Goal: Task Accomplishment & Management: Manage account settings

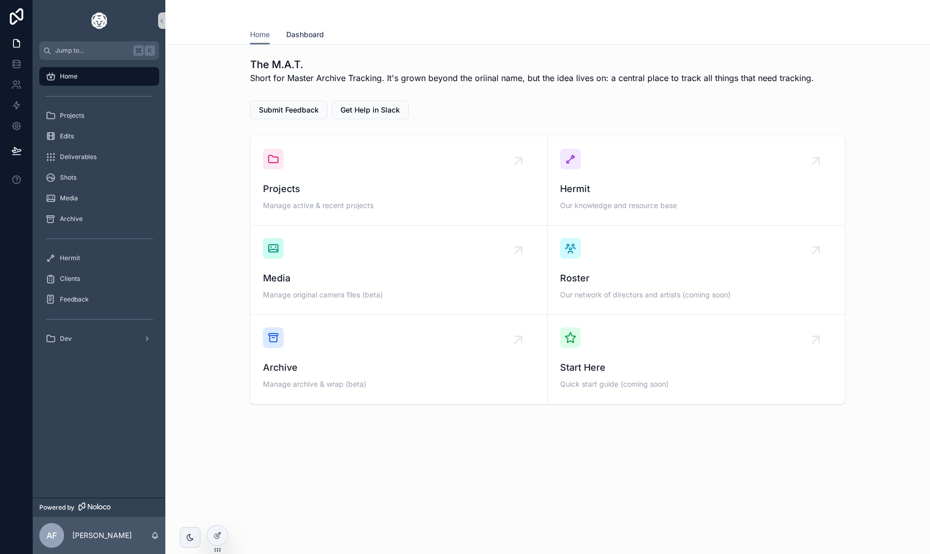
click at [300, 40] on link "Dashboard" at bounding box center [305, 35] width 38 height 21
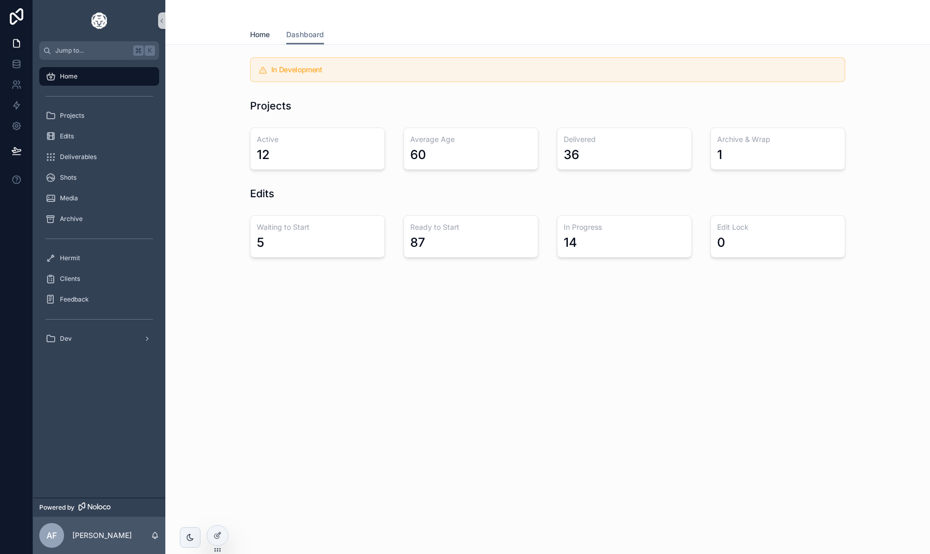
click at [257, 34] on span "Home" at bounding box center [260, 34] width 20 height 10
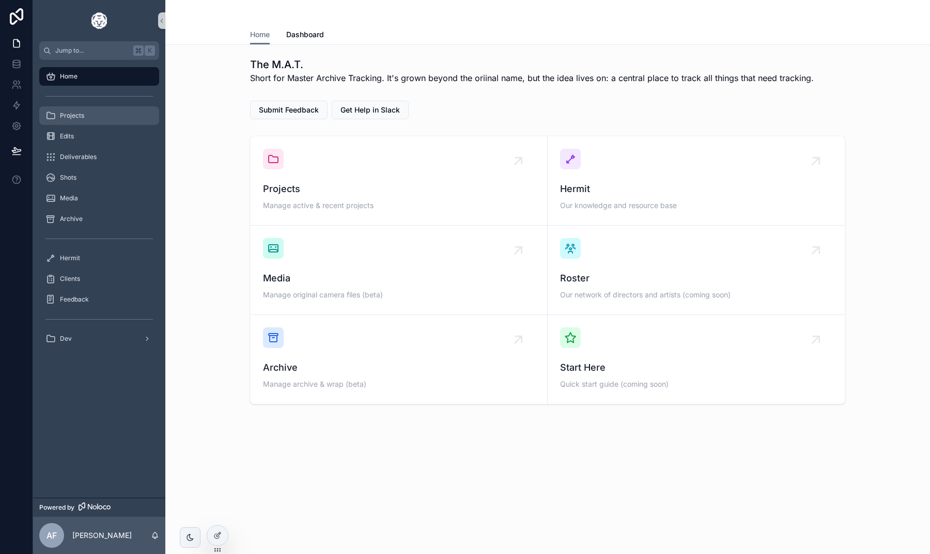
click at [104, 114] on div "Projects" at bounding box center [98, 115] width 107 height 17
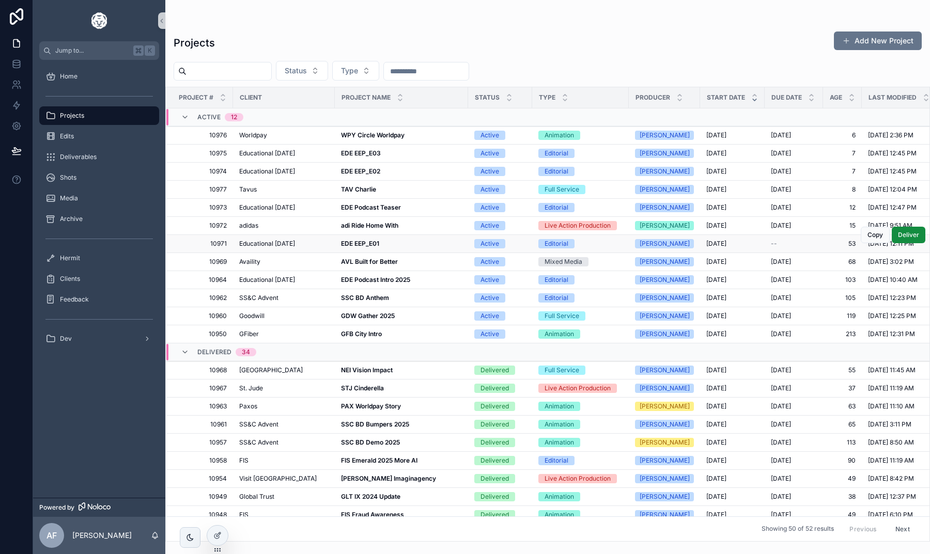
click at [354, 242] on strong "EDE EEP_E01" at bounding box center [360, 244] width 38 height 8
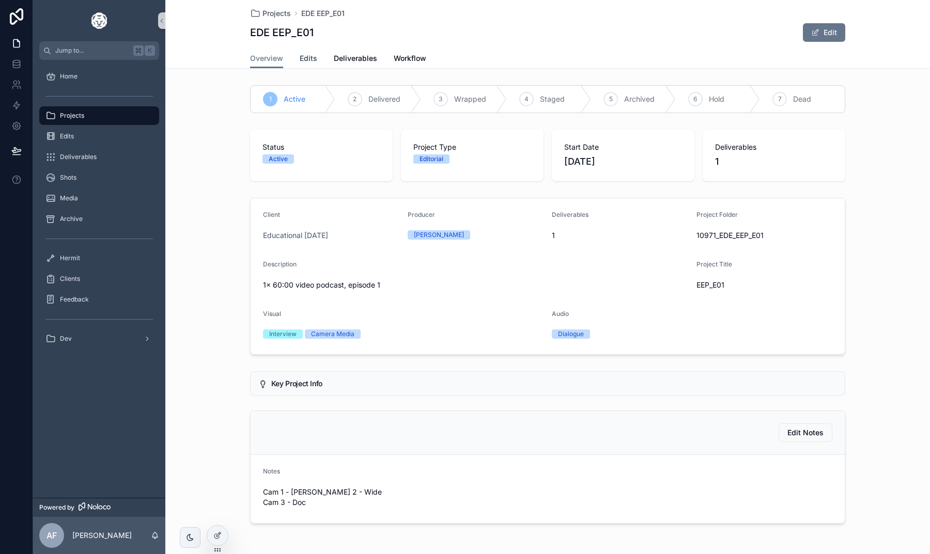
click at [308, 61] on span "Edits" at bounding box center [309, 58] width 18 height 10
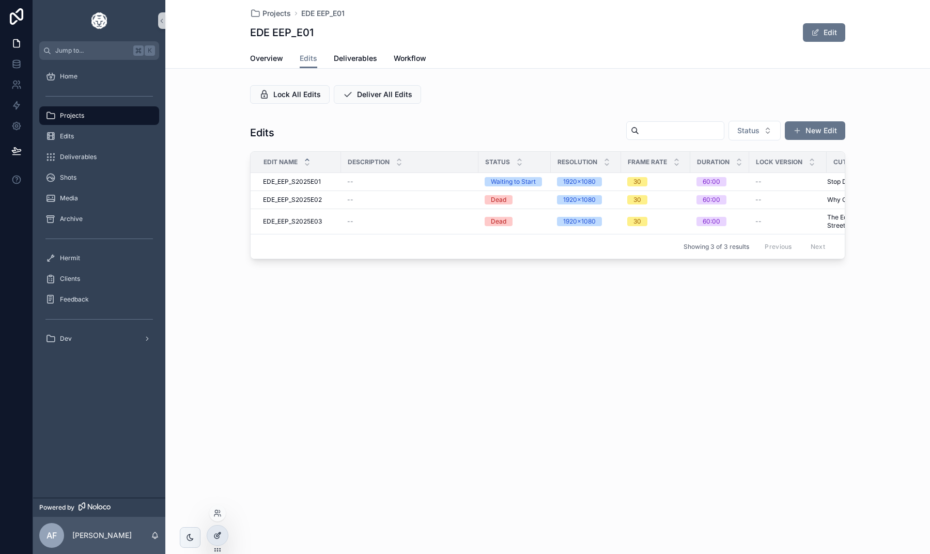
click at [214, 532] on icon at bounding box center [217, 536] width 8 height 8
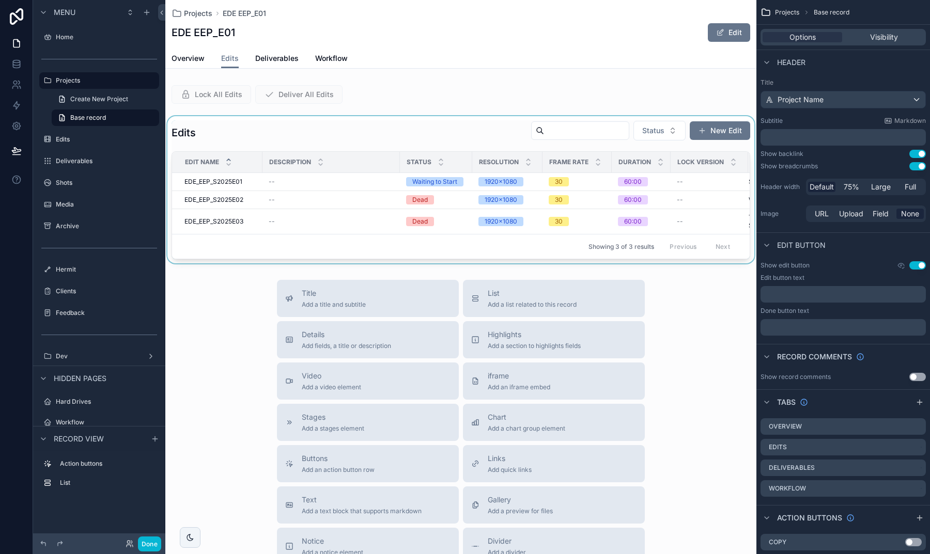
click at [354, 134] on div "scrollable content" at bounding box center [460, 189] width 591 height 147
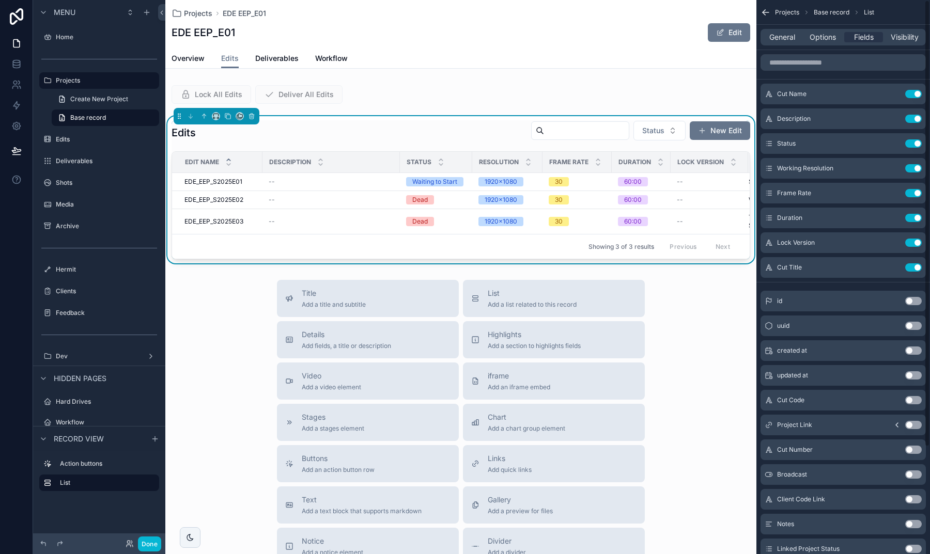
click at [821, 32] on div "General Options Fields Visibility" at bounding box center [842, 37] width 165 height 17
click at [818, 39] on span "Options" at bounding box center [823, 37] width 26 height 10
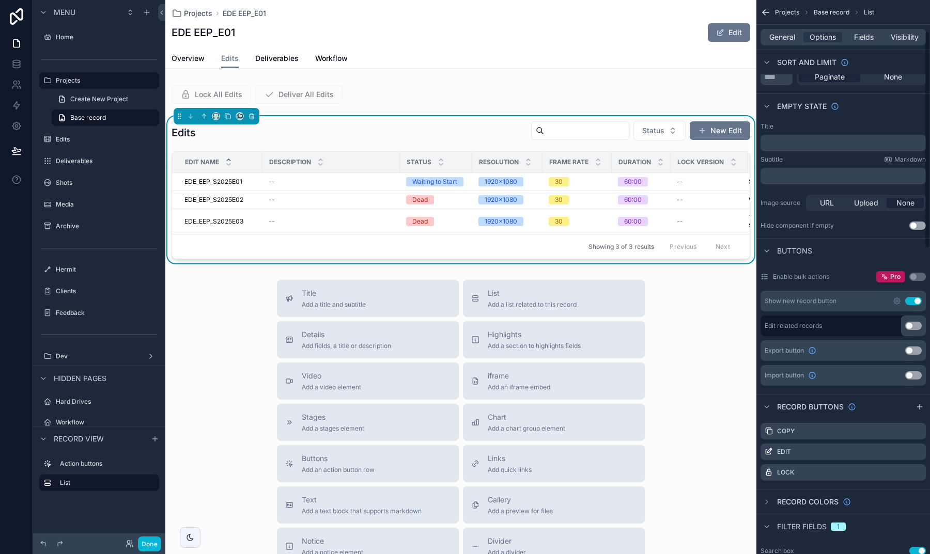
scroll to position [157, 0]
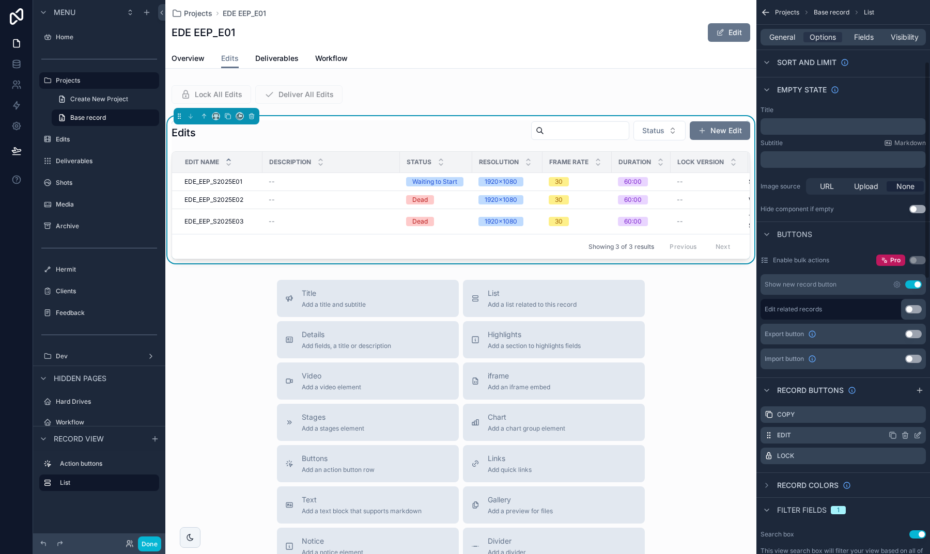
click at [858, 437] on div "Edit" at bounding box center [842, 435] width 165 height 17
click at [917, 435] on icon "scrollable content" at bounding box center [917, 435] width 8 height 8
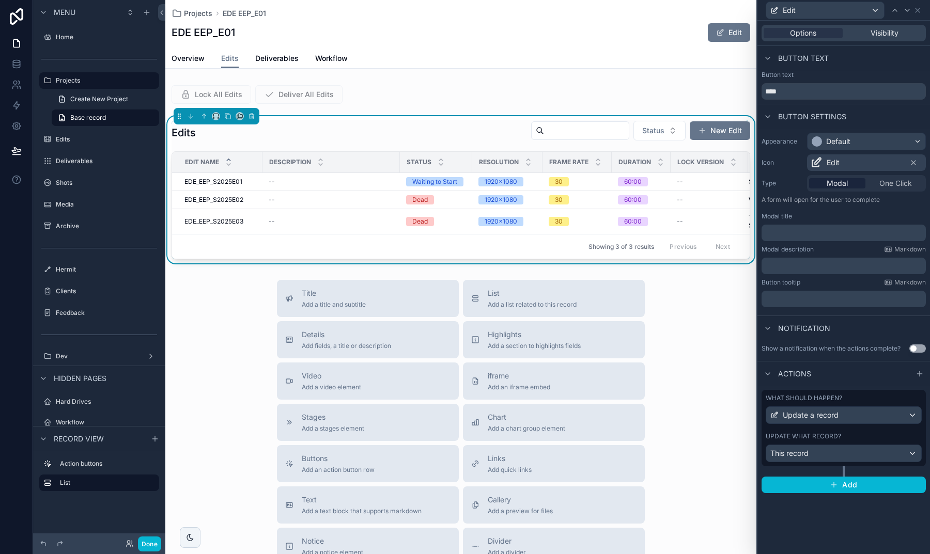
scroll to position [0, 0]
click at [153, 545] on button "Done" at bounding box center [149, 544] width 23 height 15
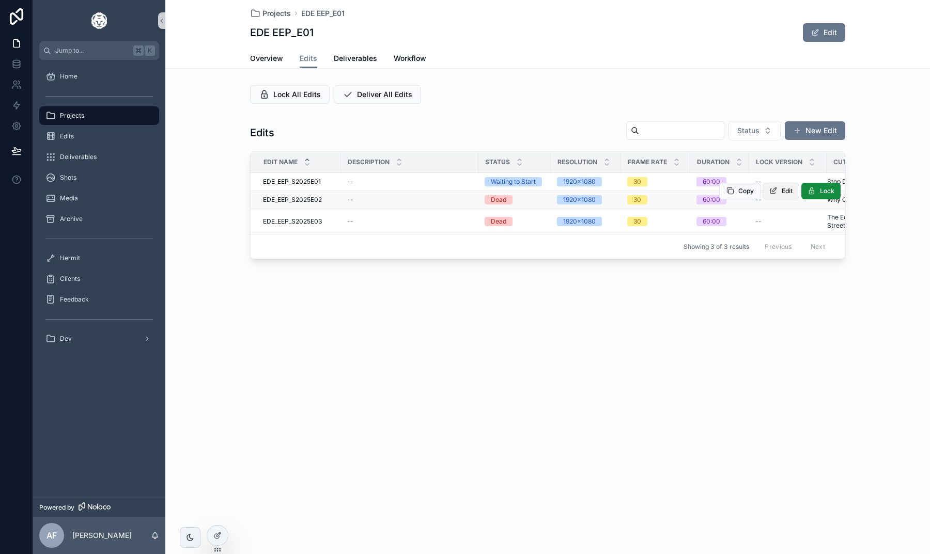
click at [777, 196] on button "Edit" at bounding box center [781, 191] width 37 height 17
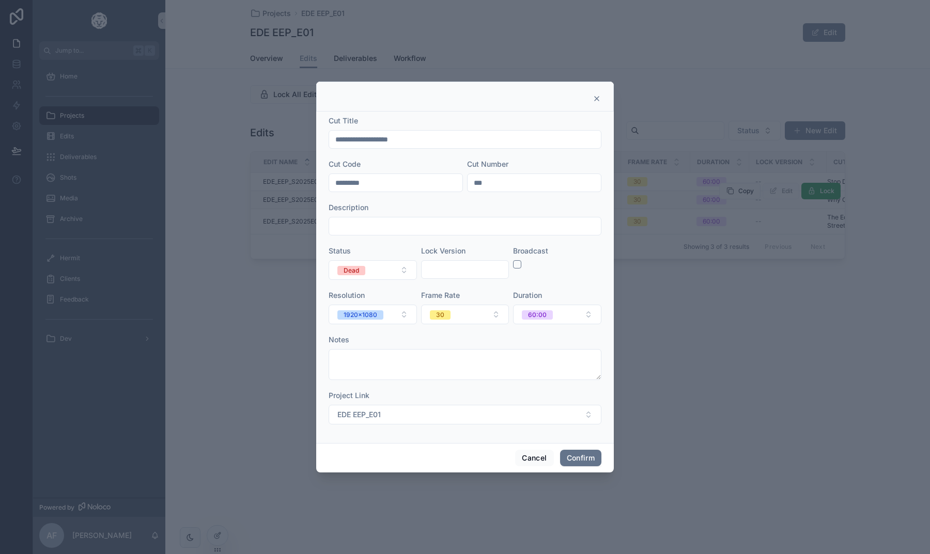
drag, startPoint x: 348, startPoint y: 186, endPoint x: 406, endPoint y: 181, distance: 58.1
click at [406, 181] on input "*********" at bounding box center [395, 183] width 133 height 14
type input "***"
click at [575, 453] on button "Confirm" at bounding box center [580, 458] width 41 height 17
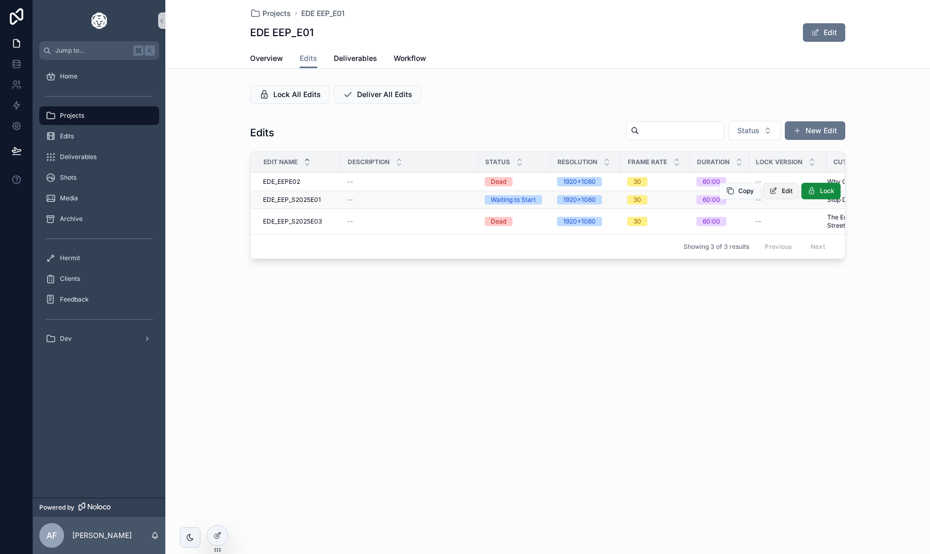
click at [774, 193] on icon "scrollable content" at bounding box center [773, 191] width 8 height 8
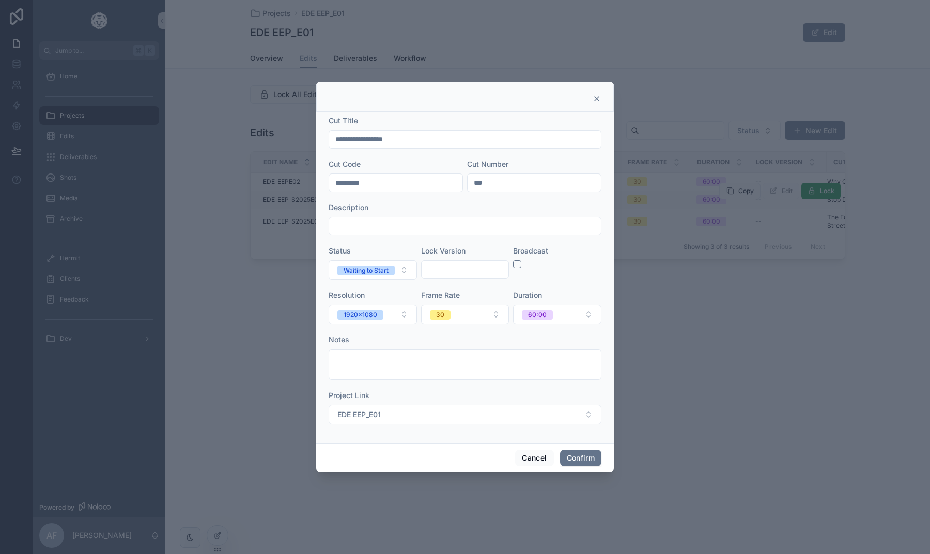
drag, startPoint x: 348, startPoint y: 184, endPoint x: 391, endPoint y: 189, distance: 43.7
click at [391, 189] on input "*********" at bounding box center [395, 183] width 133 height 14
type input "***"
click at [570, 461] on button "Confirm" at bounding box center [580, 458] width 41 height 17
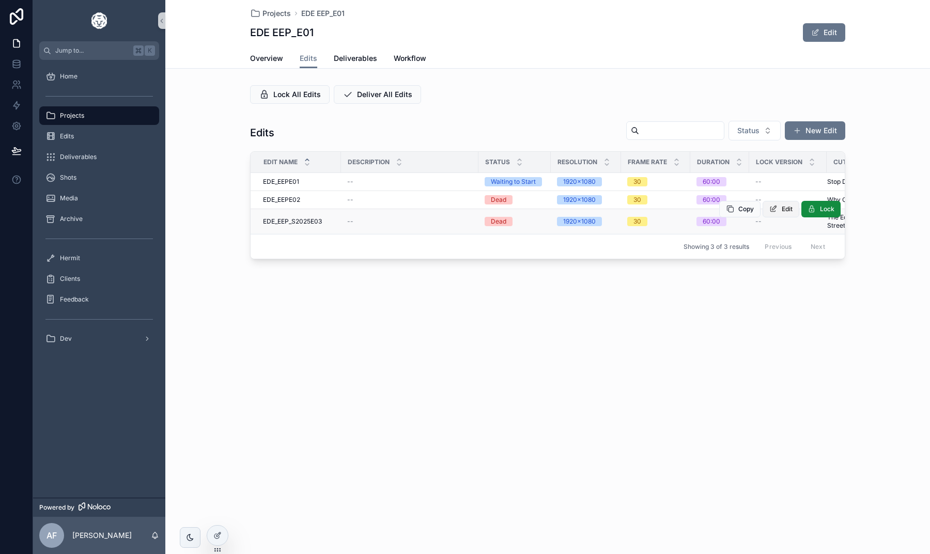
click at [776, 209] on icon "scrollable content" at bounding box center [773, 209] width 8 height 8
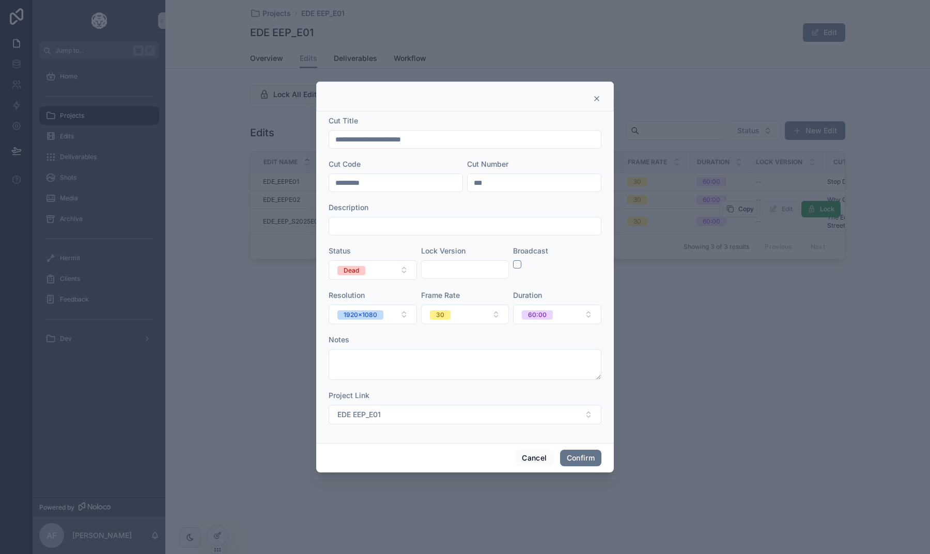
click at [594, 97] on icon at bounding box center [597, 99] width 8 height 8
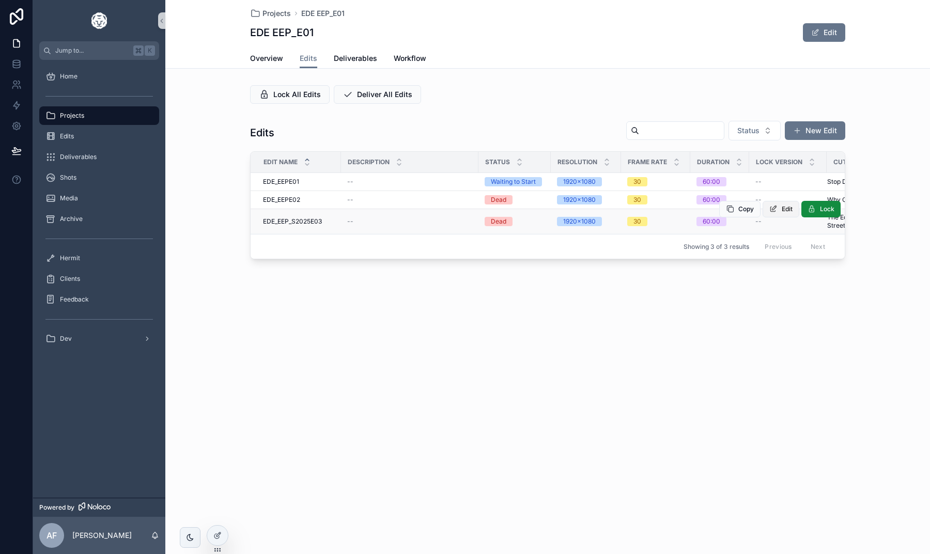
click at [780, 211] on button "Edit" at bounding box center [781, 209] width 37 height 17
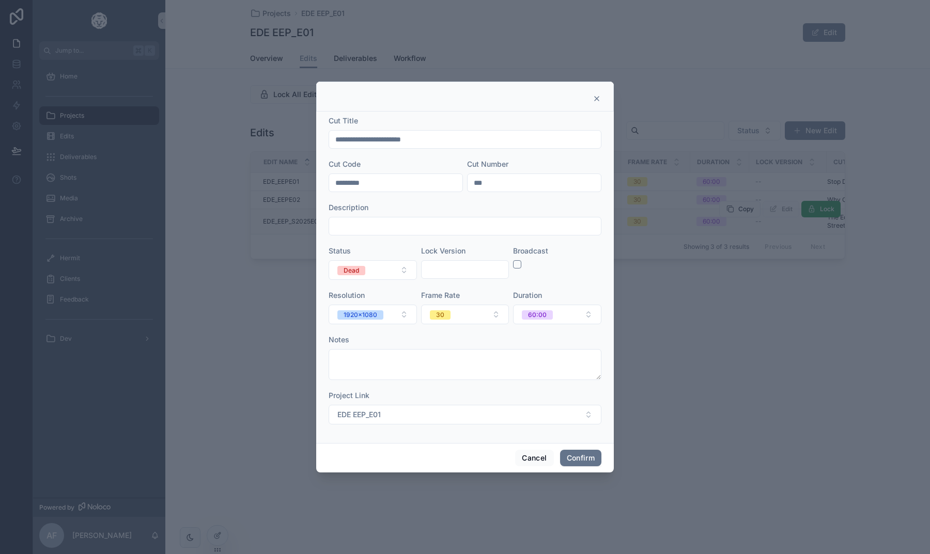
click at [529, 468] on div "Cancel Confirm" at bounding box center [465, 457] width 298 height 29
click at [529, 457] on button "Cancel" at bounding box center [534, 458] width 38 height 17
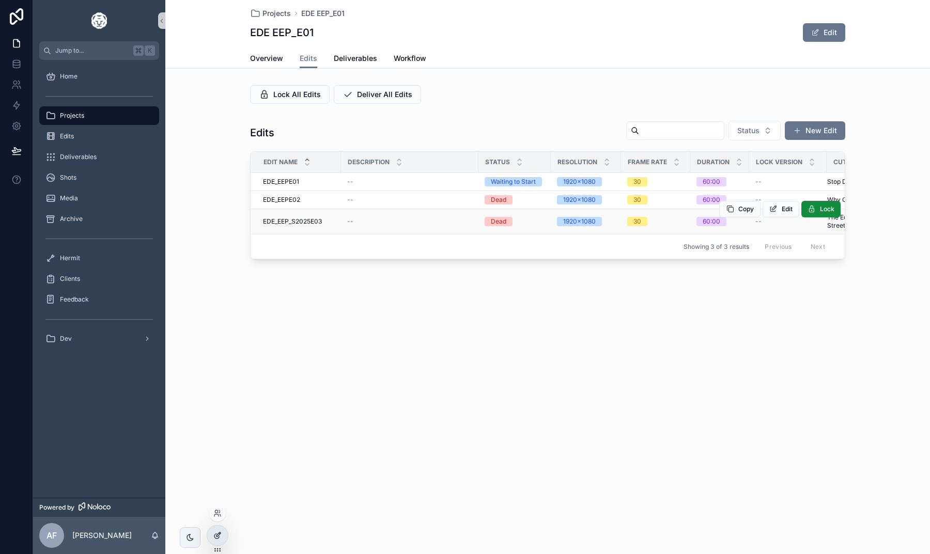
click at [216, 539] on icon at bounding box center [216, 536] width 5 height 5
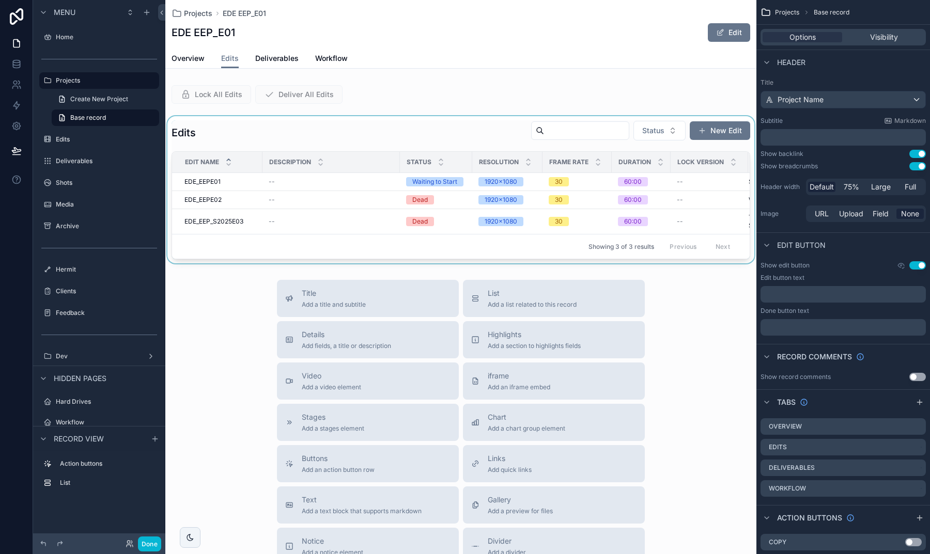
click at [375, 139] on div "scrollable content" at bounding box center [460, 189] width 591 height 147
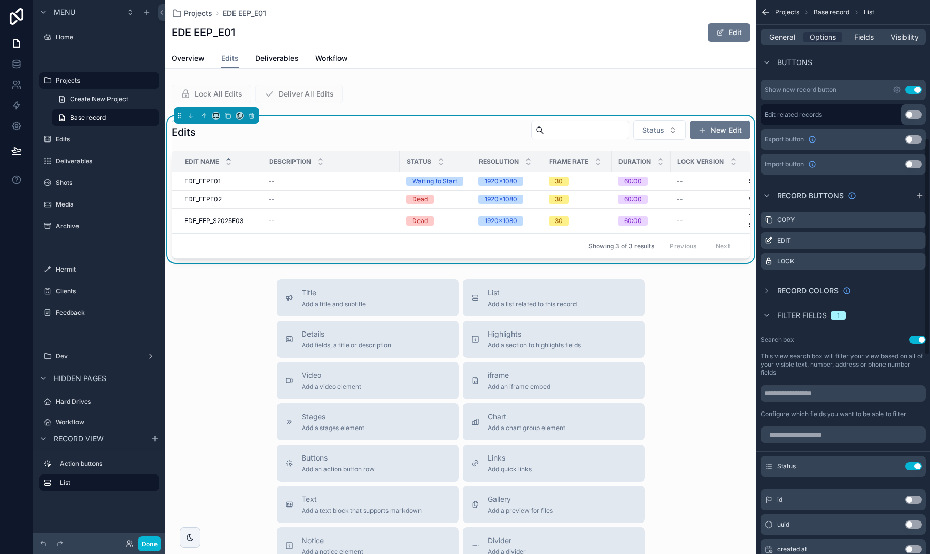
scroll to position [325, 0]
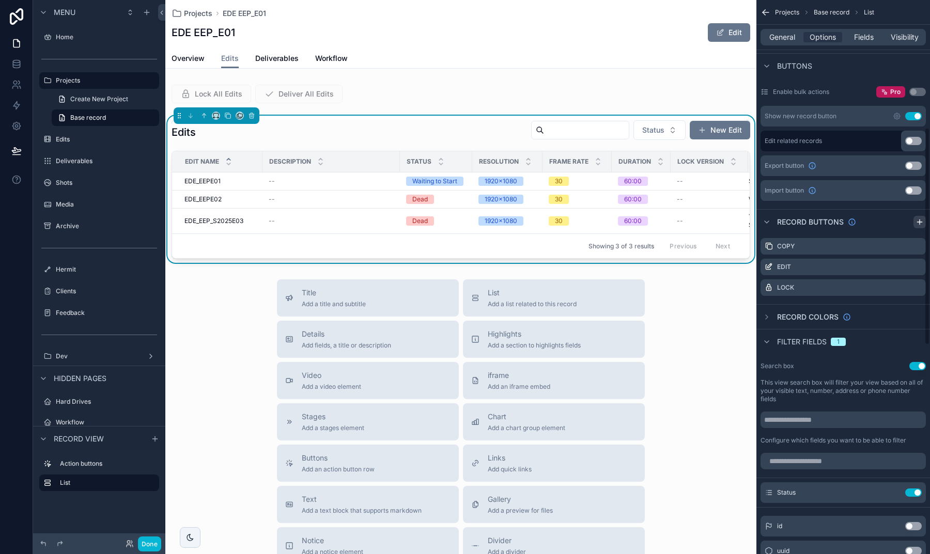
click at [921, 223] on icon "scrollable content" at bounding box center [919, 222] width 8 height 8
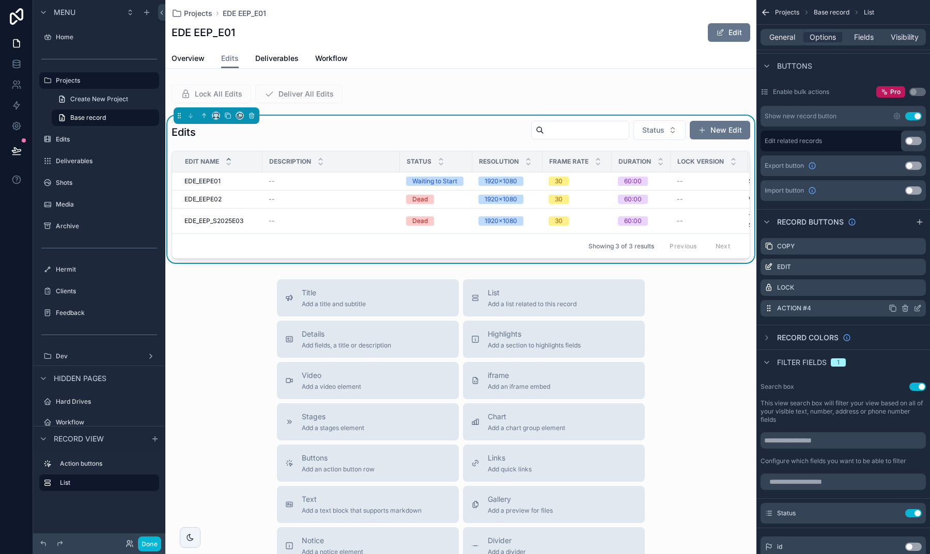
click at [915, 308] on icon "scrollable content" at bounding box center [917, 308] width 8 height 8
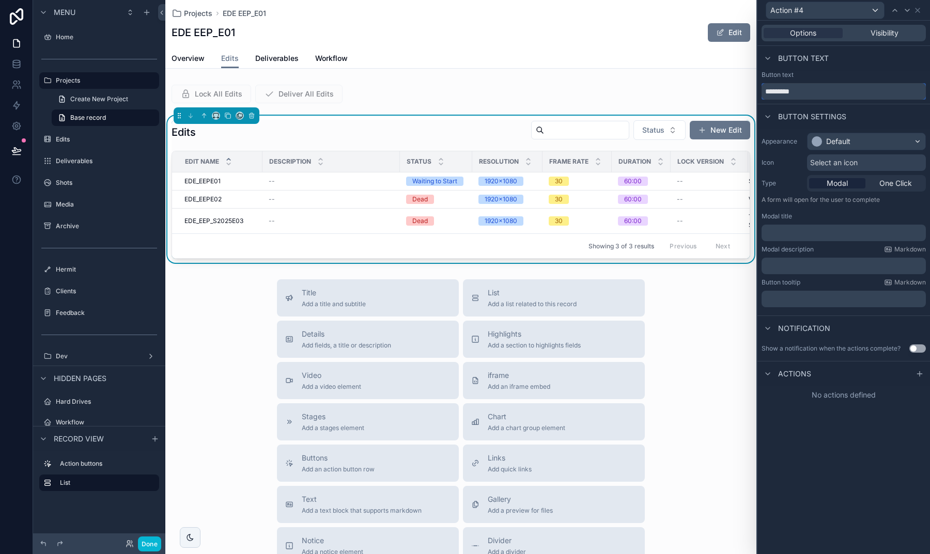
drag, startPoint x: 807, startPoint y: 94, endPoint x: 712, endPoint y: 80, distance: 95.5
click at [712, 80] on div "Action #4 Options Visibility Button text Button text ********* Button settings …" at bounding box center [465, 277] width 930 height 554
type input "******"
click at [813, 166] on span "Select an icon" at bounding box center [834, 163] width 48 height 10
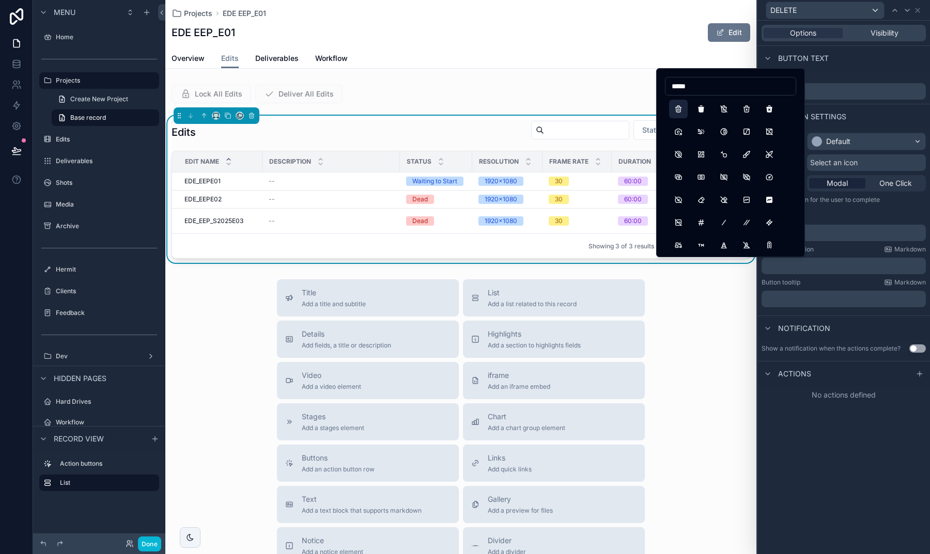
type input "*****"
click at [674, 107] on button "Trash" at bounding box center [678, 109] width 19 height 19
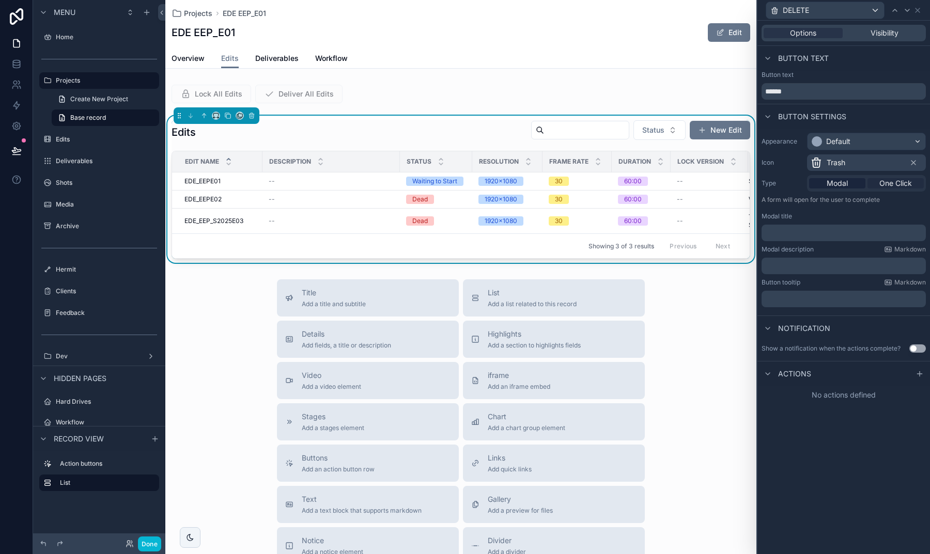
click at [880, 185] on span "One Click" at bounding box center [895, 183] width 33 height 10
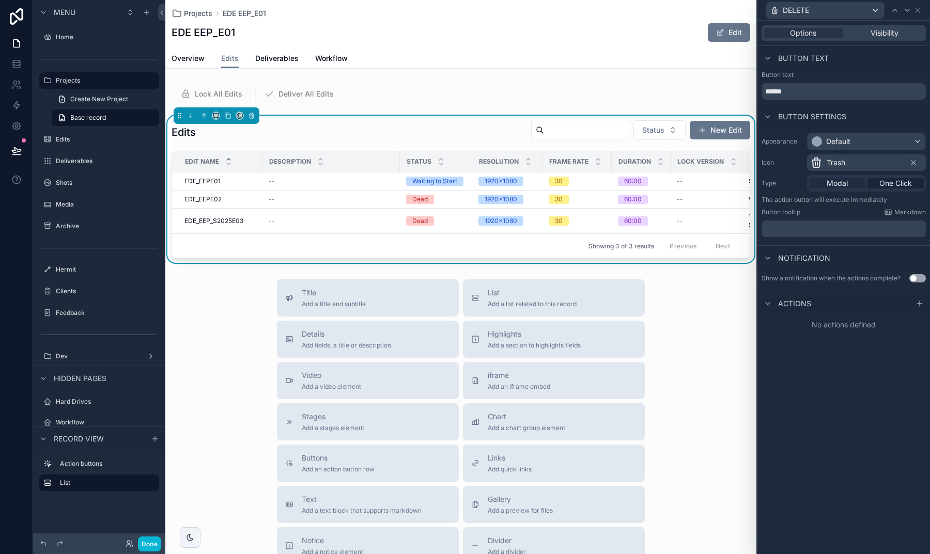
click at [846, 184] on span "Modal" at bounding box center [837, 183] width 21 height 10
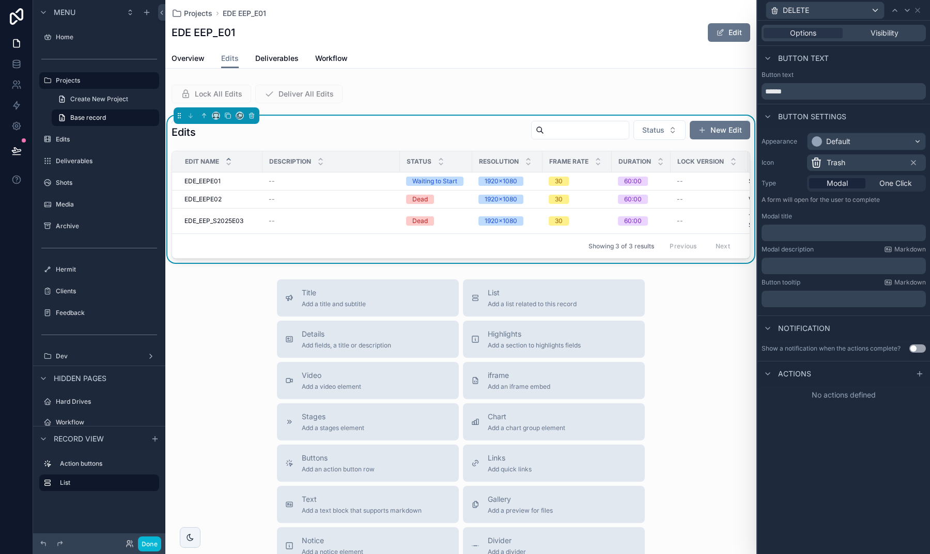
click at [912, 376] on div "Actions" at bounding box center [843, 373] width 173 height 25
click at [917, 376] on icon at bounding box center [919, 374] width 8 height 8
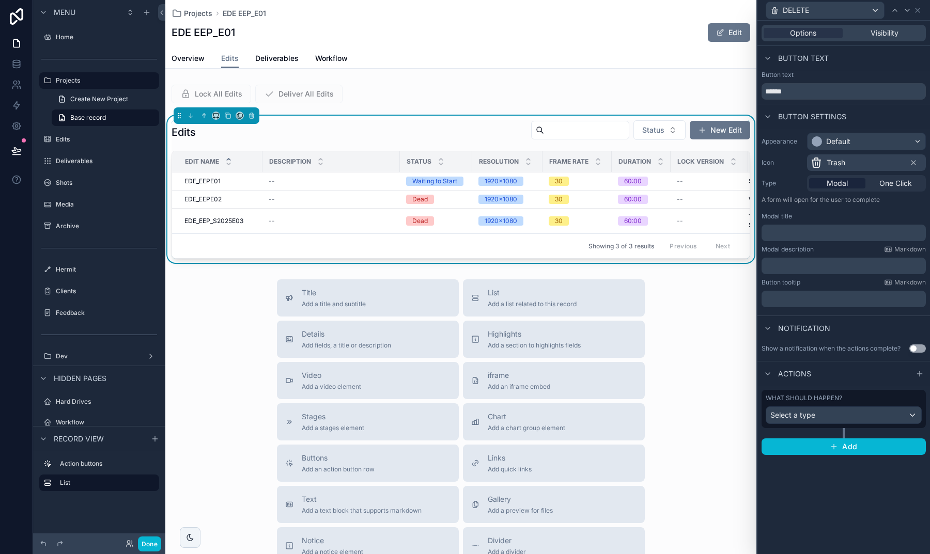
click at [817, 416] on div "Select a type" at bounding box center [843, 415] width 155 height 17
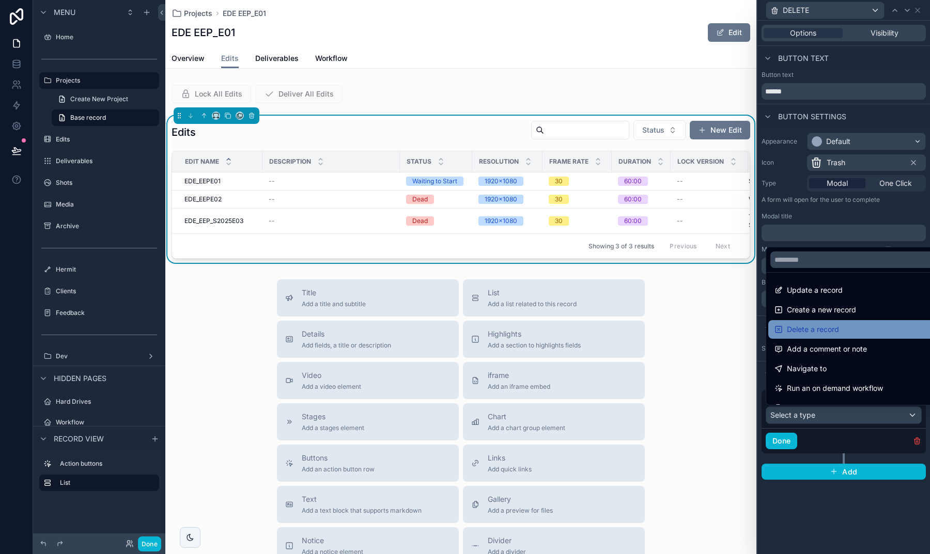
click at [823, 331] on span "Delete a record" at bounding box center [813, 329] width 52 height 12
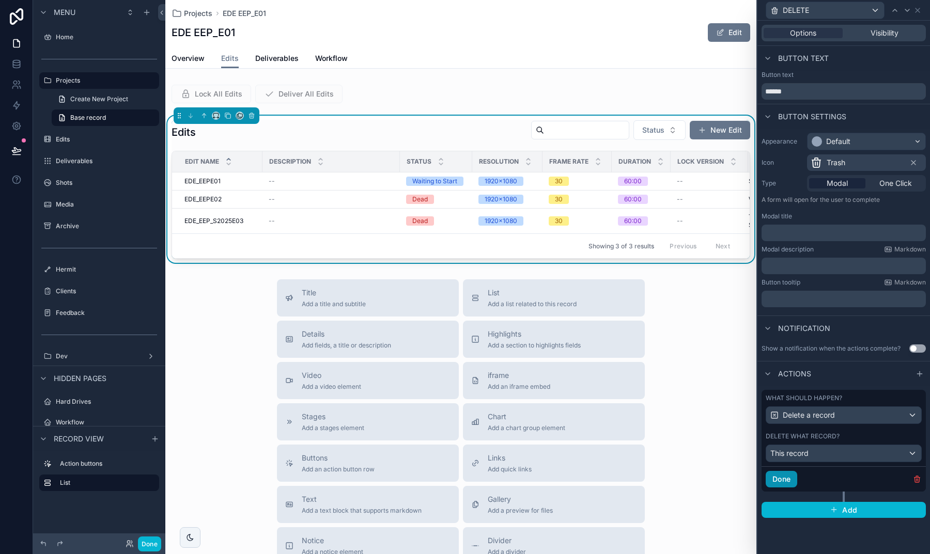
click at [793, 478] on button "Done" at bounding box center [782, 479] width 32 height 17
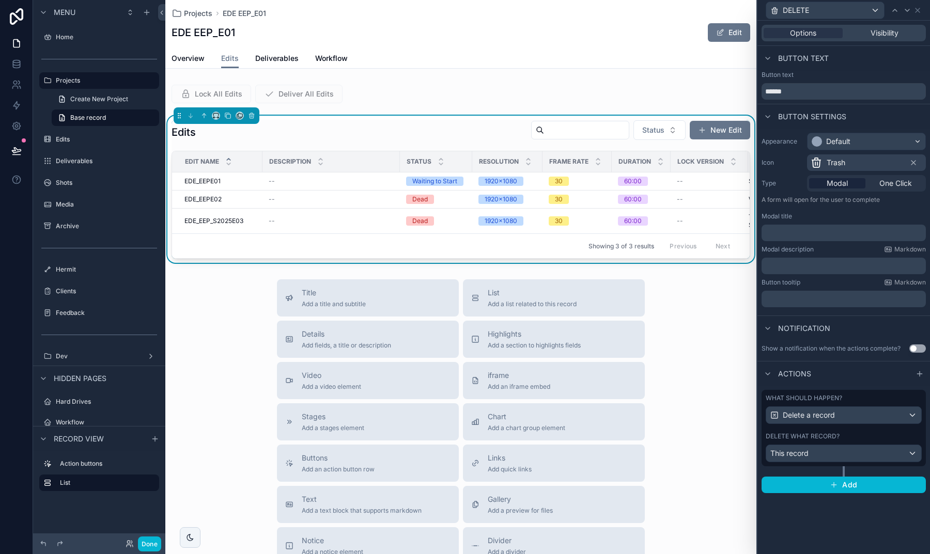
click at [812, 237] on p "﻿" at bounding box center [845, 233] width 158 height 10
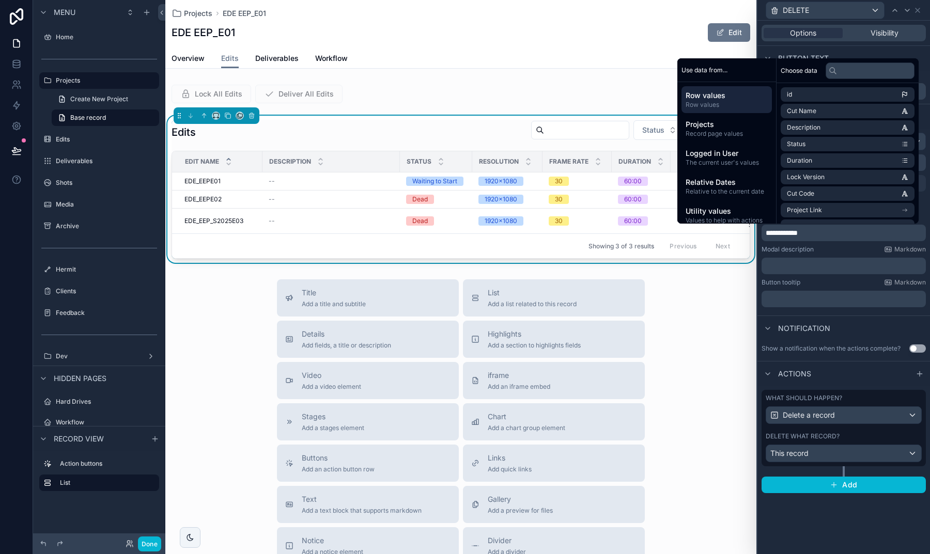
click at [852, 325] on div "Notification" at bounding box center [843, 328] width 173 height 25
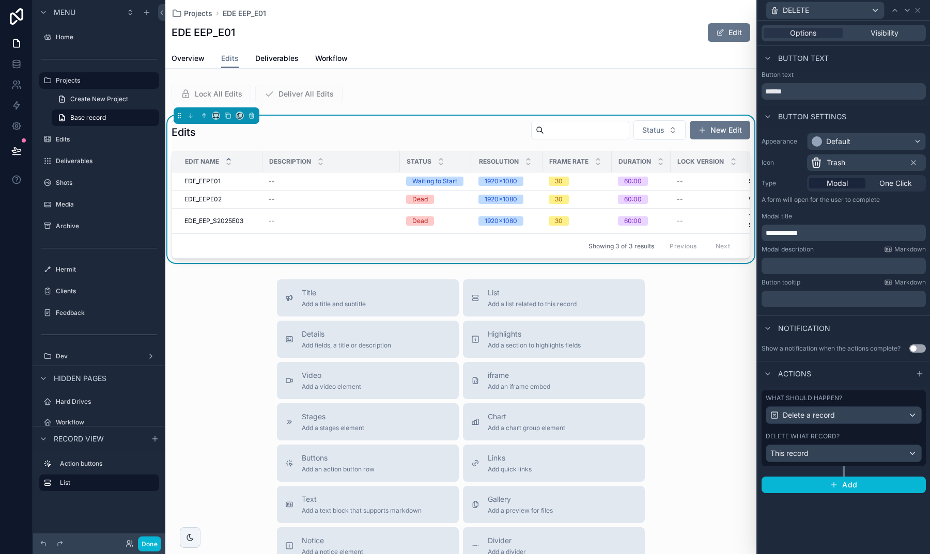
click at [810, 274] on div "﻿" at bounding box center [843, 266] width 164 height 17
click at [810, 270] on p "﻿" at bounding box center [845, 266] width 158 height 10
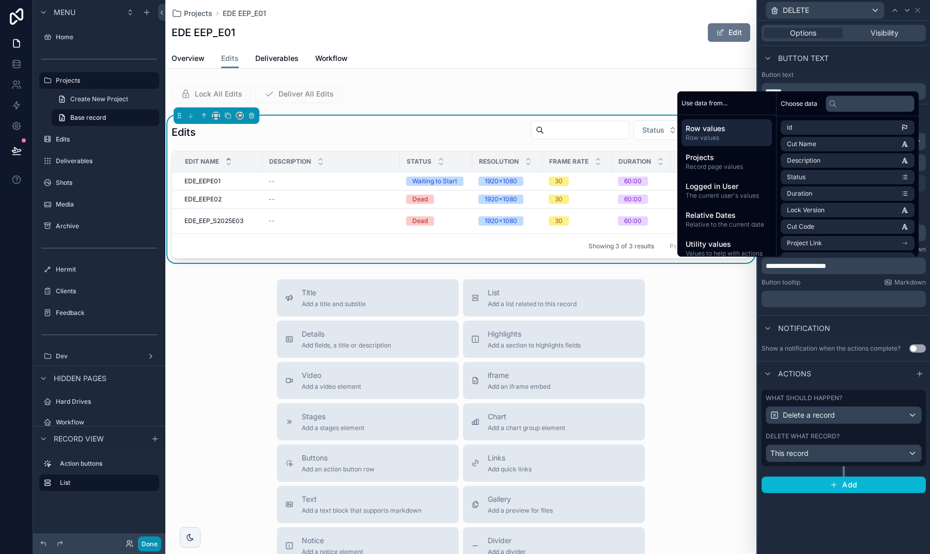
click at [153, 539] on button "Done" at bounding box center [149, 544] width 23 height 15
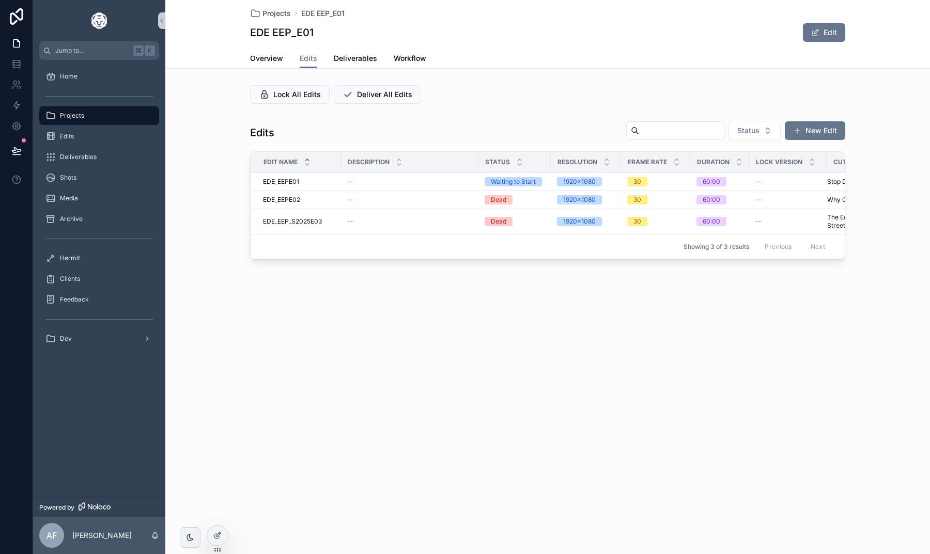
scroll to position [0, 0]
click at [813, 210] on span "DELETE" at bounding box center [822, 209] width 23 height 8
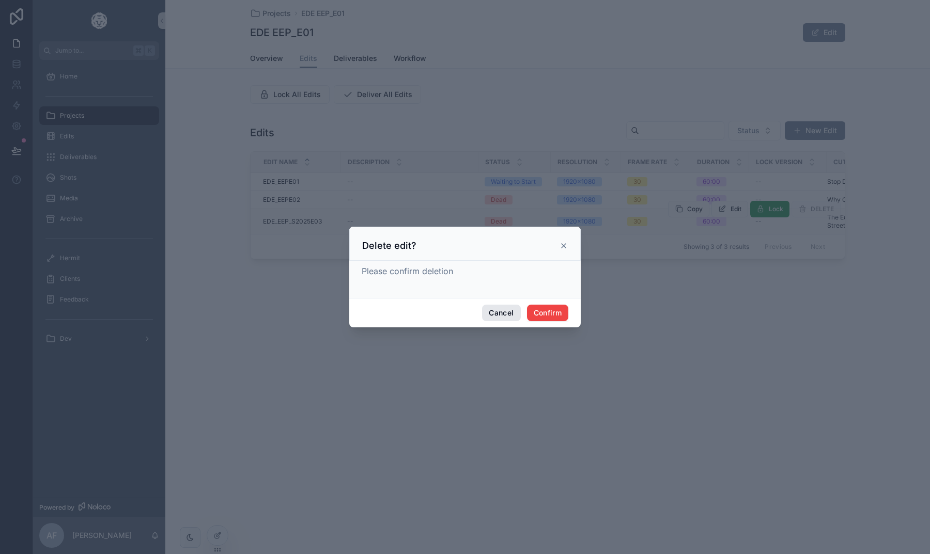
click at [501, 312] on button "Cancel" at bounding box center [501, 313] width 38 height 17
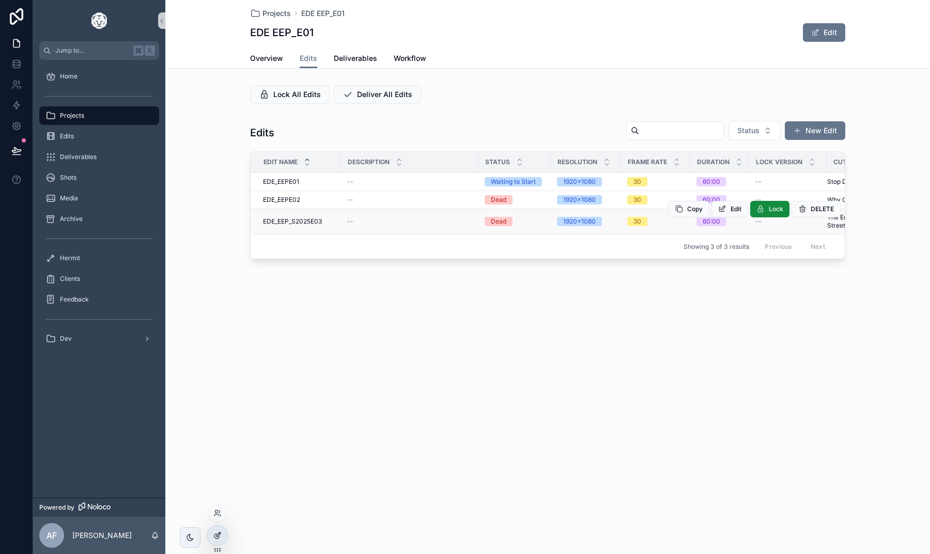
click at [217, 532] on icon at bounding box center [217, 536] width 8 height 8
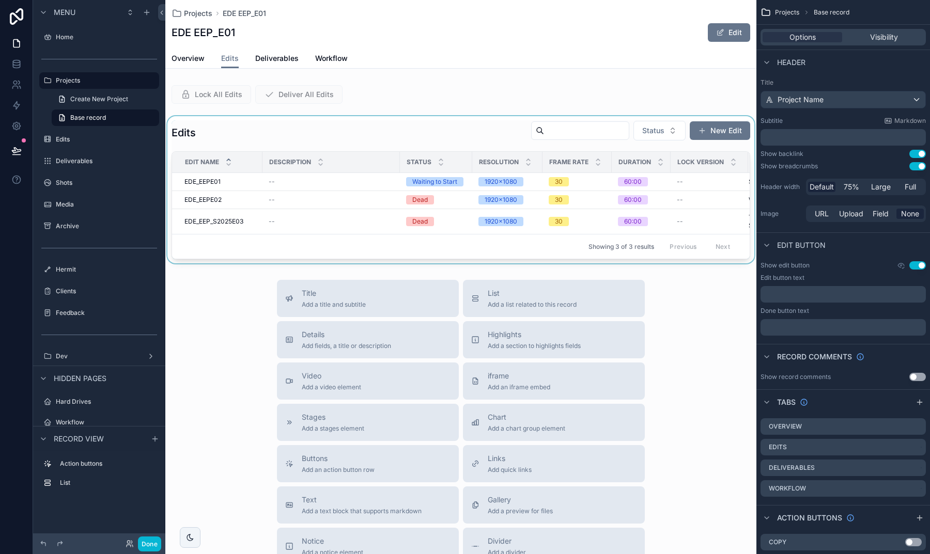
click at [443, 135] on div "scrollable content" at bounding box center [460, 189] width 591 height 147
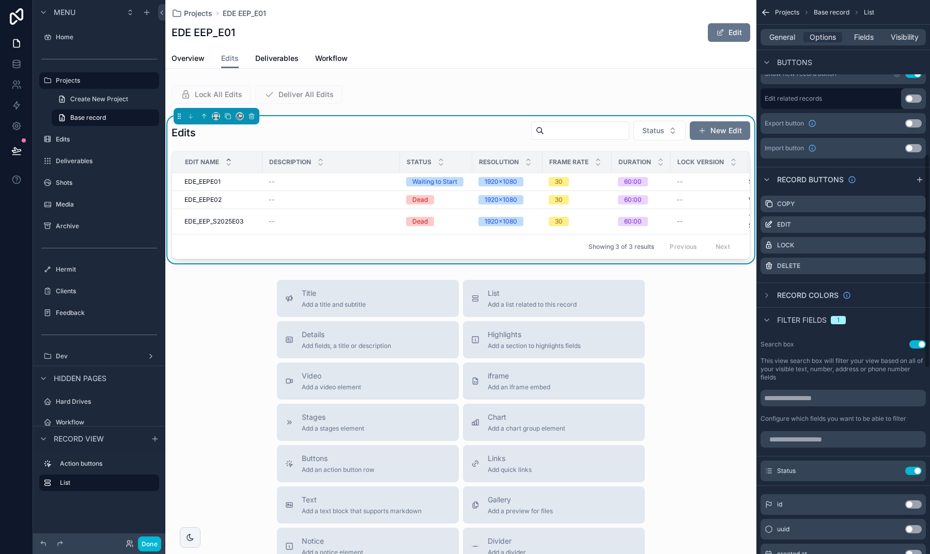
scroll to position [338, 0]
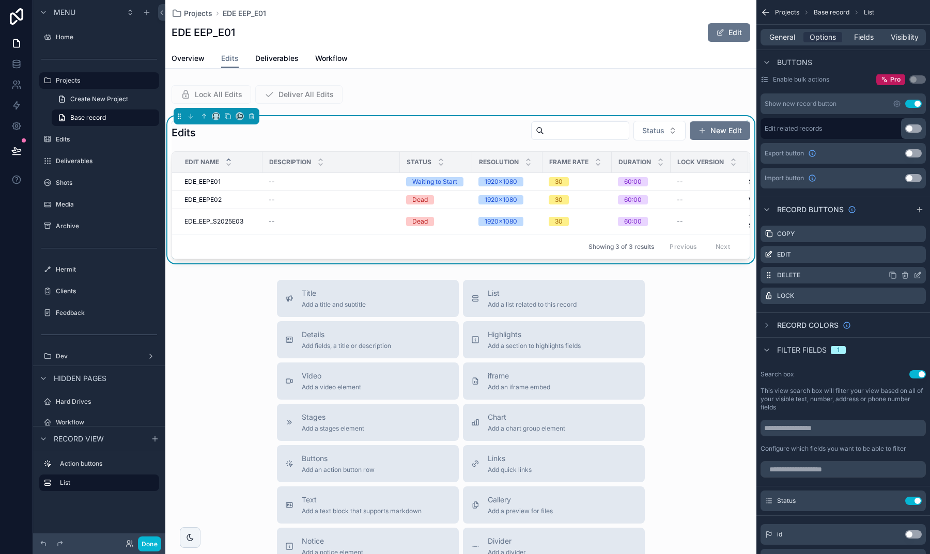
click at [913, 275] on icon "scrollable content" at bounding box center [917, 275] width 8 height 8
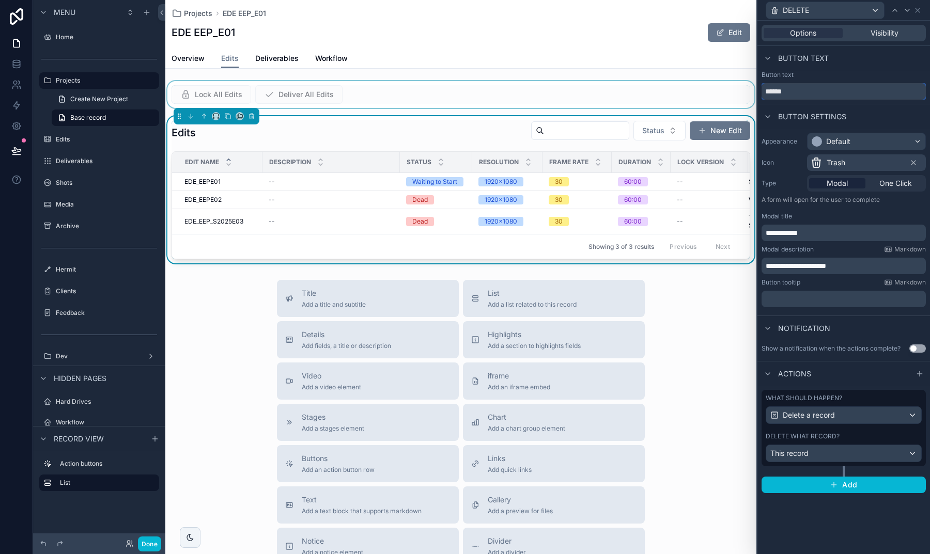
drag, startPoint x: 799, startPoint y: 92, endPoint x: 743, endPoint y: 87, distance: 56.0
click at [743, 87] on div "**********" at bounding box center [465, 277] width 930 height 554
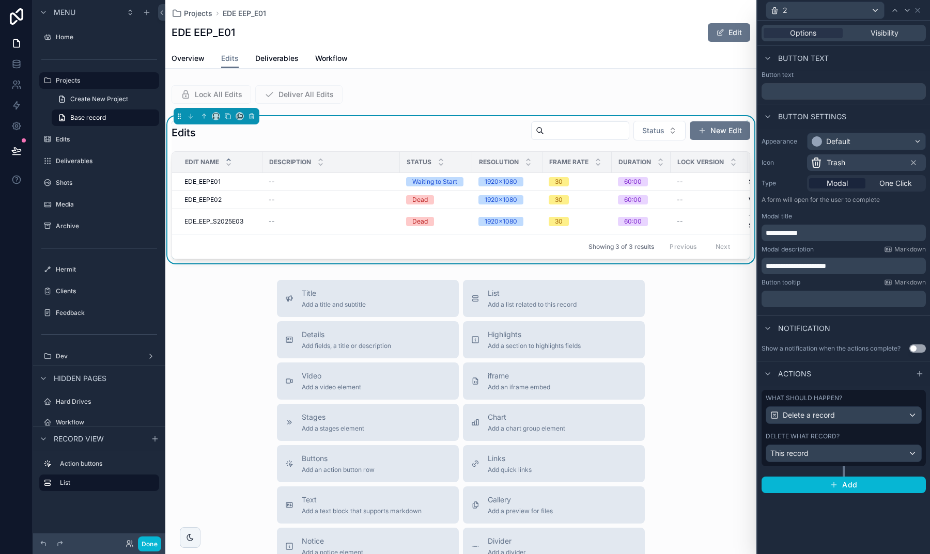
click at [837, 138] on div "Default" at bounding box center [838, 141] width 24 height 10
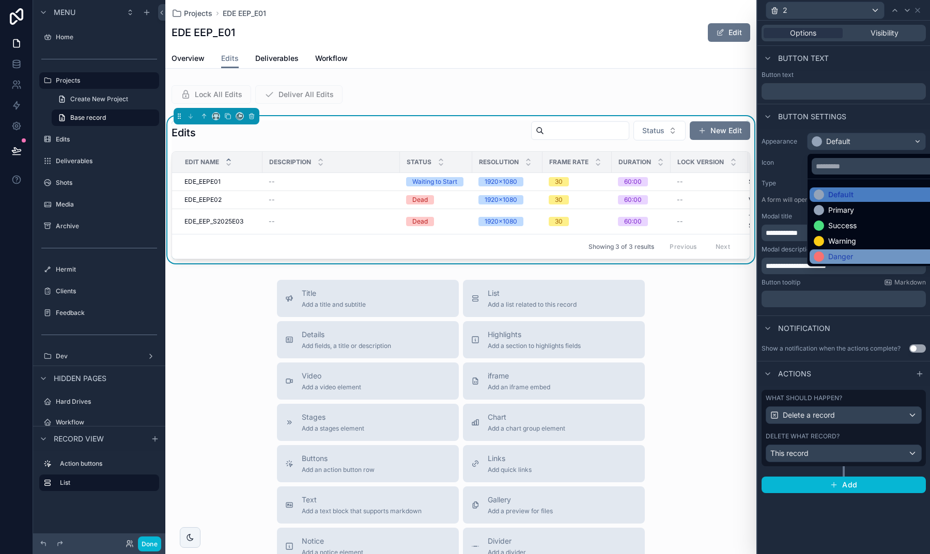
click at [836, 252] on div "Danger" at bounding box center [840, 257] width 25 height 10
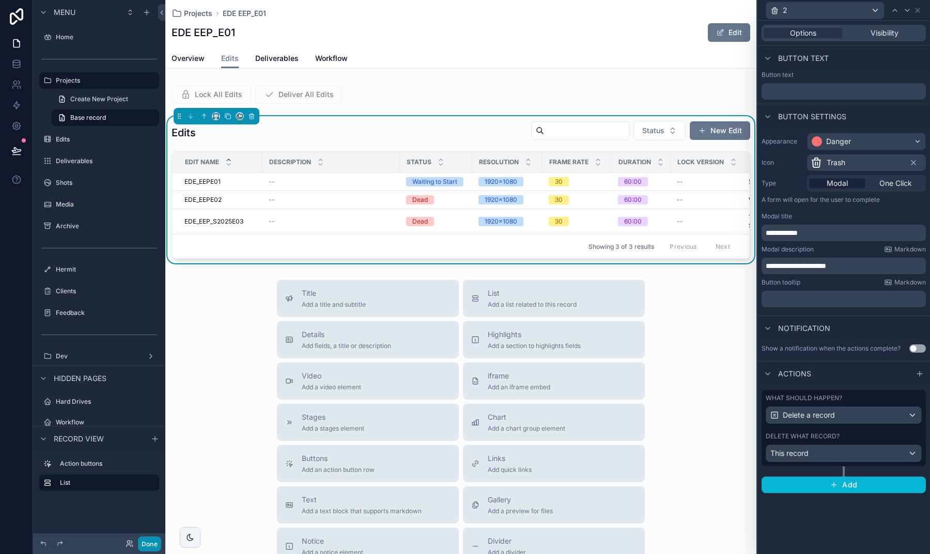
click at [152, 542] on button "Done" at bounding box center [149, 544] width 23 height 15
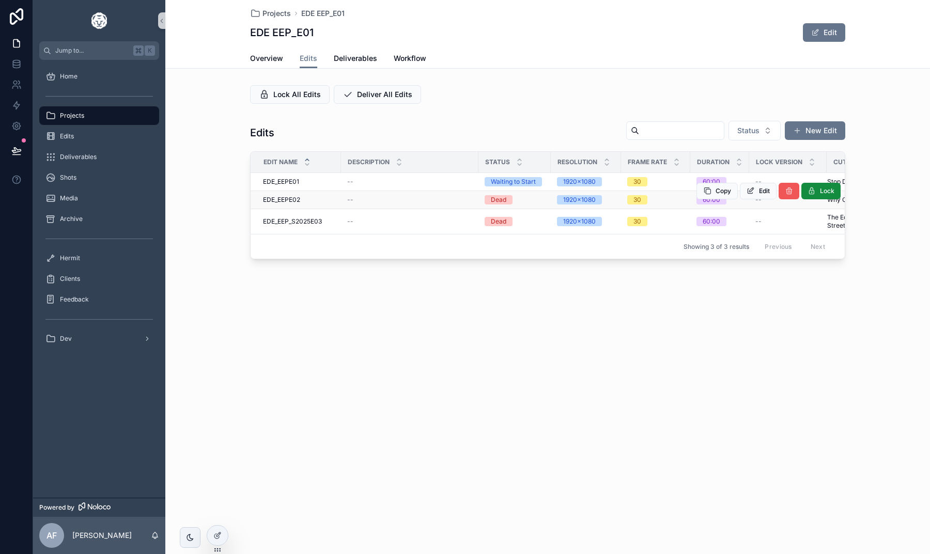
click at [789, 195] on span "scrollable content" at bounding box center [789, 191] width 8 height 8
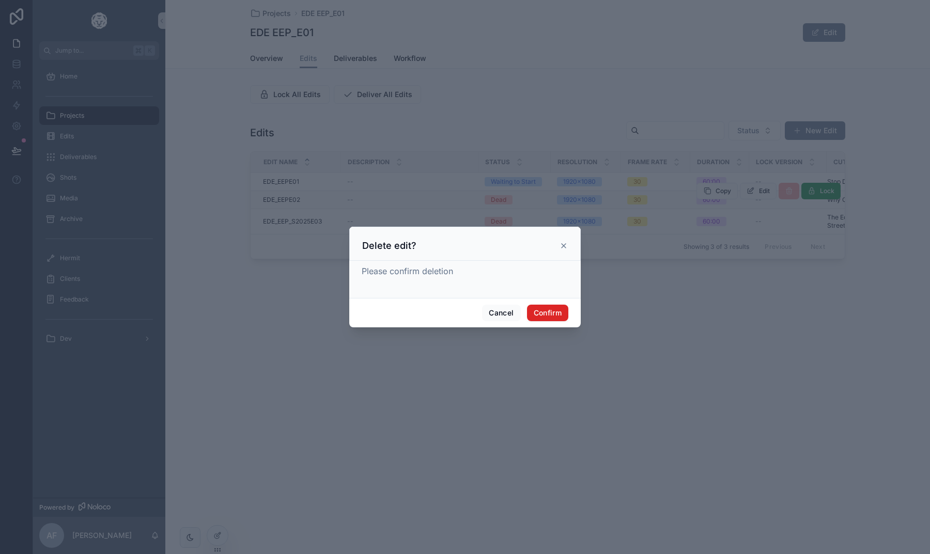
click at [540, 314] on button "Confirm" at bounding box center [547, 313] width 41 height 17
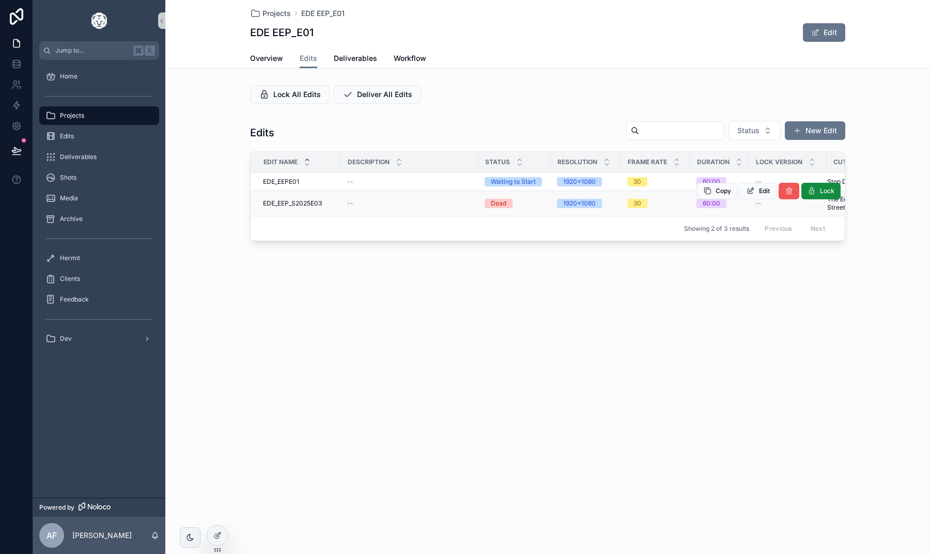
click at [788, 194] on button "scrollable content" at bounding box center [789, 191] width 21 height 17
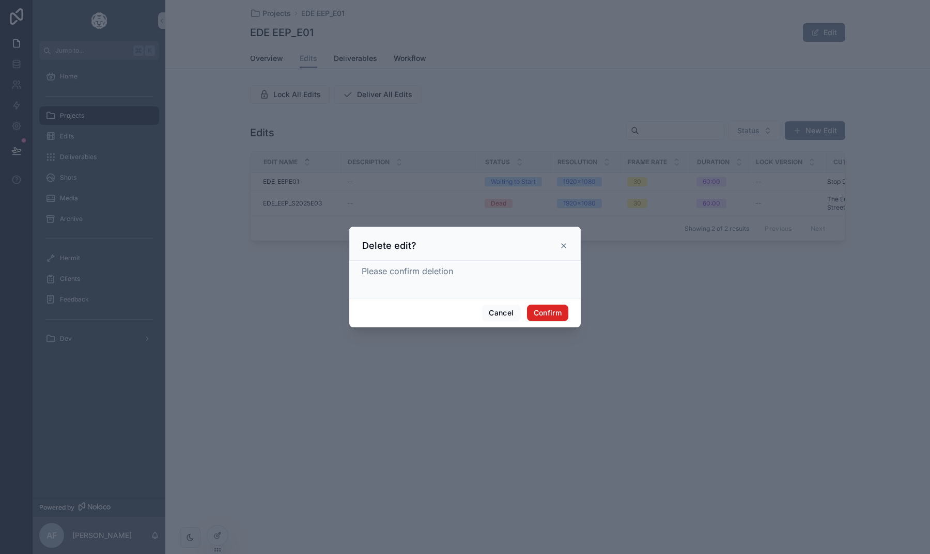
click at [544, 314] on button "Confirm" at bounding box center [547, 313] width 41 height 17
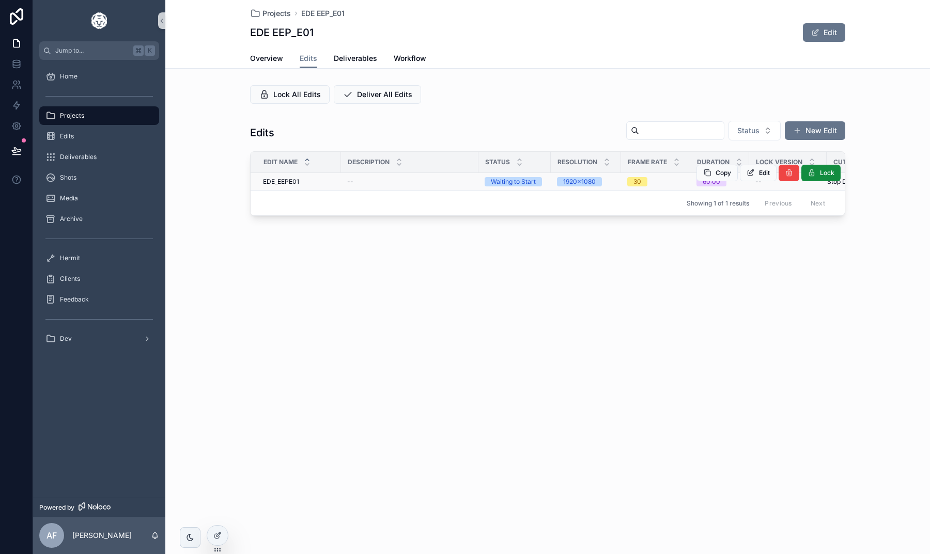
click at [507, 182] on div "Waiting to Start" at bounding box center [513, 181] width 45 height 9
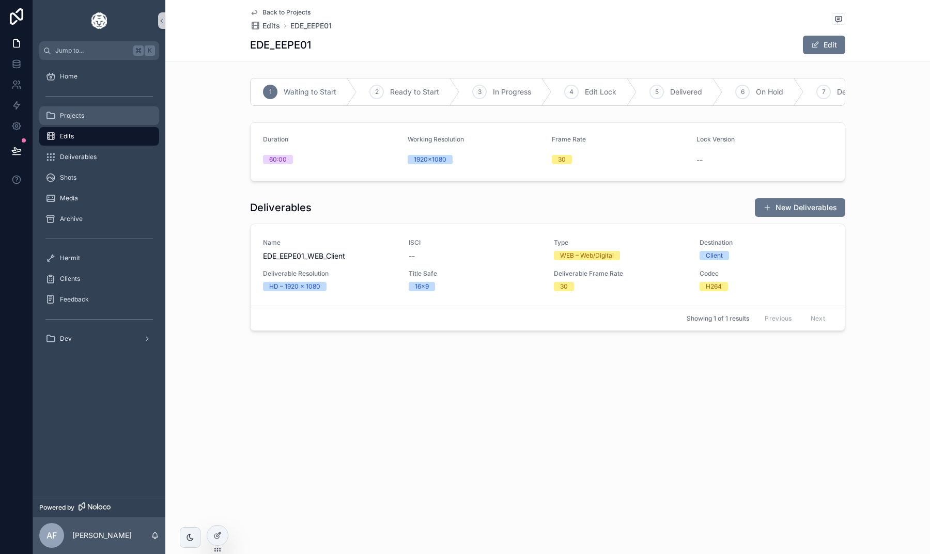
click at [66, 110] on div "Projects" at bounding box center [98, 115] width 107 height 17
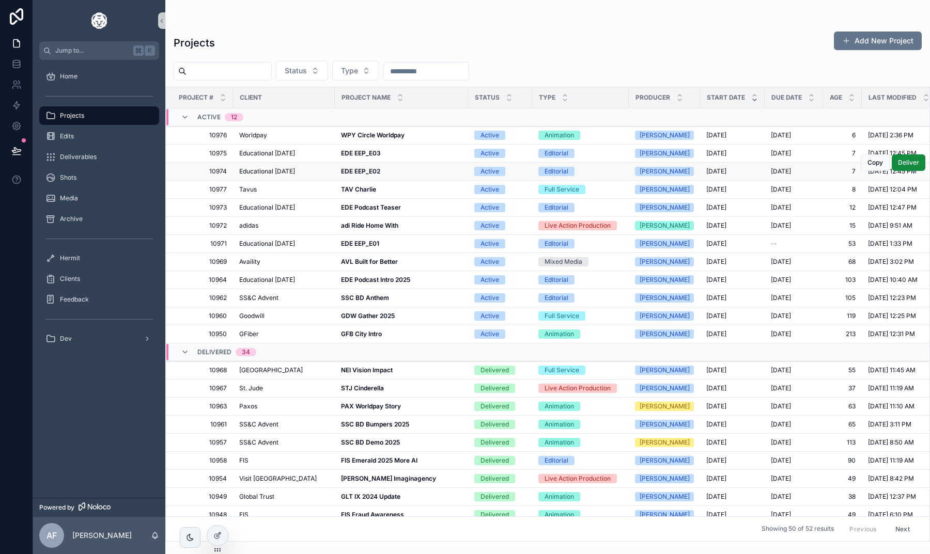
click at [361, 170] on strong "EDE EEP_E02" at bounding box center [360, 171] width 39 height 8
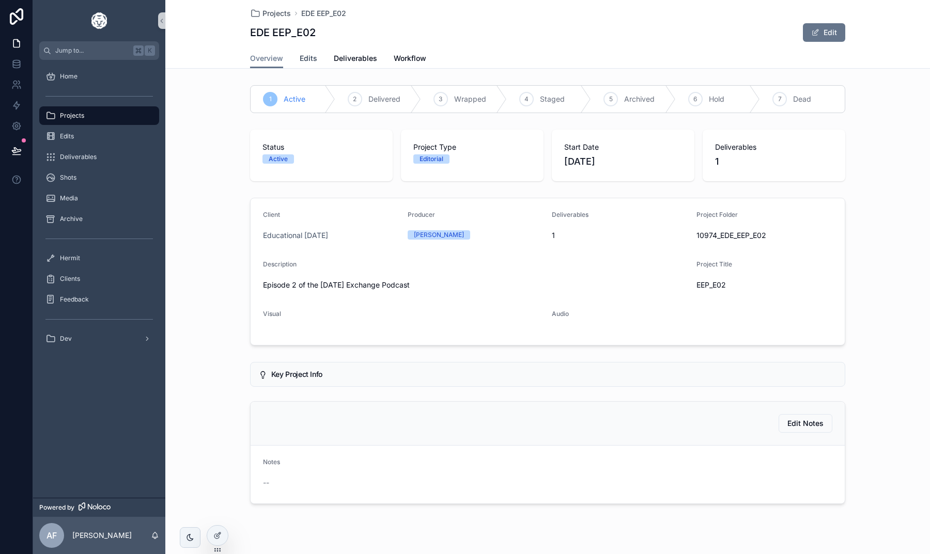
click at [308, 63] on link "Edits" at bounding box center [309, 59] width 18 height 21
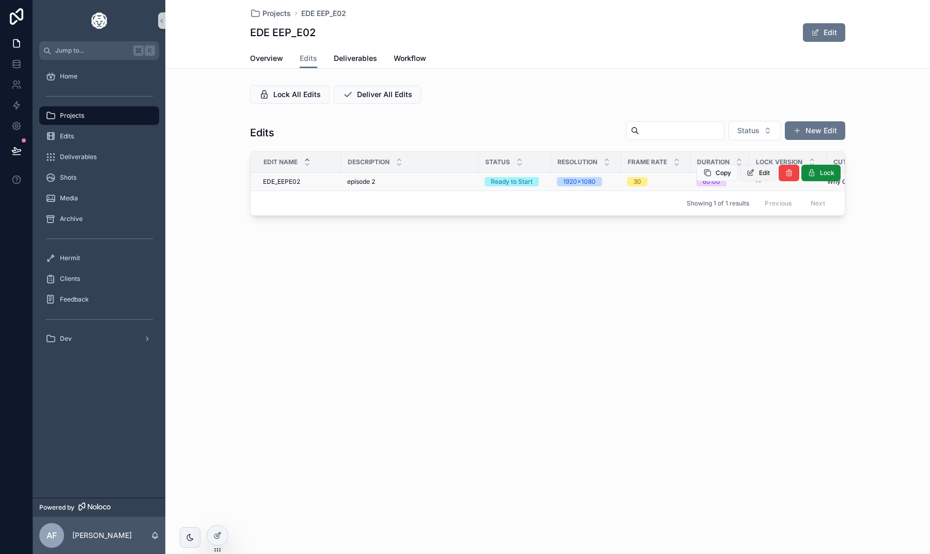
click at [758, 178] on button "Edit" at bounding box center [758, 173] width 37 height 17
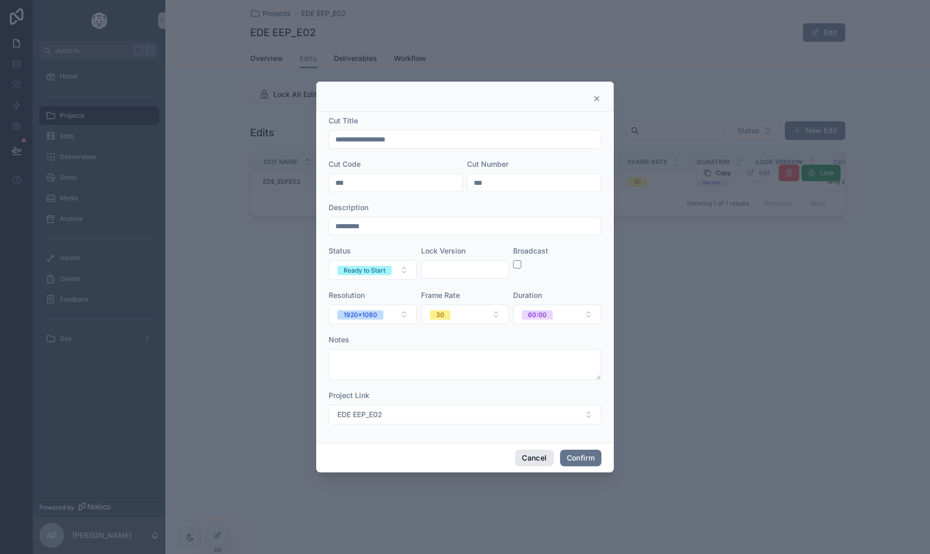
click at [537, 455] on button "Cancel" at bounding box center [534, 458] width 38 height 17
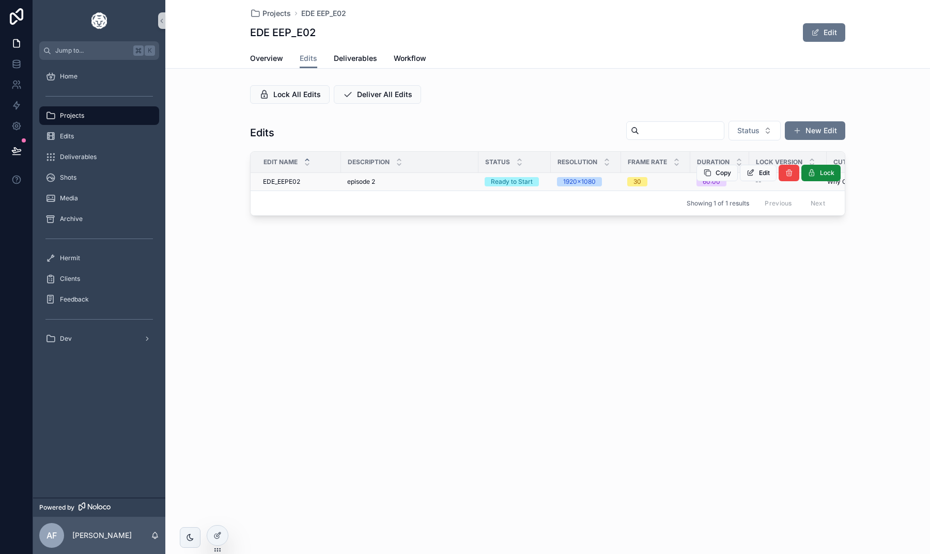
click at [588, 315] on div "Projects EDE EEP_E02 EDE EEP_E02 Edit Edits Overview Edits Deliverables Workflo…" at bounding box center [547, 277] width 765 height 554
click at [74, 136] on span "Edits" at bounding box center [67, 136] width 14 height 8
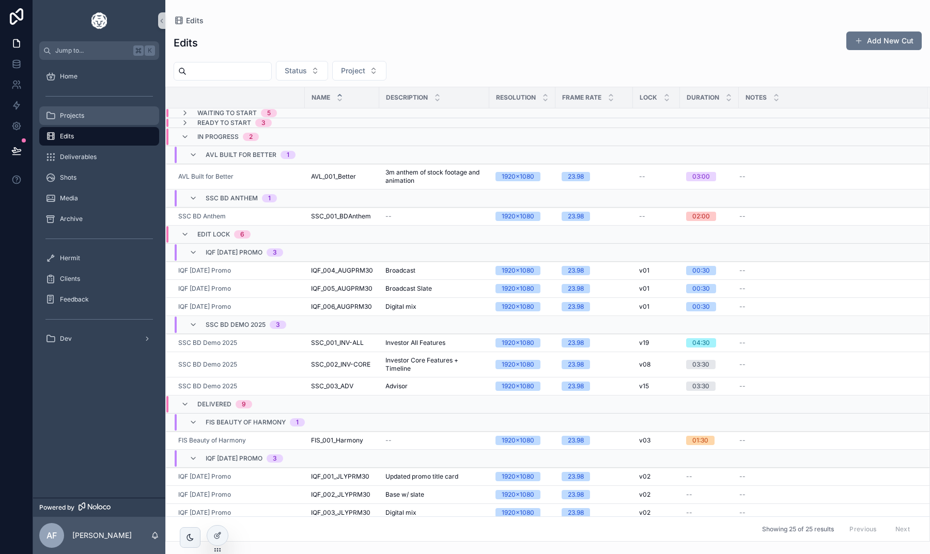
click at [73, 115] on span "Projects" at bounding box center [72, 116] width 24 height 8
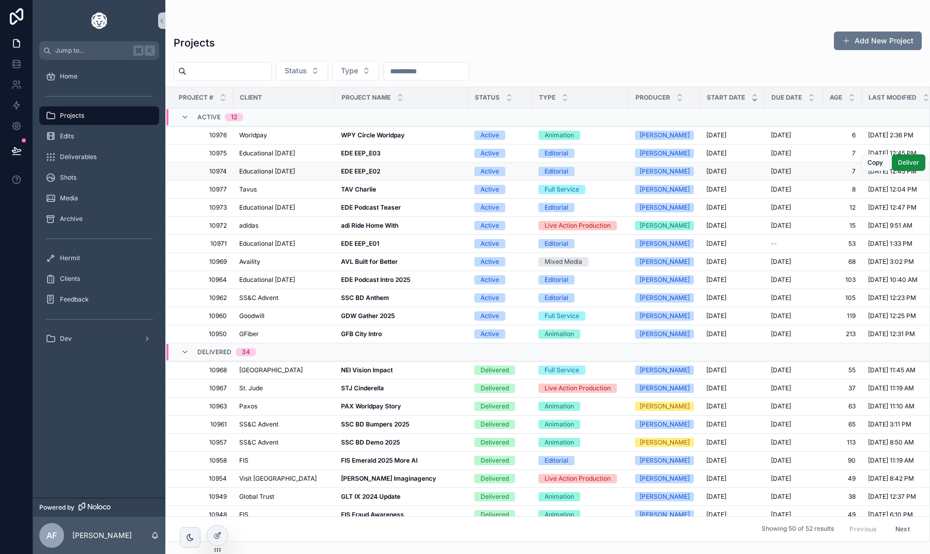
click at [356, 170] on strong "EDE EEP_E02" at bounding box center [360, 171] width 39 height 8
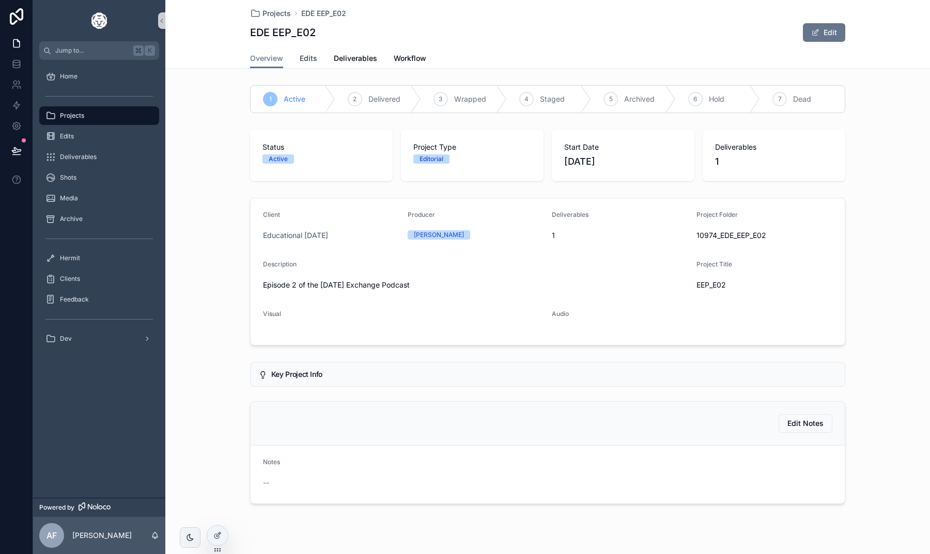
click at [313, 61] on span "Edits" at bounding box center [309, 58] width 18 height 10
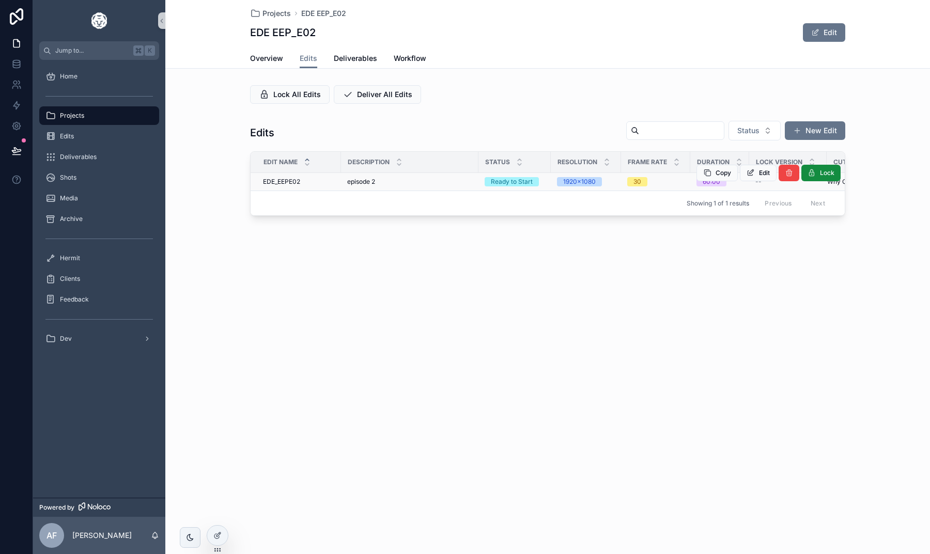
click at [365, 183] on span "episode 2" at bounding box center [361, 182] width 28 height 8
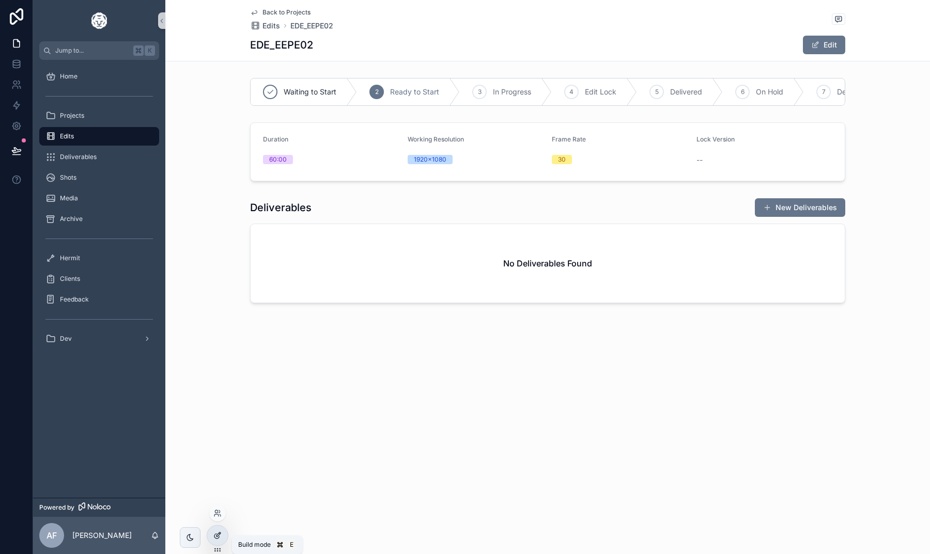
click at [214, 536] on icon at bounding box center [216, 536] width 5 height 5
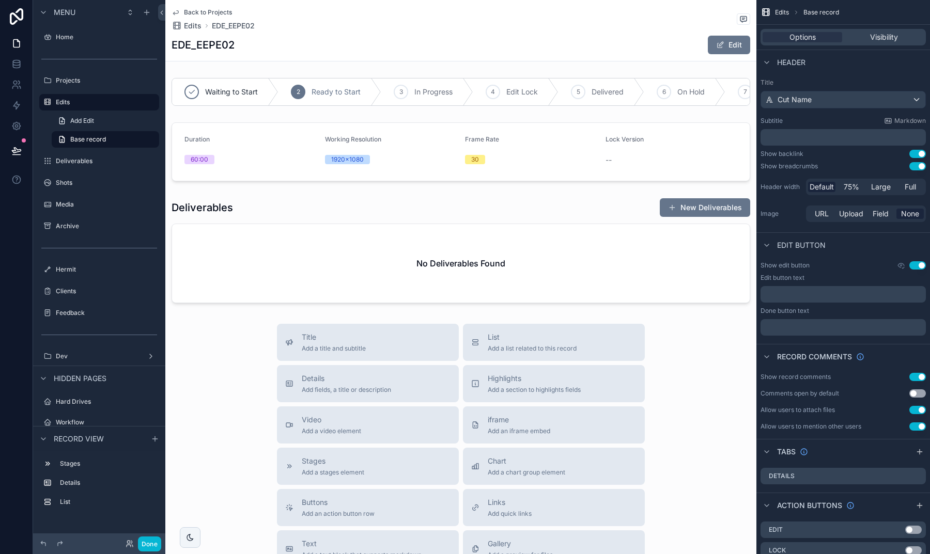
scroll to position [108, 0]
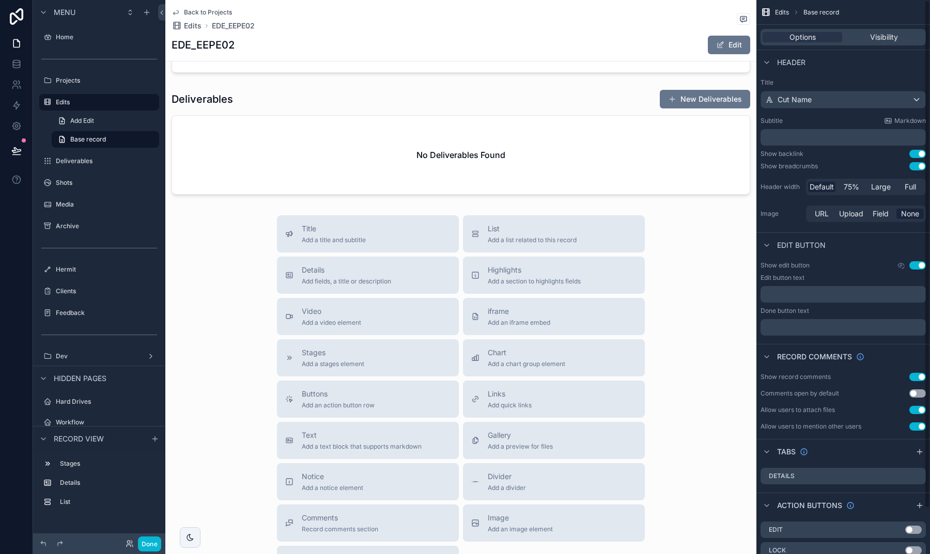
click at [872, 31] on div "Options Visibility" at bounding box center [842, 37] width 165 height 17
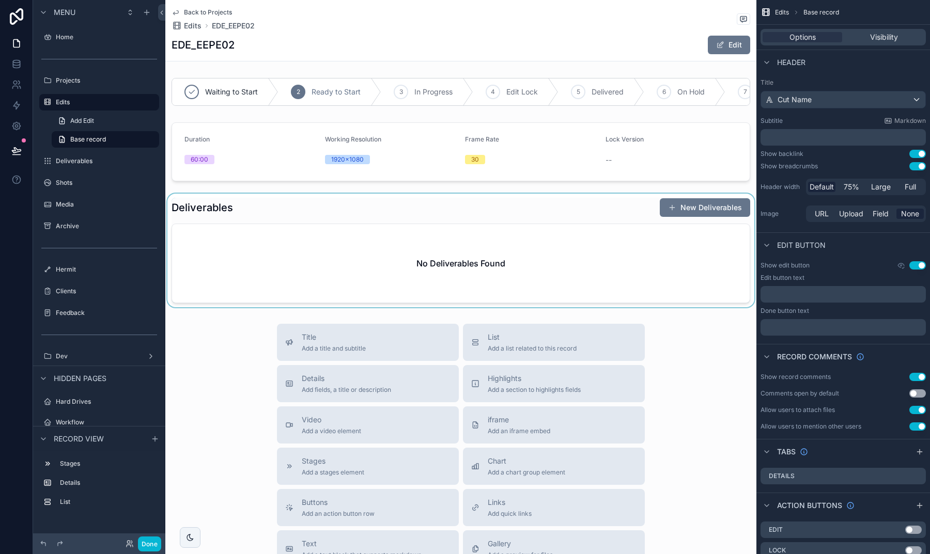
scroll to position [0, 0]
click at [862, 34] on div "Visibility" at bounding box center [884, 37] width 80 height 10
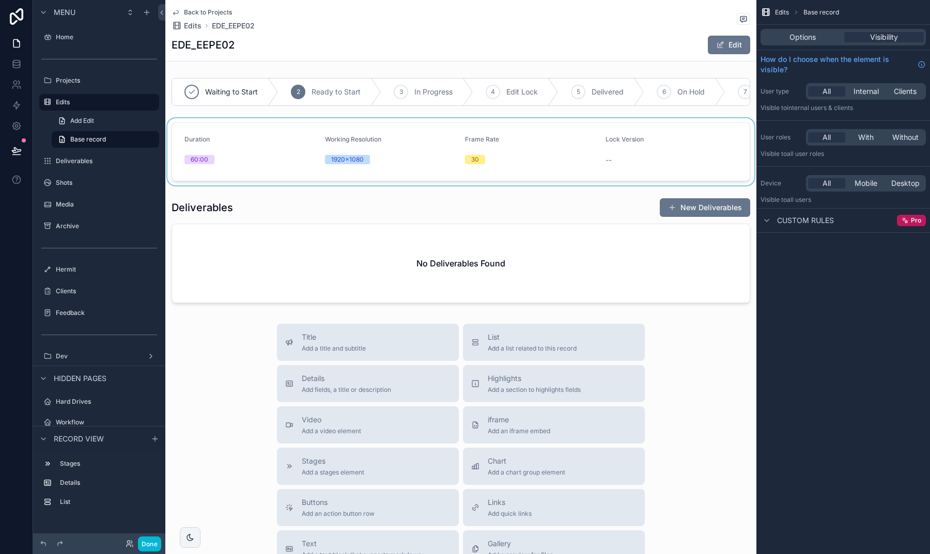
click at [298, 155] on div "scrollable content" at bounding box center [460, 151] width 591 height 67
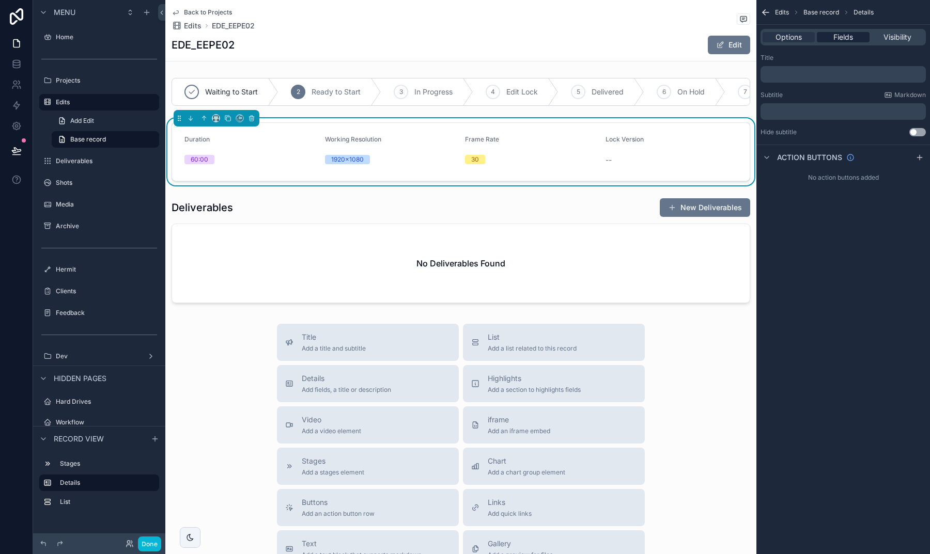
click at [837, 39] on span "Fields" at bounding box center [843, 37] width 20 height 10
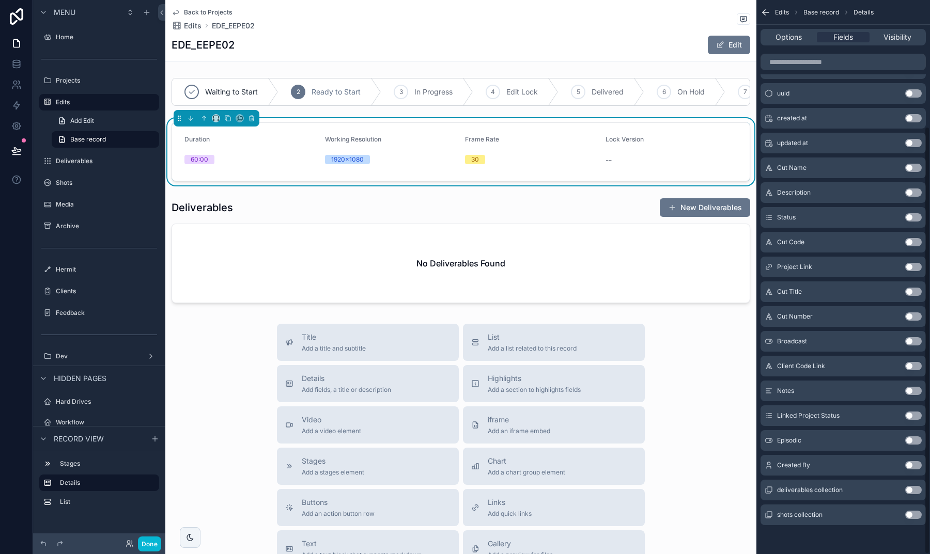
scroll to position [163, 0]
click at [911, 438] on button "Use setting" at bounding box center [913, 441] width 17 height 8
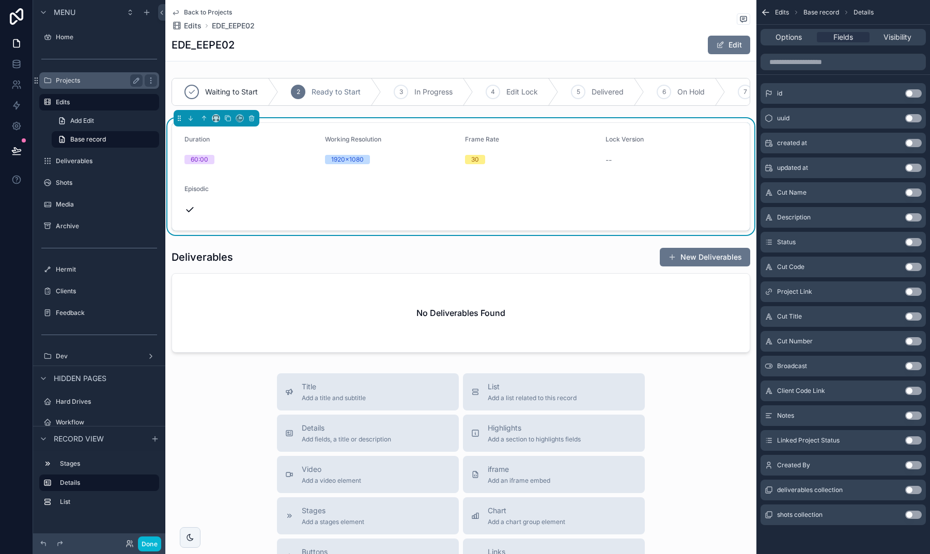
click at [63, 81] on label "Projects" at bounding box center [97, 80] width 83 height 8
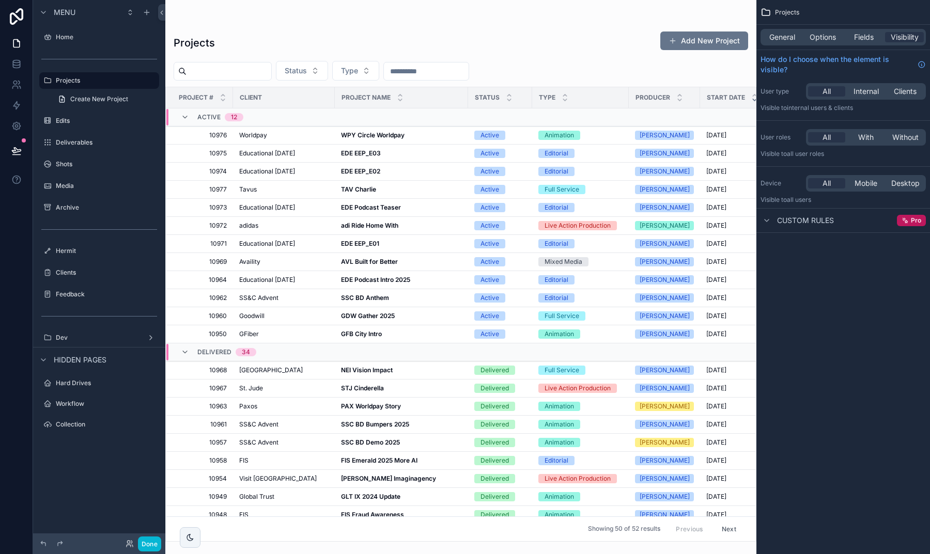
click at [357, 242] on div "scrollable content" at bounding box center [460, 277] width 591 height 554
click at [352, 242] on strong "EDE EEP_E01" at bounding box center [360, 244] width 38 height 8
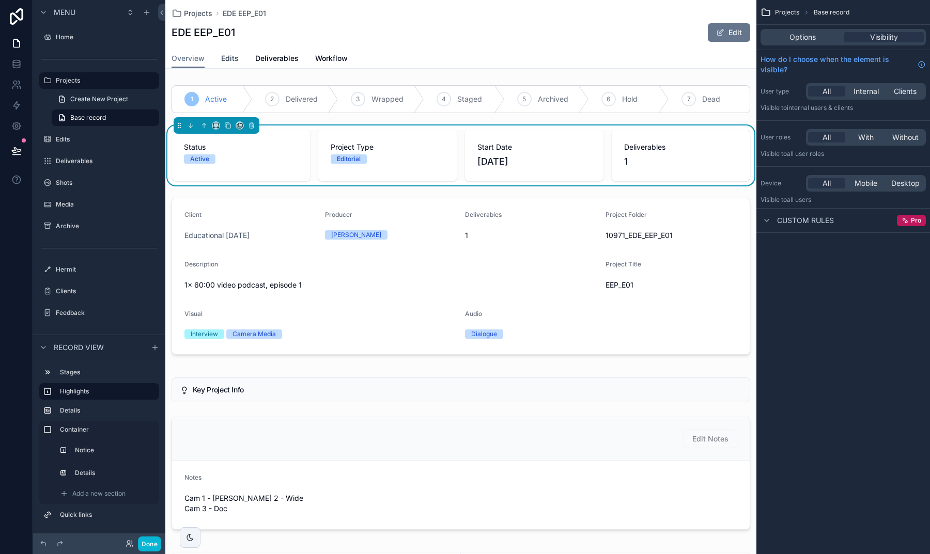
click at [228, 64] on link "Edits" at bounding box center [230, 59] width 18 height 21
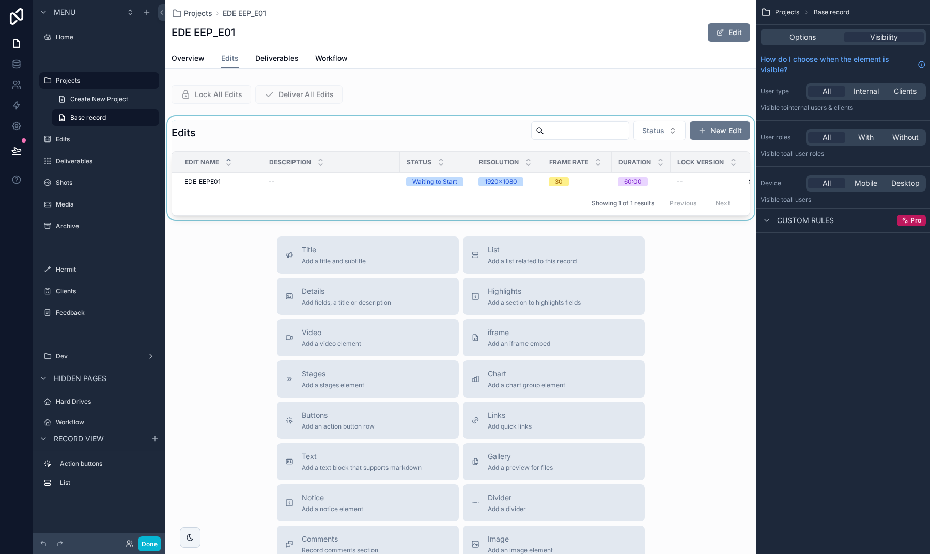
click at [217, 184] on div "scrollable content" at bounding box center [460, 168] width 591 height 104
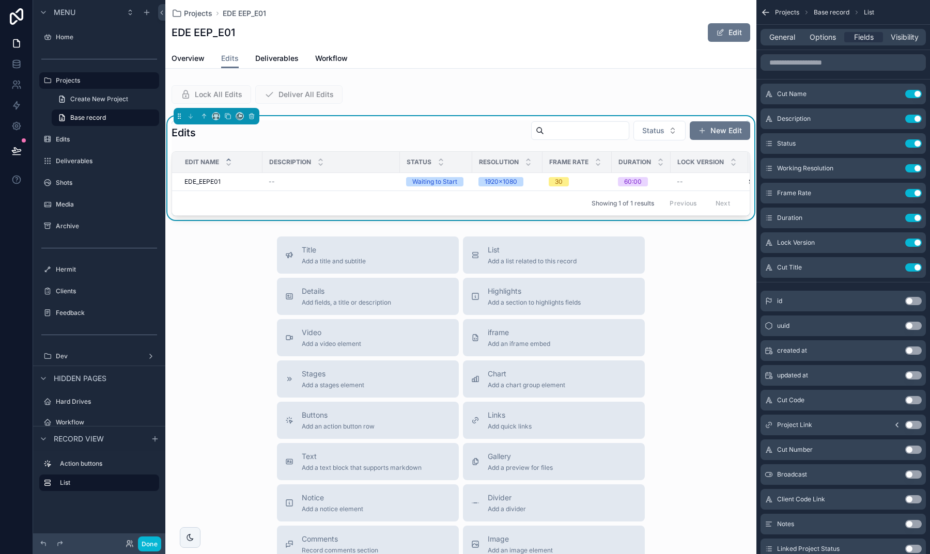
click at [239, 285] on div "Title Add a title and subtitle List Add a list related to this record Details A…" at bounding box center [460, 421] width 591 height 368
click at [154, 543] on button "Done" at bounding box center [149, 544] width 23 height 15
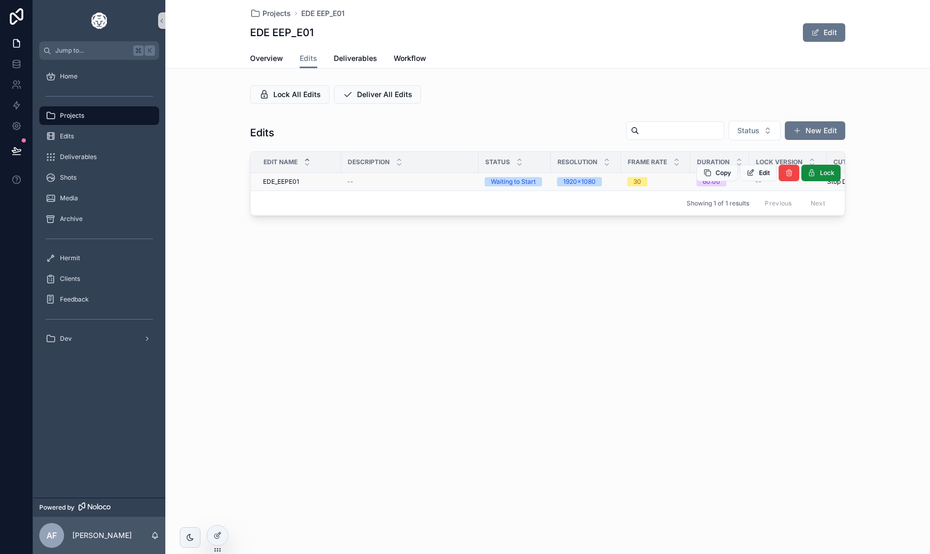
click at [315, 183] on div "EDE_EEPE01 EDE_EEPE01" at bounding box center [299, 182] width 72 height 8
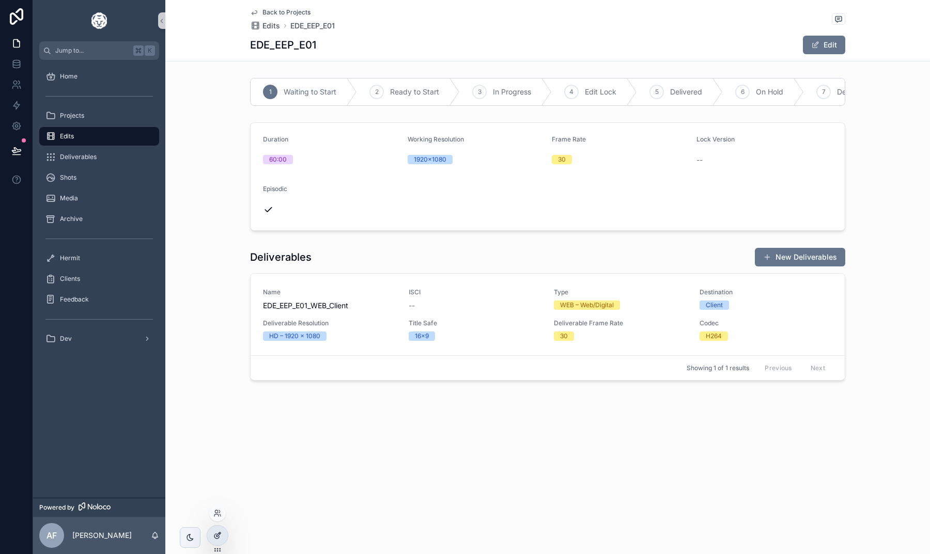
click at [218, 535] on icon at bounding box center [217, 536] width 8 height 8
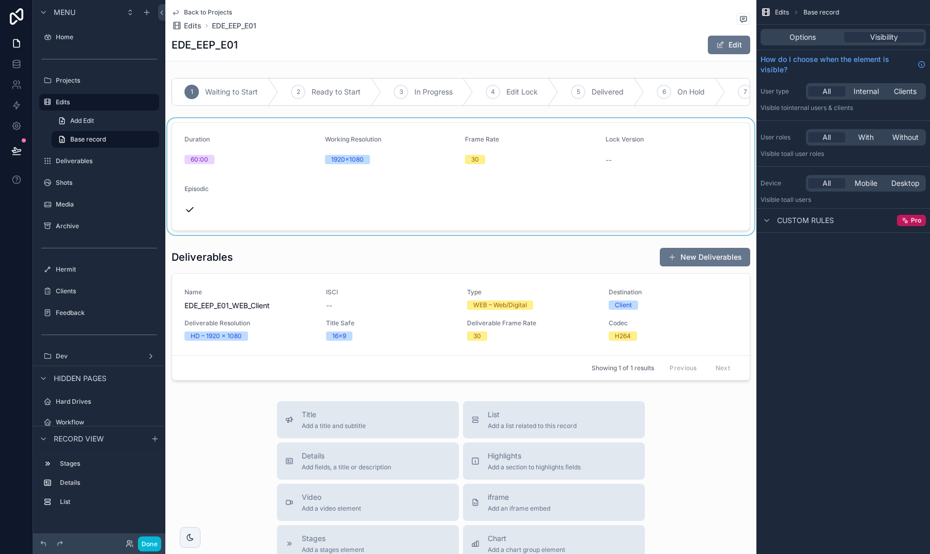
click at [300, 193] on div "scrollable content" at bounding box center [460, 176] width 591 height 117
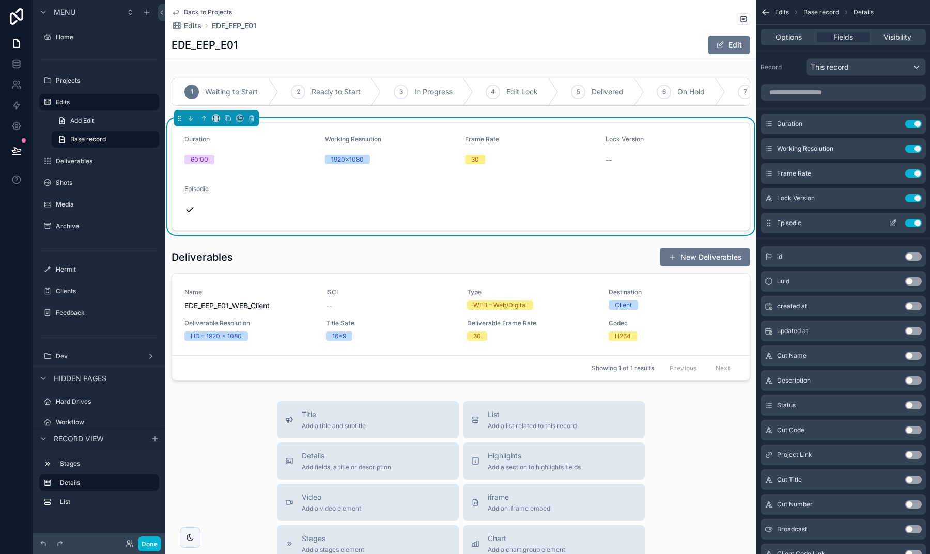
click at [912, 221] on button "Use setting" at bounding box center [913, 223] width 17 height 8
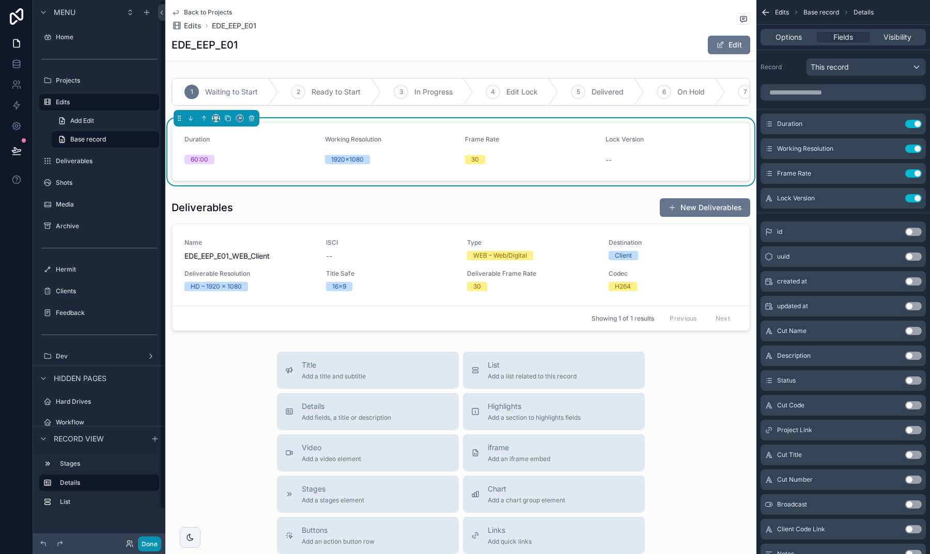
click at [152, 545] on button "Done" at bounding box center [149, 544] width 23 height 15
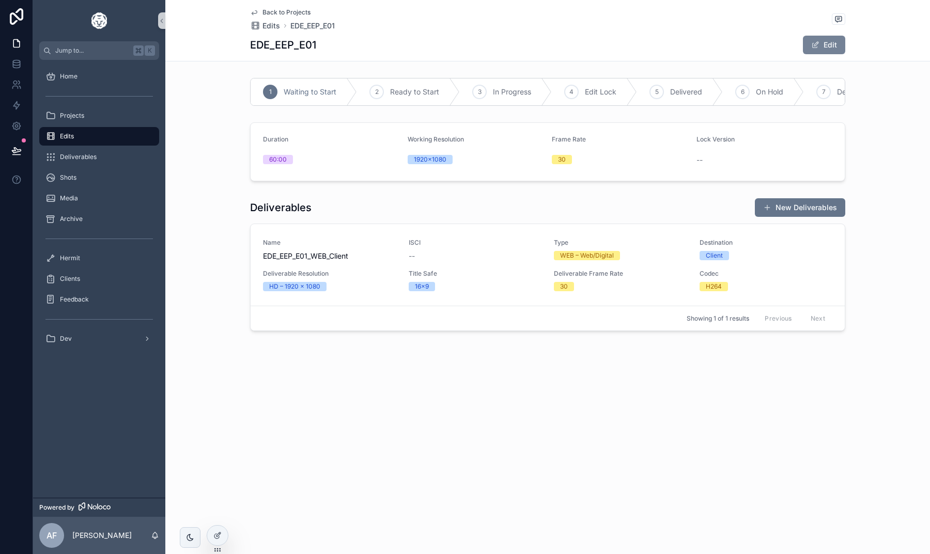
click at [813, 41] on span "scrollable content" at bounding box center [815, 45] width 8 height 8
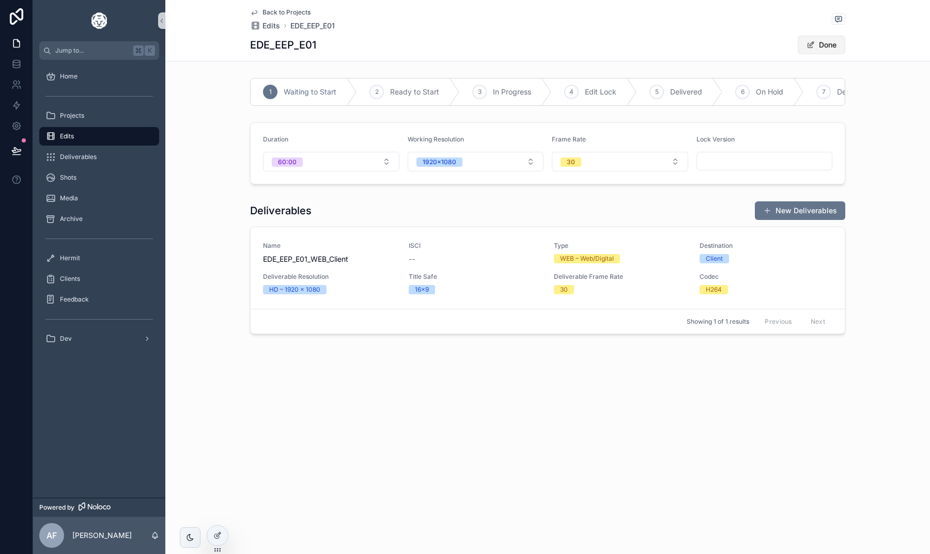
click at [818, 47] on button "Done" at bounding box center [822, 45] width 48 height 19
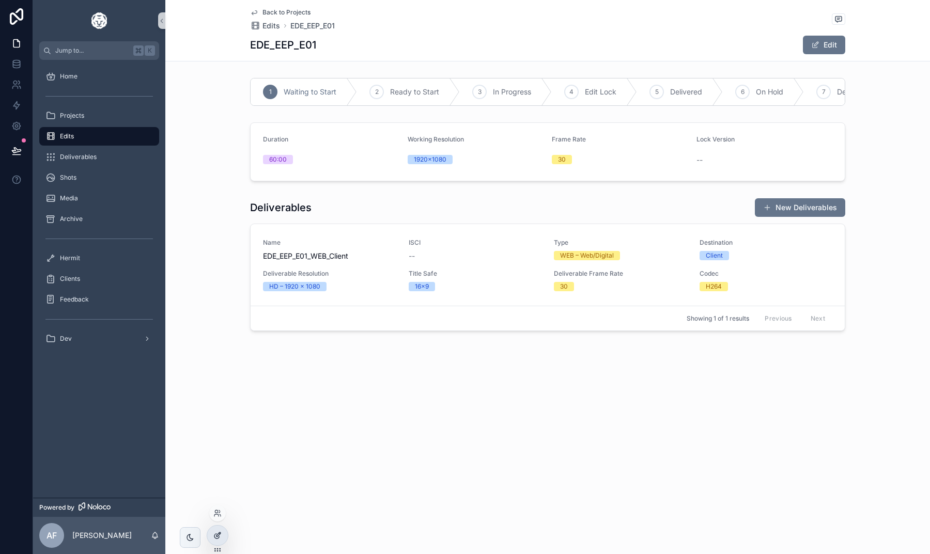
click at [220, 532] on div at bounding box center [217, 536] width 21 height 20
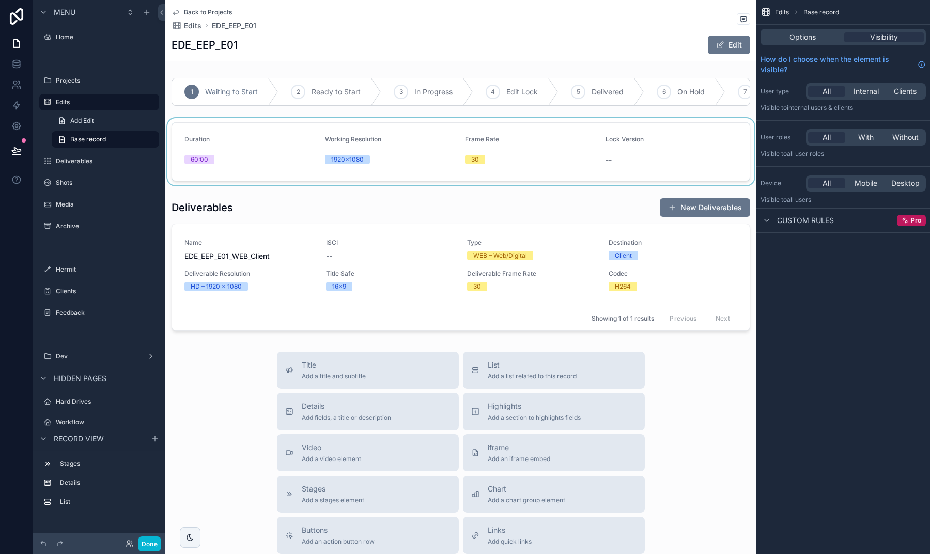
click at [334, 122] on div "scrollable content" at bounding box center [460, 151] width 591 height 67
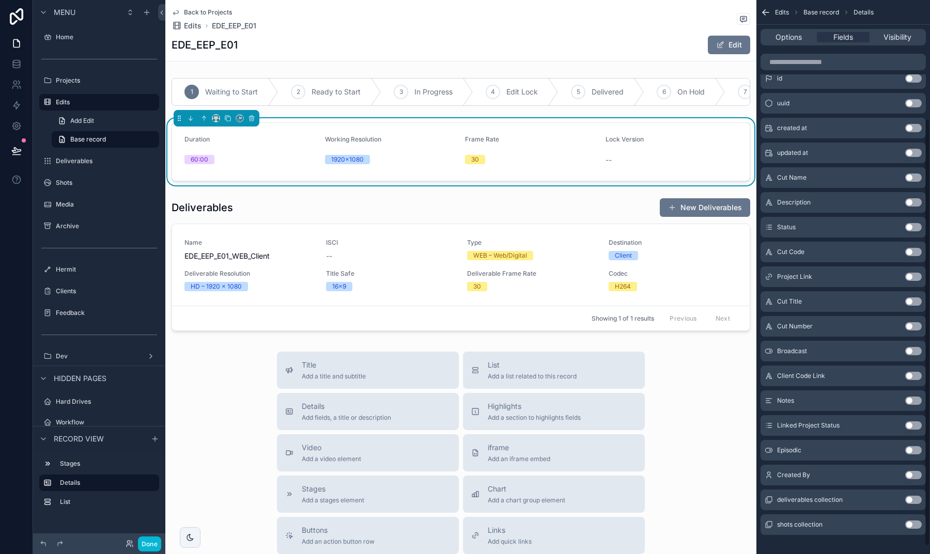
scroll to position [158, 0]
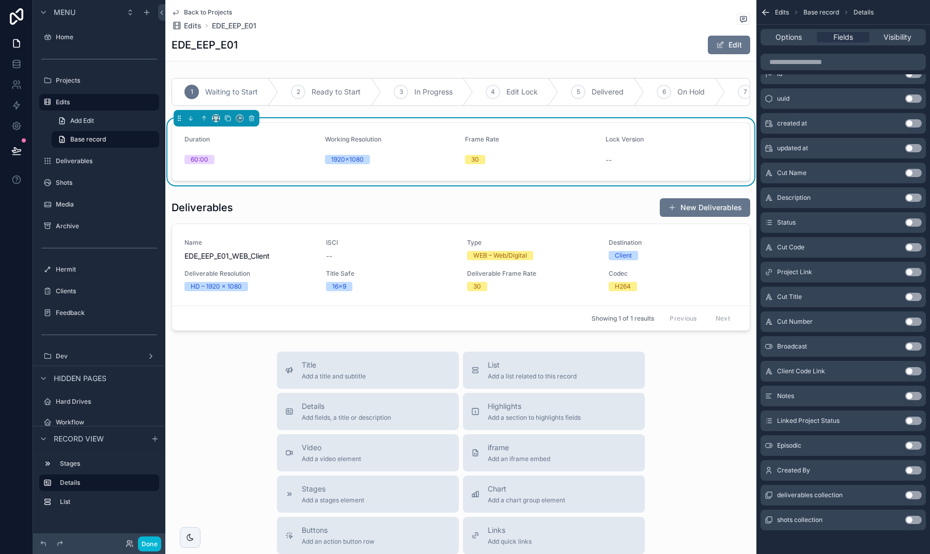
click at [910, 295] on button "Use setting" at bounding box center [913, 297] width 17 height 8
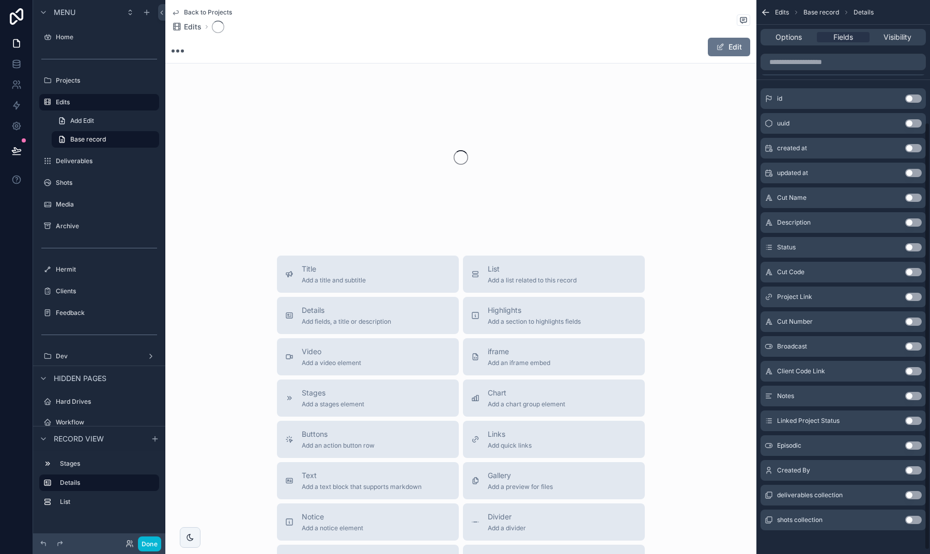
click at [911, 273] on button "Use setting" at bounding box center [913, 272] width 17 height 8
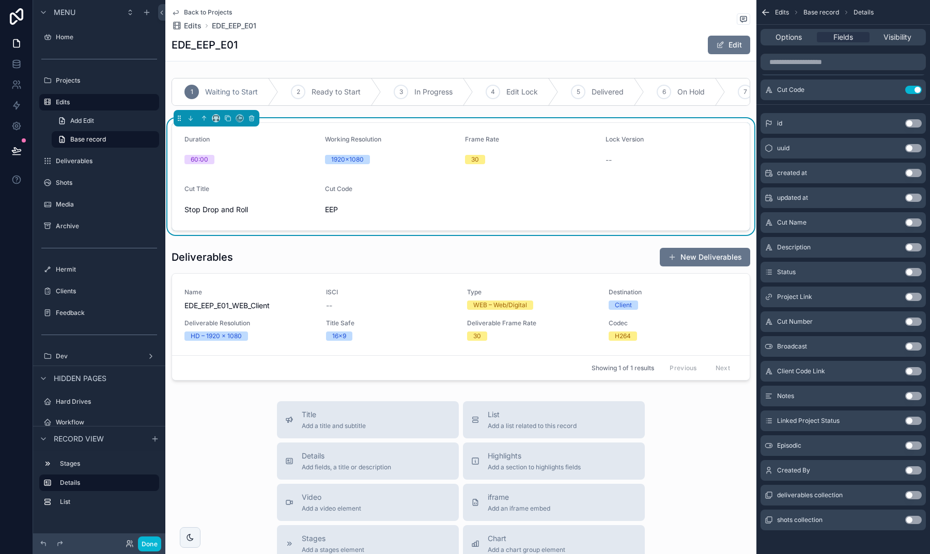
click at [911, 299] on button "Use setting" at bounding box center [913, 297] width 17 height 8
click at [913, 323] on button "Use setting" at bounding box center [913, 322] width 17 height 8
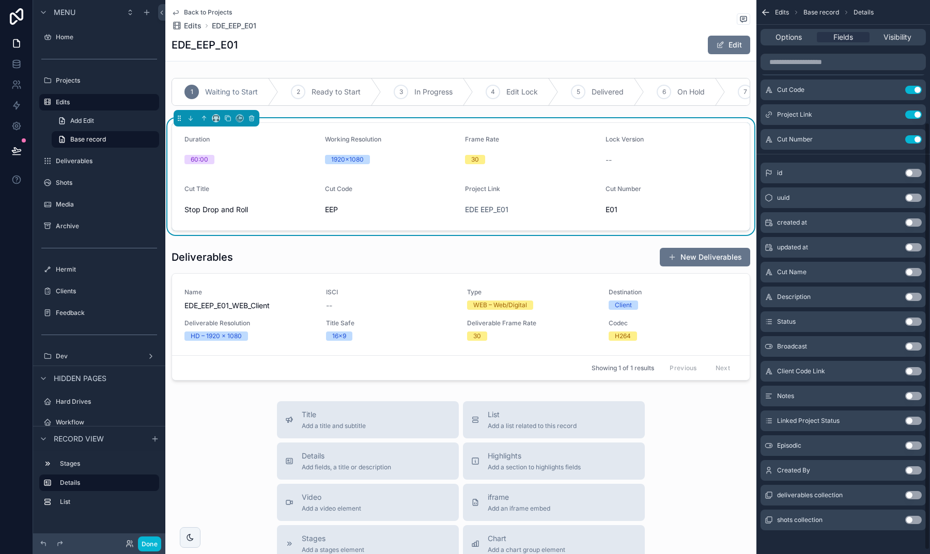
click at [913, 346] on button "Use setting" at bounding box center [913, 347] width 17 height 8
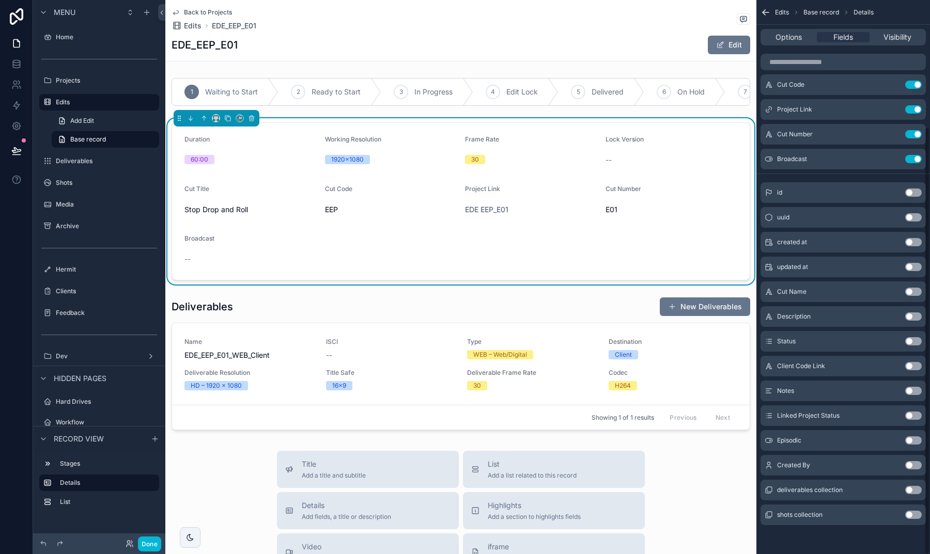
scroll to position [163, 0]
click at [911, 442] on button "Use setting" at bounding box center [913, 441] width 17 height 8
click at [909, 441] on button "Use setting" at bounding box center [913, 441] width 17 height 8
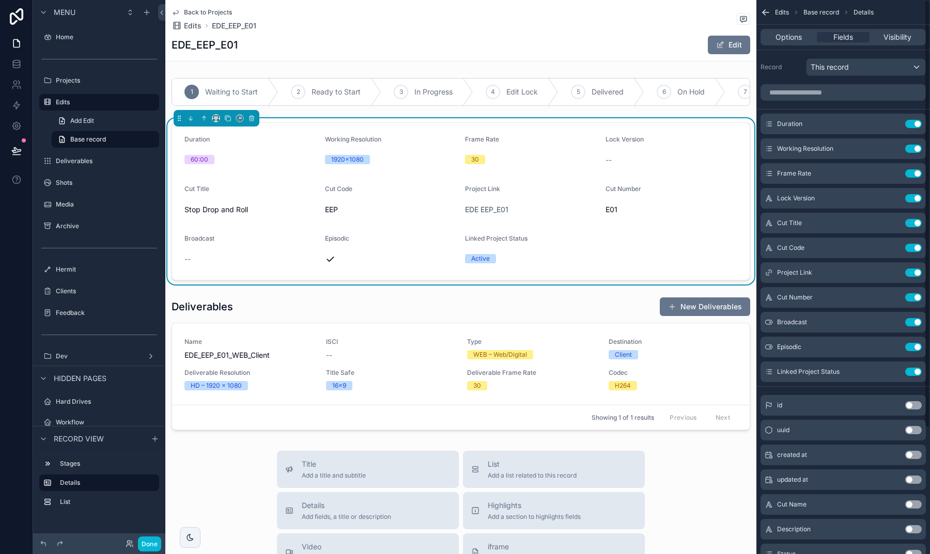
scroll to position [0, 0]
click at [910, 372] on button "Use setting" at bounding box center [913, 372] width 17 height 8
click at [154, 542] on button "Done" at bounding box center [149, 544] width 23 height 15
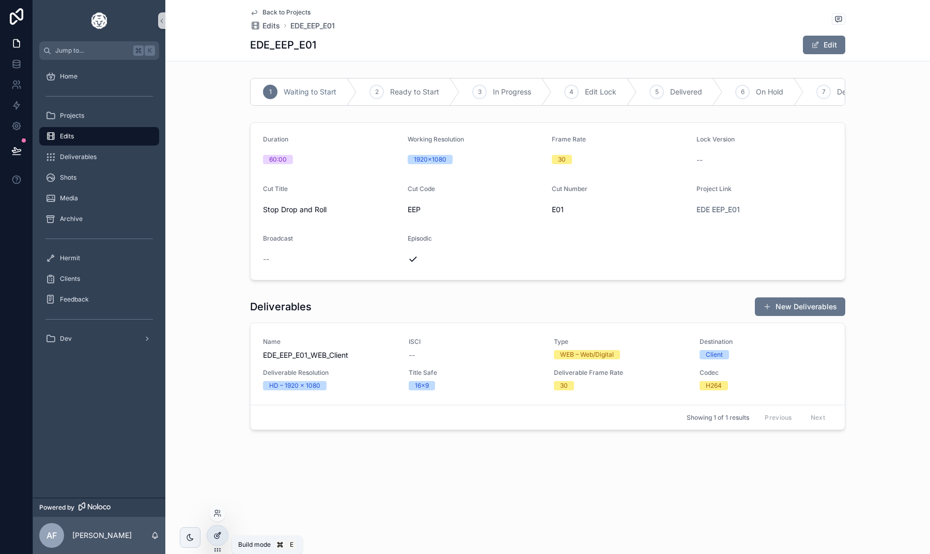
click at [214, 540] on div at bounding box center [217, 536] width 21 height 20
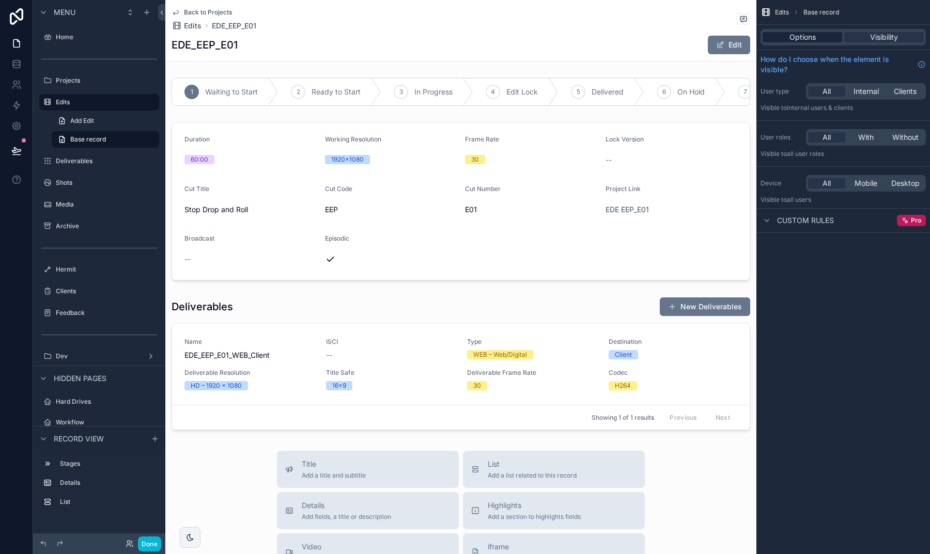
click at [828, 34] on div "Options" at bounding box center [803, 37] width 80 height 10
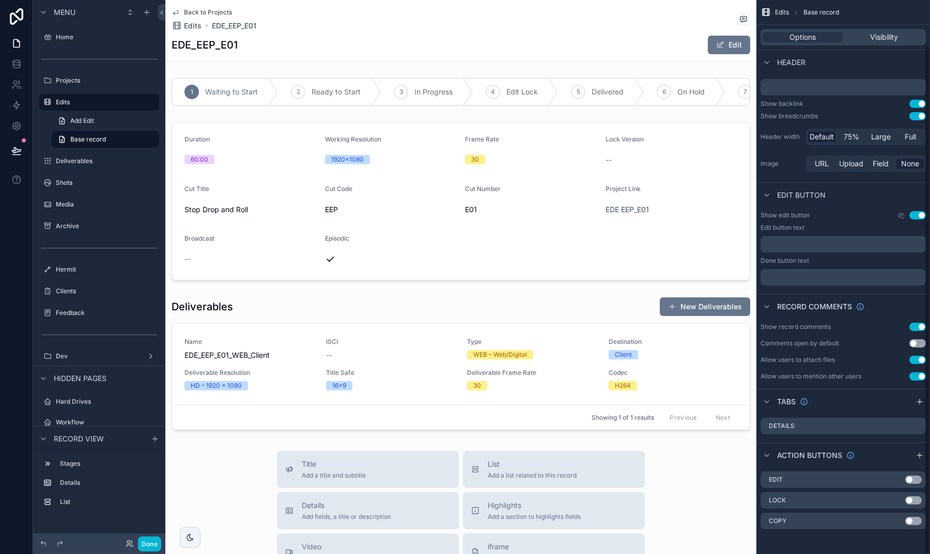
scroll to position [50, 0]
click at [920, 325] on button "Use setting" at bounding box center [917, 327] width 17 height 8
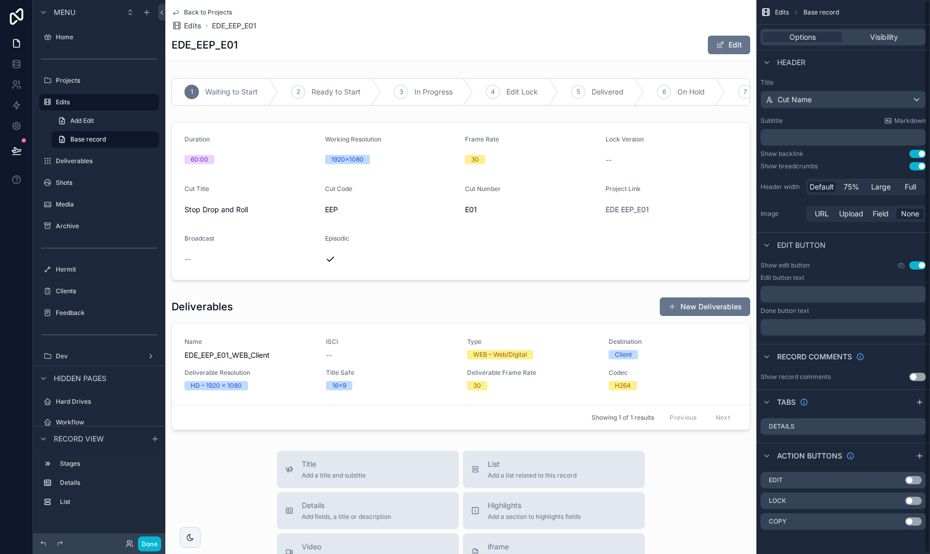
scroll to position [0, 0]
click at [912, 169] on button "Use setting" at bounding box center [917, 166] width 17 height 8
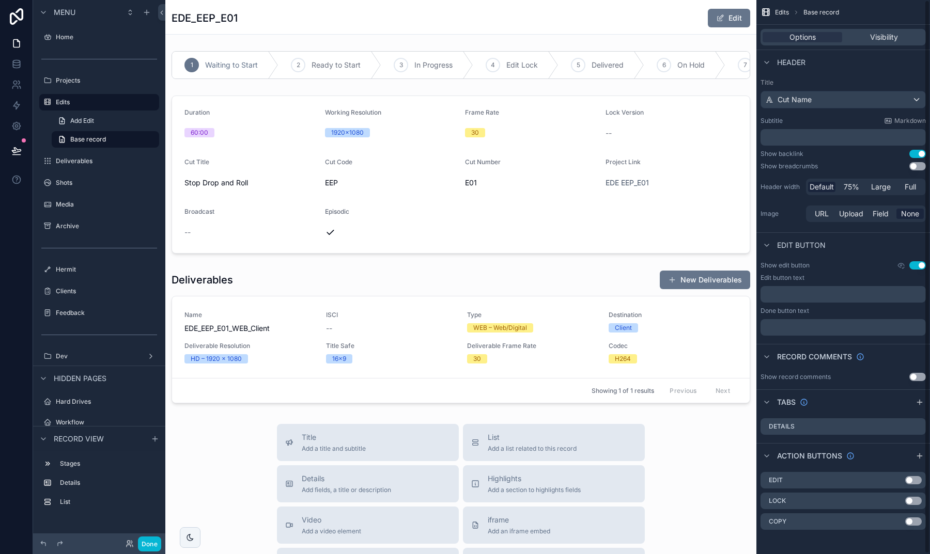
click at [918, 162] on button "Use setting" at bounding box center [917, 166] width 17 height 8
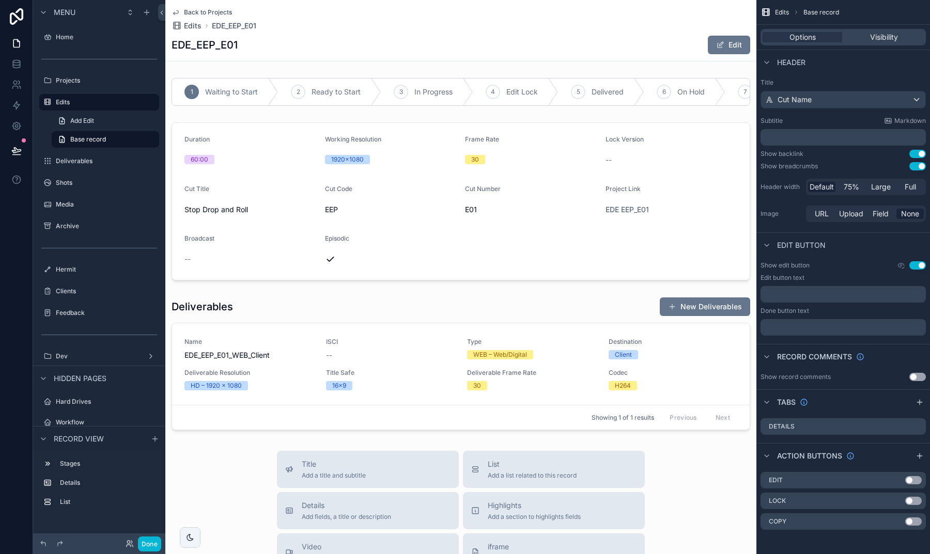
click at [917, 154] on button "Use setting" at bounding box center [917, 154] width 17 height 8
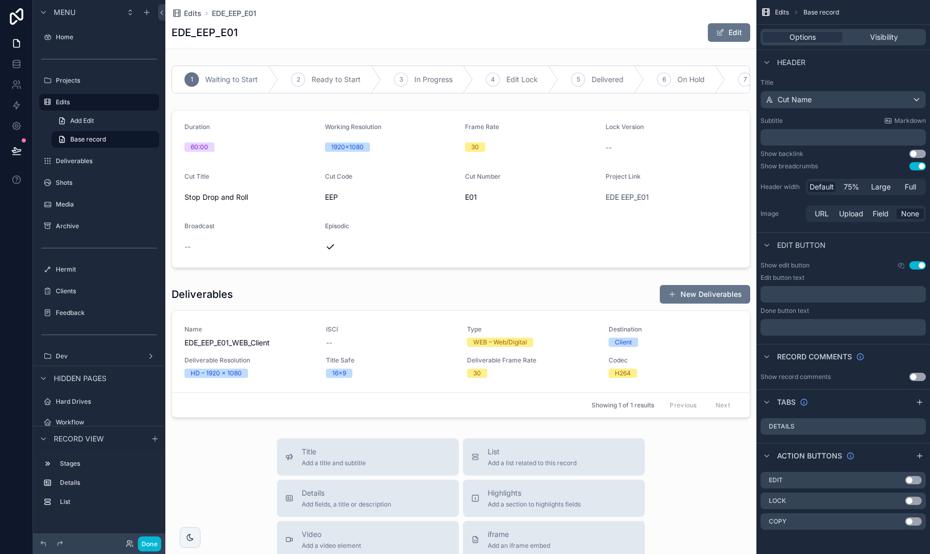
click at [917, 154] on button "Use setting" at bounding box center [917, 154] width 17 height 8
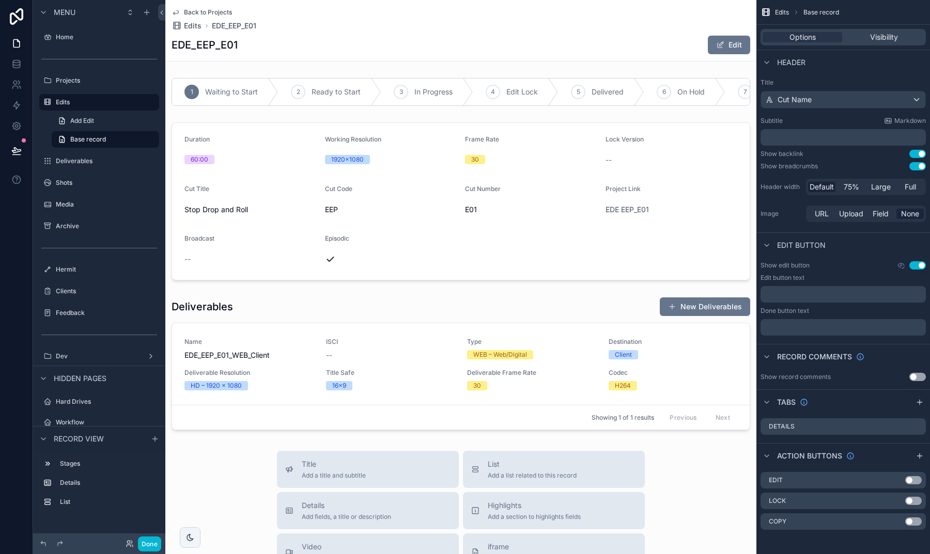
click at [915, 164] on button "Use setting" at bounding box center [917, 166] width 17 height 8
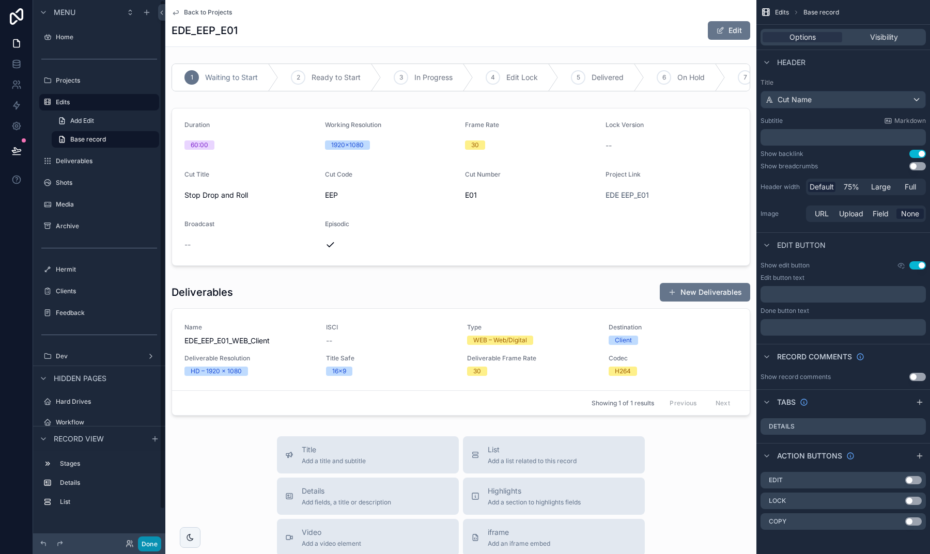
click at [153, 540] on button "Done" at bounding box center [149, 544] width 23 height 15
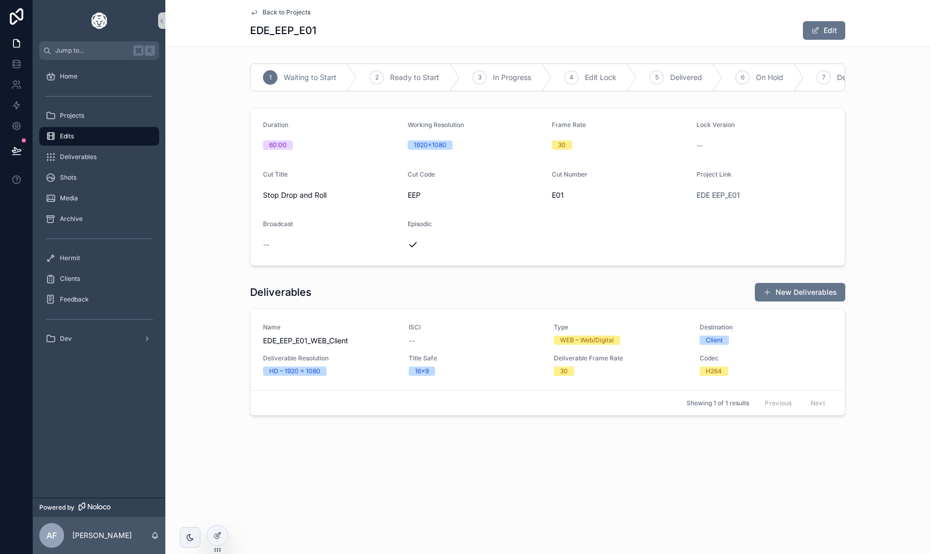
click at [273, 13] on span "Back to Projects" at bounding box center [286, 12] width 48 height 8
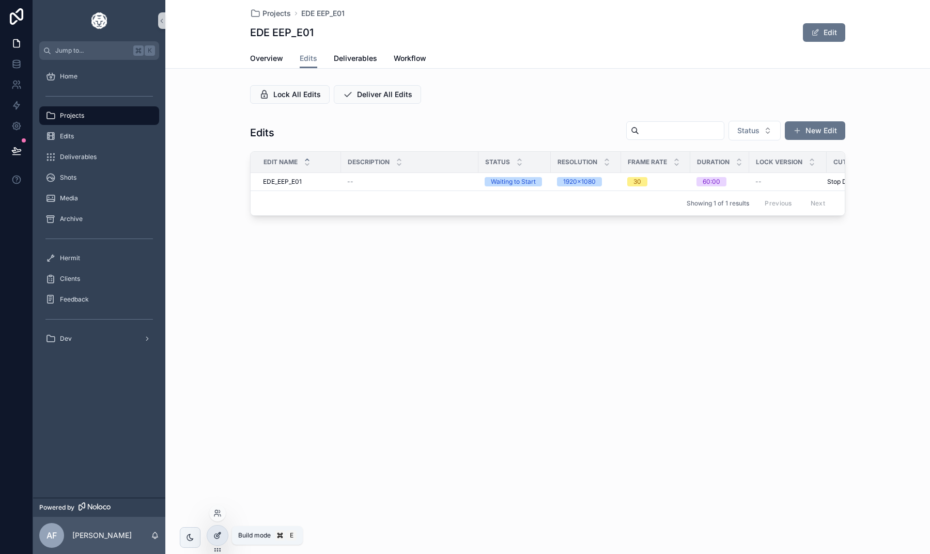
click at [215, 538] on icon at bounding box center [217, 536] width 8 height 8
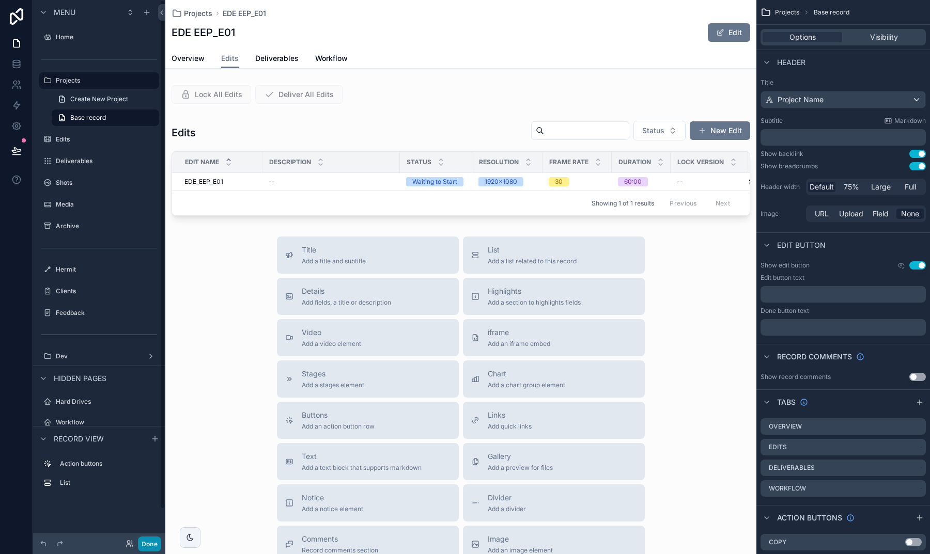
click at [157, 540] on button "Done" at bounding box center [149, 544] width 23 height 15
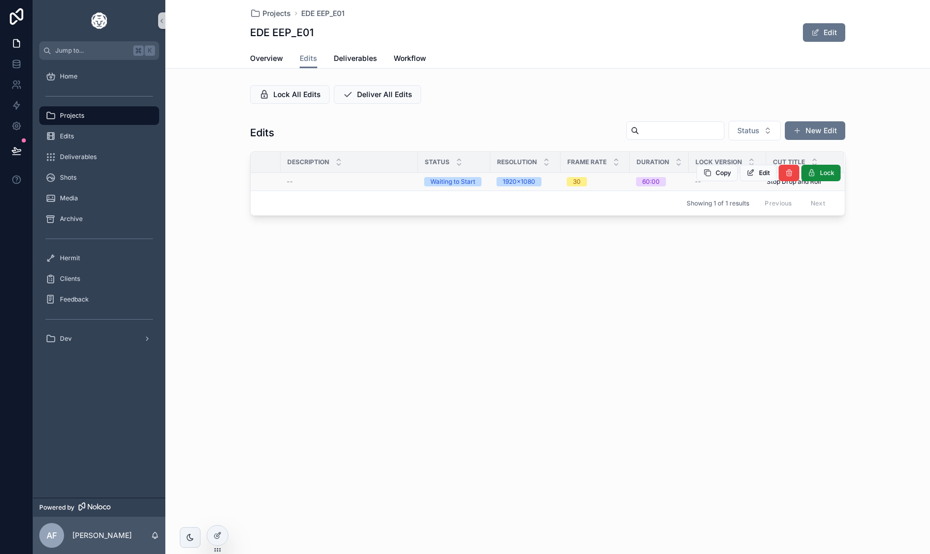
scroll to position [0, 60]
click at [210, 541] on div at bounding box center [217, 536] width 21 height 20
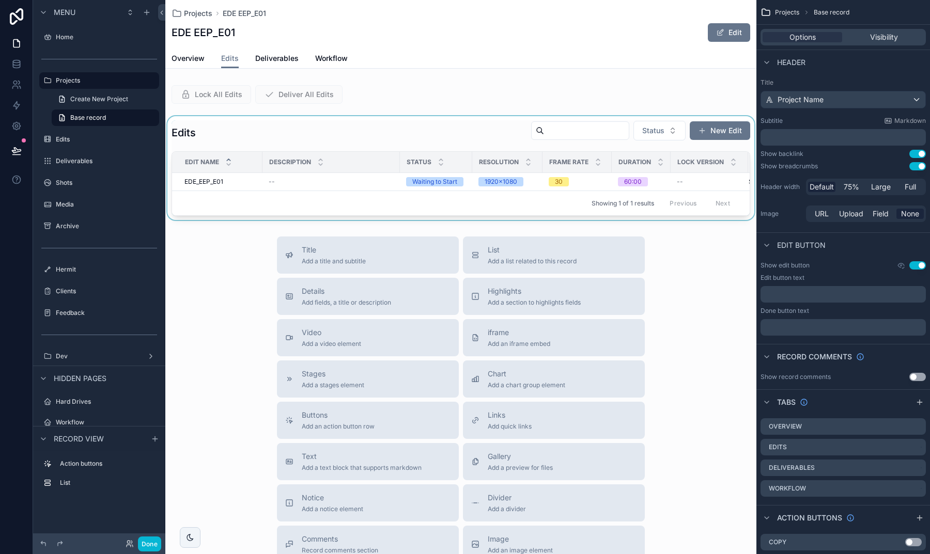
click at [398, 128] on div "scrollable content" at bounding box center [460, 168] width 591 height 104
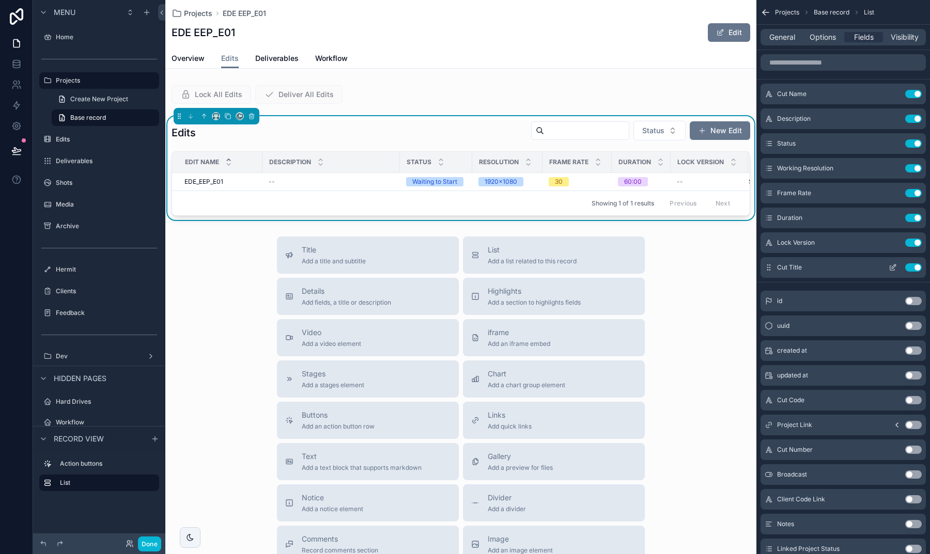
click at [910, 270] on button "Use setting" at bounding box center [913, 267] width 17 height 8
click at [157, 542] on button "Done" at bounding box center [149, 544] width 23 height 15
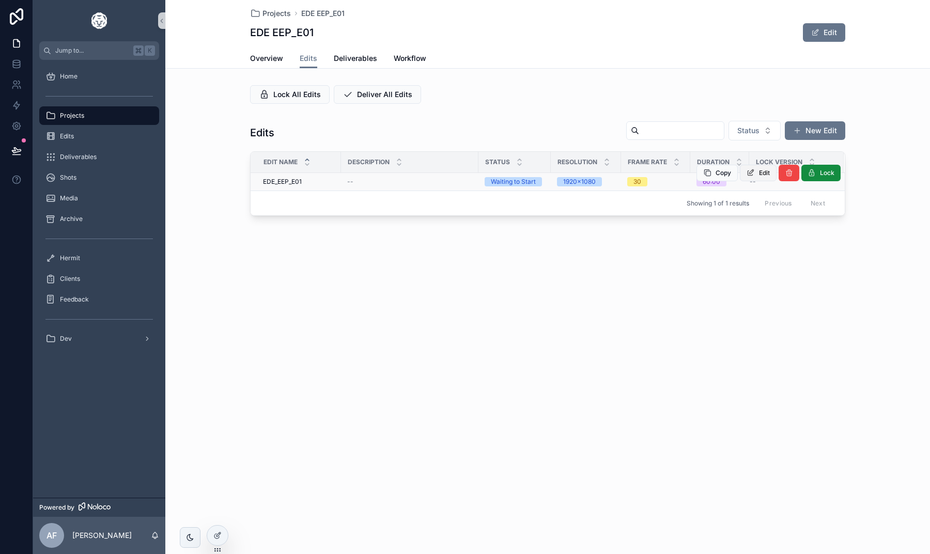
click at [761, 168] on button "Edit" at bounding box center [758, 173] width 37 height 17
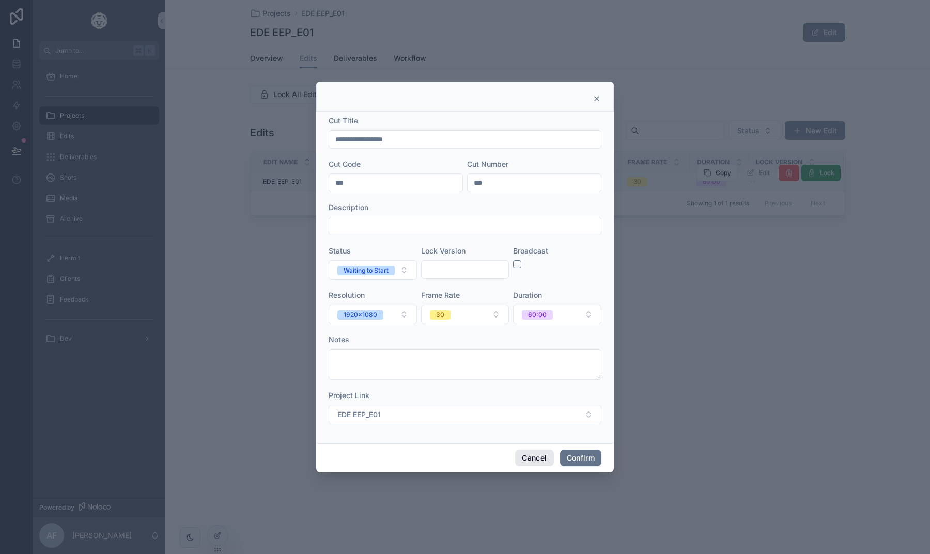
click at [522, 455] on button "Cancel" at bounding box center [534, 458] width 38 height 17
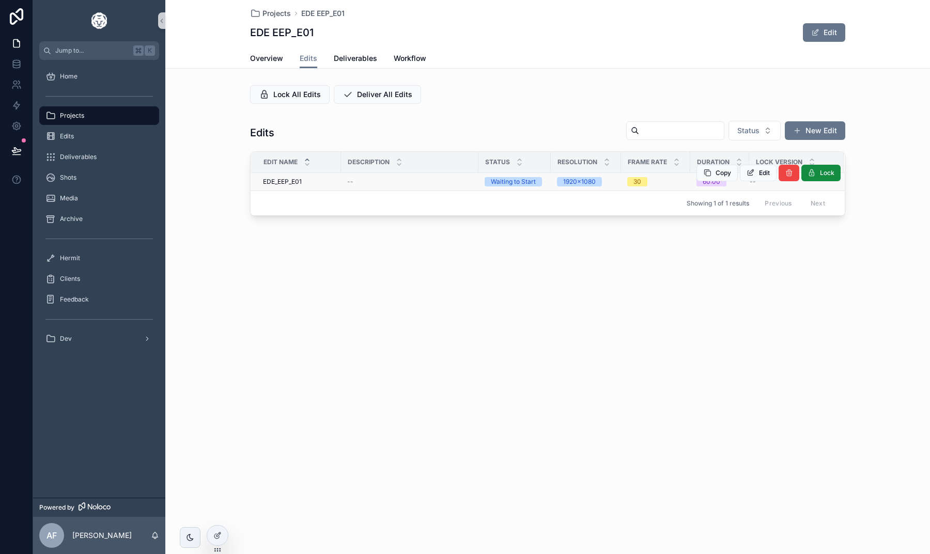
click at [357, 182] on div "--" at bounding box center [409, 182] width 125 height 8
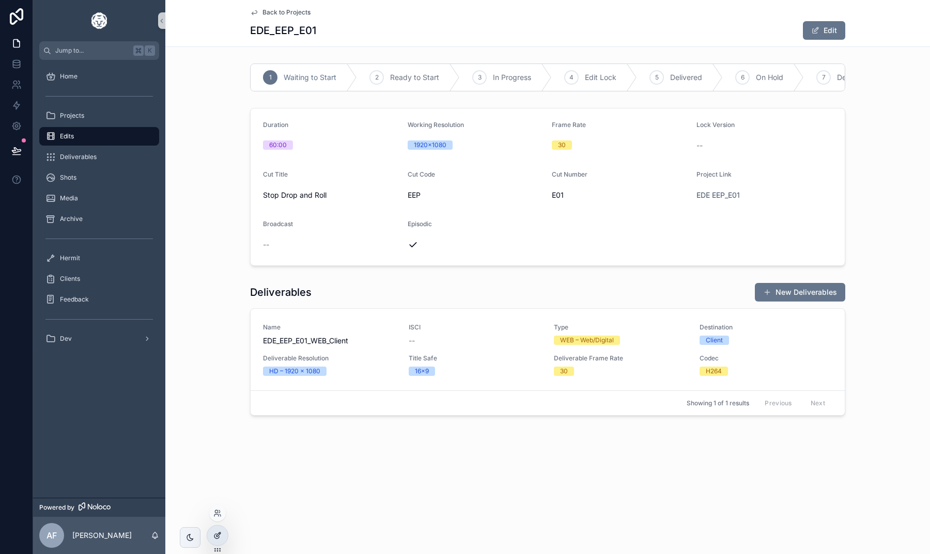
click at [211, 540] on div at bounding box center [217, 536] width 21 height 20
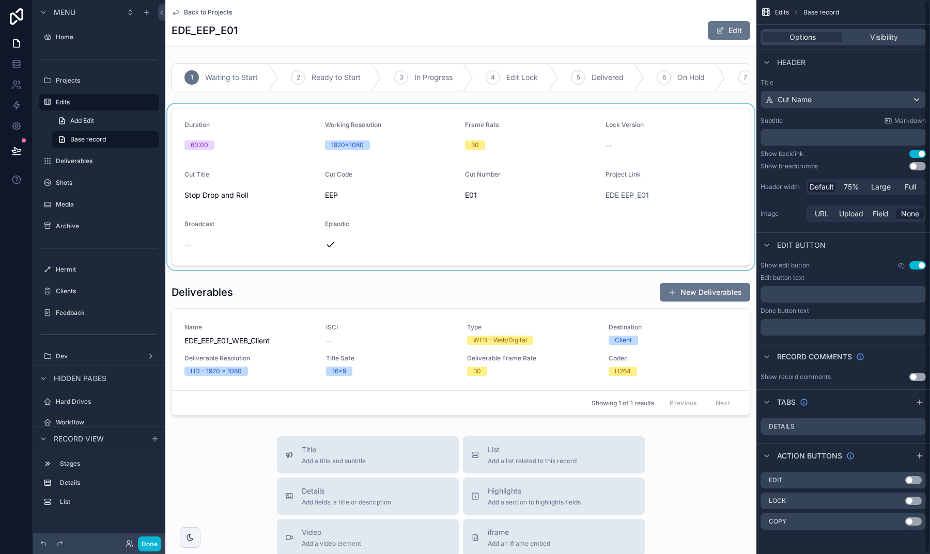
click at [597, 126] on div "scrollable content" at bounding box center [460, 187] width 591 height 166
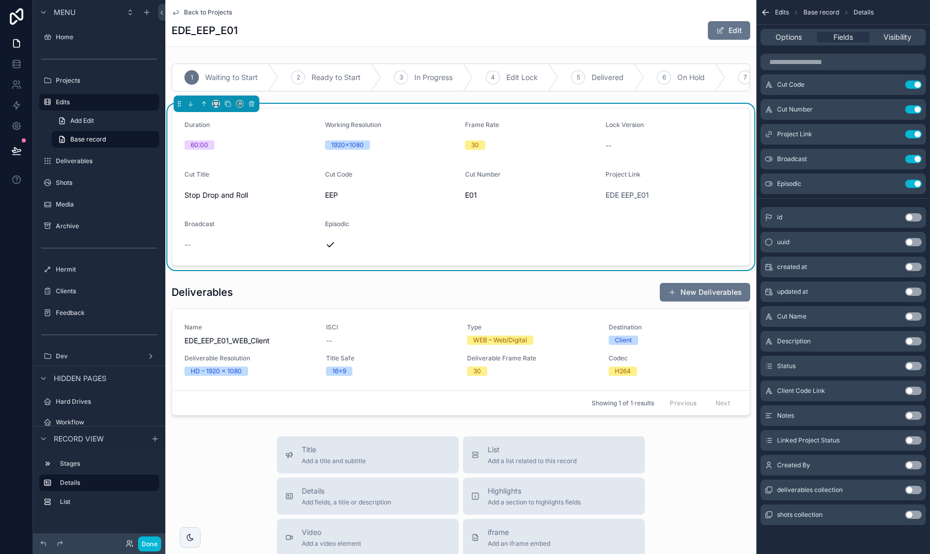
click at [913, 417] on button "Use setting" at bounding box center [913, 416] width 17 height 8
click at [890, 208] on icon "scrollable content" at bounding box center [892, 209] width 5 height 5
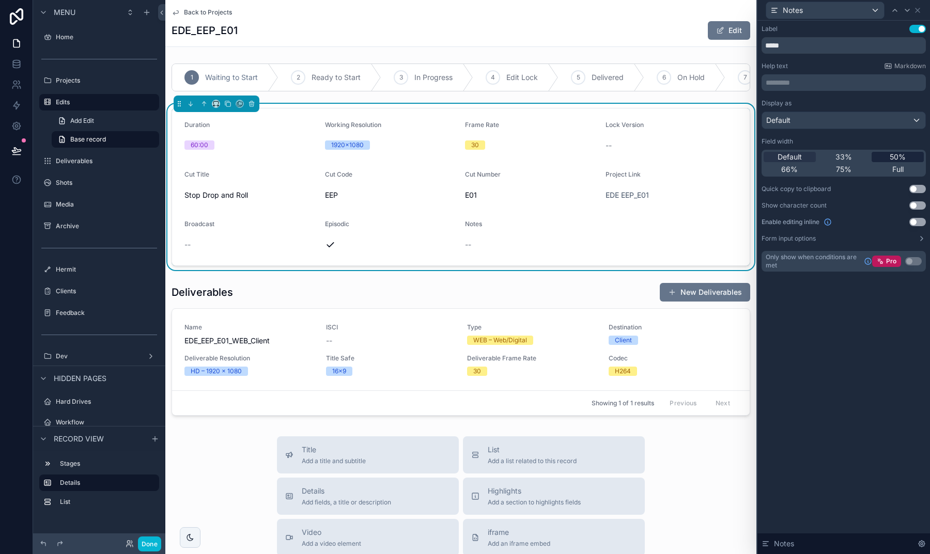
click at [888, 156] on div "50%" at bounding box center [898, 157] width 52 height 10
click at [916, 11] on icon at bounding box center [917, 10] width 8 height 8
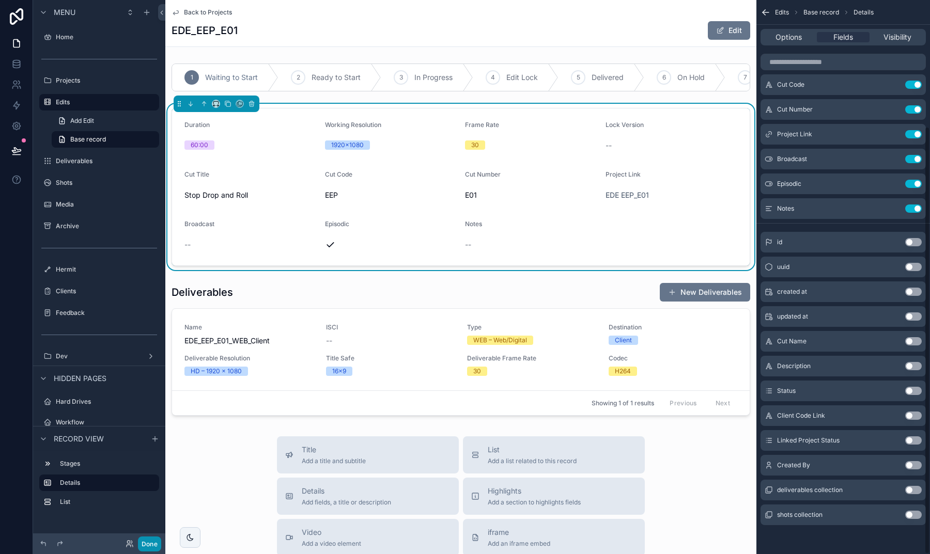
click at [150, 546] on button "Done" at bounding box center [149, 544] width 23 height 15
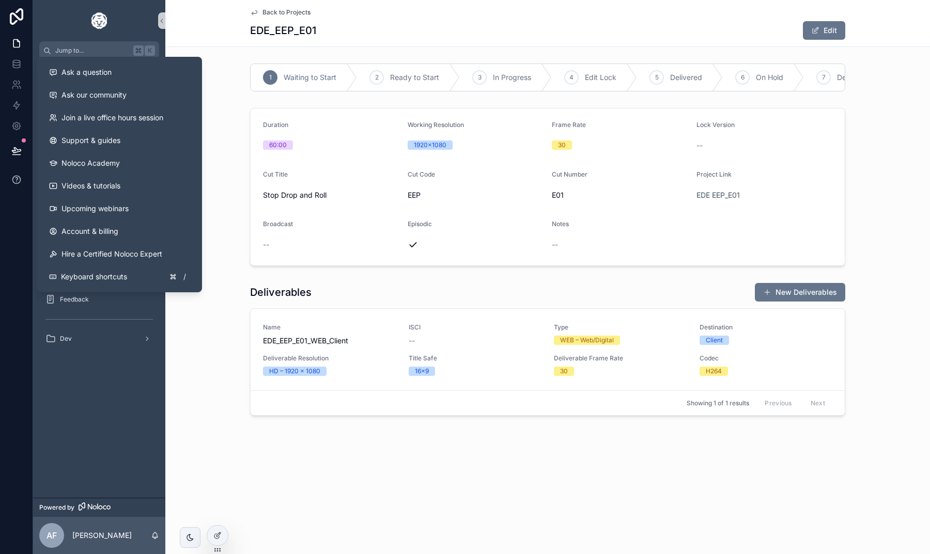
click at [14, 179] on icon at bounding box center [16, 180] width 10 height 10
click at [90, 215] on link "Upcoming webinars" at bounding box center [119, 208] width 157 height 23
click at [21, 186] on button at bounding box center [16, 179] width 33 height 29
click at [83, 138] on span "Support & guides" at bounding box center [90, 140] width 59 height 10
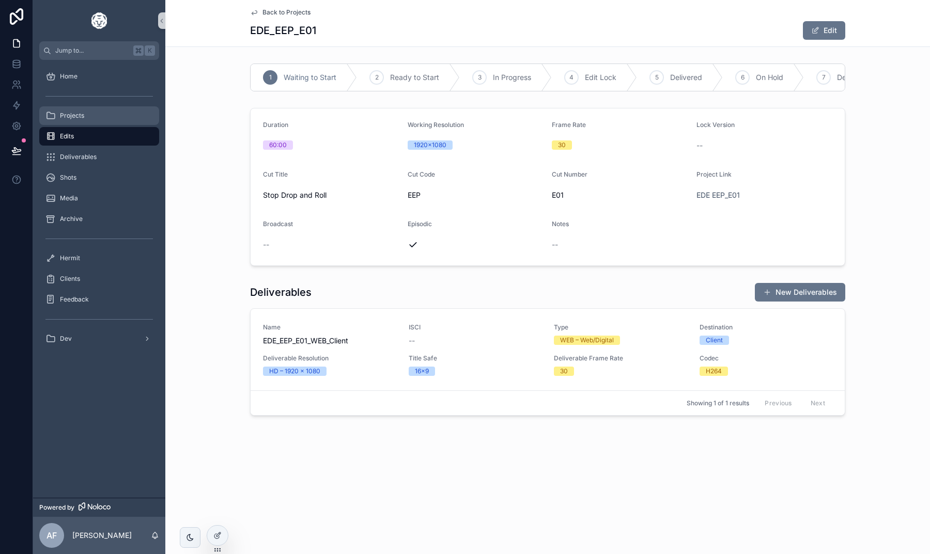
click at [96, 113] on div "Projects" at bounding box center [98, 115] width 107 height 17
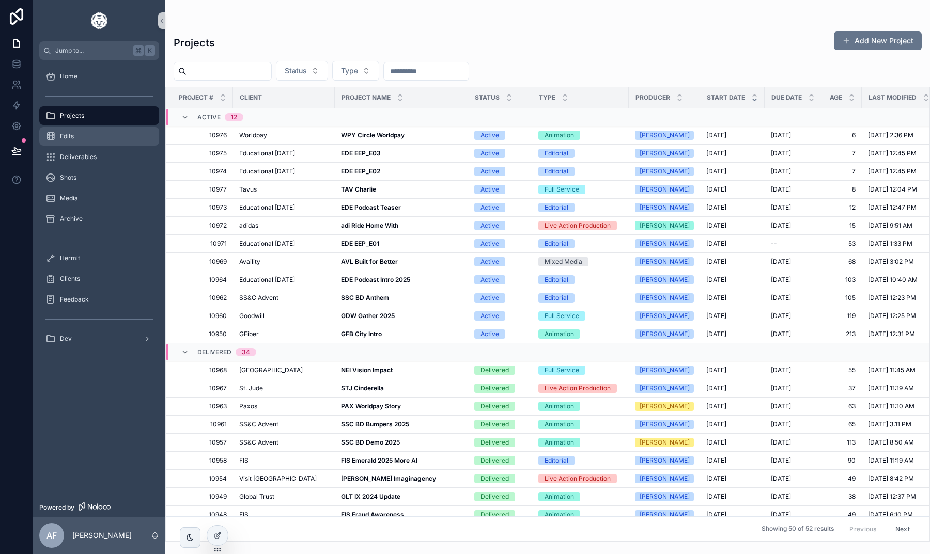
click at [95, 137] on div "Edits" at bounding box center [98, 136] width 107 height 17
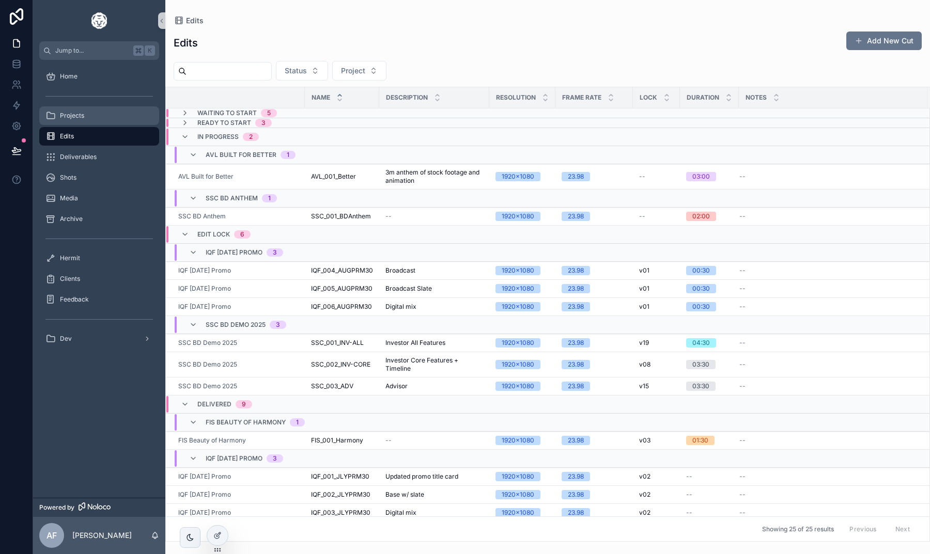
click at [71, 119] on span "Projects" at bounding box center [72, 116] width 24 height 8
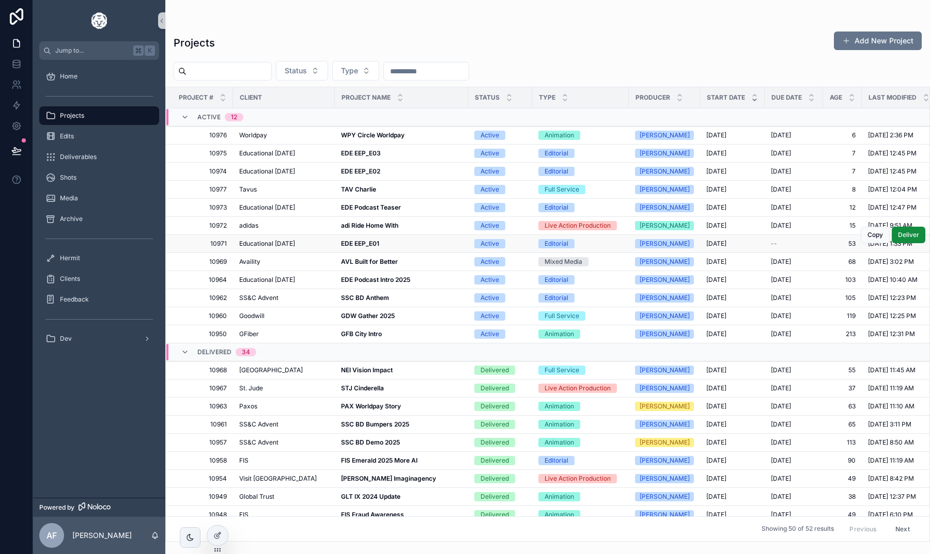
click at [356, 242] on strong "EDE EEP_E01" at bounding box center [360, 244] width 38 height 8
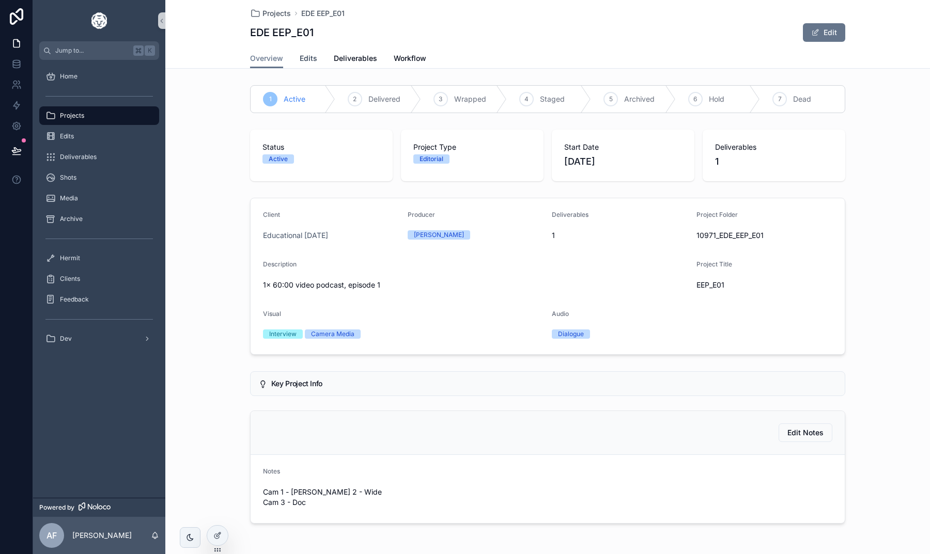
click at [312, 61] on span "Edits" at bounding box center [309, 58] width 18 height 10
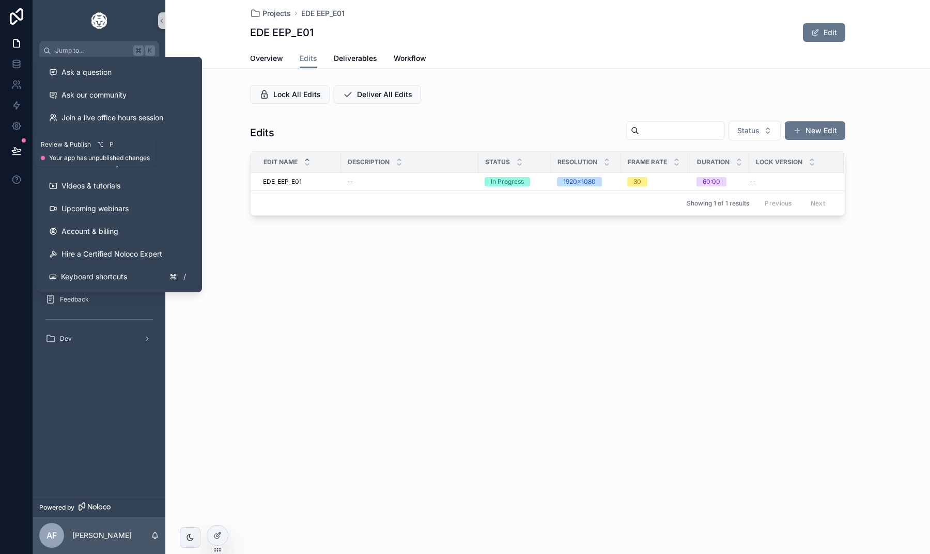
click at [21, 152] on icon at bounding box center [16, 151] width 10 height 10
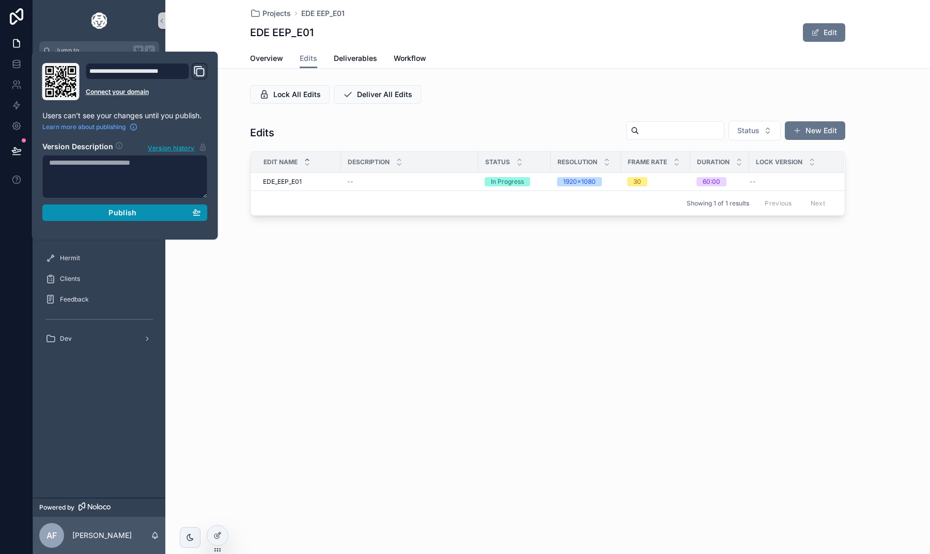
click at [108, 213] on div "Publish" at bounding box center [125, 212] width 152 height 9
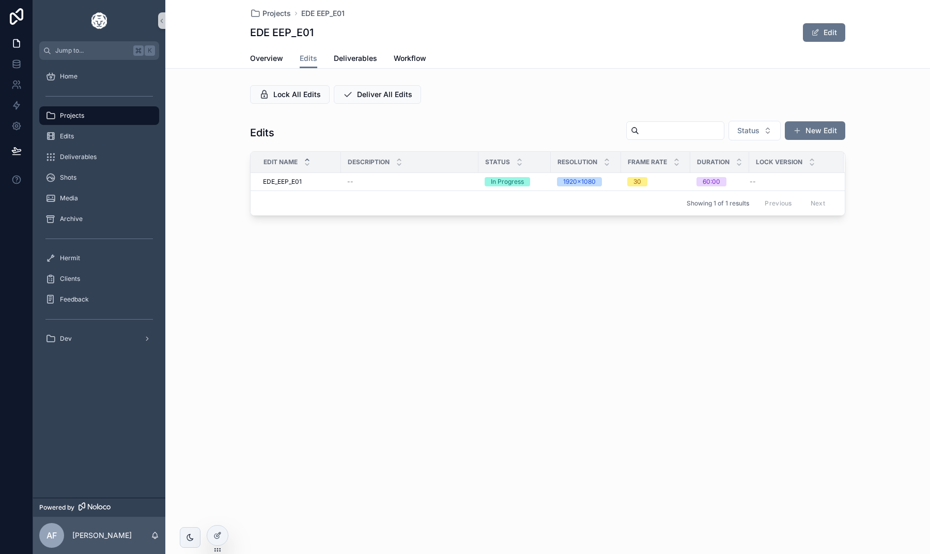
click at [235, 276] on div "Projects EDE EEP_E01 EDE EEP_E01 Edit Edits Overview Edits Deliverables Workflo…" at bounding box center [547, 143] width 765 height 286
click at [77, 144] on div "Edits" at bounding box center [98, 136] width 107 height 17
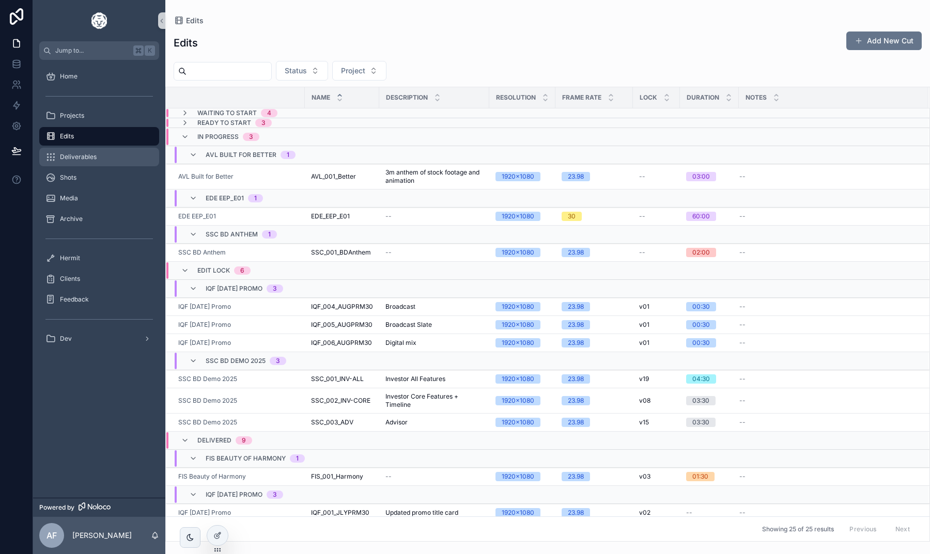
click at [78, 157] on span "Deliverables" at bounding box center [78, 157] width 37 height 8
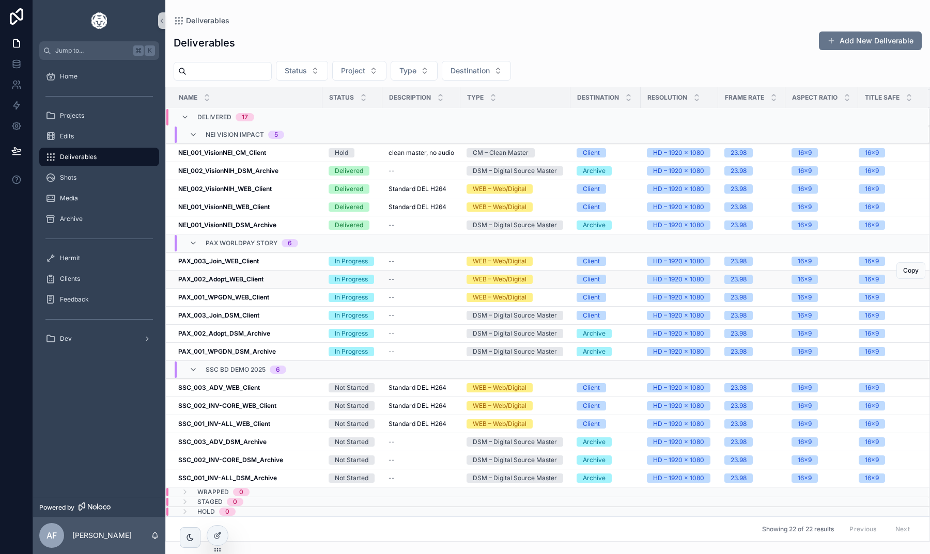
scroll to position [145, 0]
click at [87, 122] on div "Projects" at bounding box center [98, 115] width 107 height 17
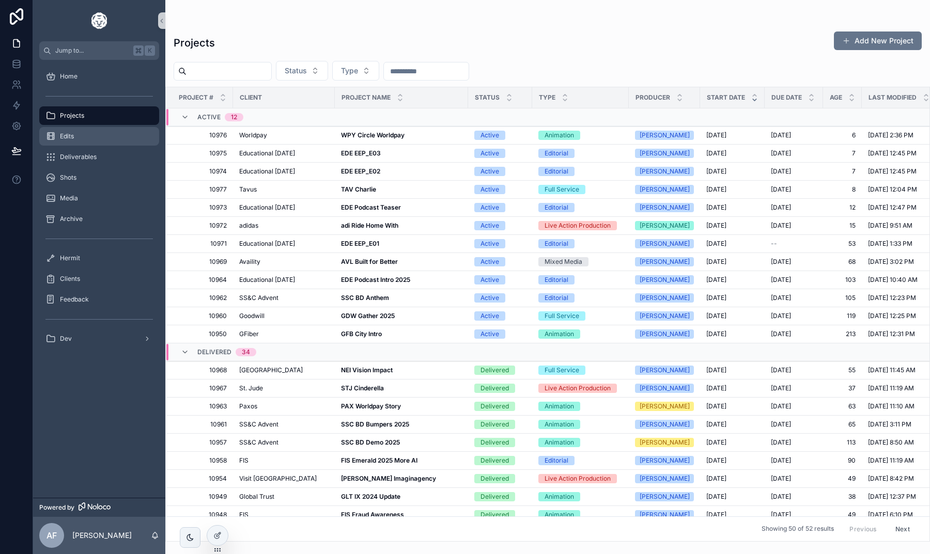
click at [69, 131] on div "Edits" at bounding box center [98, 136] width 107 height 17
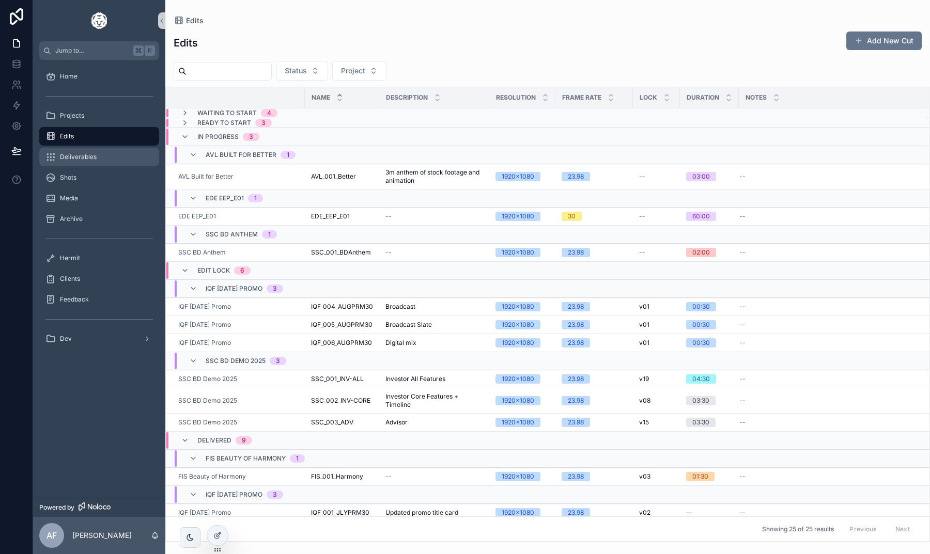
click at [112, 157] on div "Deliverables" at bounding box center [98, 157] width 107 height 17
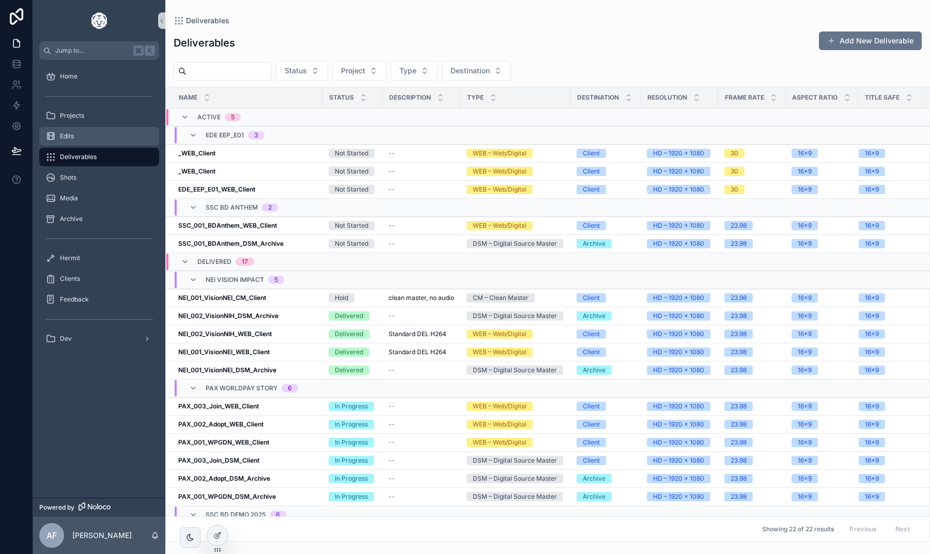
click at [103, 138] on div "Edits" at bounding box center [98, 136] width 107 height 17
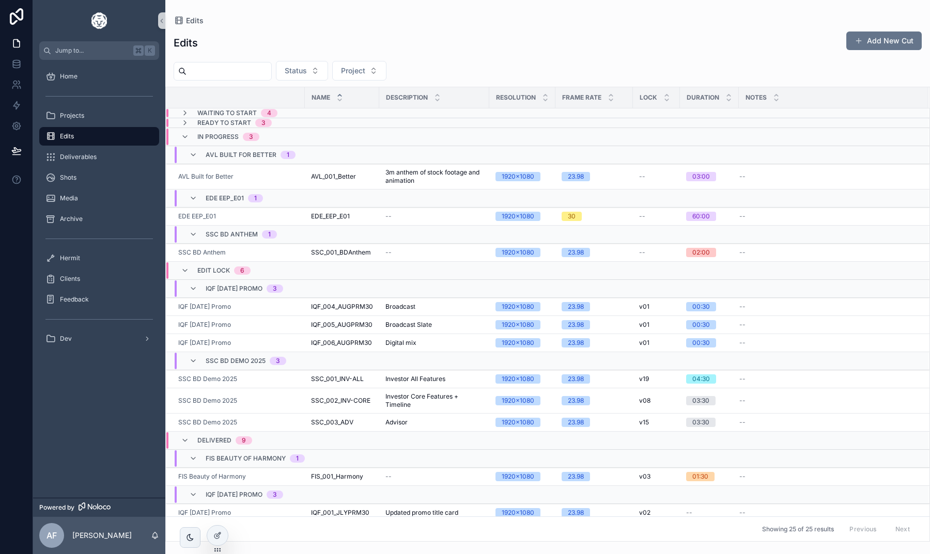
click at [201, 119] on span "Ready to Start" at bounding box center [224, 123] width 54 height 8
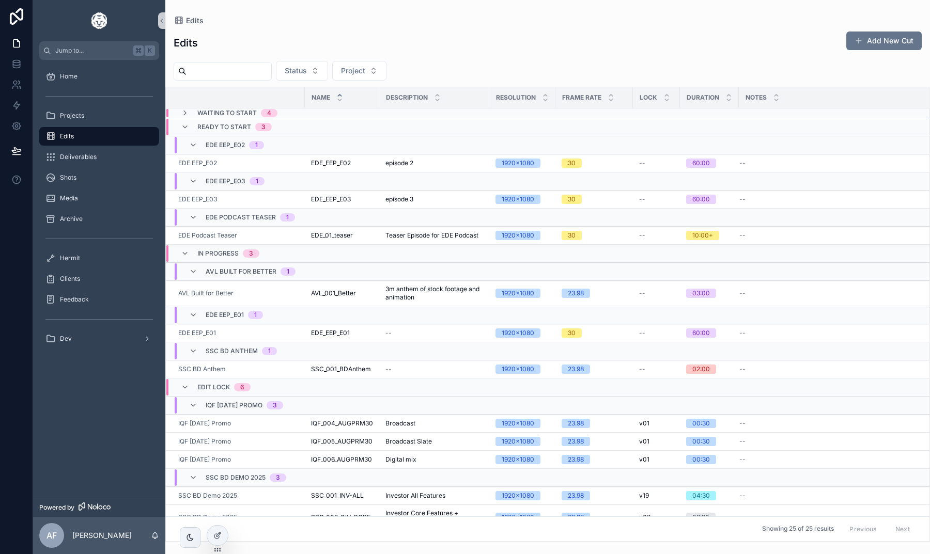
click at [201, 121] on div "Ready to Start 3" at bounding box center [234, 127] width 74 height 17
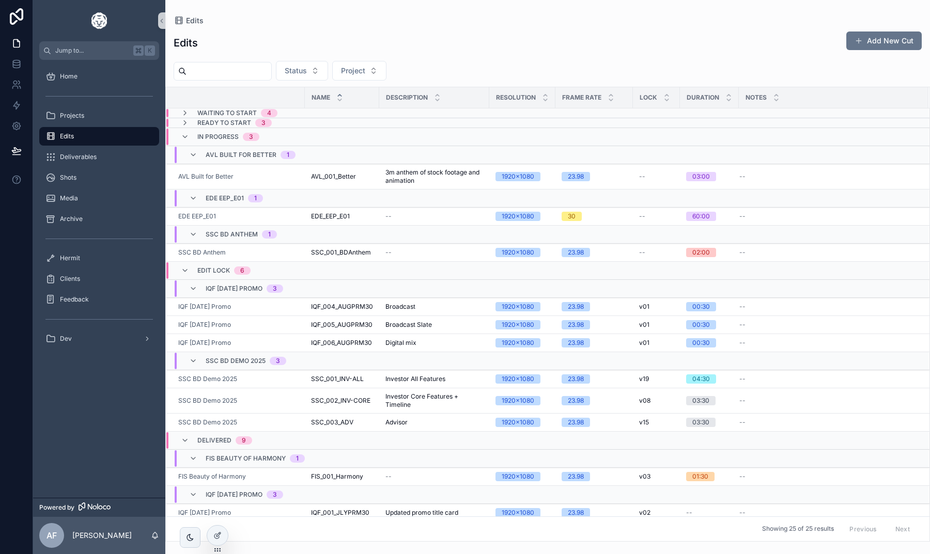
click at [205, 114] on span "Waiting to Start" at bounding box center [226, 113] width 59 height 8
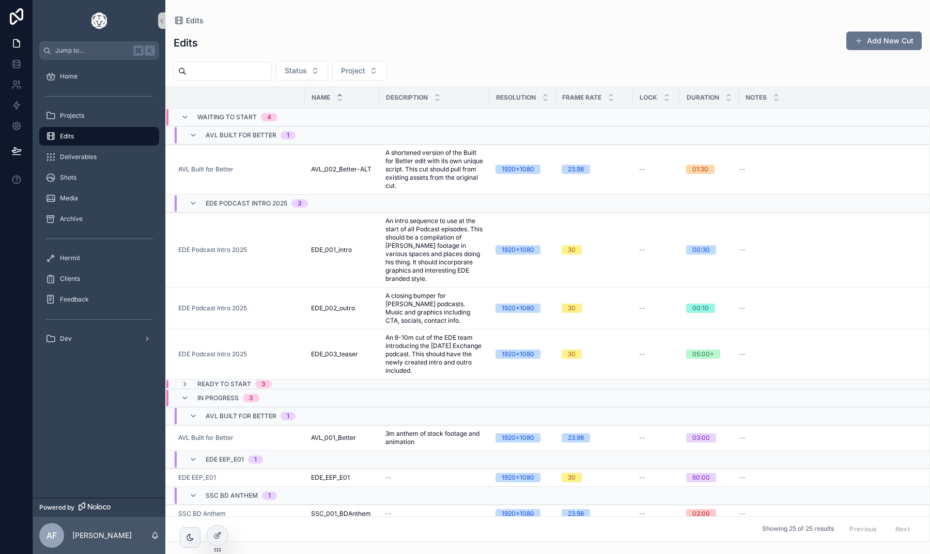
click at [205, 114] on span "Waiting to Start" at bounding box center [226, 117] width 59 height 8
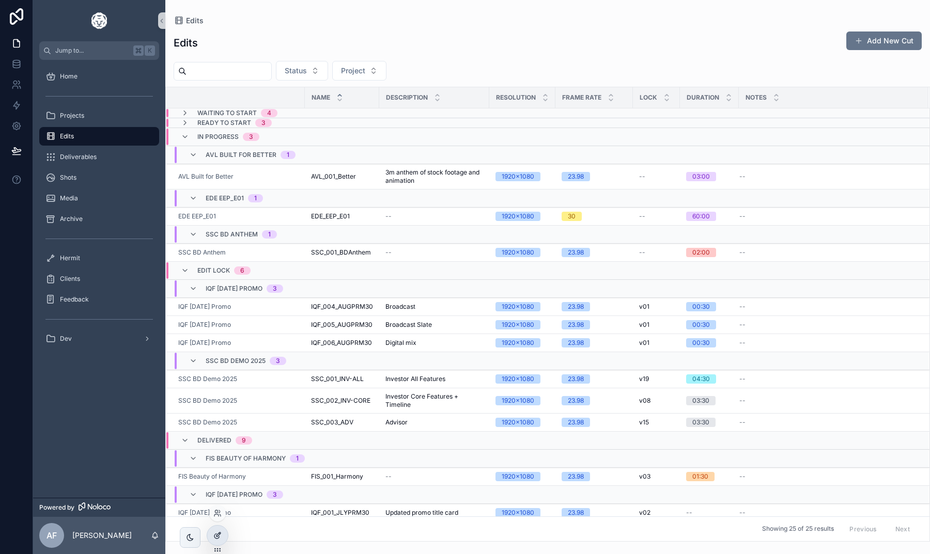
click at [216, 533] on icon at bounding box center [217, 536] width 8 height 8
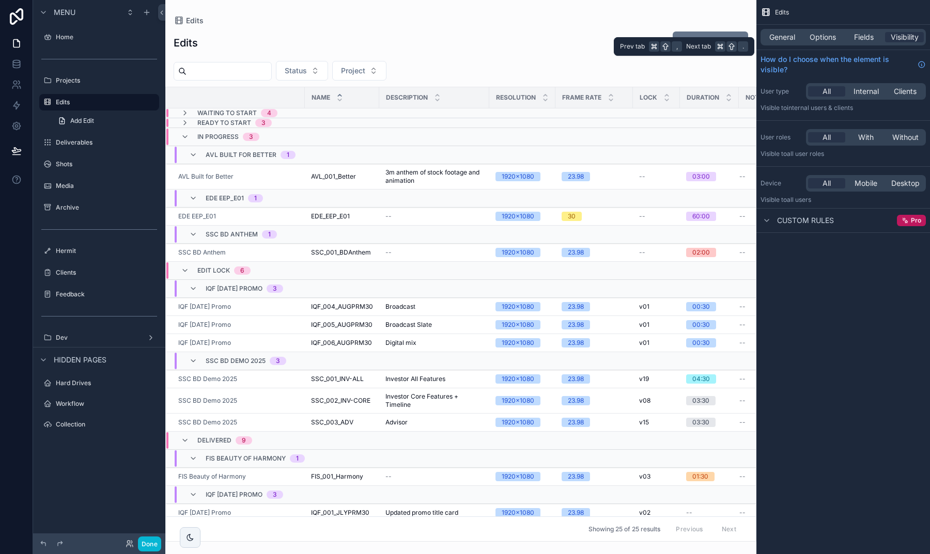
click at [821, 32] on div "General Options Fields Visibility" at bounding box center [842, 37] width 165 height 17
click at [825, 29] on div "General Options Fields Visibility" at bounding box center [842, 37] width 165 height 17
click at [817, 34] on span "Options" at bounding box center [823, 37] width 26 height 10
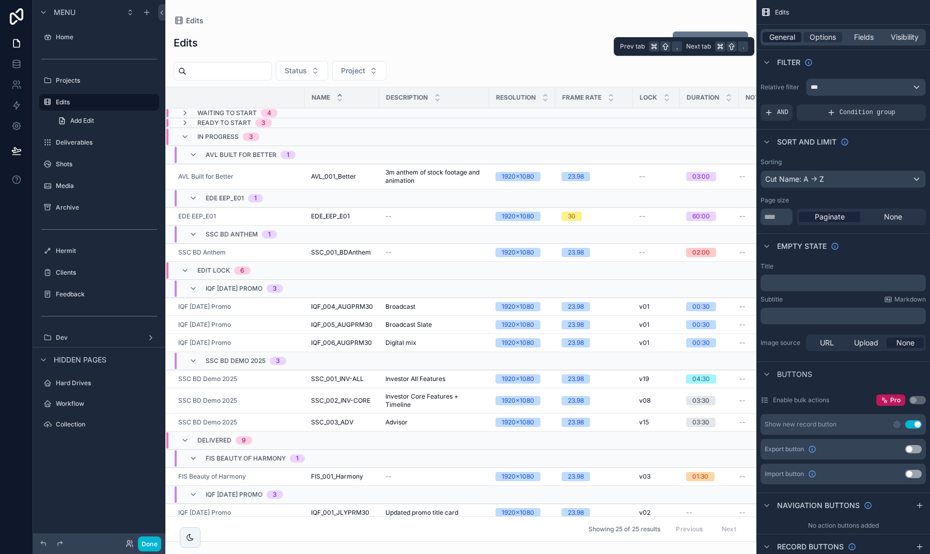
click at [786, 35] on span "General" at bounding box center [782, 37] width 26 height 10
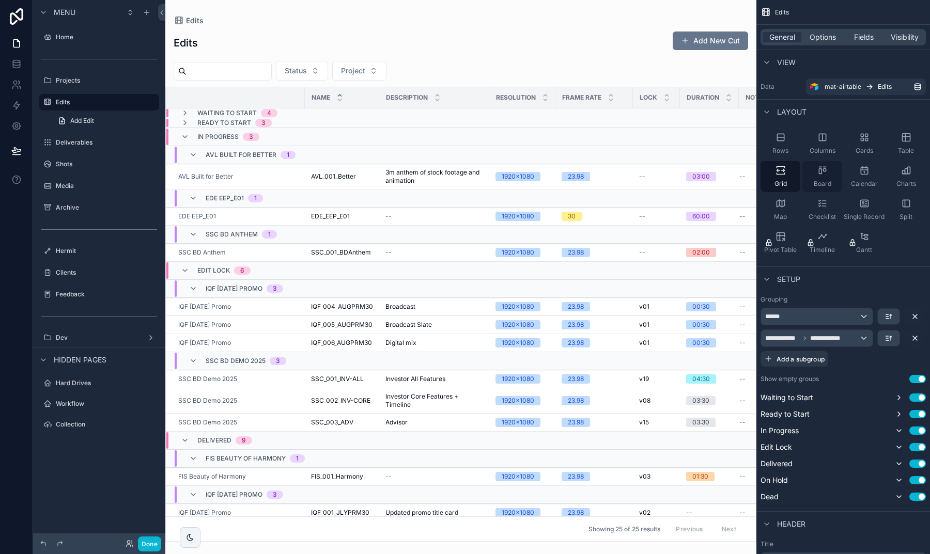
click at [814, 184] on span "Board" at bounding box center [823, 184] width 18 height 8
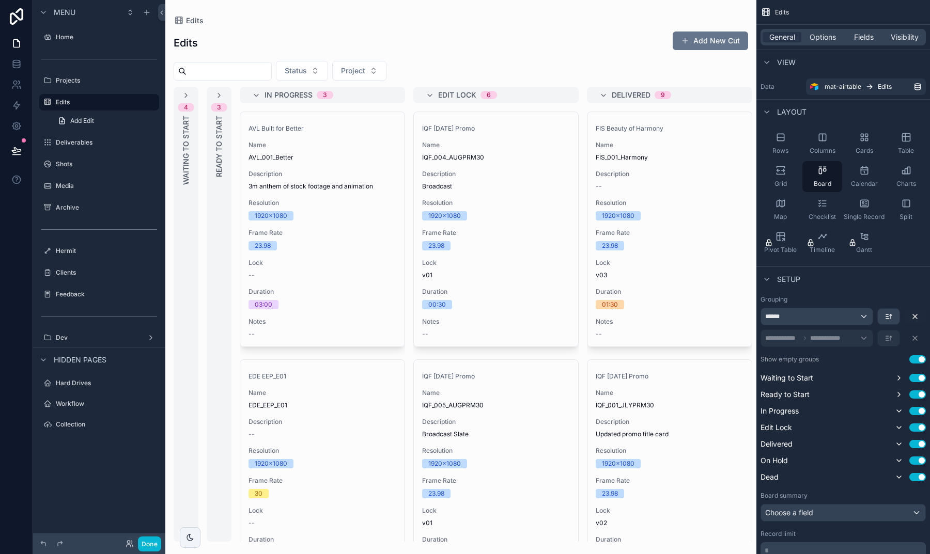
click at [215, 95] on div "scrollable content" at bounding box center [460, 277] width 591 height 554
click at [218, 96] on icon "scrollable content" at bounding box center [219, 95] width 8 height 8
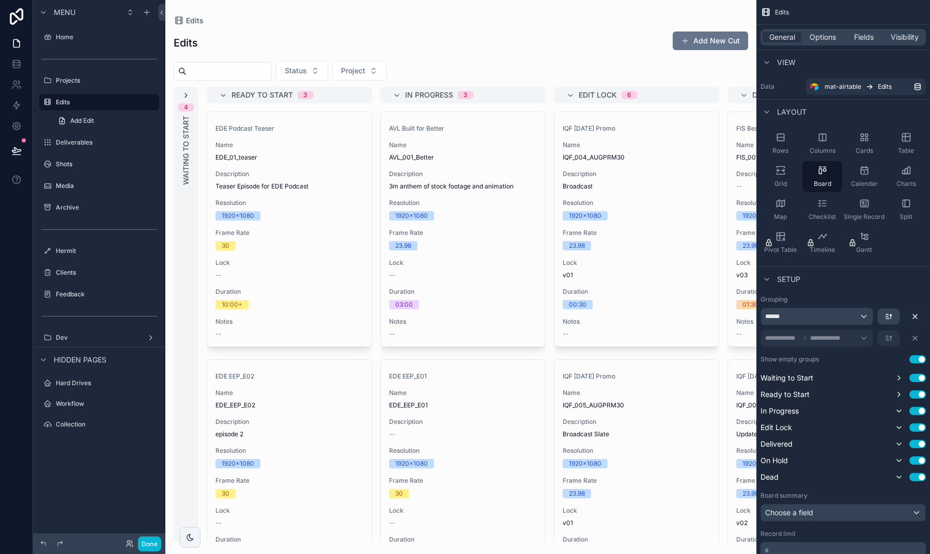
click at [186, 94] on icon "scrollable content" at bounding box center [186, 95] width 8 height 8
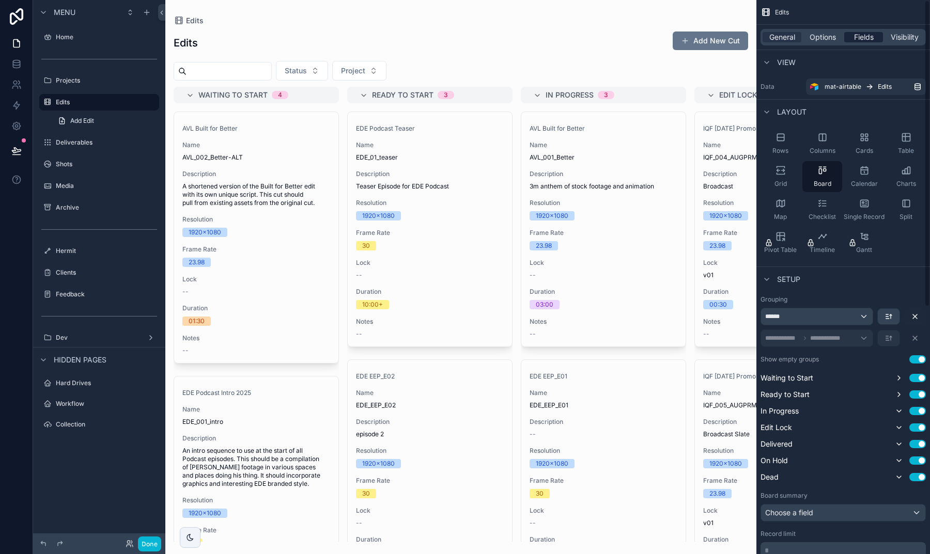
click at [863, 35] on span "Fields" at bounding box center [864, 37] width 20 height 10
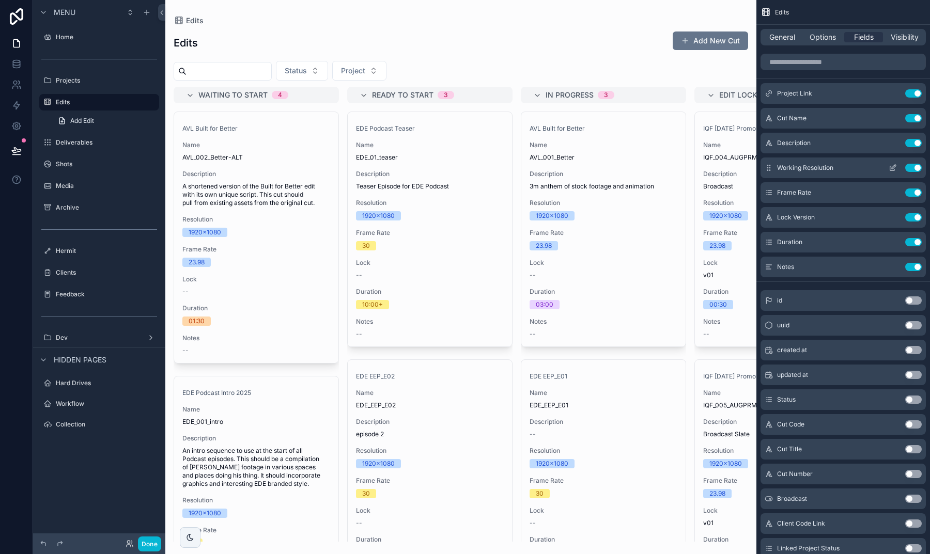
click at [910, 166] on button "Use setting" at bounding box center [913, 168] width 17 height 8
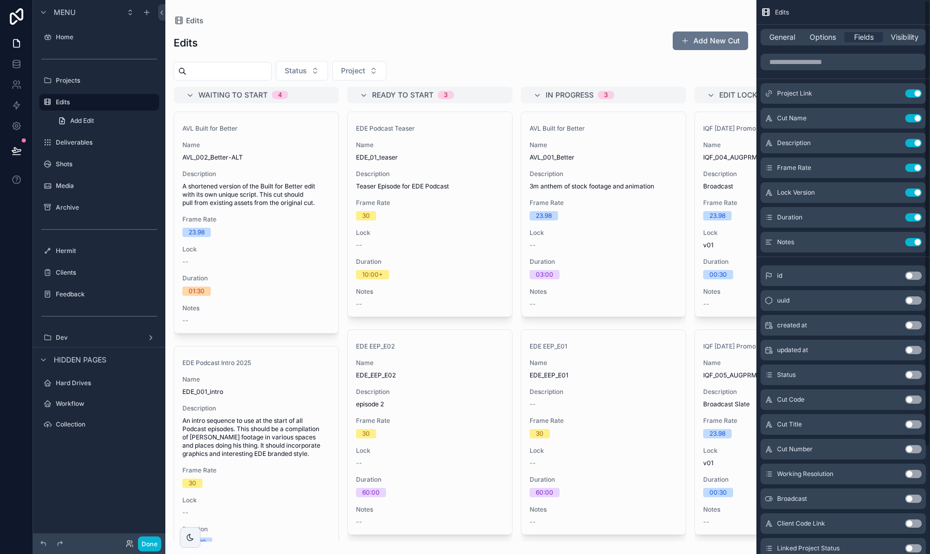
click at [910, 166] on button "Use setting" at bounding box center [913, 168] width 17 height 8
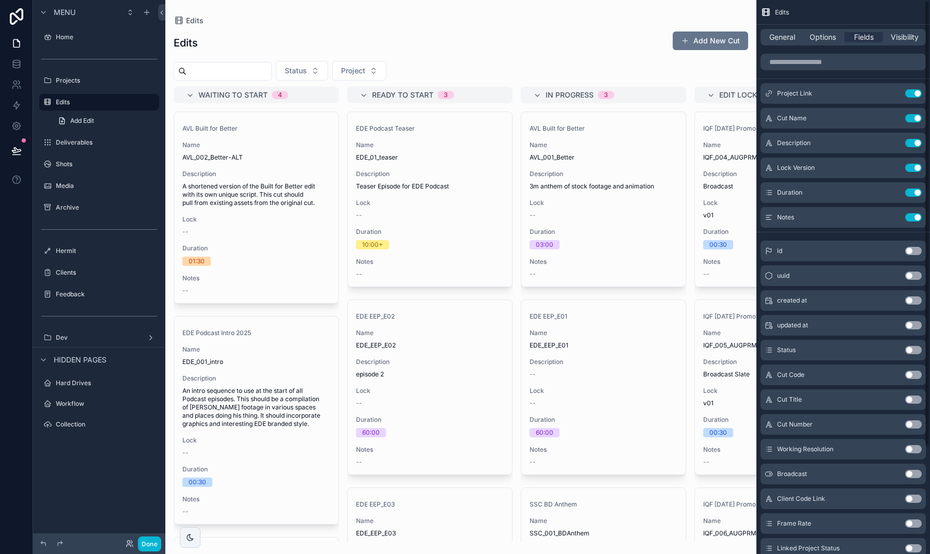
click at [910, 166] on button "Use setting" at bounding box center [913, 168] width 17 height 8
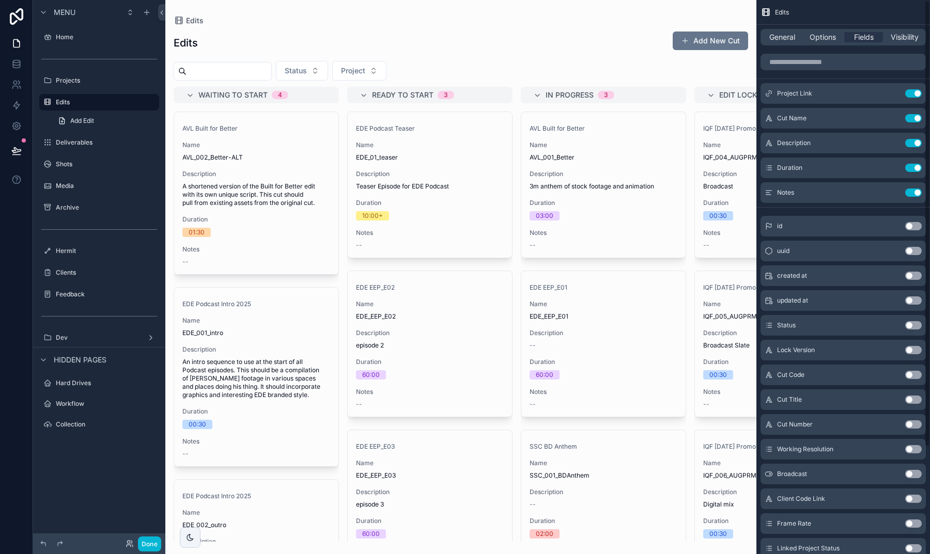
click at [910, 166] on button "Use setting" at bounding box center [913, 168] width 17 height 8
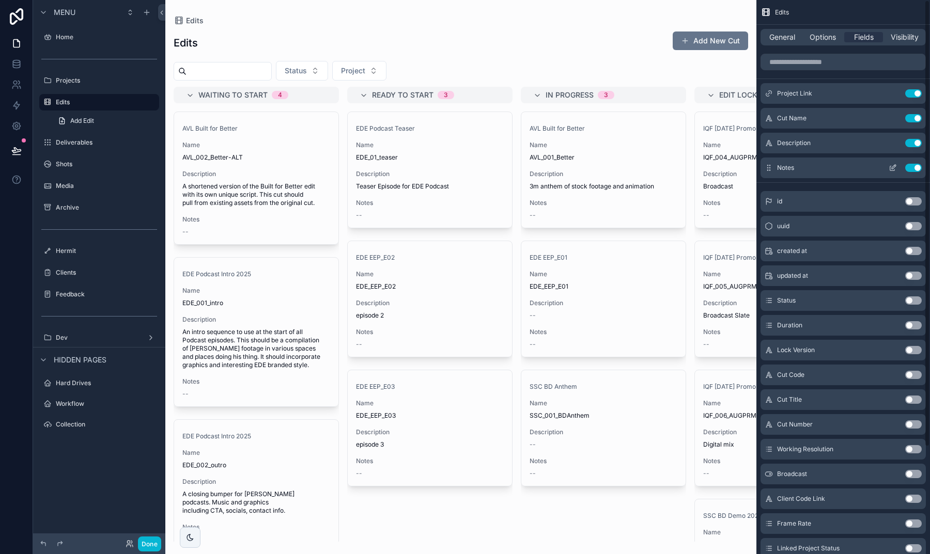
click at [910, 166] on button "Use setting" at bounding box center [913, 168] width 17 height 8
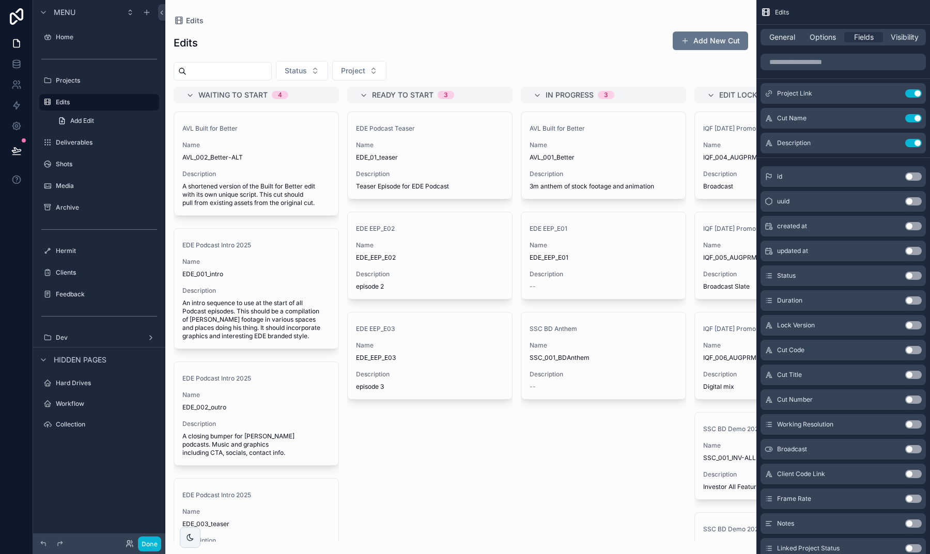
click at [914, 302] on button "Use setting" at bounding box center [913, 301] width 17 height 8
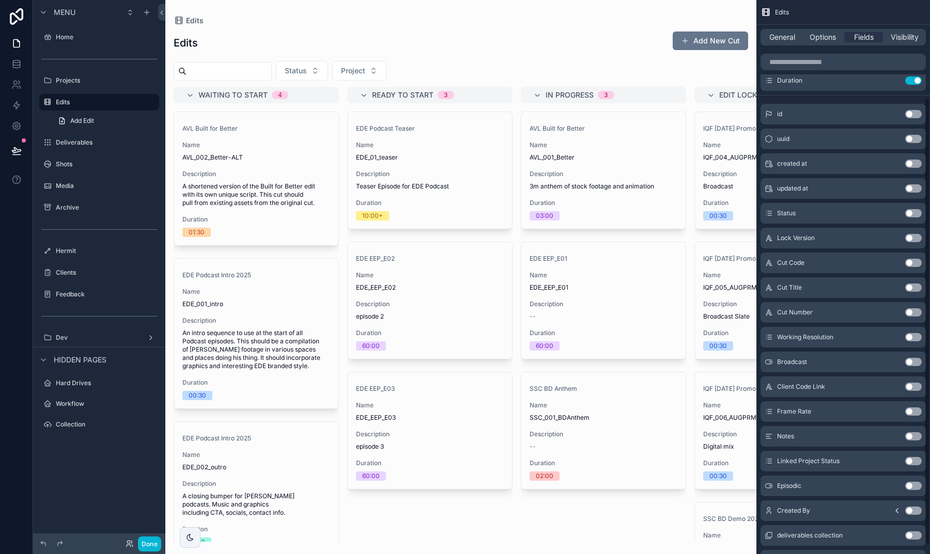
scroll to position [31, 0]
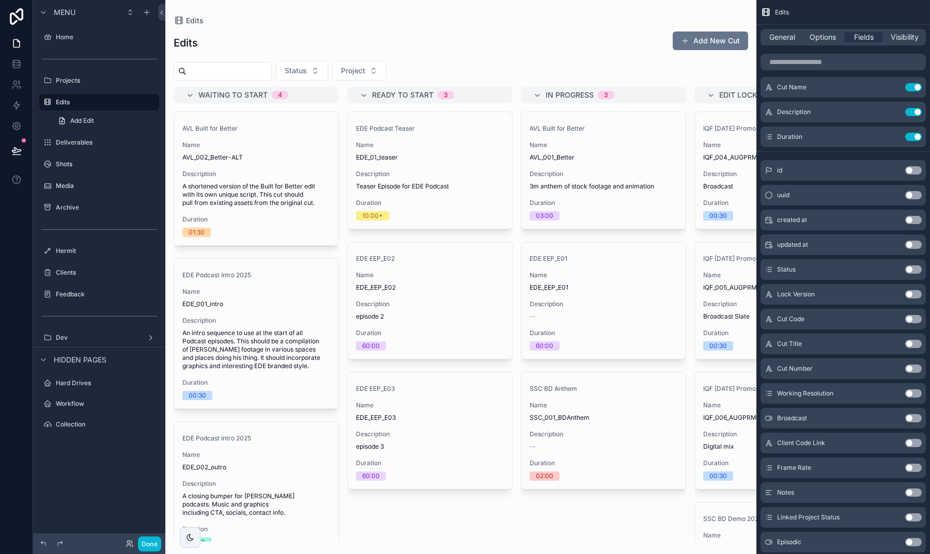
click at [146, 534] on div "Done" at bounding box center [99, 544] width 132 height 21
click at [146, 536] on div "Done" at bounding box center [99, 544] width 132 height 21
click at [146, 537] on button "Done" at bounding box center [149, 544] width 23 height 15
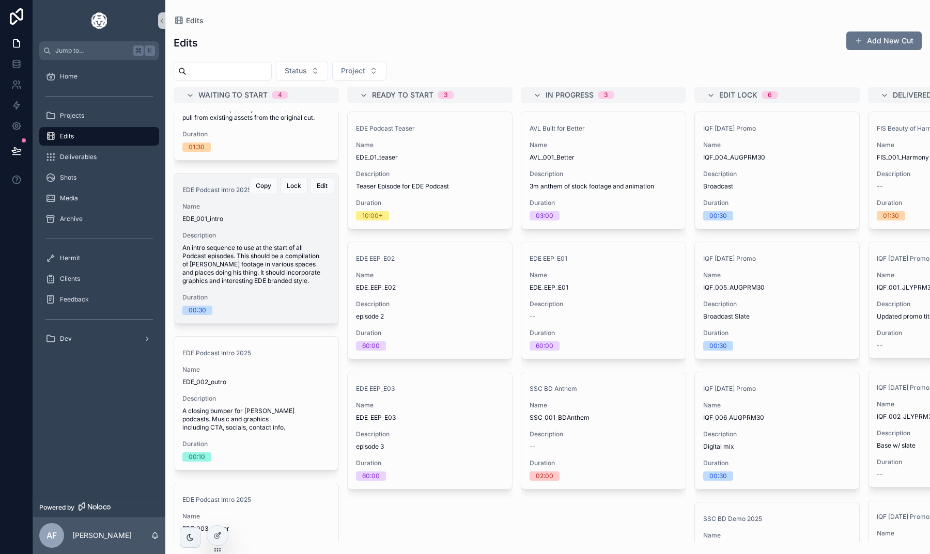
scroll to position [28, 0]
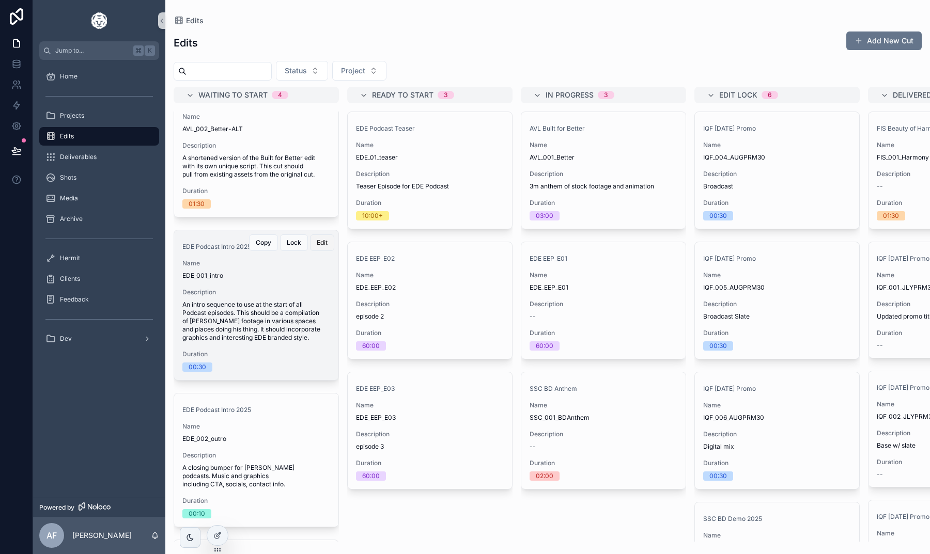
click at [325, 246] on span "Edit" at bounding box center [322, 243] width 11 height 8
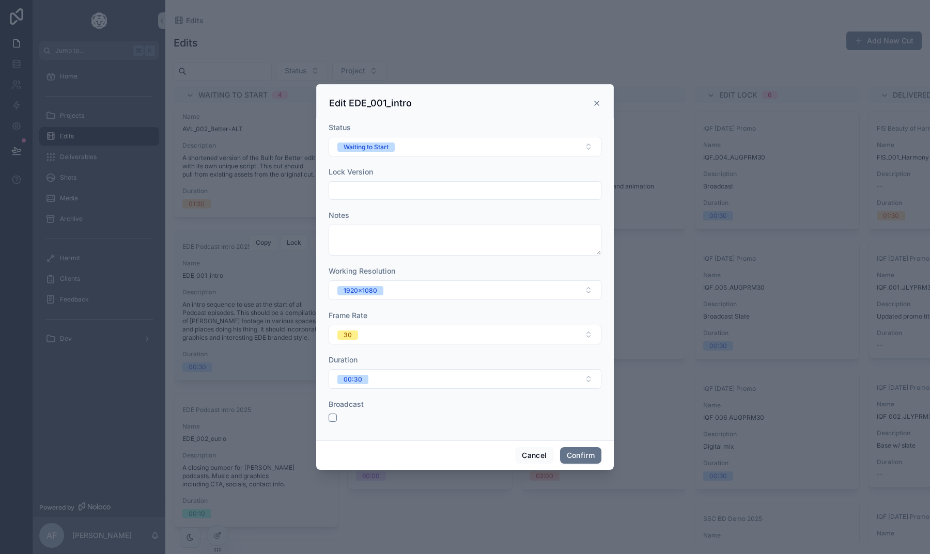
click at [599, 98] on div "Edit EDE_001_intro" at bounding box center [465, 103] width 272 height 12
click at [594, 102] on icon at bounding box center [597, 103] width 8 height 8
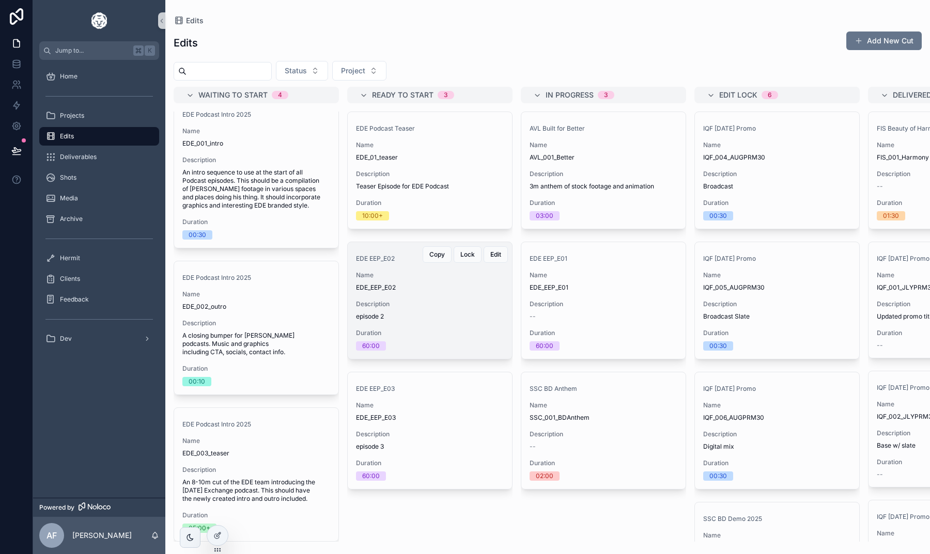
scroll to position [0, 0]
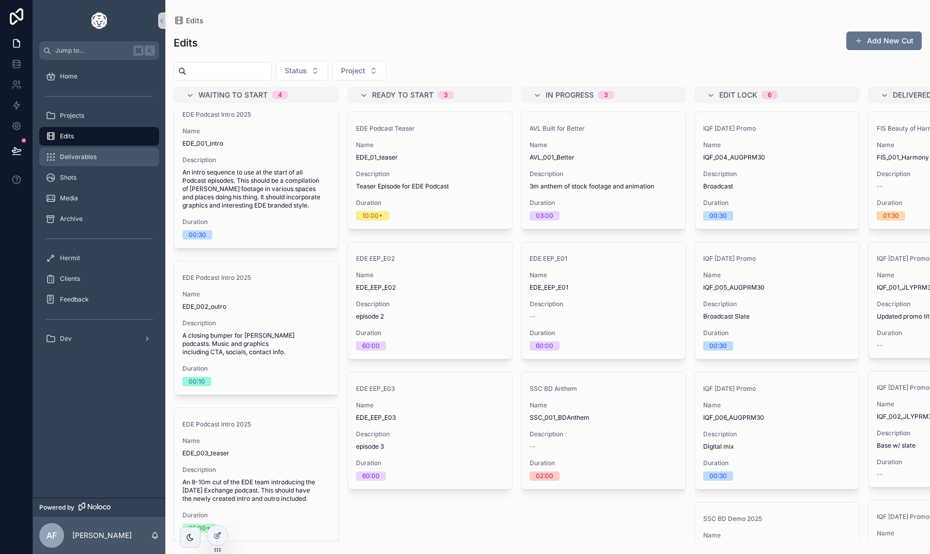
click at [122, 153] on div "Deliverables" at bounding box center [98, 157] width 107 height 17
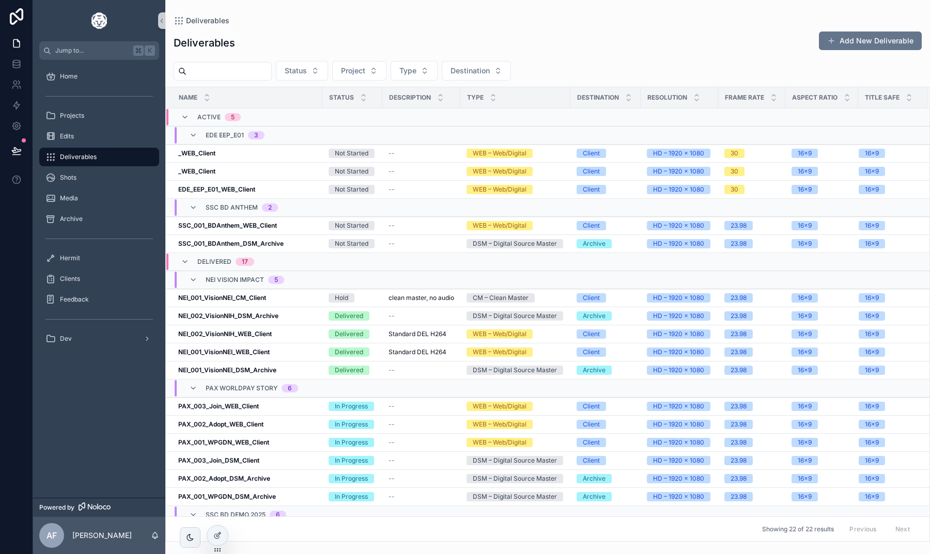
click at [206, 532] on div "Showing 22 of 22 results Previous Next" at bounding box center [548, 529] width 764 height 25
click at [212, 532] on div at bounding box center [217, 536] width 21 height 20
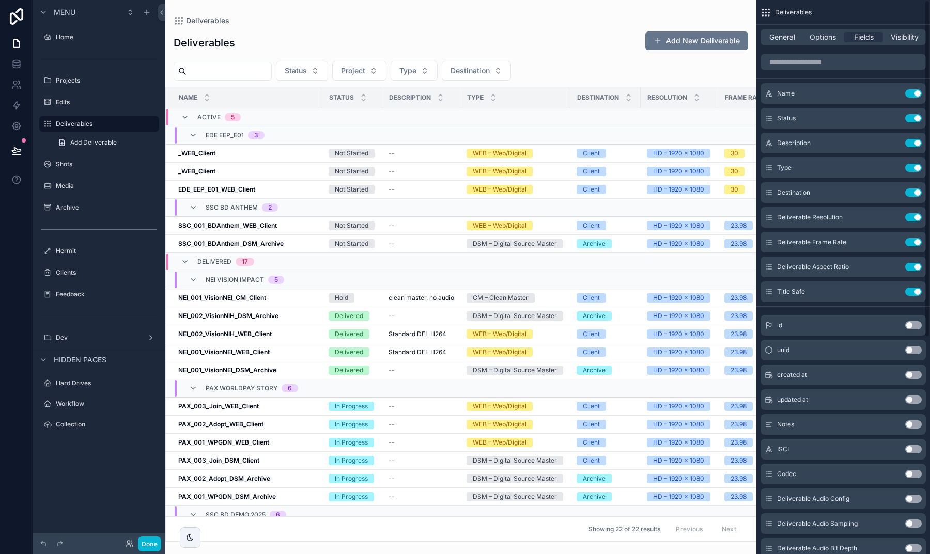
click at [786, 42] on div "General Options Fields Visibility" at bounding box center [842, 37] width 165 height 17
click at [782, 38] on span "General" at bounding box center [782, 37] width 26 height 10
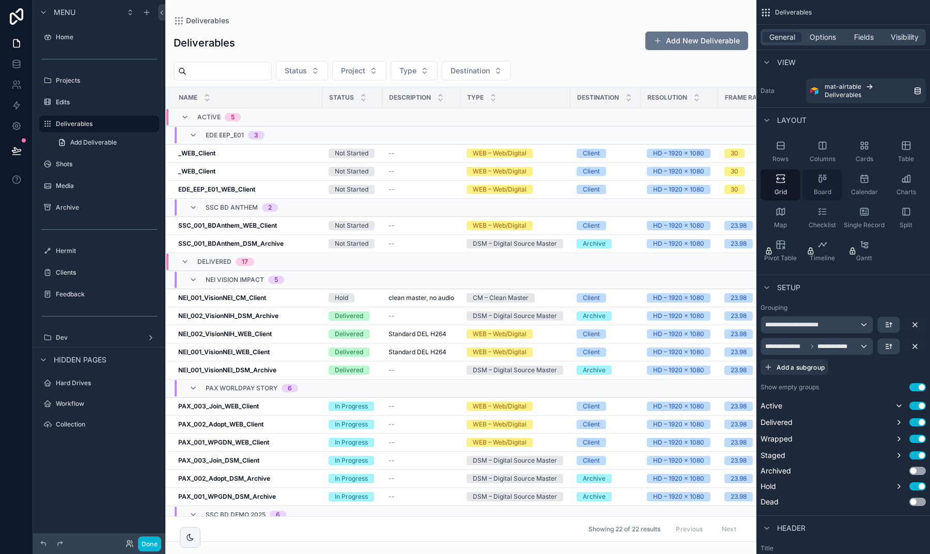
click at [821, 174] on icon "scrollable content" at bounding box center [822, 179] width 10 height 10
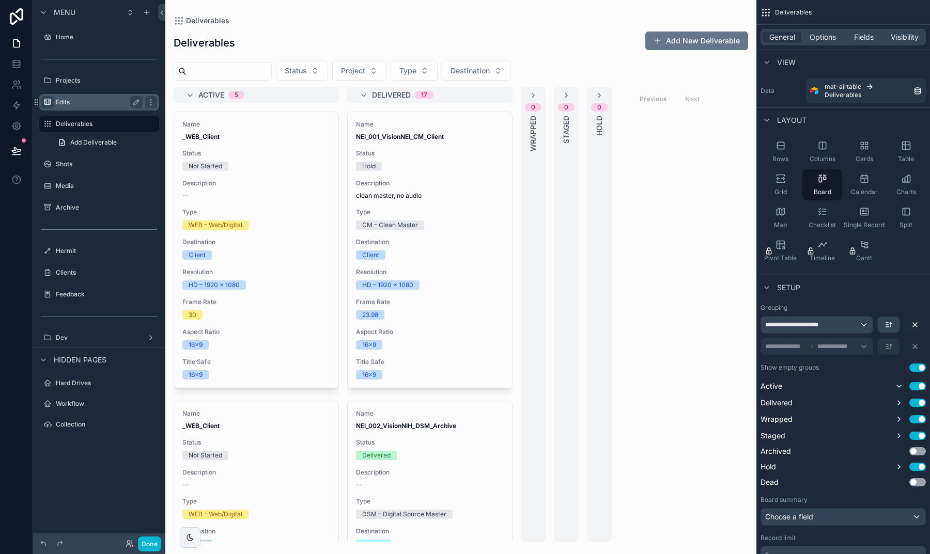
click at [51, 98] on icon "scrollable content" at bounding box center [47, 102] width 8 height 8
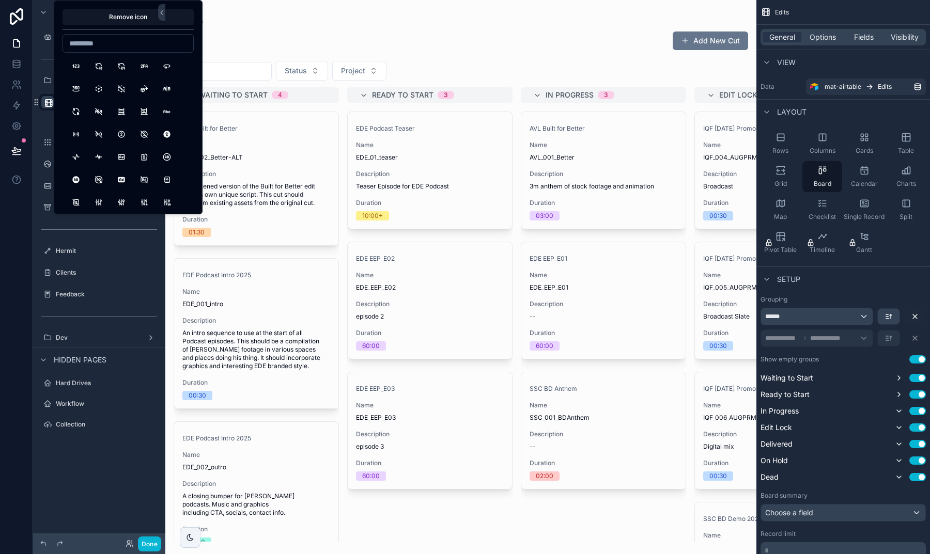
click at [306, 53] on div "scrollable content" at bounding box center [460, 277] width 591 height 554
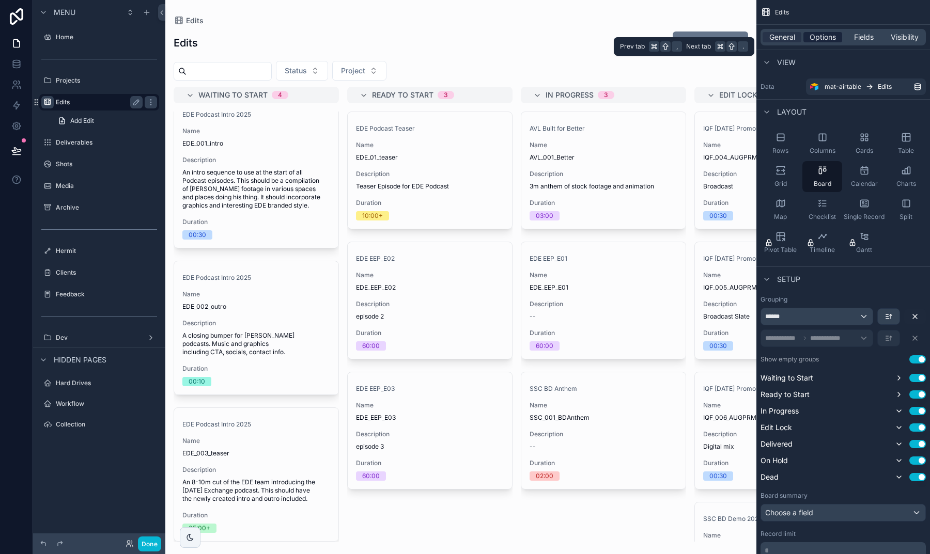
click at [822, 36] on span "Options" at bounding box center [823, 37] width 26 height 10
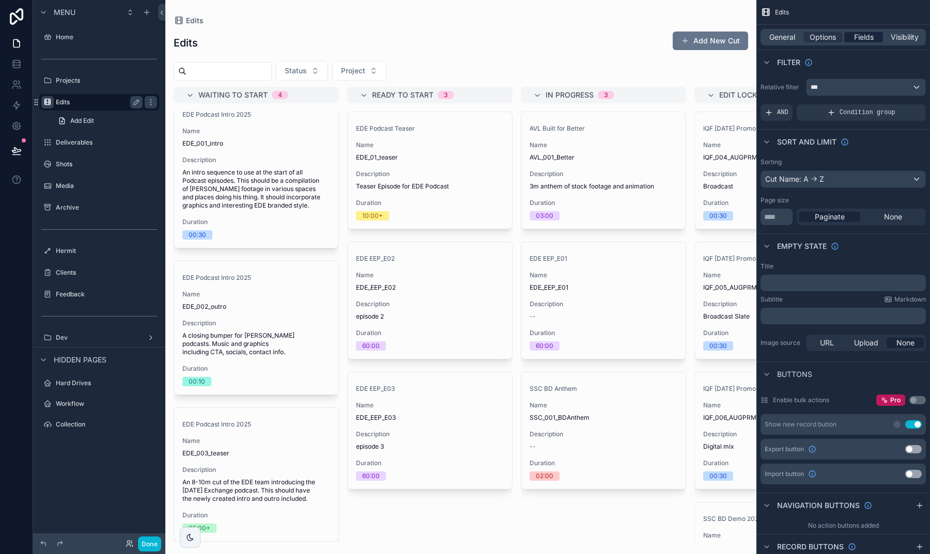
click at [865, 36] on span "Fields" at bounding box center [864, 37] width 20 height 10
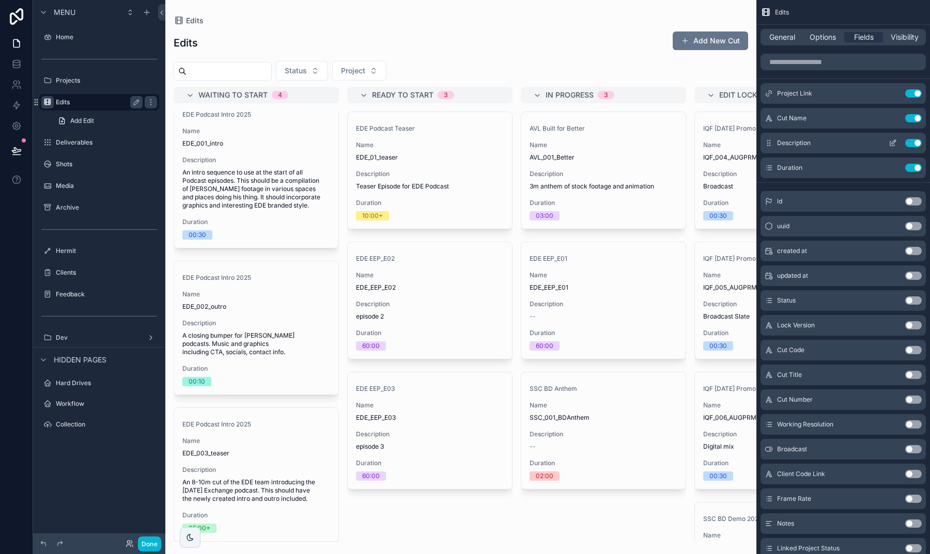
click at [911, 148] on div "Description Use setting" at bounding box center [842, 143] width 165 height 21
click at [911, 147] on div "Description Use setting" at bounding box center [842, 143] width 165 height 21
click at [910, 133] on div "Description Use setting" at bounding box center [842, 143] width 165 height 21
click at [911, 139] on button "Use setting" at bounding box center [913, 143] width 17 height 8
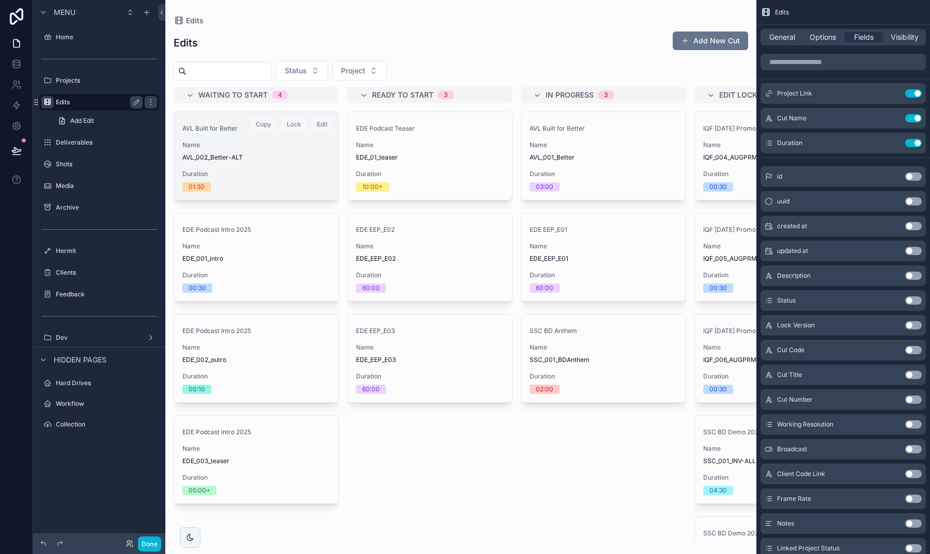
click at [277, 157] on span "AVL_002_Better-ALT" at bounding box center [256, 157] width 148 height 8
click at [253, 177] on span "Duration" at bounding box center [256, 174] width 148 height 8
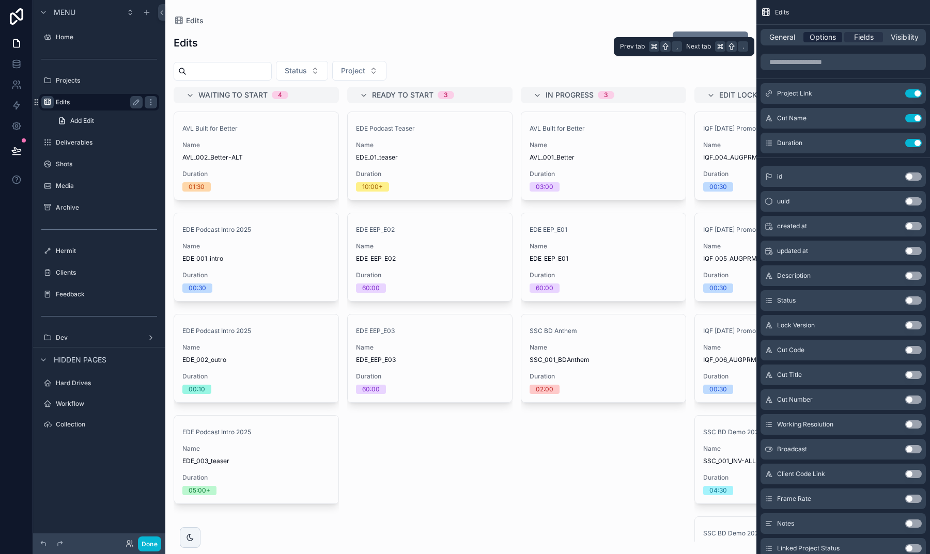
click at [827, 41] on span "Options" at bounding box center [823, 37] width 26 height 10
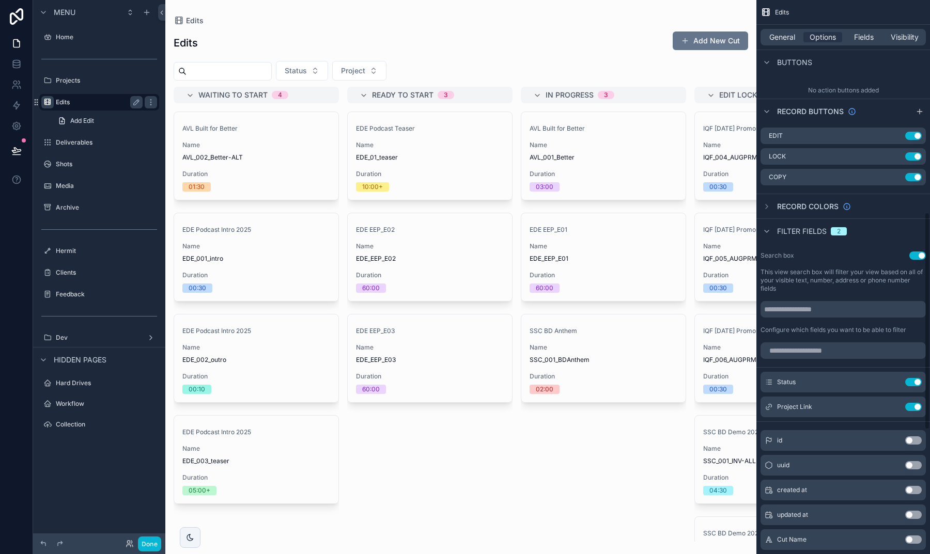
scroll to position [135, 0]
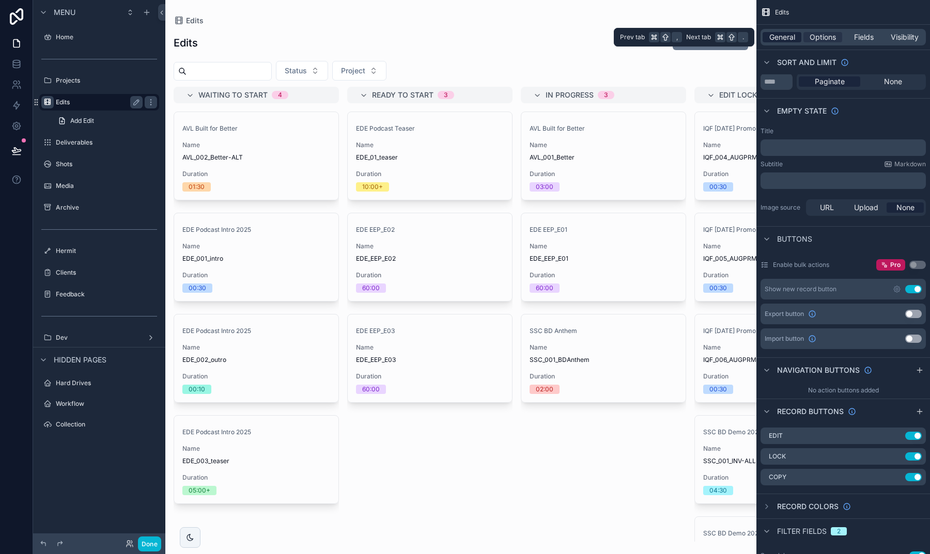
click at [790, 40] on span "General" at bounding box center [782, 37] width 26 height 10
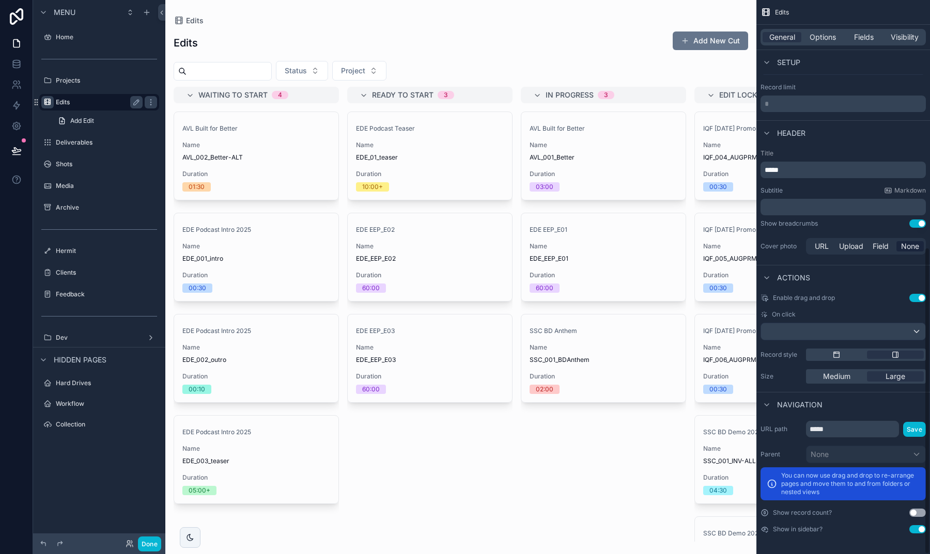
scroll to position [447, 0]
click at [839, 324] on div "scrollable content" at bounding box center [843, 331] width 164 height 17
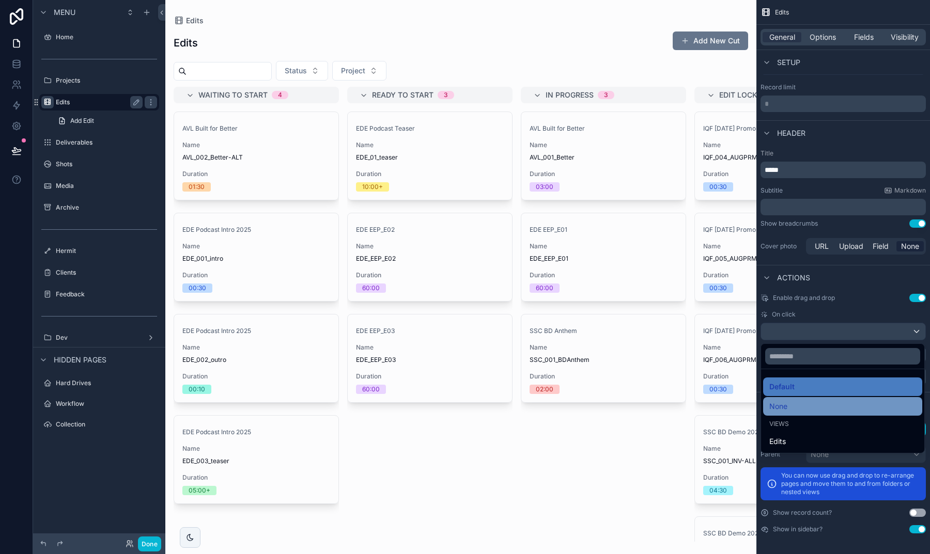
scroll to position [0, 0]
click at [836, 303] on div "scrollable content" at bounding box center [465, 277] width 930 height 554
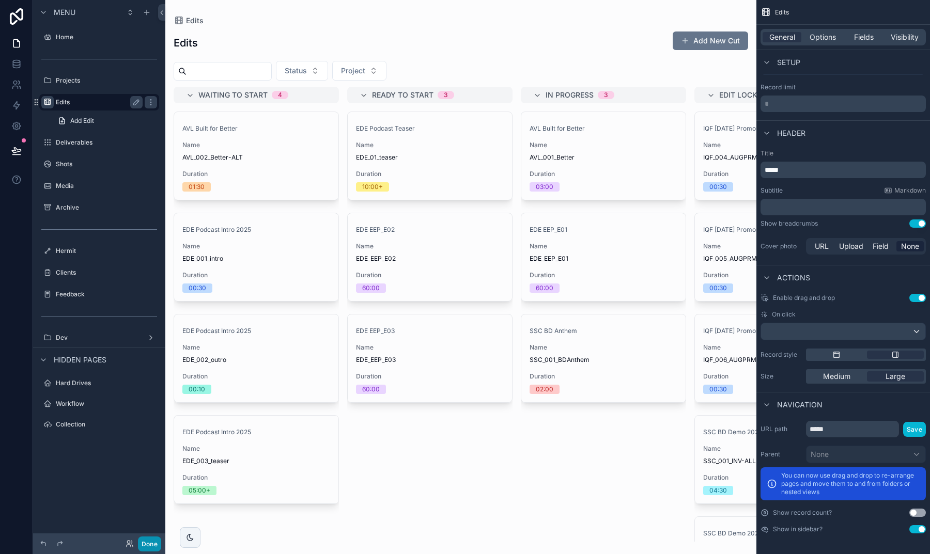
click at [146, 542] on button "Done" at bounding box center [149, 544] width 23 height 15
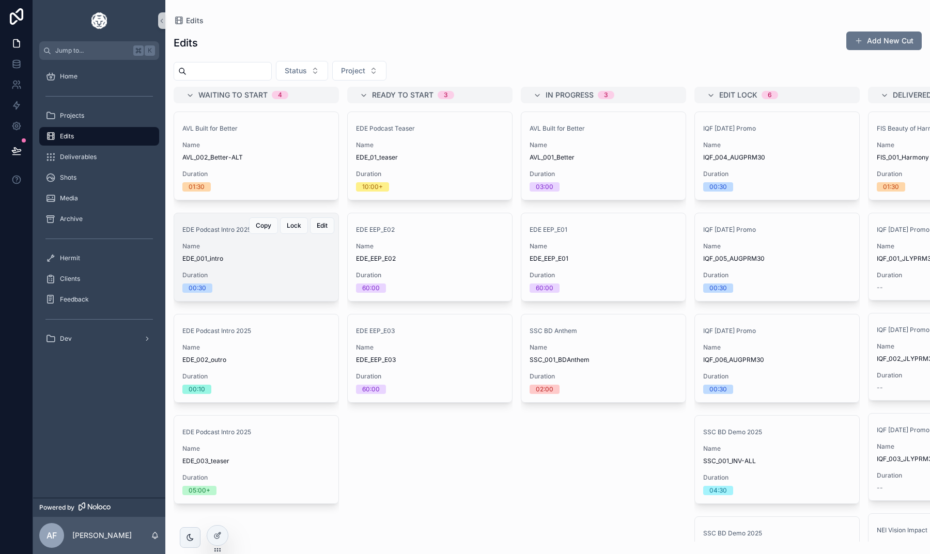
click at [257, 270] on div "EDE Podcast Intro 2025 Name EDE_001_intro Duration 00:30" at bounding box center [256, 257] width 164 height 88
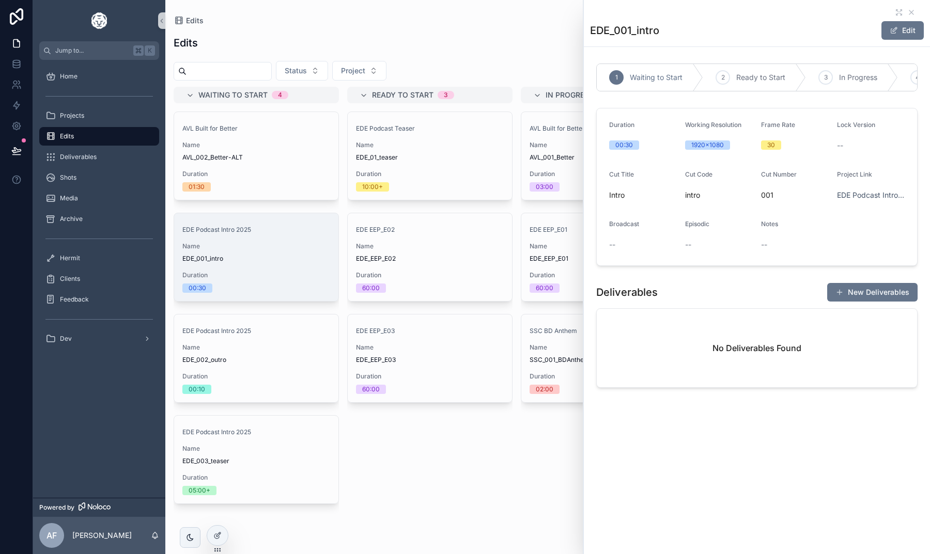
click at [456, 460] on div "EDE Podcast Teaser Name EDE_01_teaser Duration 10:00+ Edit Lock Copy EDE EEP_E0…" at bounding box center [429, 327] width 165 height 430
click at [913, 11] on icon "scrollable content" at bounding box center [911, 12] width 8 height 8
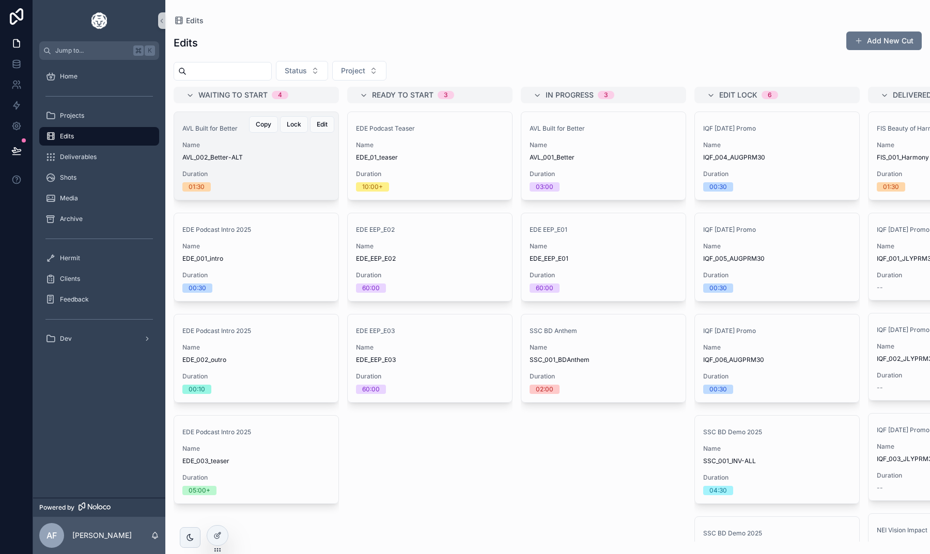
click at [285, 158] on span "AVL_002_Better-ALT" at bounding box center [256, 157] width 148 height 8
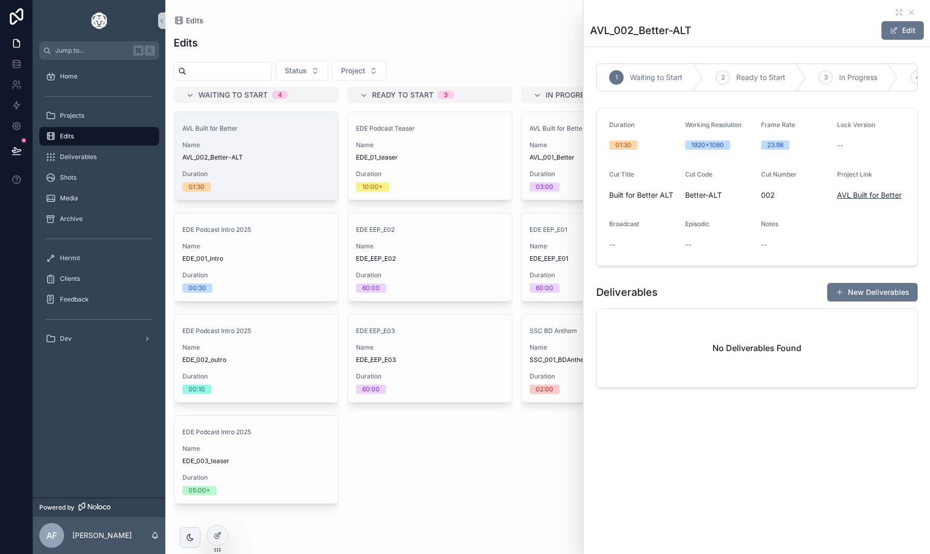
click at [850, 196] on span "AVL Built for Better" at bounding box center [869, 195] width 65 height 10
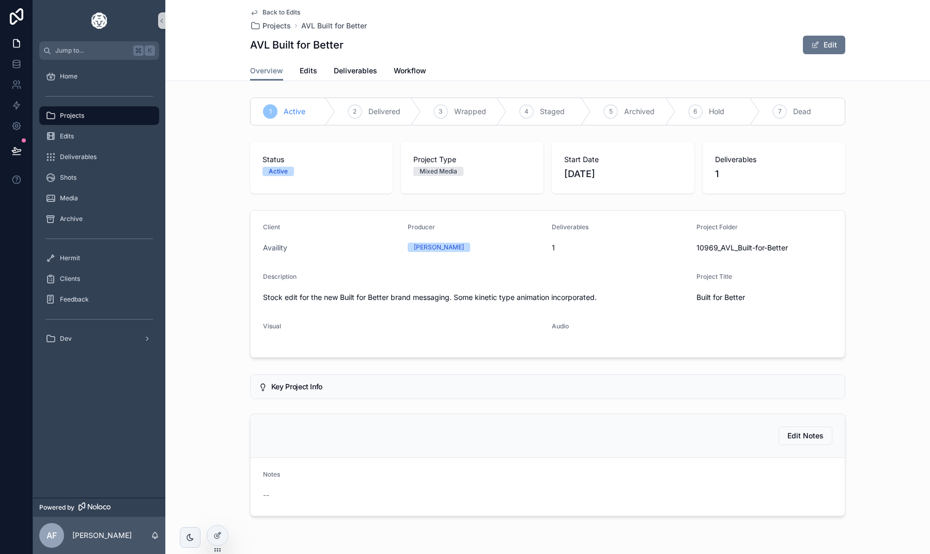
click at [276, 12] on span "Back to Edits" at bounding box center [281, 12] width 38 height 8
click at [273, 13] on span "Back to Edits" at bounding box center [281, 12] width 38 height 8
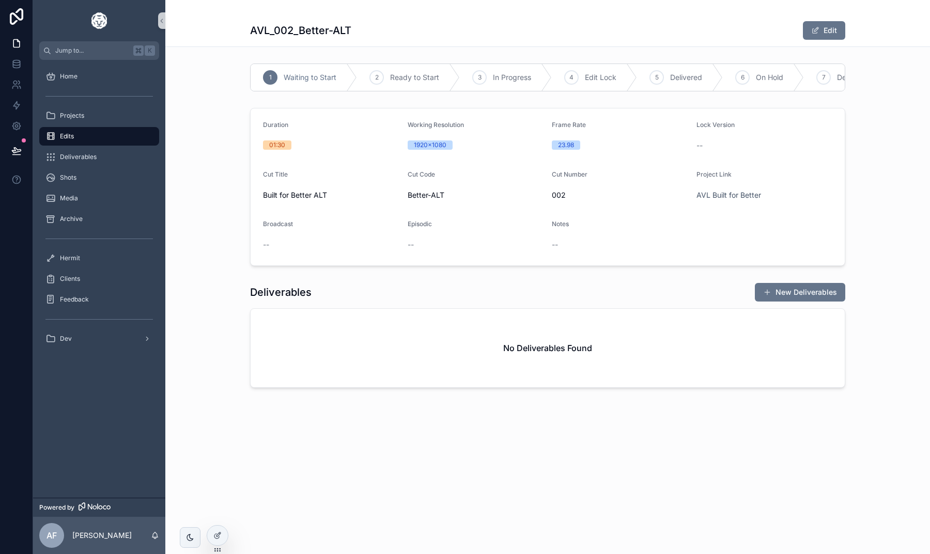
click at [66, 135] on span "Edits" at bounding box center [67, 136] width 14 height 8
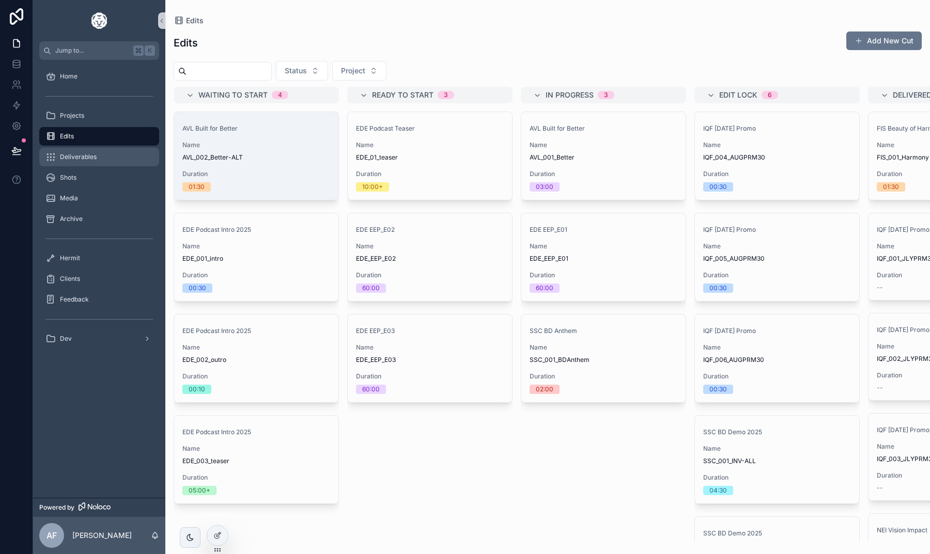
click at [97, 154] on div "Deliverables" at bounding box center [98, 157] width 107 height 17
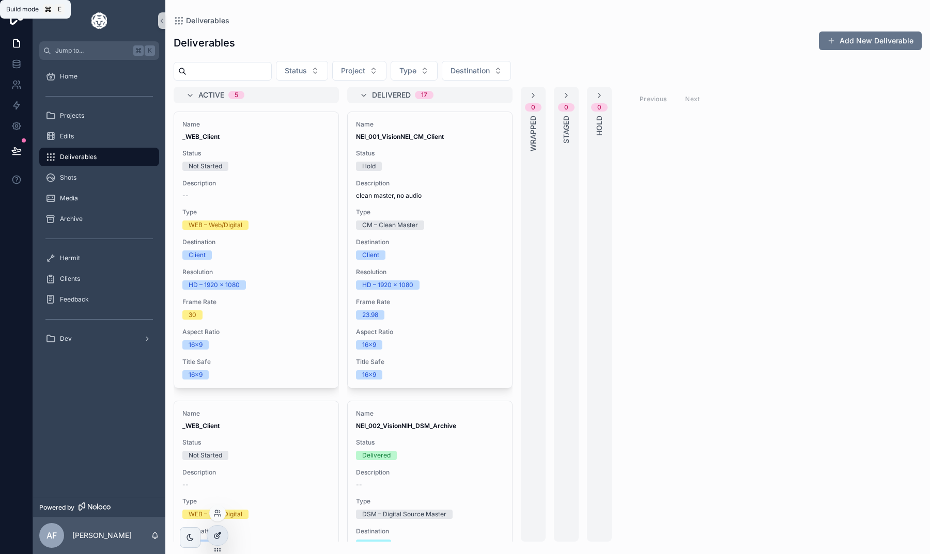
click at [221, 533] on icon at bounding box center [218, 535] width 4 height 4
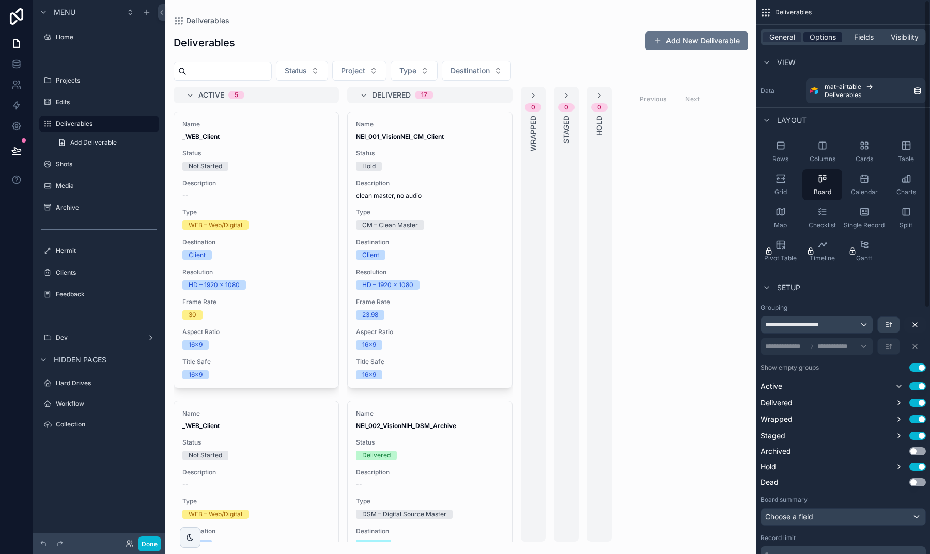
click at [820, 37] on span "Options" at bounding box center [823, 37] width 26 height 10
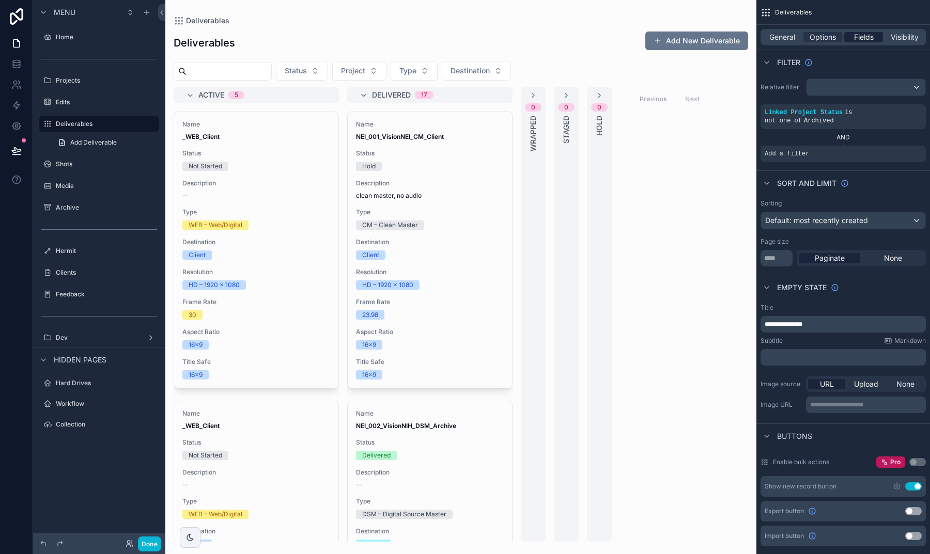
click at [856, 37] on span "Fields" at bounding box center [864, 37] width 20 height 10
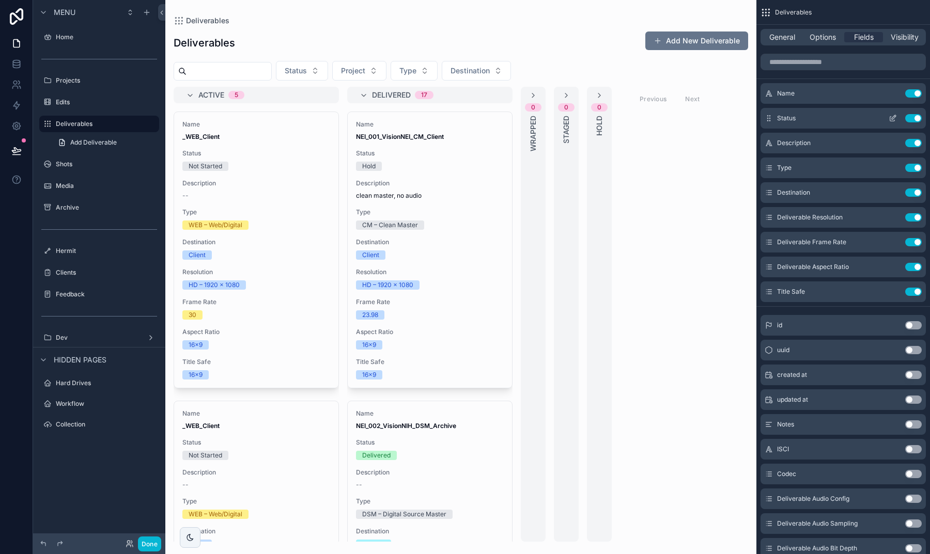
click at [916, 120] on button "Use setting" at bounding box center [913, 118] width 17 height 8
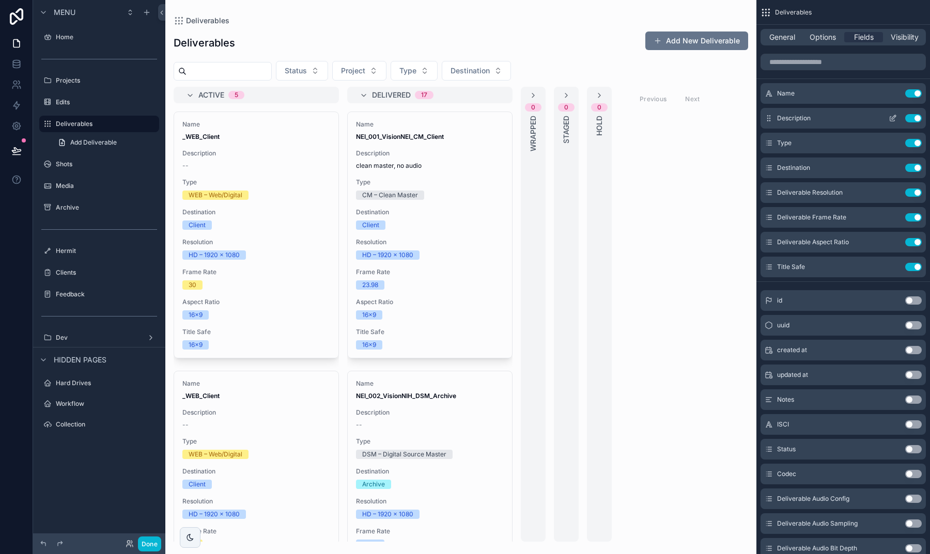
click at [915, 120] on button "Use setting" at bounding box center [913, 118] width 17 height 8
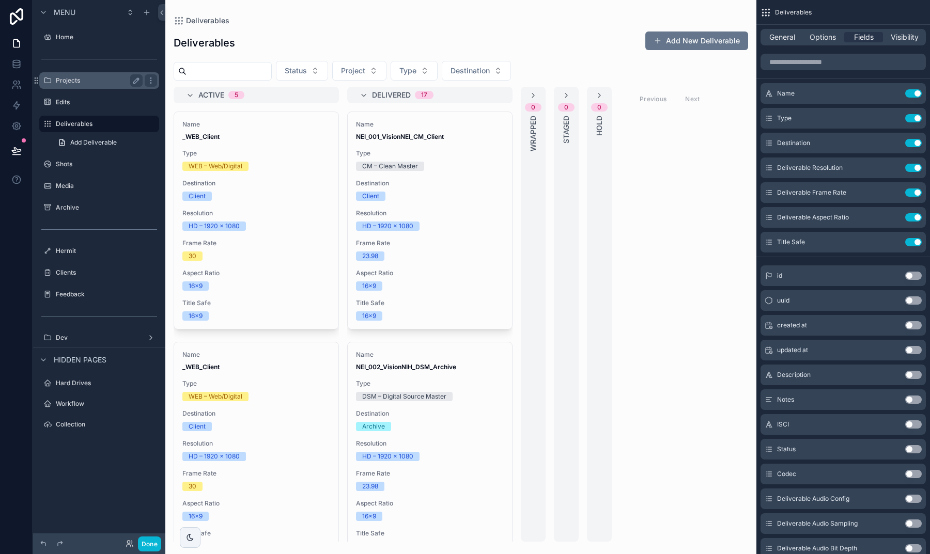
click at [62, 83] on label "Projects" at bounding box center [97, 80] width 83 height 8
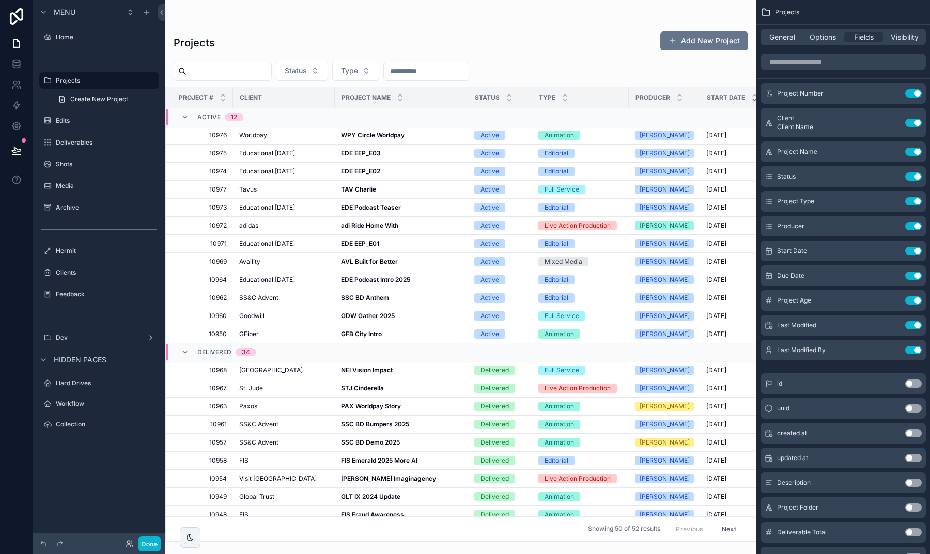
click at [359, 252] on div "scrollable content" at bounding box center [460, 277] width 591 height 554
click at [362, 370] on strong "NEI Vision Impact" at bounding box center [367, 370] width 52 height 8
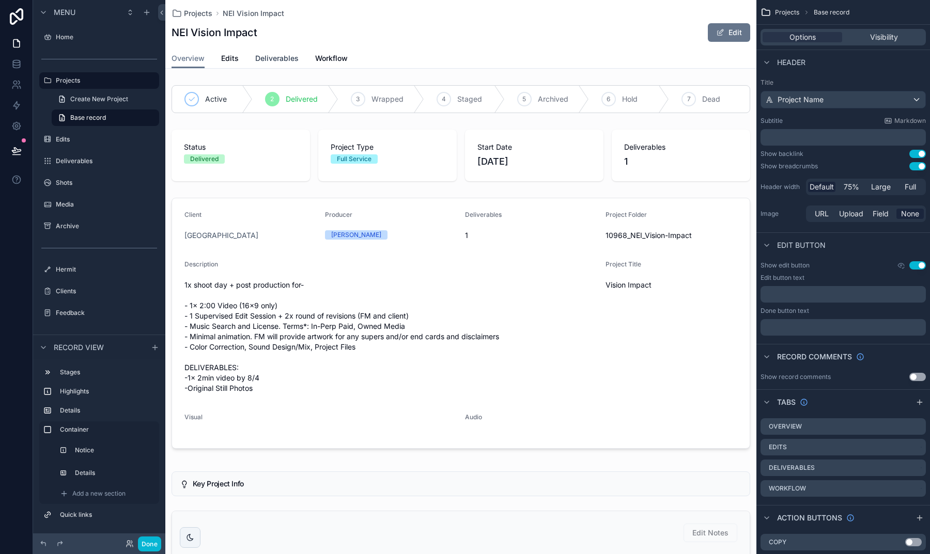
click at [268, 56] on span "Deliverables" at bounding box center [276, 58] width 43 height 10
click at [268, 63] on span "Deliverables" at bounding box center [276, 58] width 43 height 10
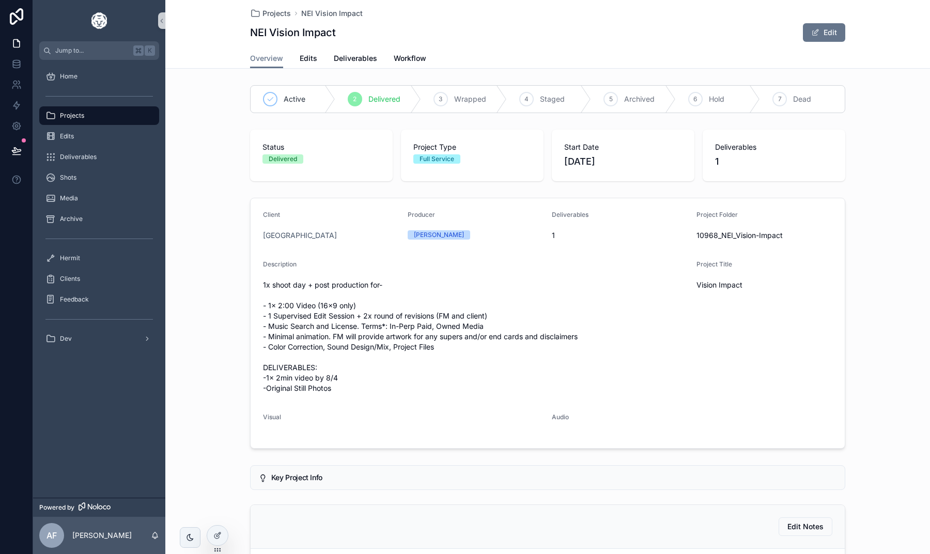
click at [351, 71] on div "Projects NEI Vision Impact NEI Vision Impact Edit Overview Overview Edits Deliv…" at bounding box center [547, 370] width 765 height 740
click at [350, 61] on span "Deliverables" at bounding box center [355, 58] width 43 height 10
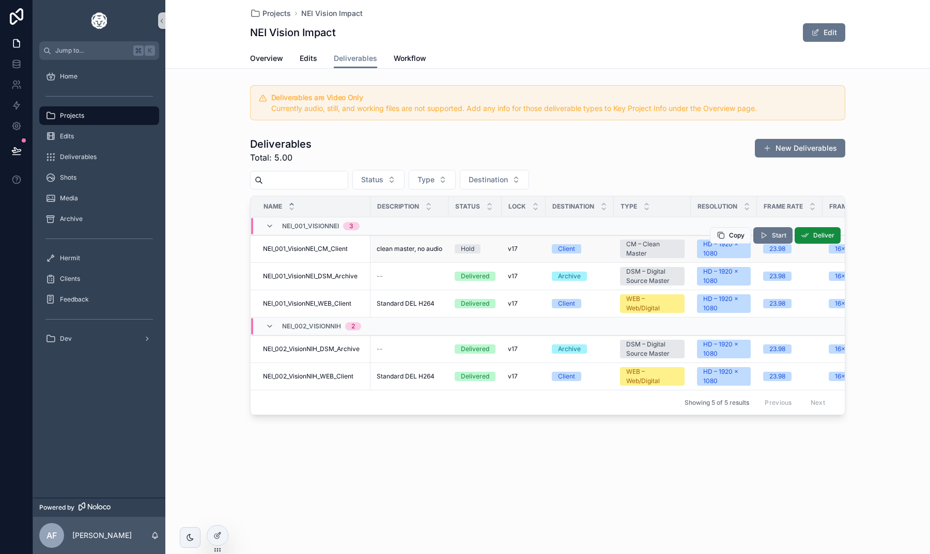
click at [307, 250] on span "NEI_001_VisionNEI_CM_Client" at bounding box center [305, 249] width 85 height 8
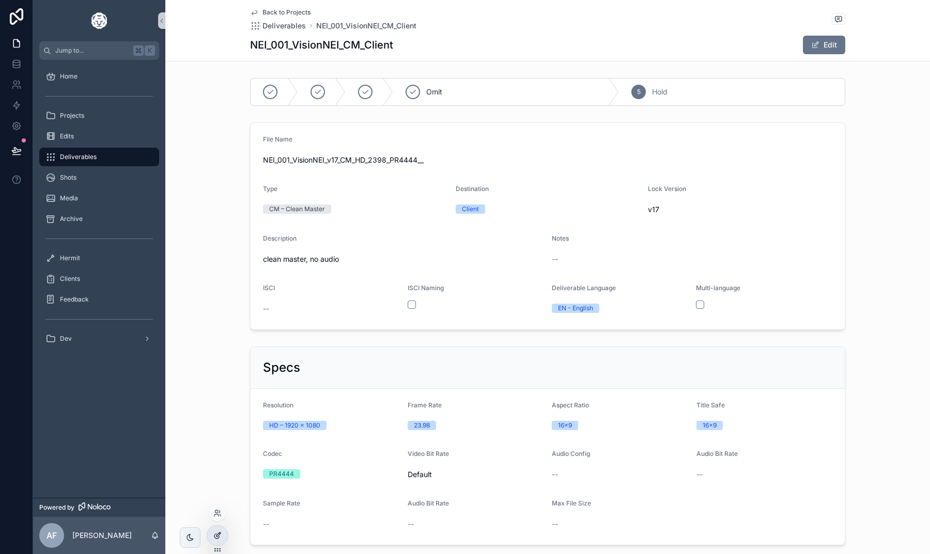
click at [217, 533] on icon at bounding box center [217, 536] width 8 height 8
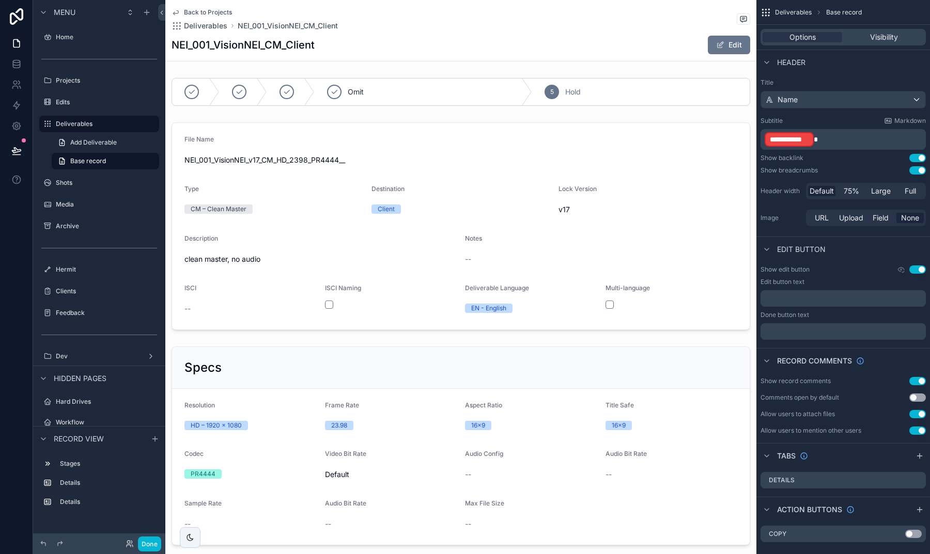
click at [343, 73] on div "Back to Projects Deliverables NEI_001_VisionNEI_CM_Client NEI_001_VisionNEI_CM_…" at bounding box center [460, 508] width 591 height 1017
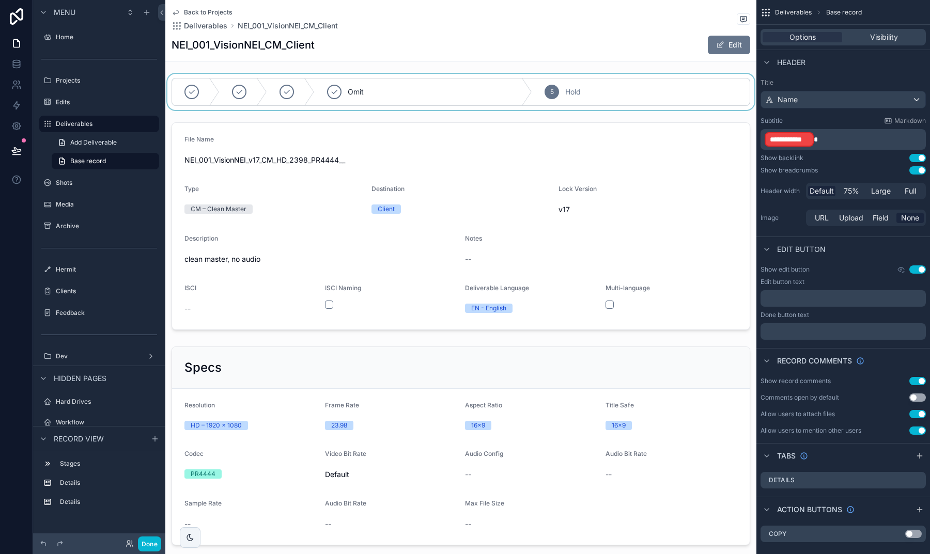
click at [348, 77] on div "scrollable content" at bounding box center [460, 92] width 591 height 36
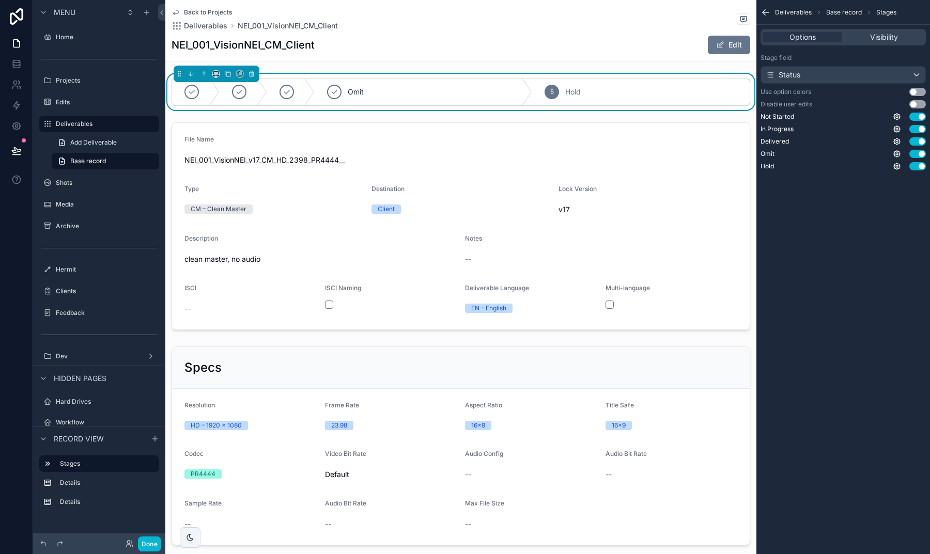
click at [844, 73] on div "Status" at bounding box center [843, 75] width 164 height 17
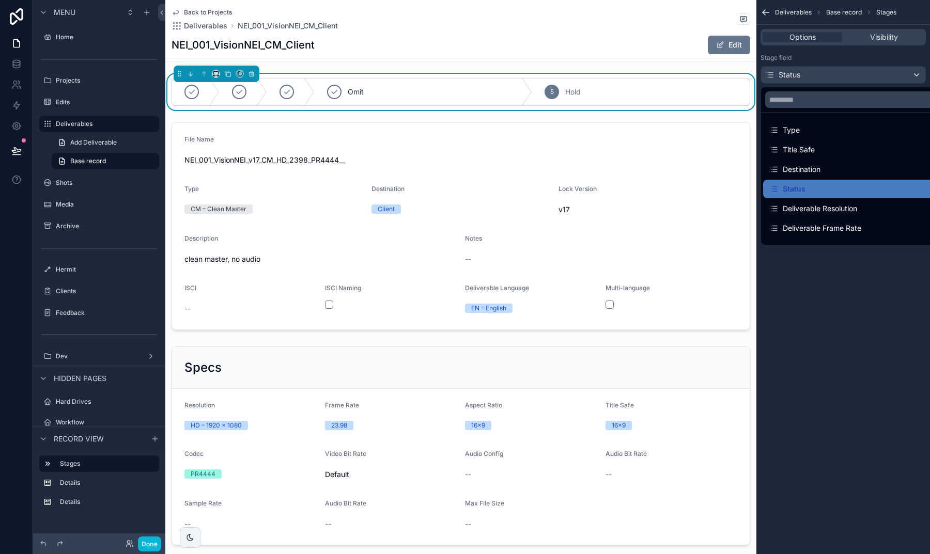
click at [863, 416] on div "scrollable content" at bounding box center [465, 277] width 930 height 554
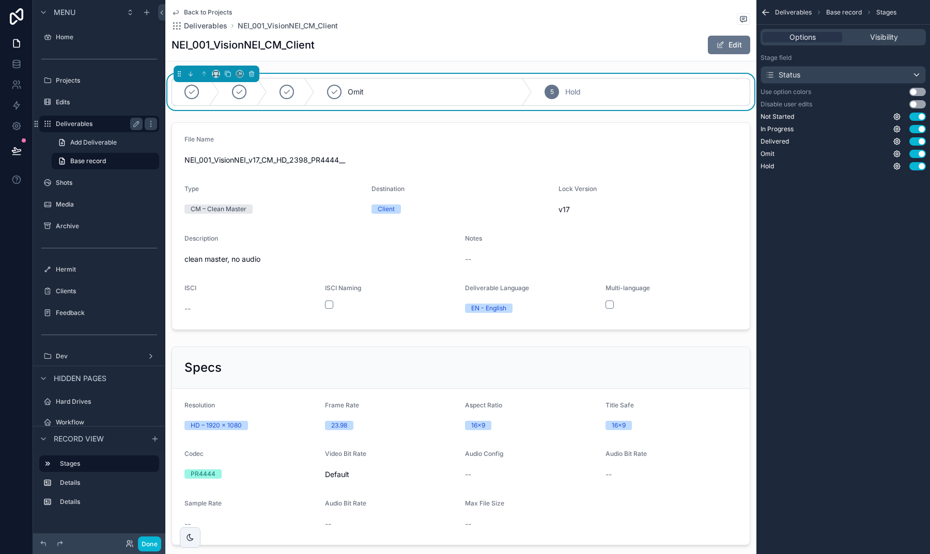
click at [92, 119] on div "Deliverables" at bounding box center [99, 124] width 87 height 12
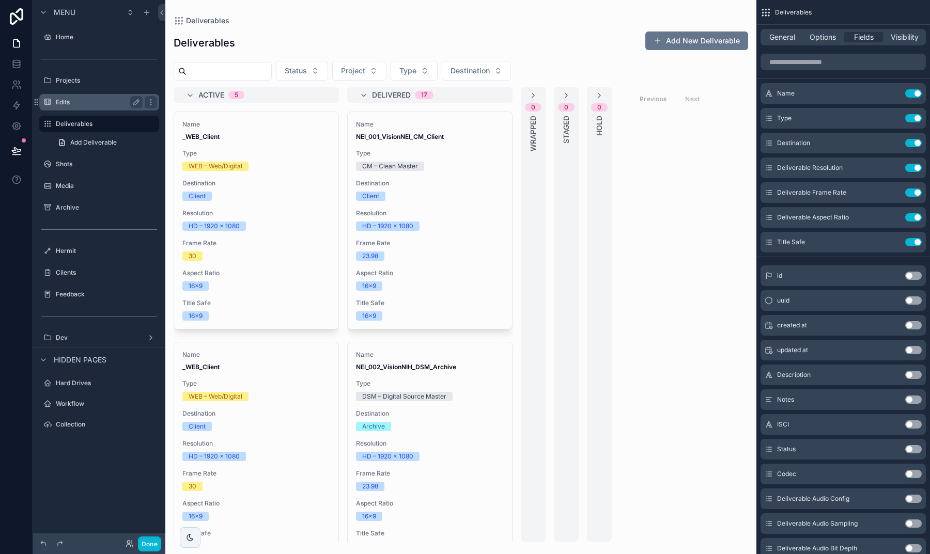
click at [58, 103] on label "Edits" at bounding box center [97, 102] width 83 height 8
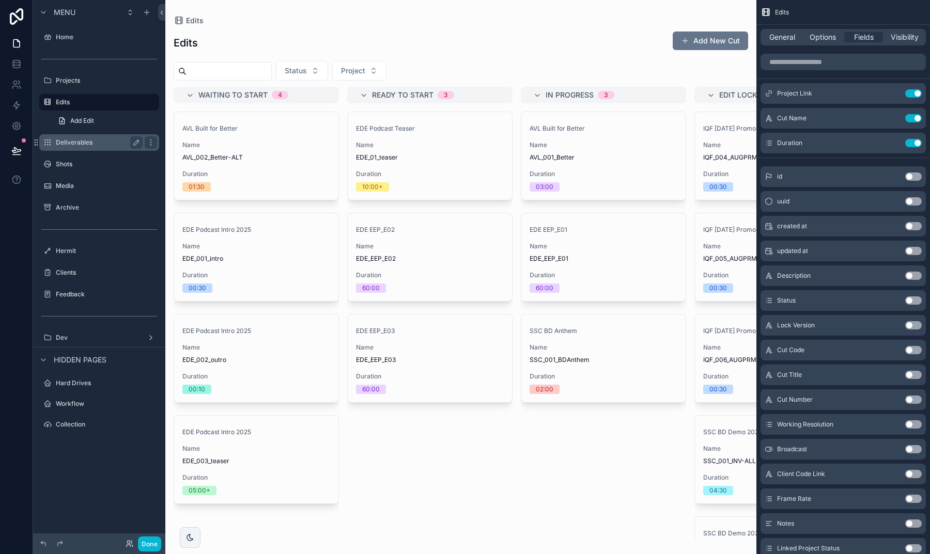
click at [71, 138] on label "Deliverables" at bounding box center [97, 142] width 83 height 8
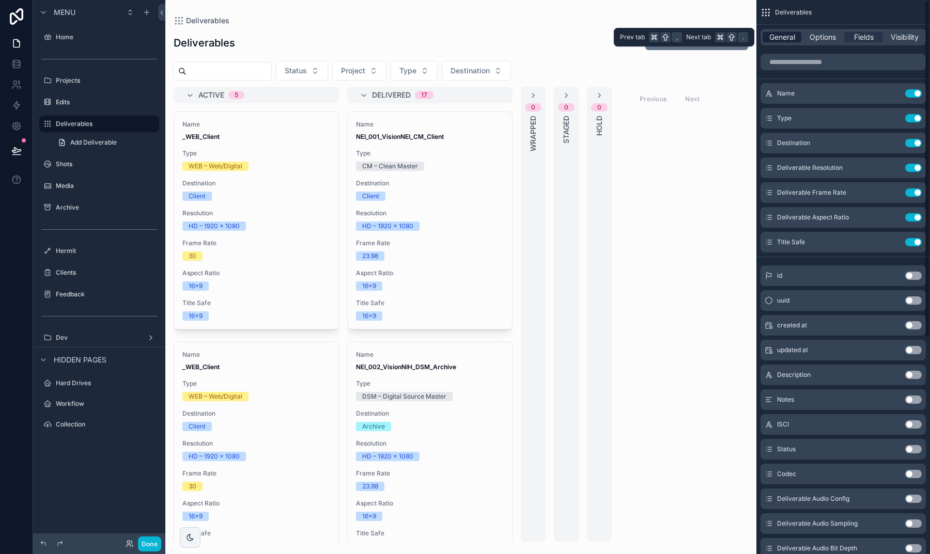
click at [767, 35] on div "General" at bounding box center [782, 37] width 39 height 10
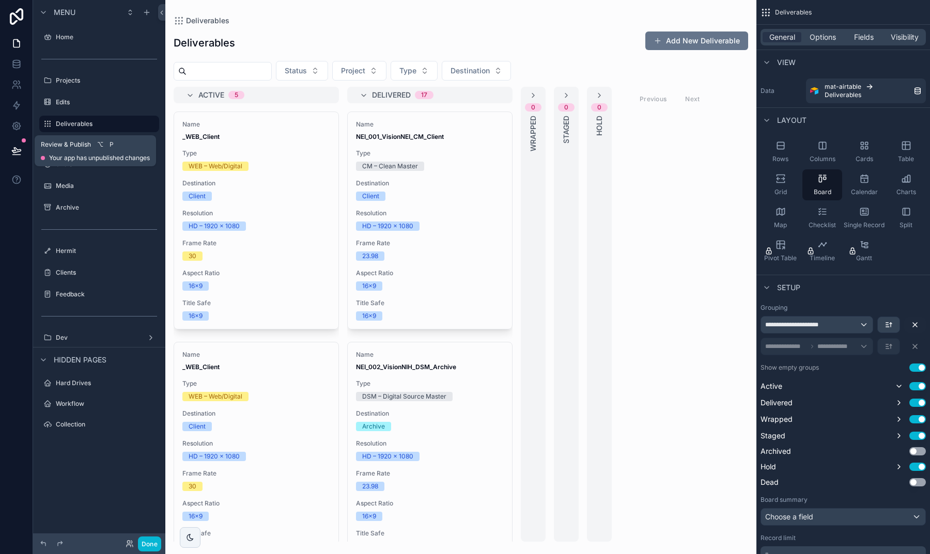
click at [19, 149] on icon at bounding box center [16, 151] width 10 height 10
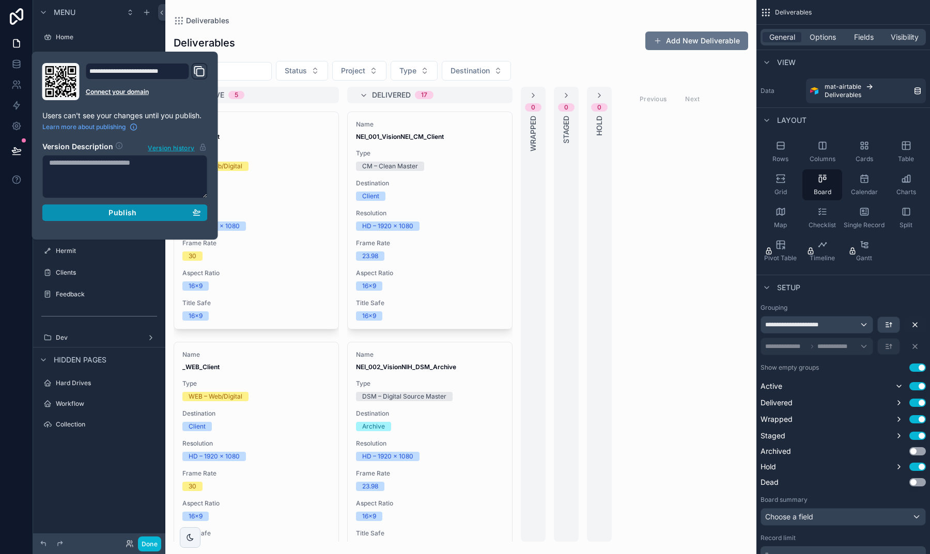
click at [147, 212] on div "Publish" at bounding box center [125, 212] width 152 height 9
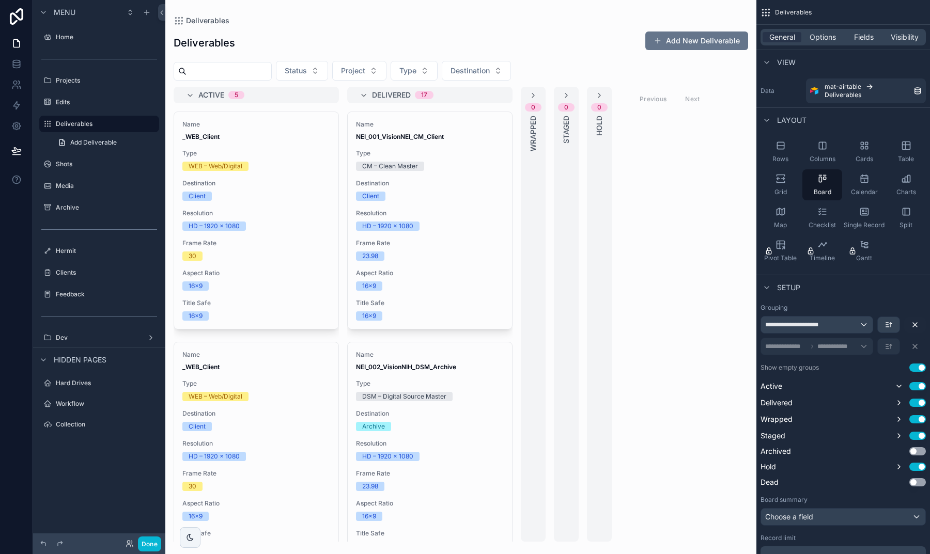
click at [269, 48] on div "Deliverables Add New Deliverable" at bounding box center [461, 43] width 574 height 24
click at [80, 83] on label "Projects" at bounding box center [97, 80] width 83 height 8
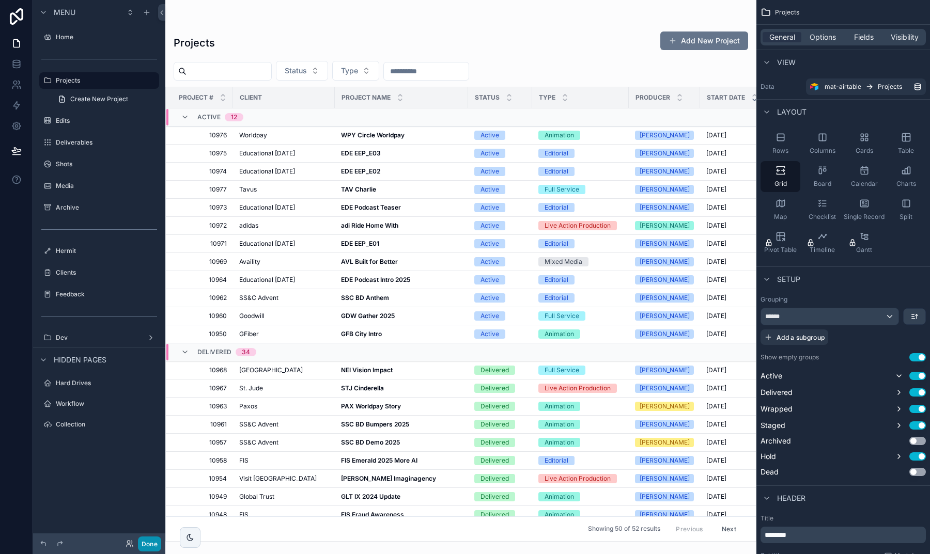
click at [151, 539] on button "Done" at bounding box center [149, 544] width 23 height 15
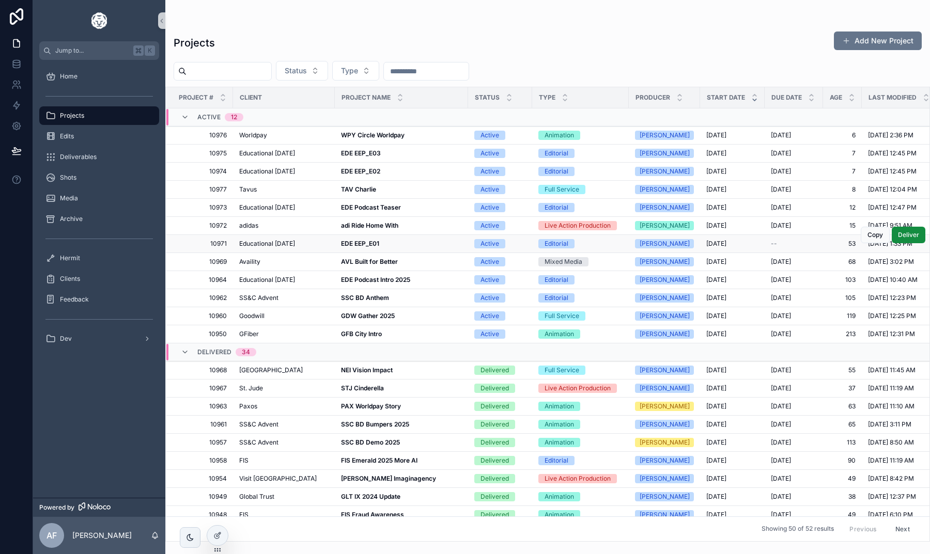
click at [352, 246] on strong "EDE EEP_E01" at bounding box center [360, 244] width 38 height 8
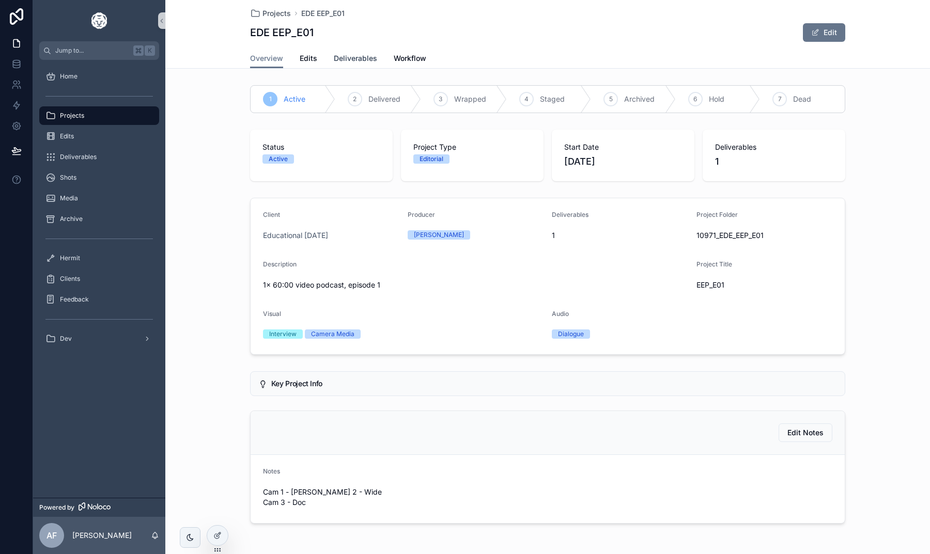
click at [354, 60] on span "Deliverables" at bounding box center [355, 58] width 43 height 10
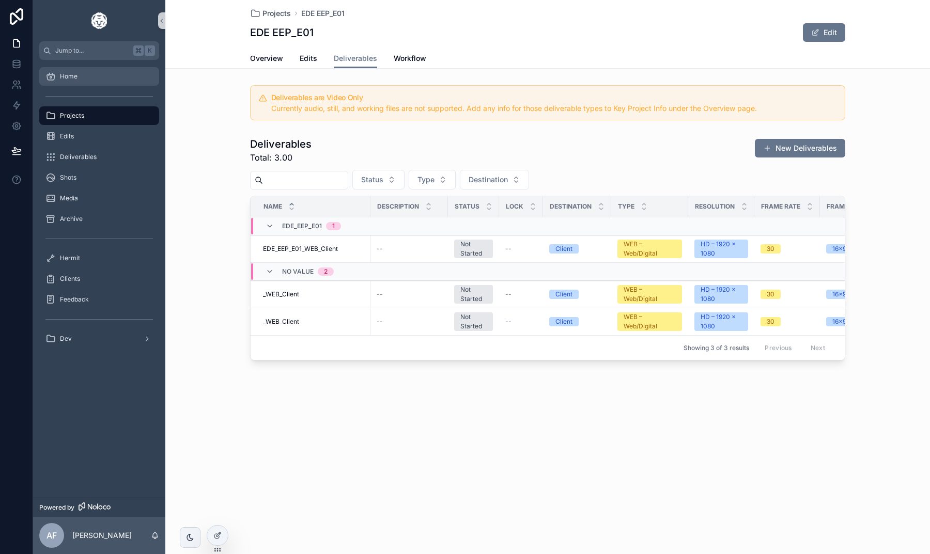
click at [70, 77] on span "Home" at bounding box center [69, 76] width 18 height 8
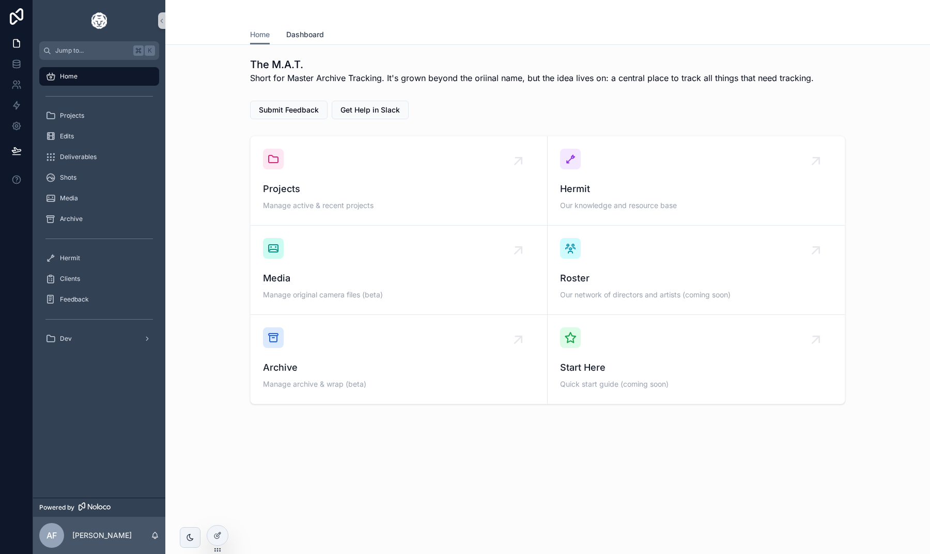
click at [305, 41] on link "Dashboard" at bounding box center [305, 35] width 38 height 21
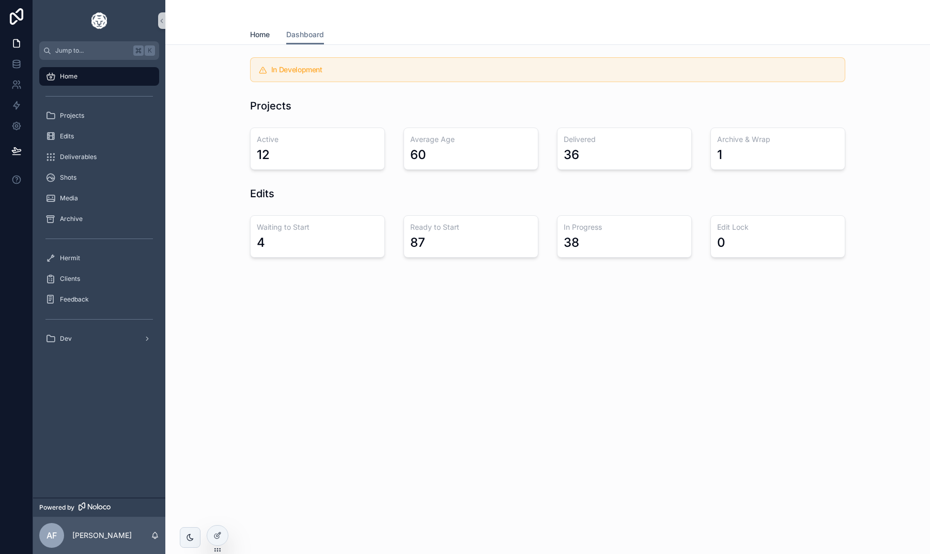
click at [261, 38] on span "Home" at bounding box center [260, 34] width 20 height 10
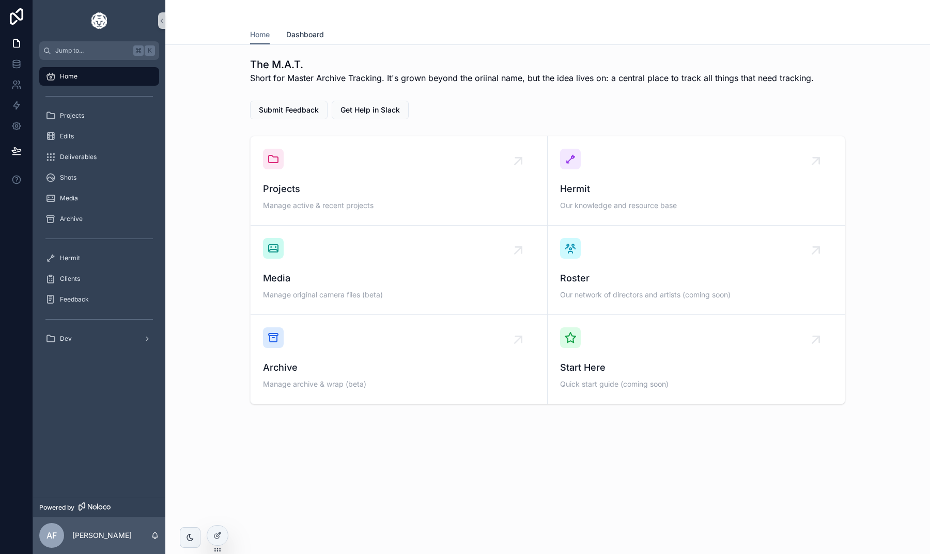
click at [315, 34] on span "Dashboard" at bounding box center [305, 34] width 38 height 10
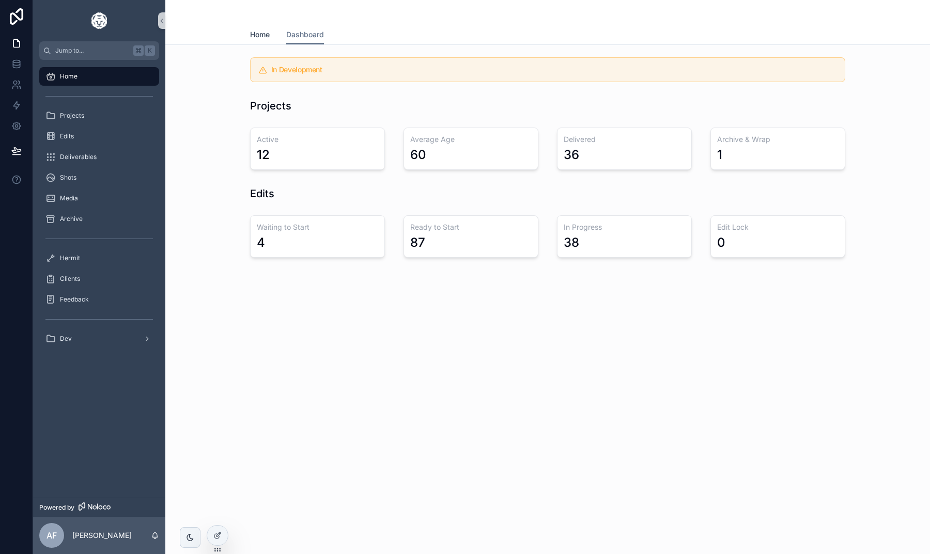
click at [259, 41] on link "Home" at bounding box center [260, 35] width 20 height 21
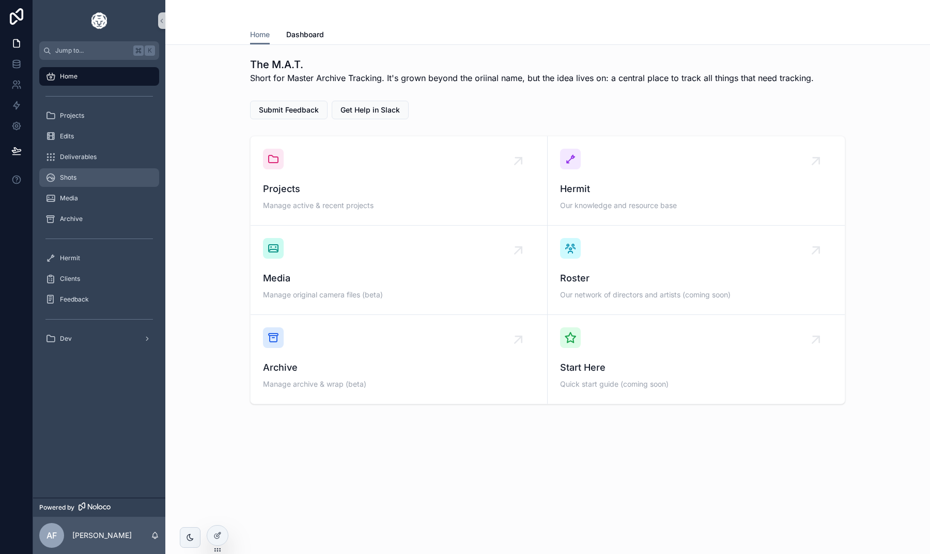
click at [101, 182] on div "Shots" at bounding box center [98, 177] width 107 height 17
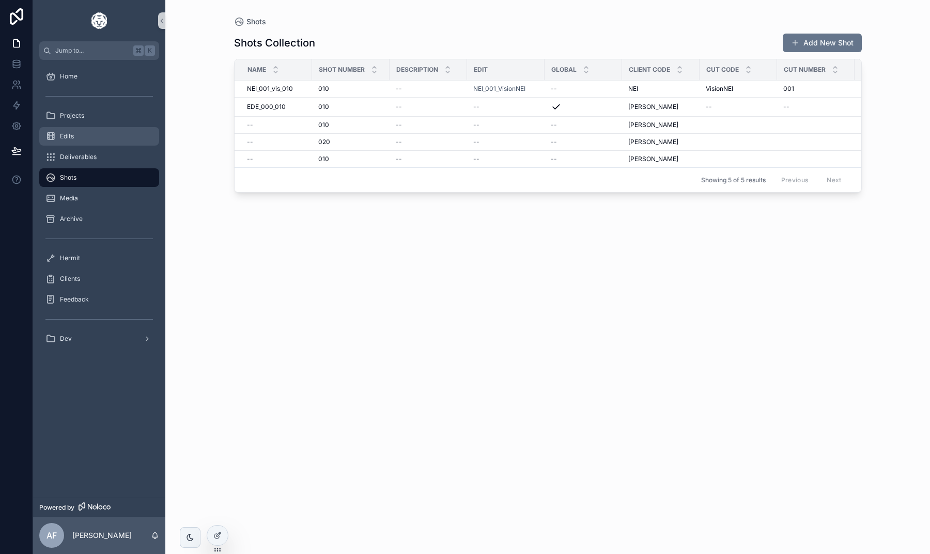
click at [73, 138] on span "Edits" at bounding box center [67, 136] width 14 height 8
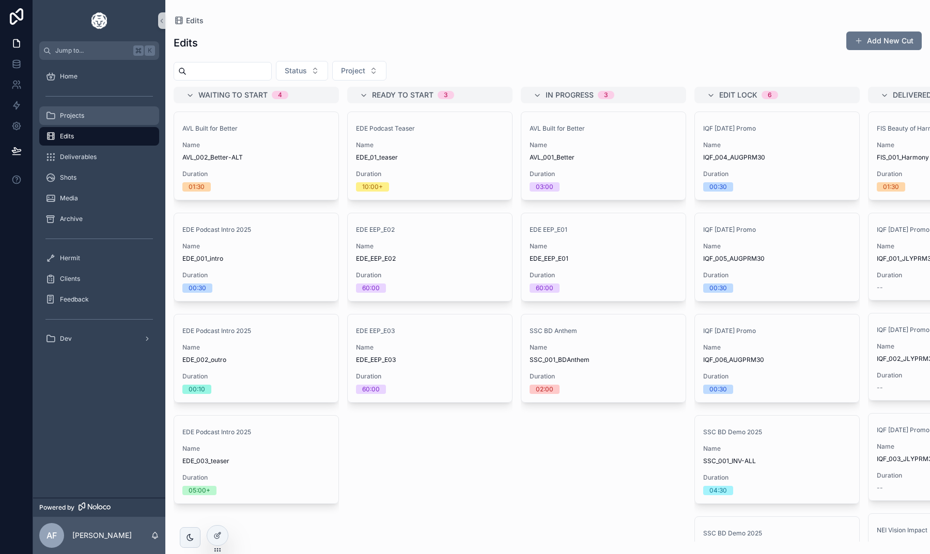
click at [74, 118] on span "Projects" at bounding box center [72, 116] width 24 height 8
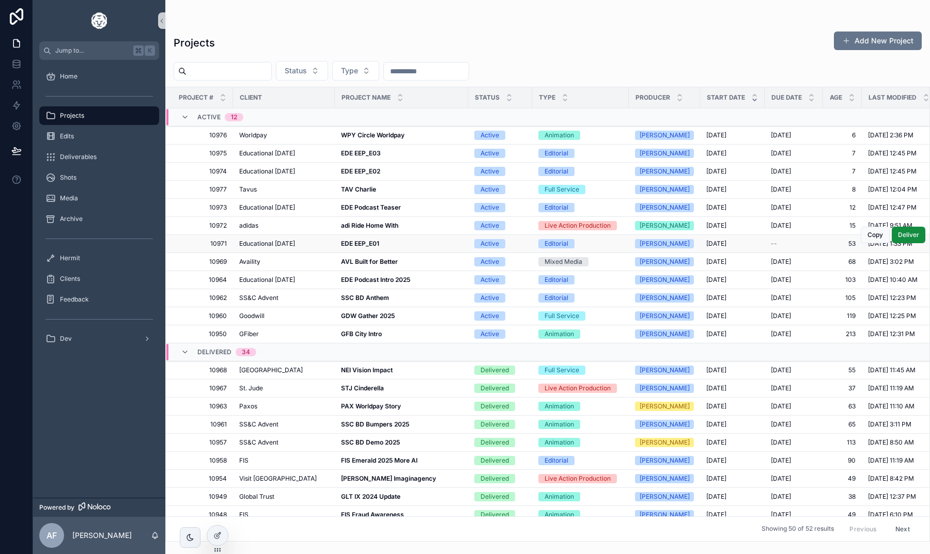
click at [364, 241] on strong "EDE EEP_E01" at bounding box center [360, 244] width 38 height 8
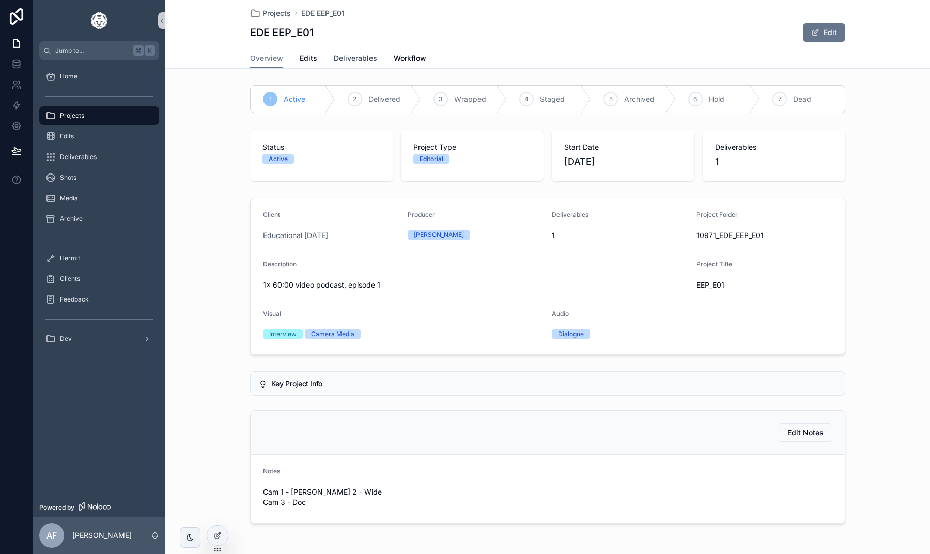
click at [350, 59] on span "Deliverables" at bounding box center [355, 58] width 43 height 10
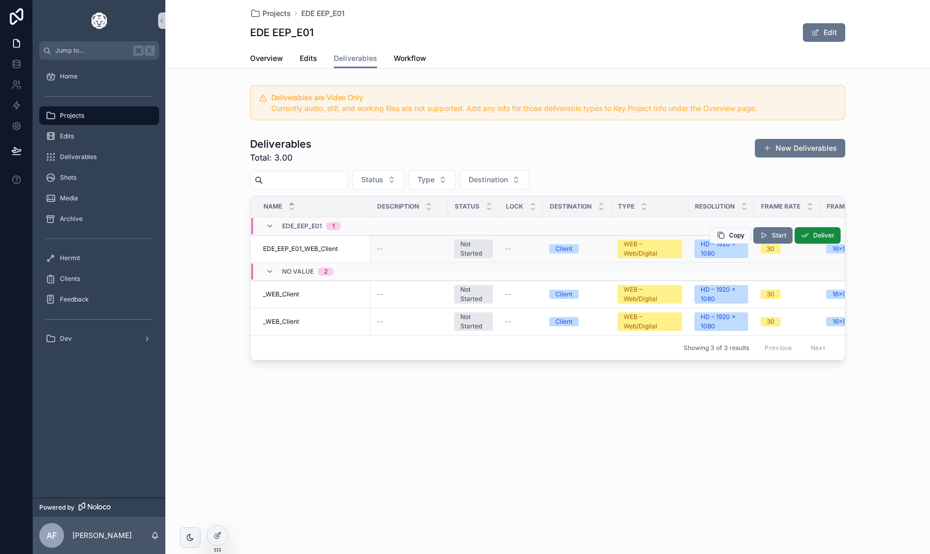
click at [309, 246] on span "EDE_EEP_E01_WEB_Client" at bounding box center [300, 249] width 75 height 8
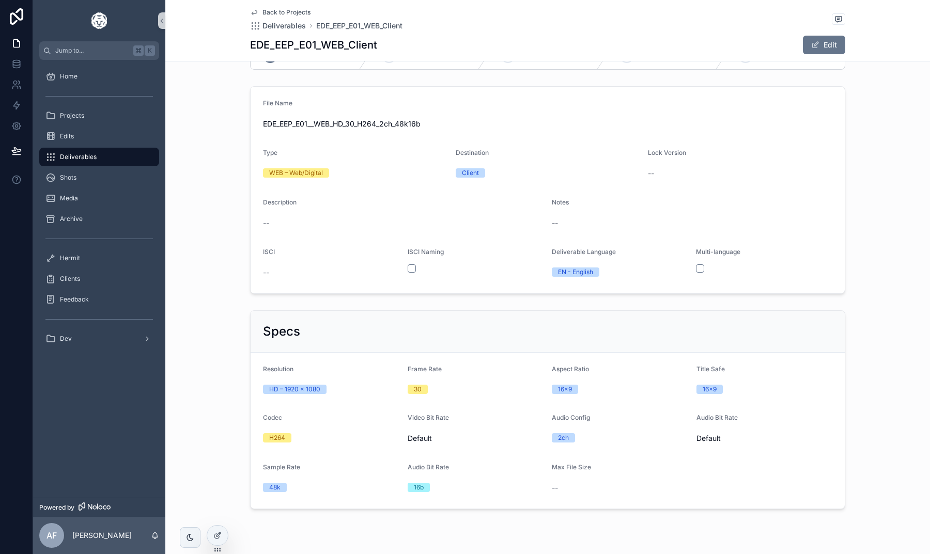
scroll to position [39, 0]
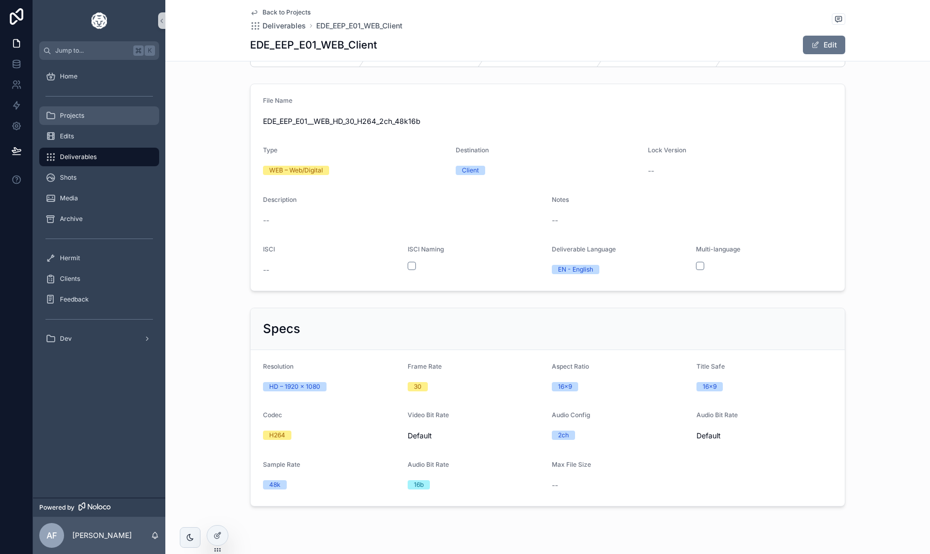
click at [61, 113] on span "Projects" at bounding box center [72, 116] width 24 height 8
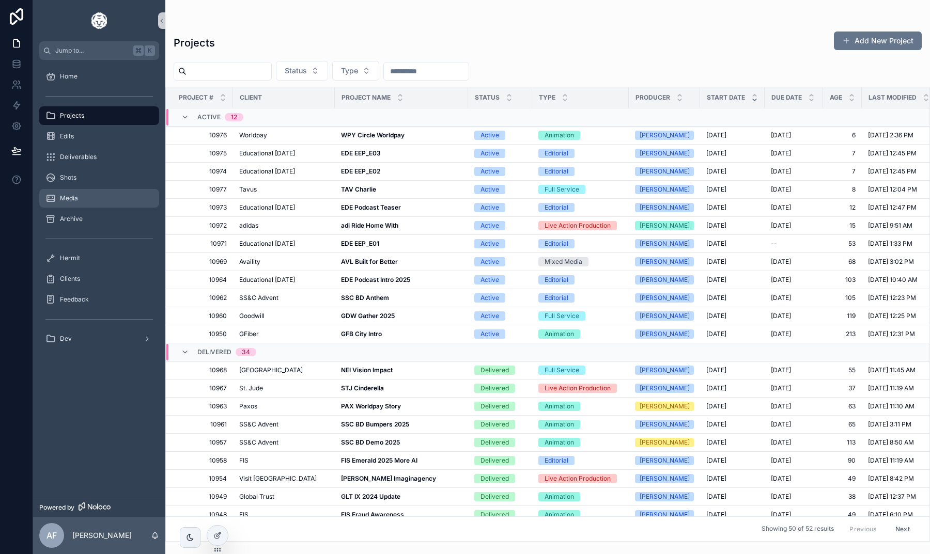
click at [100, 190] on div "Media" at bounding box center [98, 198] width 107 height 17
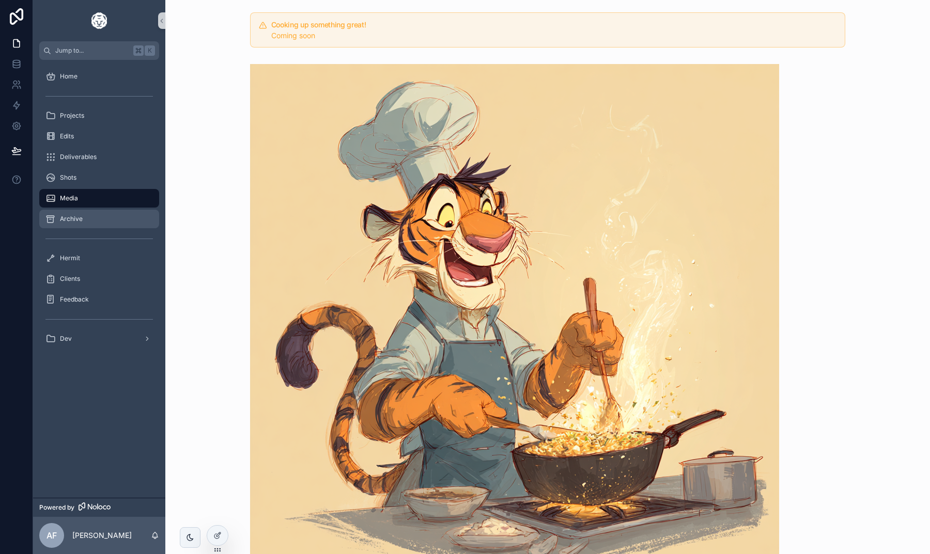
click at [73, 216] on span "Archive" at bounding box center [71, 219] width 23 height 8
click at [78, 193] on div "Media" at bounding box center [98, 198] width 107 height 17
click at [78, 184] on div "Shots" at bounding box center [98, 177] width 107 height 17
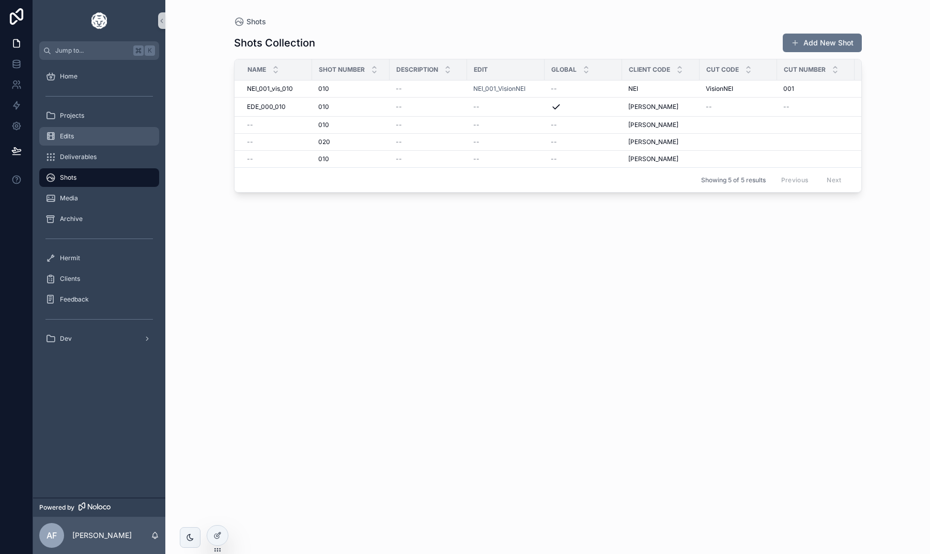
click at [64, 139] on span "Edits" at bounding box center [67, 136] width 14 height 8
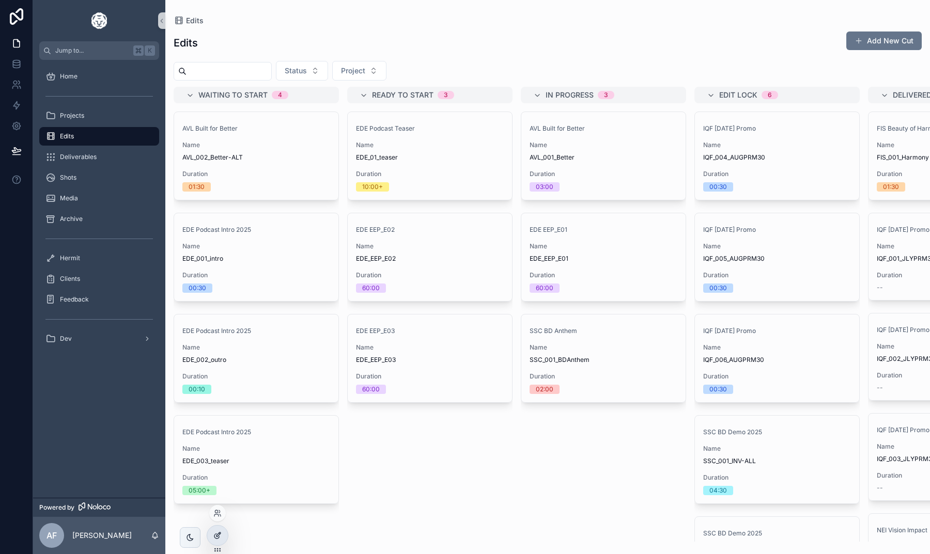
click at [219, 537] on icon at bounding box center [217, 536] width 8 height 8
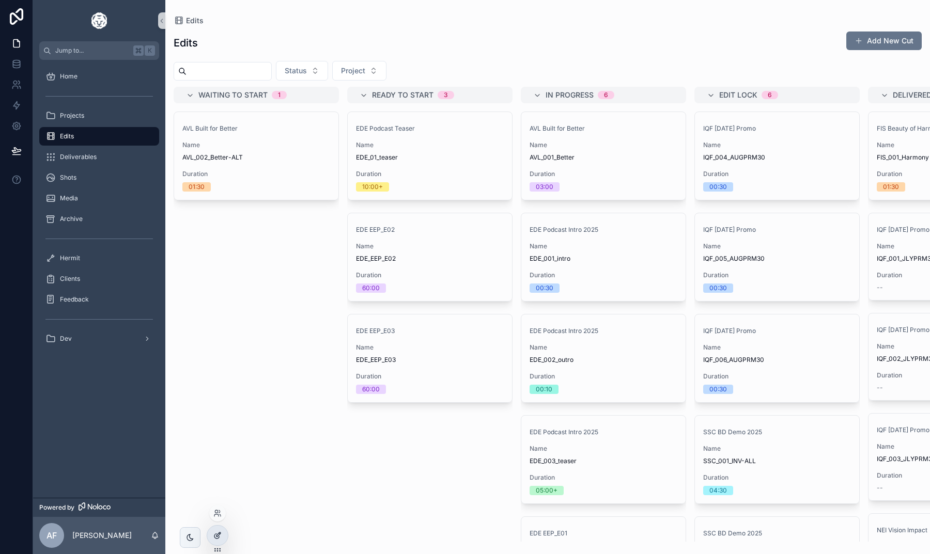
click at [216, 532] on icon at bounding box center [217, 536] width 8 height 8
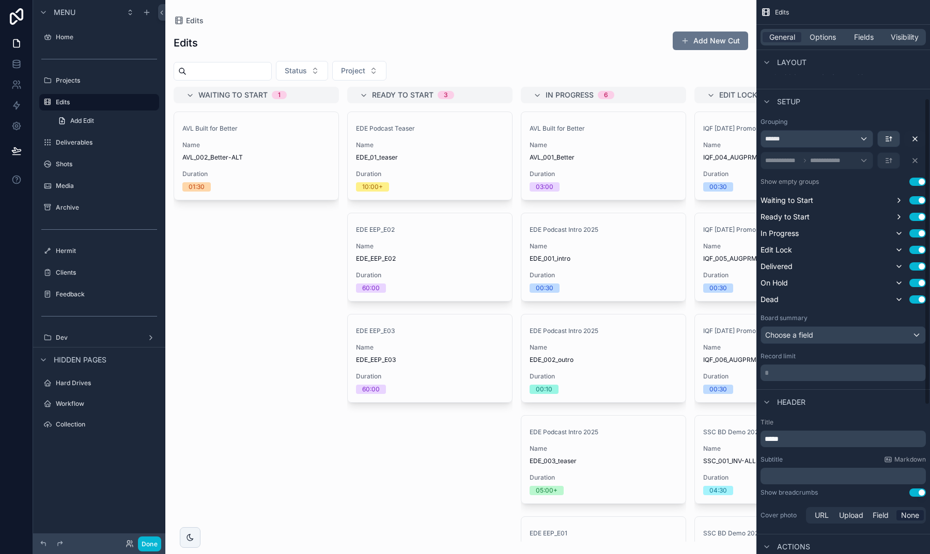
scroll to position [116, 0]
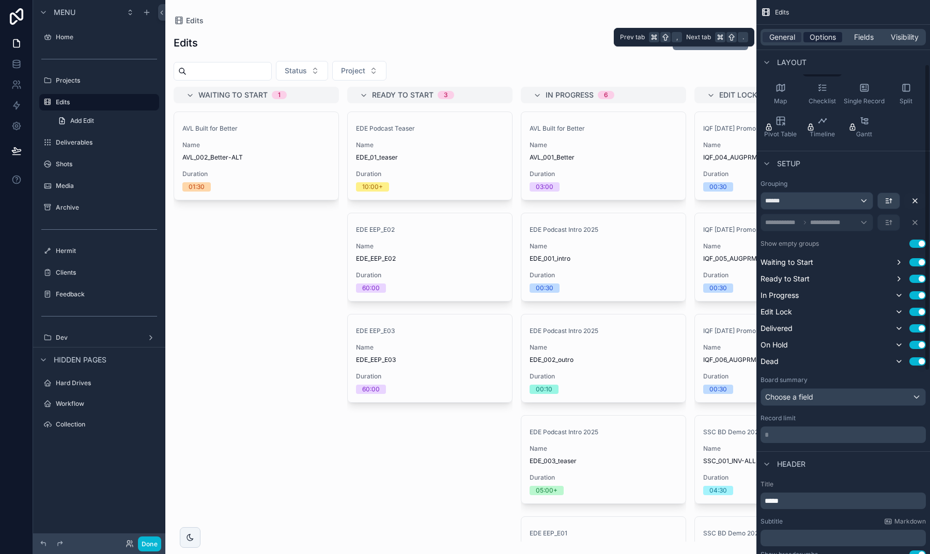
click at [819, 39] on span "Options" at bounding box center [823, 37] width 26 height 10
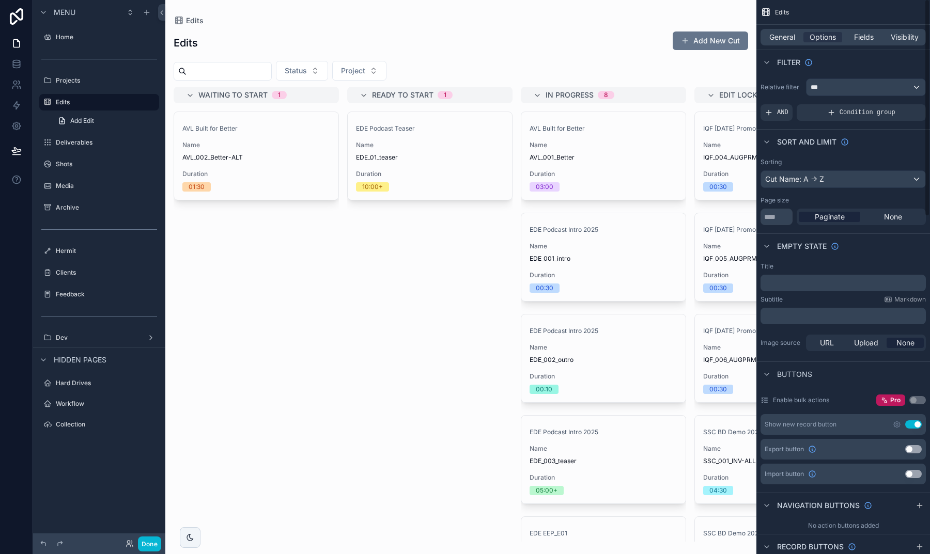
scroll to position [0, 0]
click at [407, 221] on div "scrollable content" at bounding box center [460, 277] width 591 height 554
click at [153, 542] on button "Done" at bounding box center [149, 544] width 23 height 15
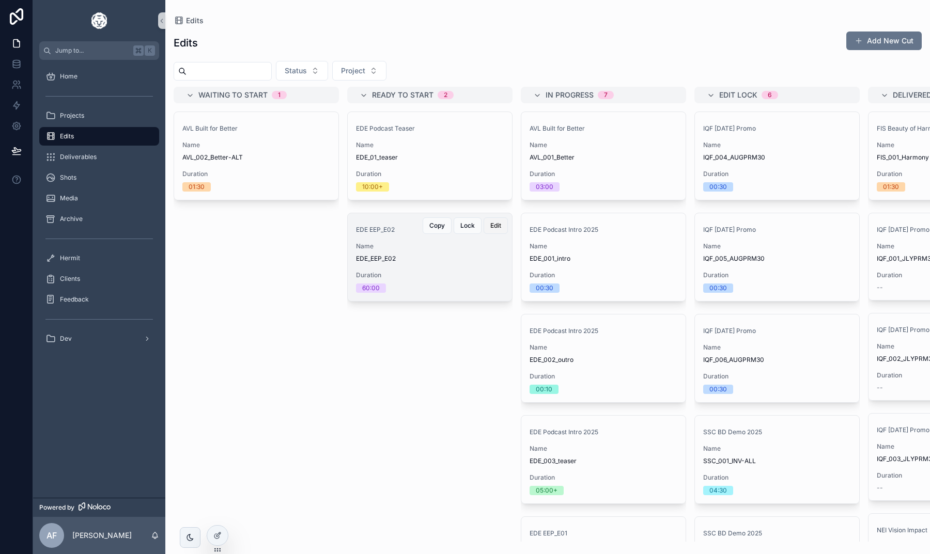
click at [490, 223] on span "Edit" at bounding box center [495, 226] width 11 height 8
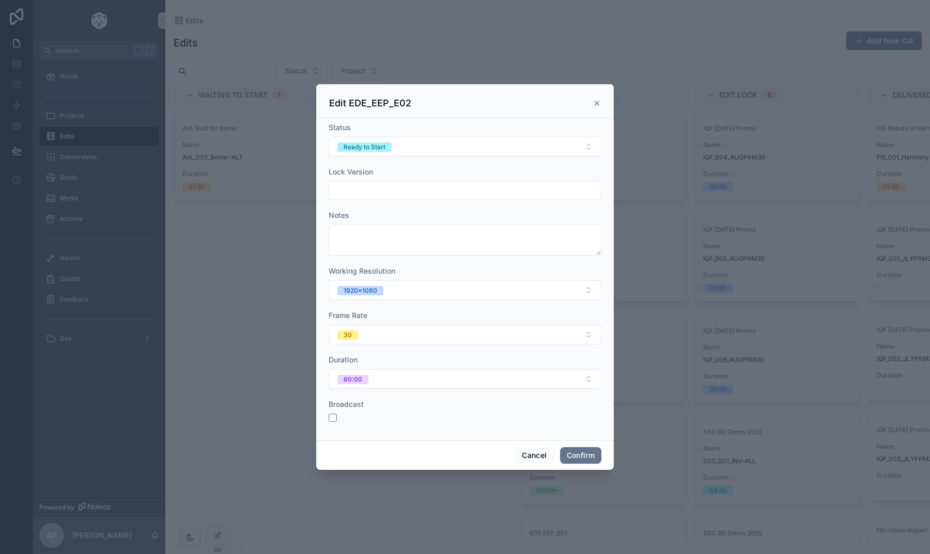
click at [596, 101] on icon at bounding box center [597, 103] width 8 height 8
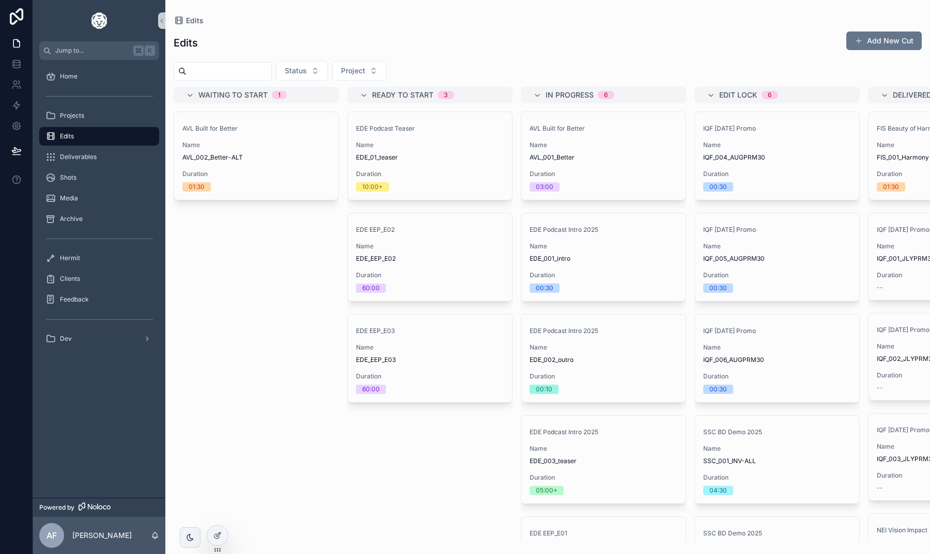
click at [74, 86] on div "Home" at bounding box center [99, 76] width 132 height 21
click at [74, 83] on div "Home" at bounding box center [98, 76] width 107 height 17
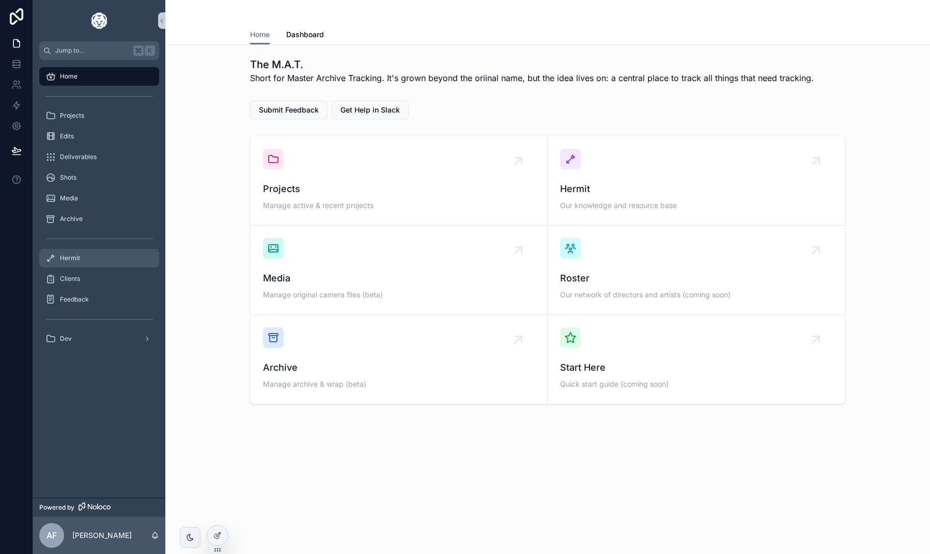
click at [106, 262] on div "Hermit" at bounding box center [98, 258] width 107 height 17
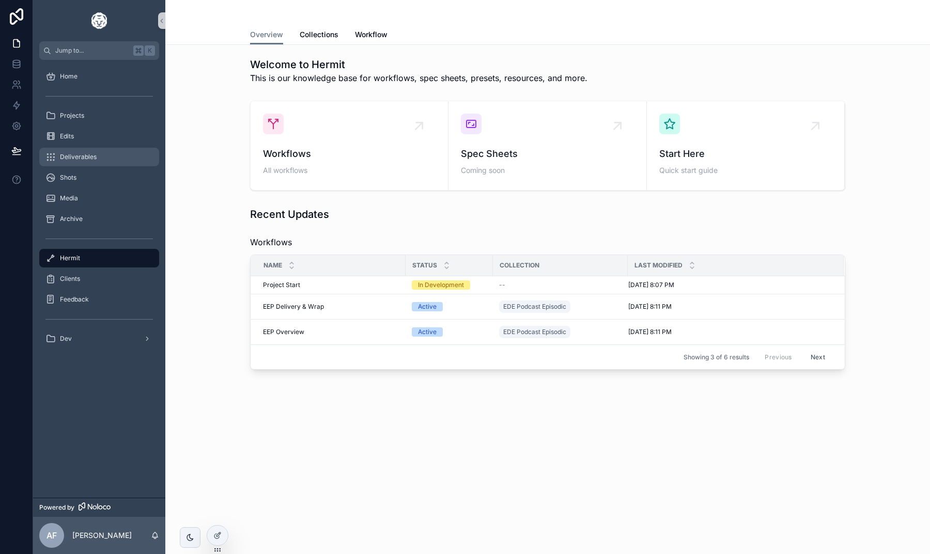
click at [82, 159] on span "Deliverables" at bounding box center [78, 157] width 37 height 8
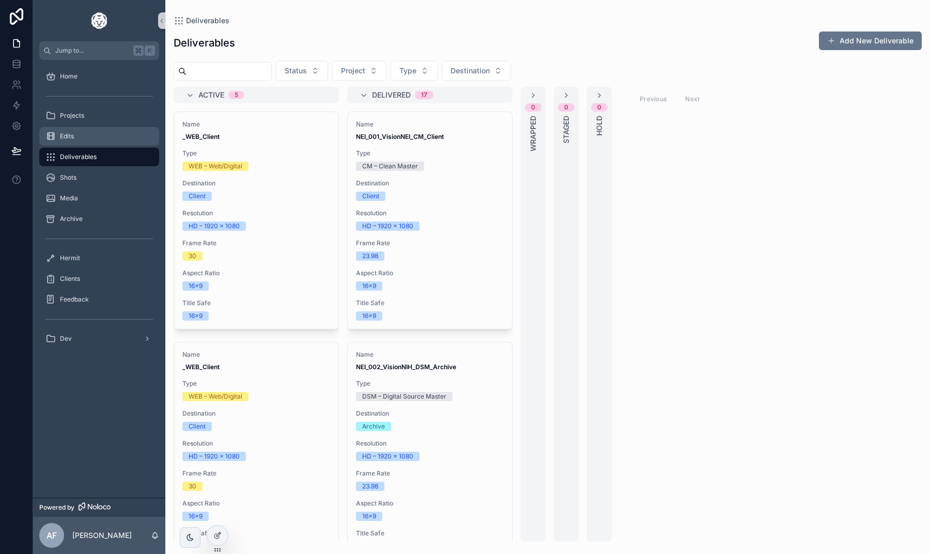
click at [68, 137] on span "Edits" at bounding box center [67, 136] width 14 height 8
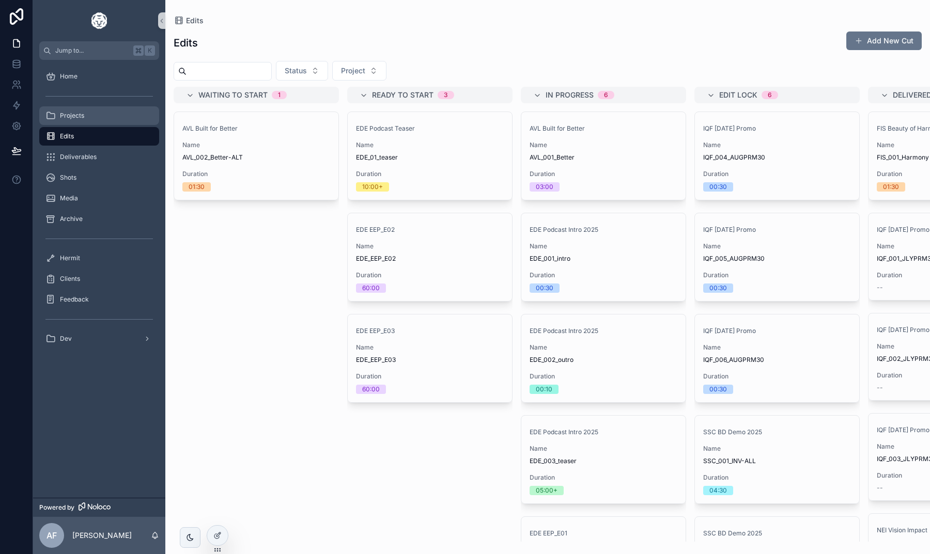
click at [71, 116] on span "Projects" at bounding box center [72, 116] width 24 height 8
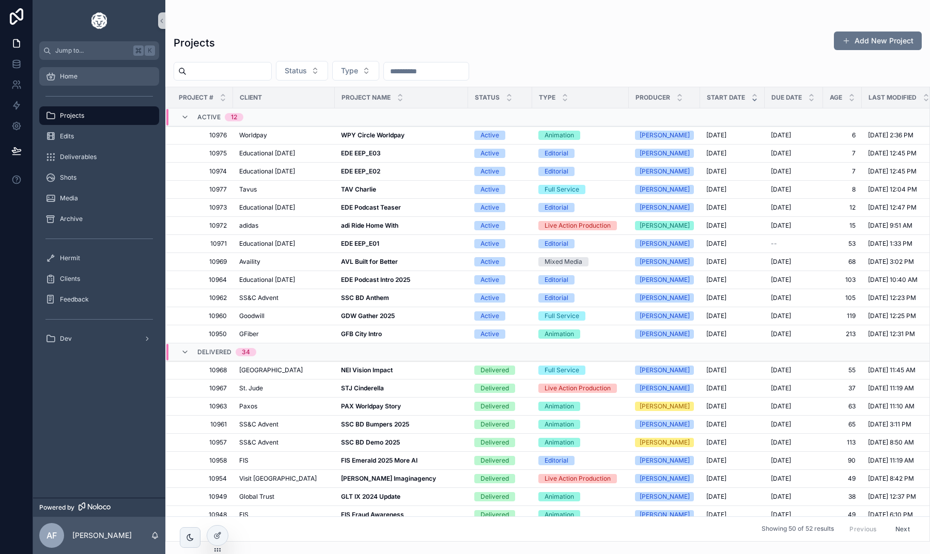
click at [90, 76] on div "Home" at bounding box center [98, 76] width 107 height 17
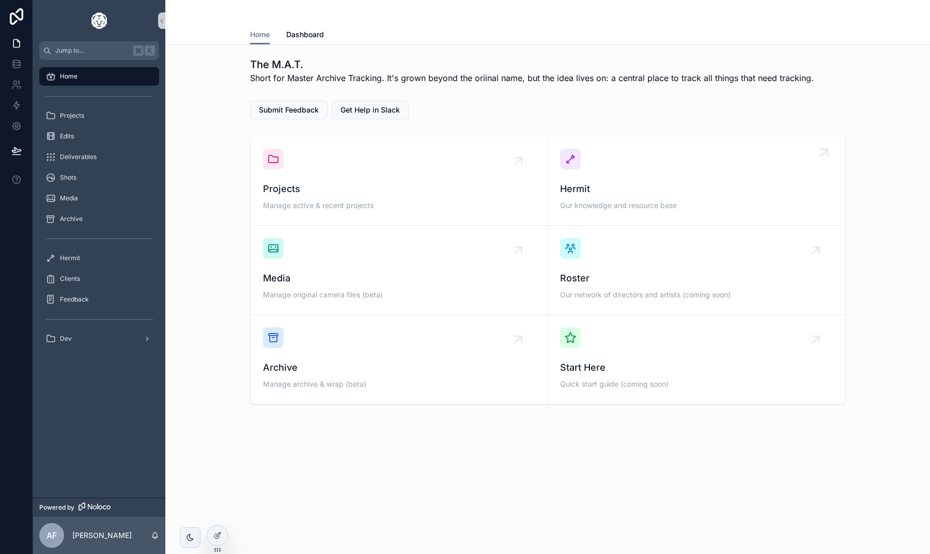
click at [551, 158] on link "Hermit Our knowledge and resource base" at bounding box center [696, 180] width 297 height 89
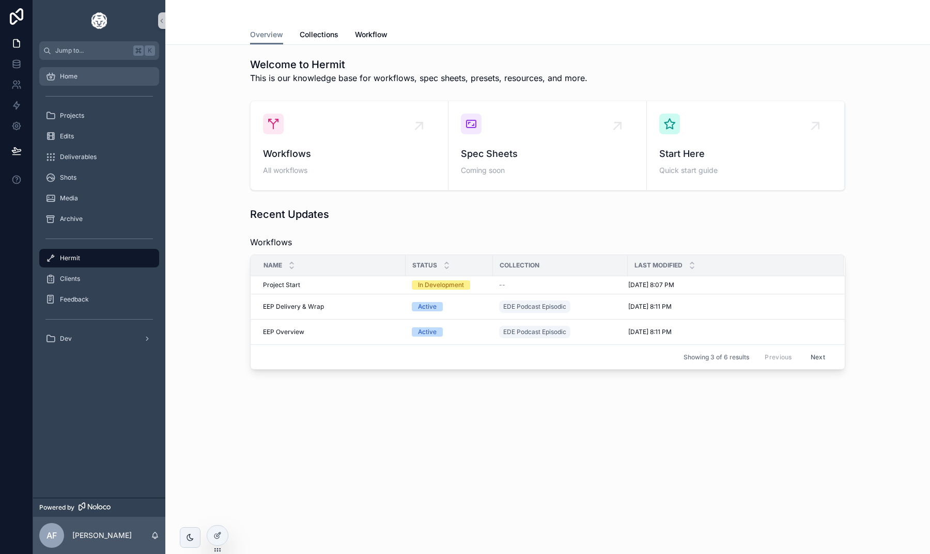
click at [75, 79] on span "Home" at bounding box center [69, 76] width 18 height 8
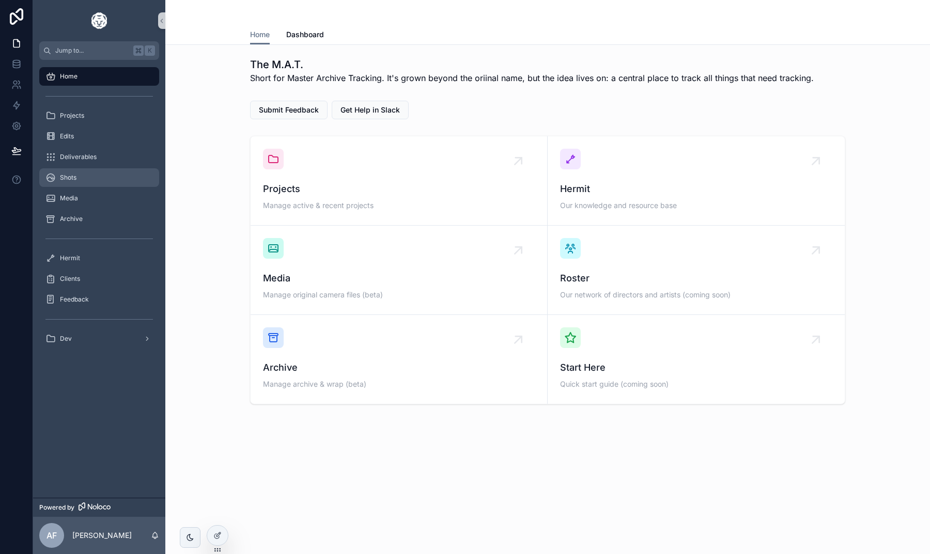
click at [80, 178] on div "Shots" at bounding box center [98, 177] width 107 height 17
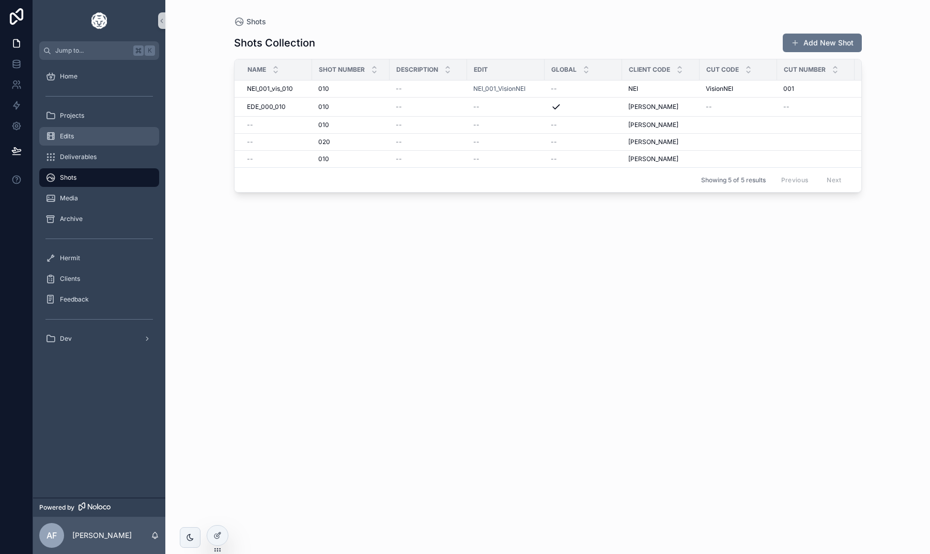
click at [81, 139] on div "Edits" at bounding box center [98, 136] width 107 height 17
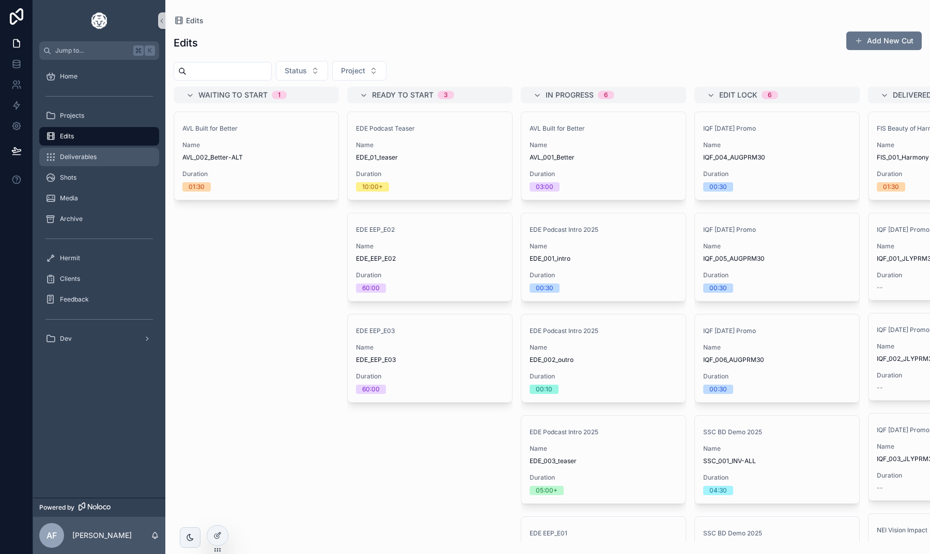
click at [82, 148] on link "Deliverables" at bounding box center [99, 157] width 120 height 19
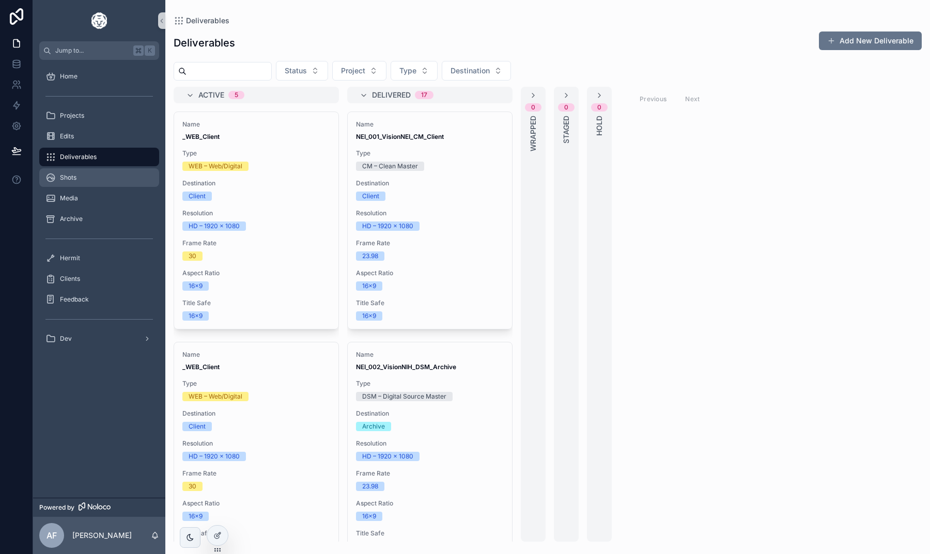
click at [95, 169] on link "Shots" at bounding box center [99, 177] width 120 height 19
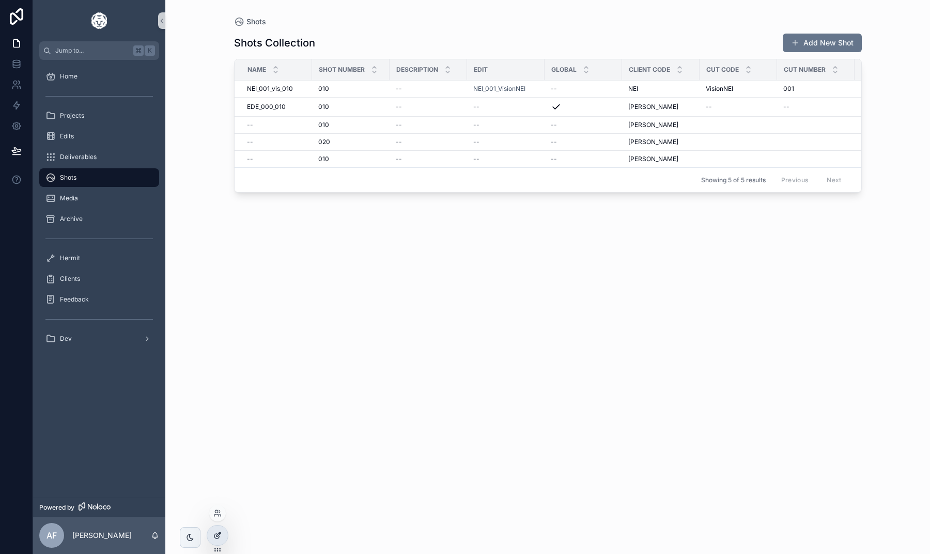
click at [221, 532] on icon at bounding box center [217, 536] width 8 height 8
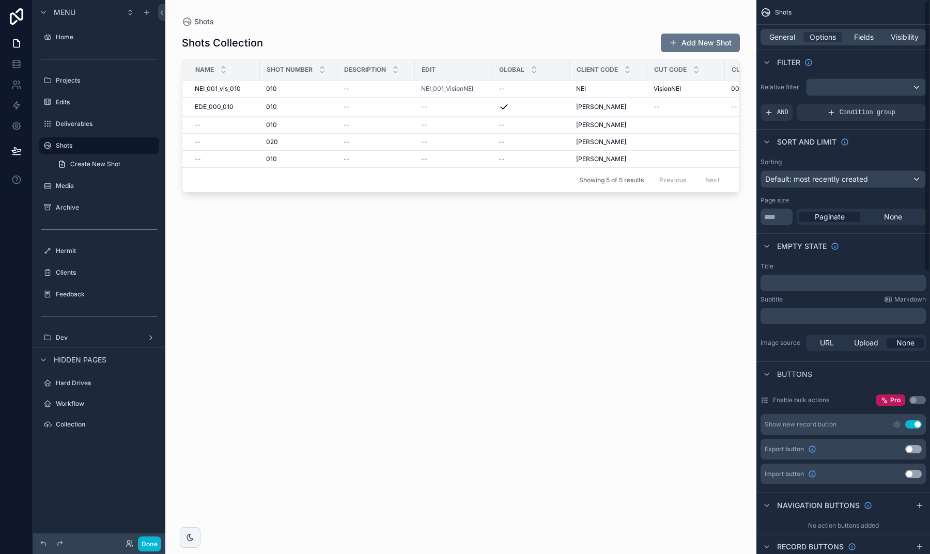
click at [782, 26] on div "General Options Fields Visibility" at bounding box center [843, 37] width 174 height 25
click at [782, 28] on div "General Options Fields Visibility" at bounding box center [843, 37] width 174 height 25
click at [782, 33] on span "General" at bounding box center [782, 37] width 26 height 10
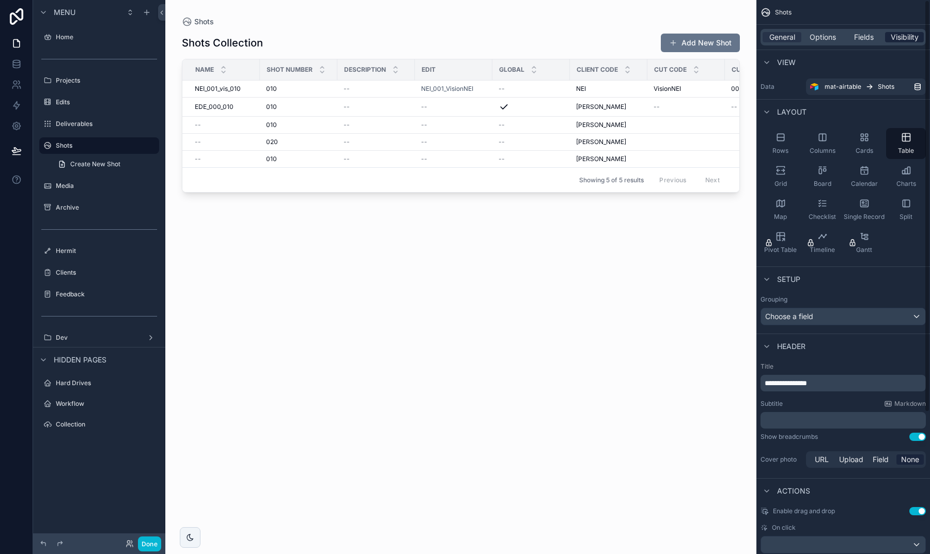
click at [894, 34] on span "Visibility" at bounding box center [905, 37] width 28 height 10
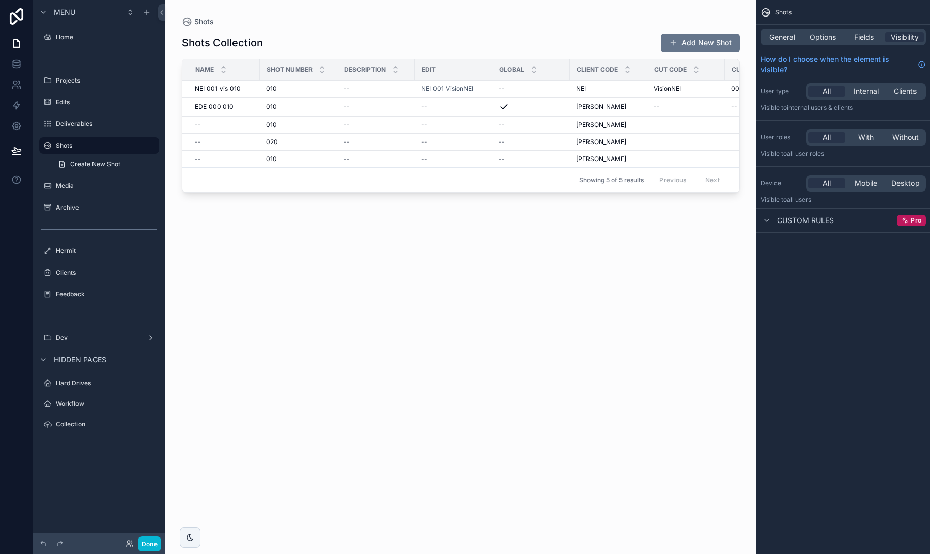
drag, startPoint x: 38, startPoint y: 145, endPoint x: 91, endPoint y: 361, distance: 222.9
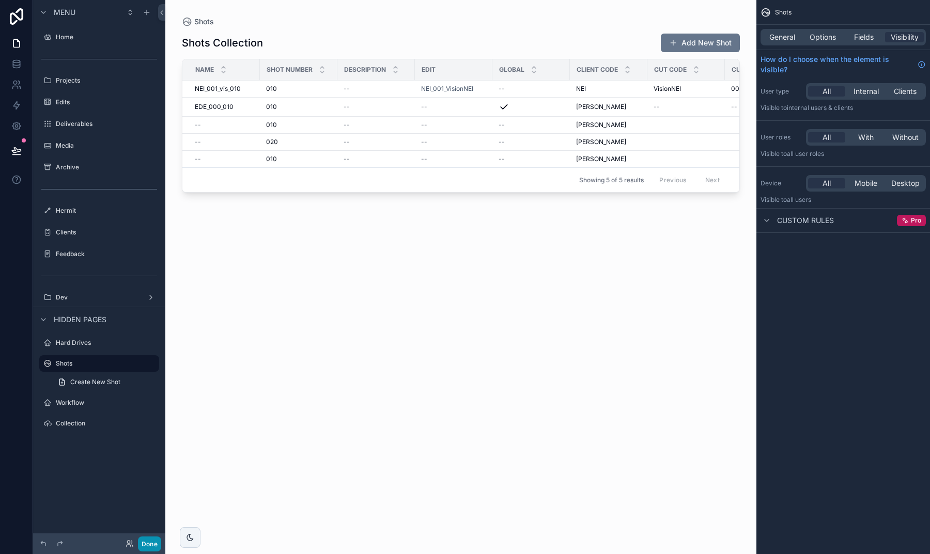
click at [151, 540] on button "Done" at bounding box center [149, 544] width 23 height 15
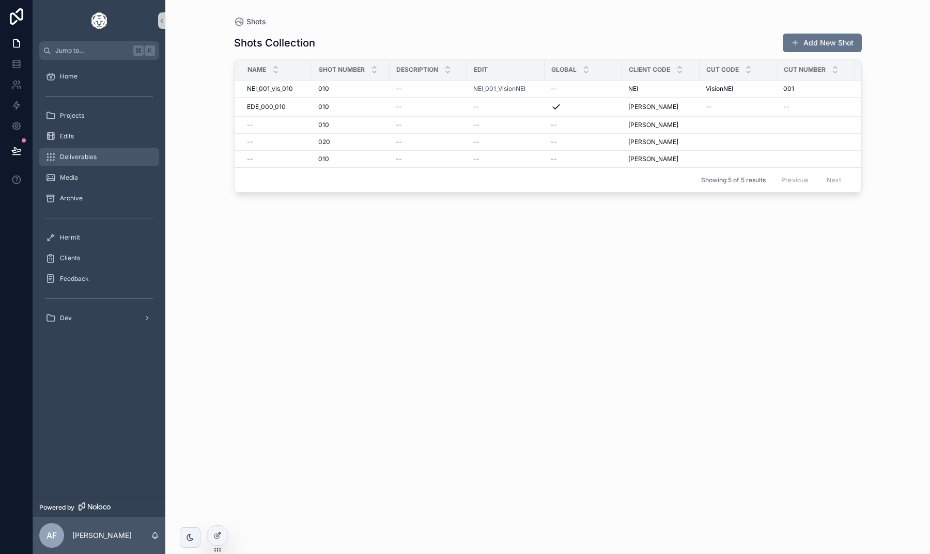
click at [73, 158] on span "Deliverables" at bounding box center [78, 157] width 37 height 8
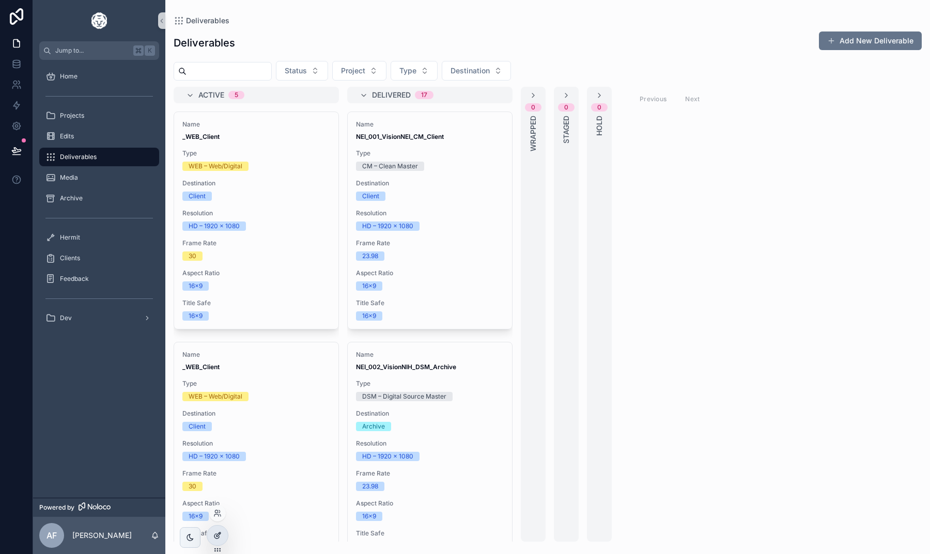
click at [213, 533] on div at bounding box center [217, 536] width 21 height 20
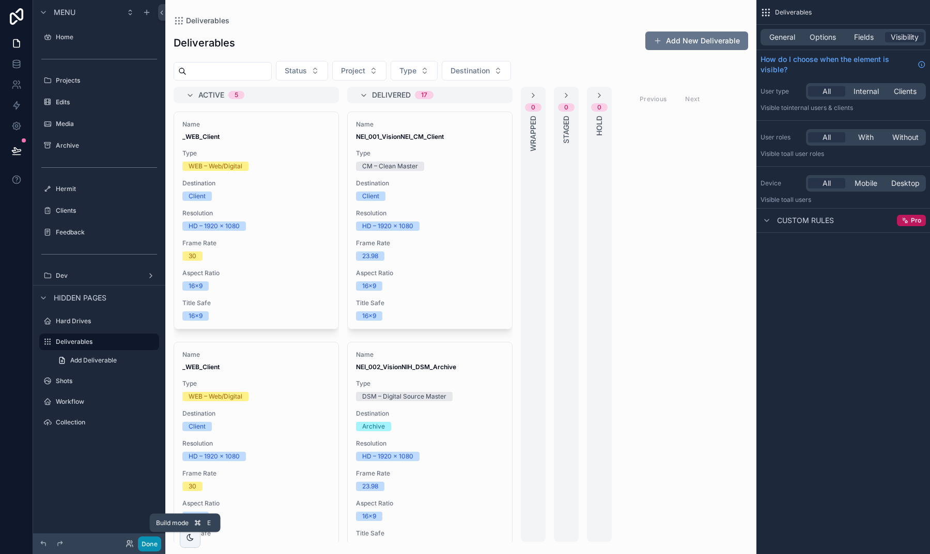
click at [145, 540] on button "Done" at bounding box center [149, 544] width 23 height 15
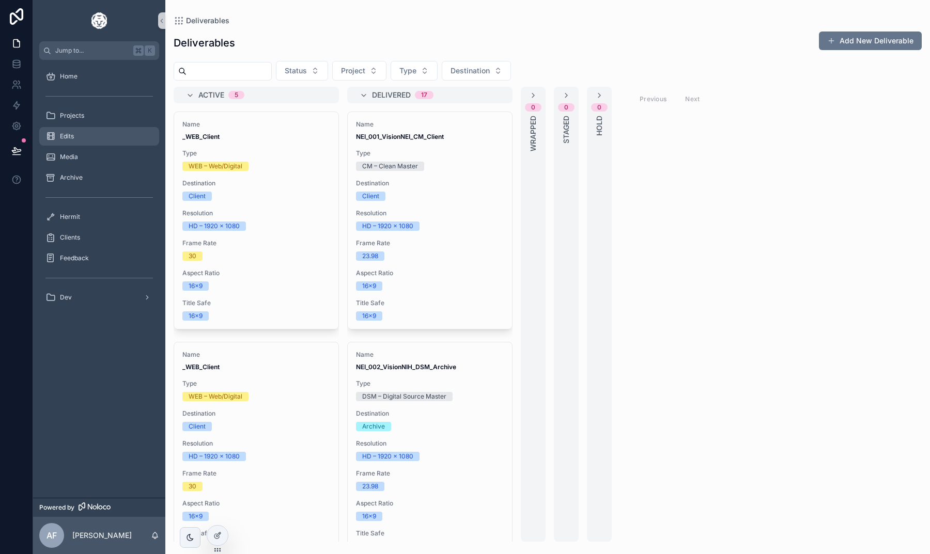
click at [68, 135] on span "Edits" at bounding box center [67, 136] width 14 height 8
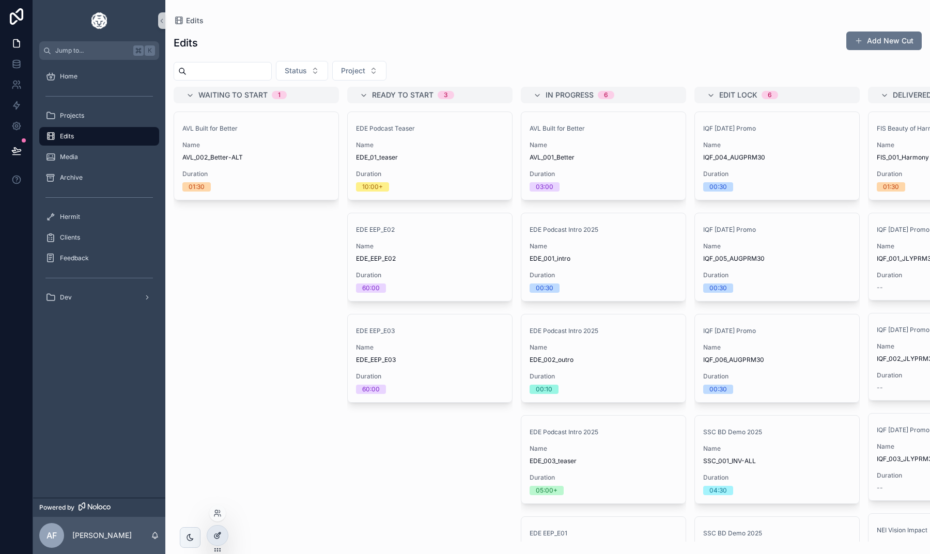
click at [212, 532] on div at bounding box center [217, 536] width 21 height 20
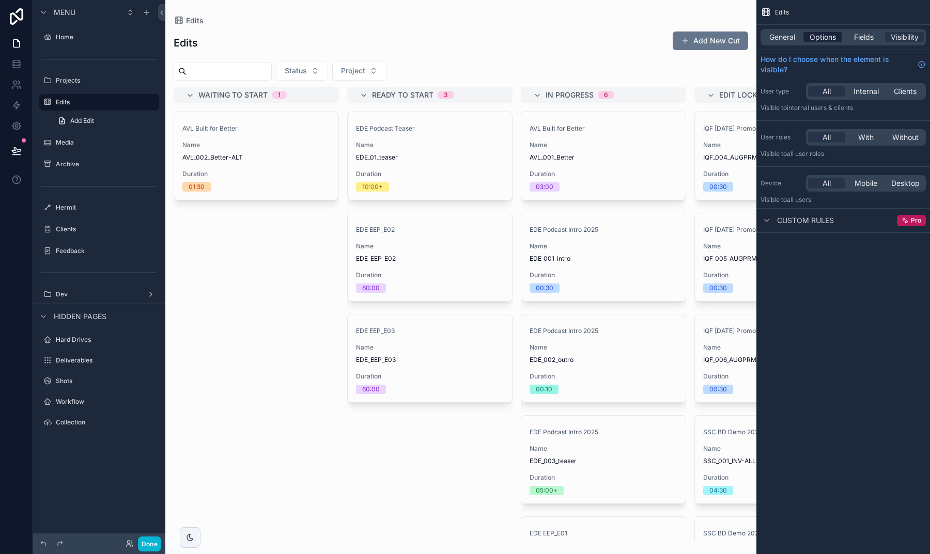
click at [807, 39] on div "Options" at bounding box center [822, 37] width 39 height 10
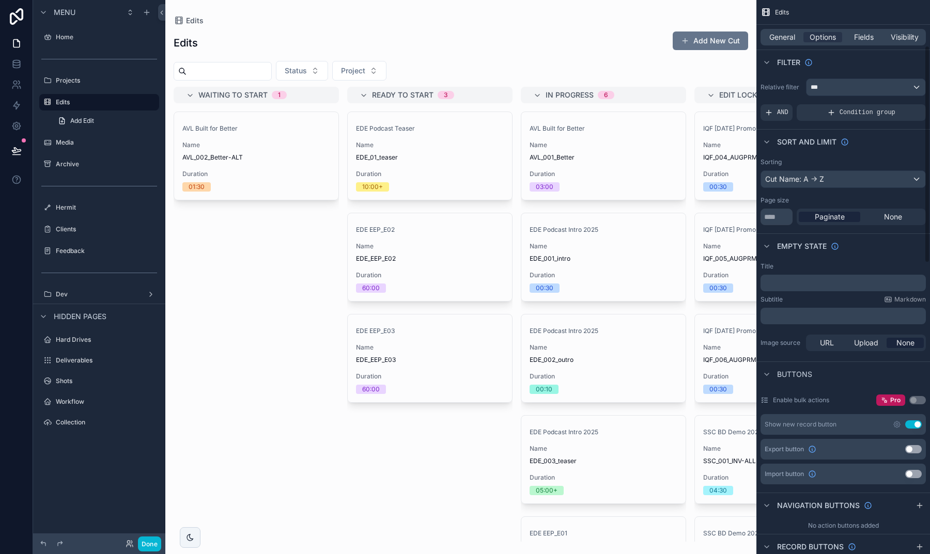
scroll to position [242, 0]
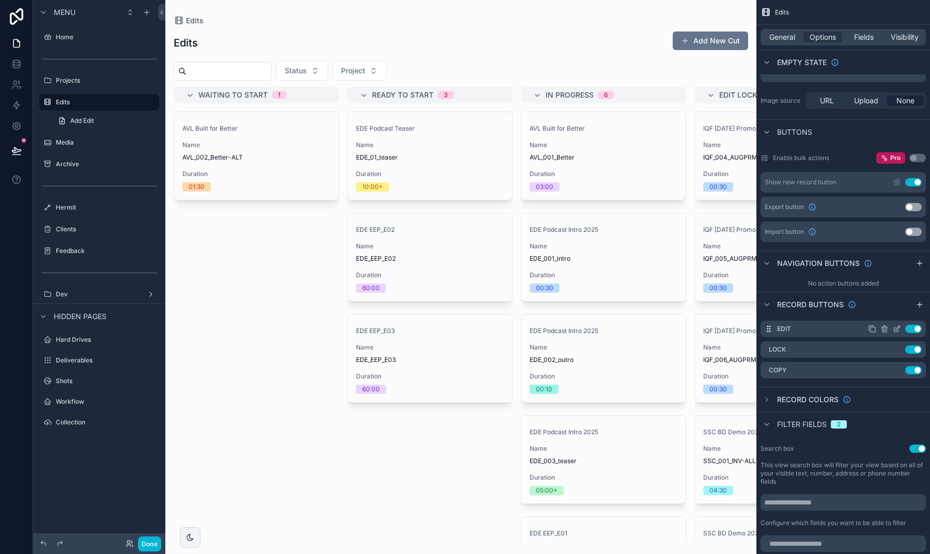
click at [897, 329] on icon "scrollable content" at bounding box center [897, 329] width 8 height 8
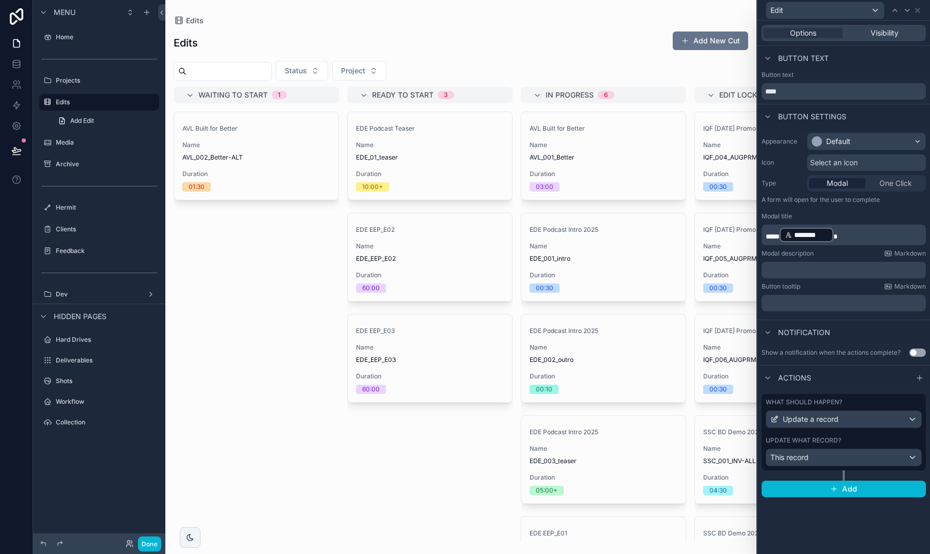
click at [852, 165] on span "Select an icon" at bounding box center [834, 163] width 48 height 10
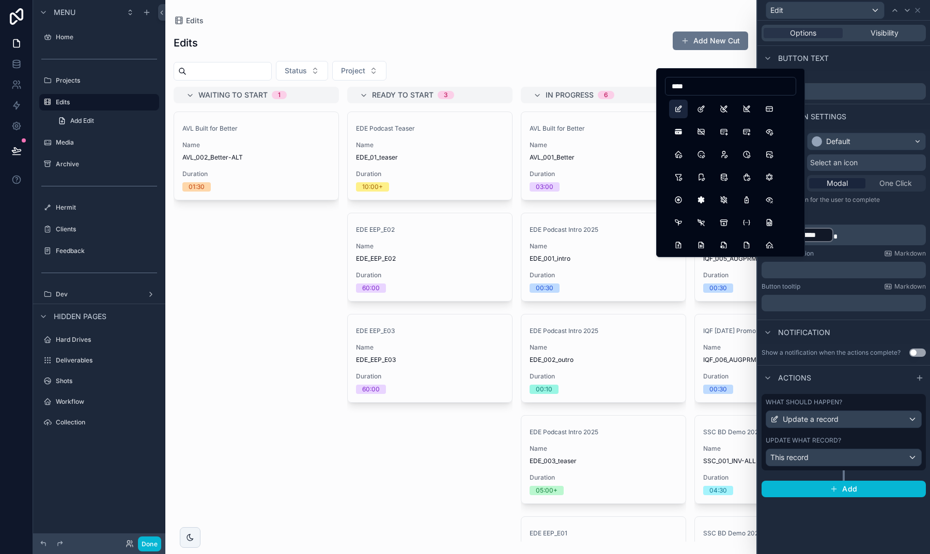
type input "****"
click at [679, 108] on button "Edit" at bounding box center [678, 109] width 19 height 19
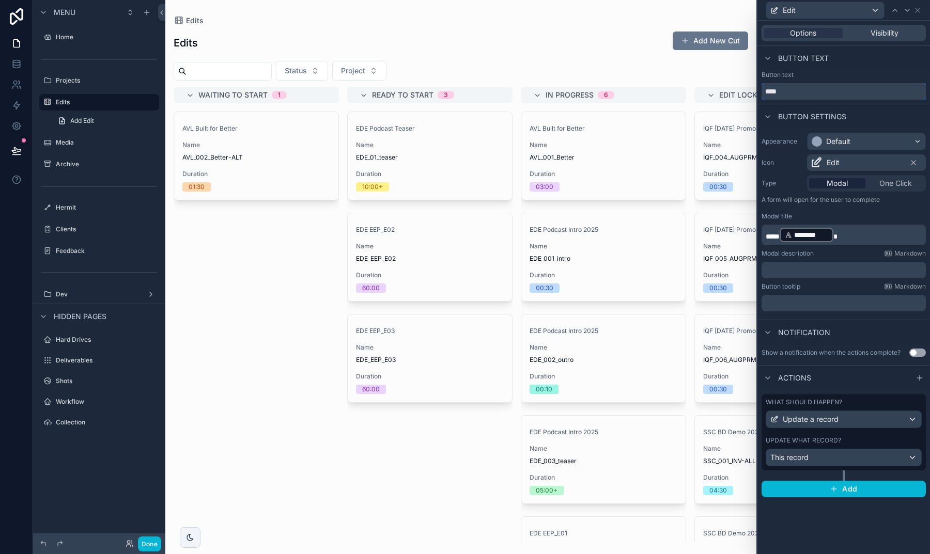
click at [785, 89] on input "****" at bounding box center [843, 91] width 164 height 17
drag, startPoint x: 786, startPoint y: 90, endPoint x: 742, endPoint y: 90, distance: 43.9
click at [742, 90] on div "Edit Options Visibility Button text Button text **** Button settings Appearance…" at bounding box center [465, 277] width 930 height 554
click at [782, 154] on div "Appearance Default Icon Edit Type Modal One Click A form will open for the user…" at bounding box center [843, 222] width 173 height 187
click at [900, 10] on div at bounding box center [895, 10] width 12 height 12
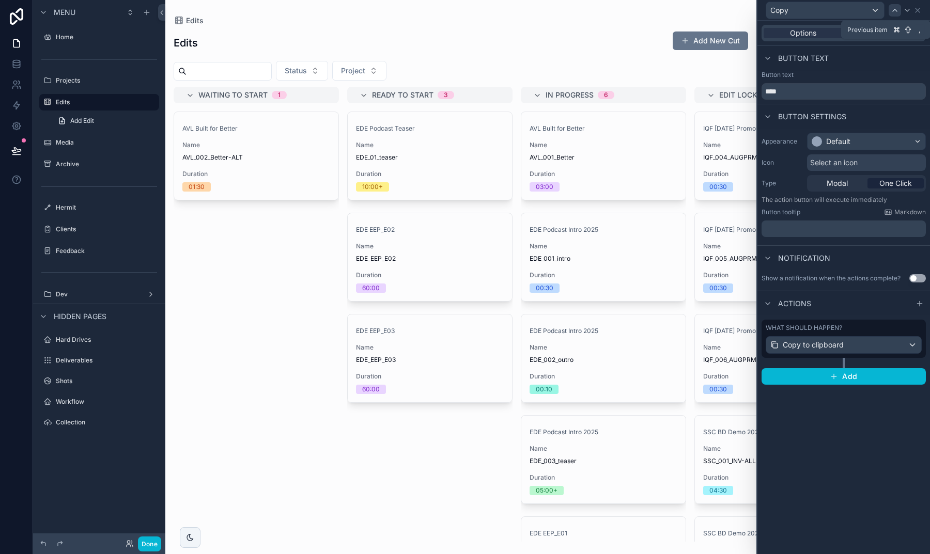
click at [896, 10] on icon at bounding box center [895, 10] width 4 height 2
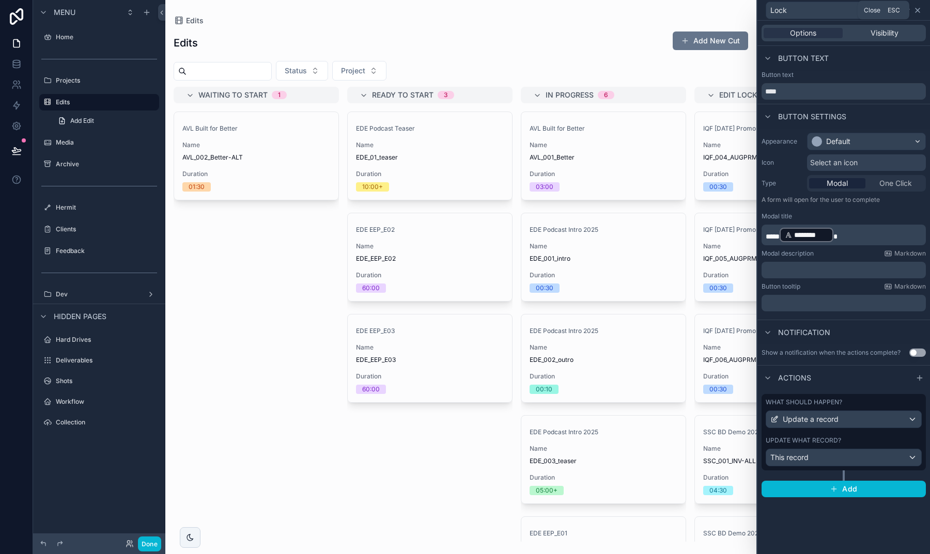
click at [917, 13] on icon at bounding box center [917, 10] width 8 height 8
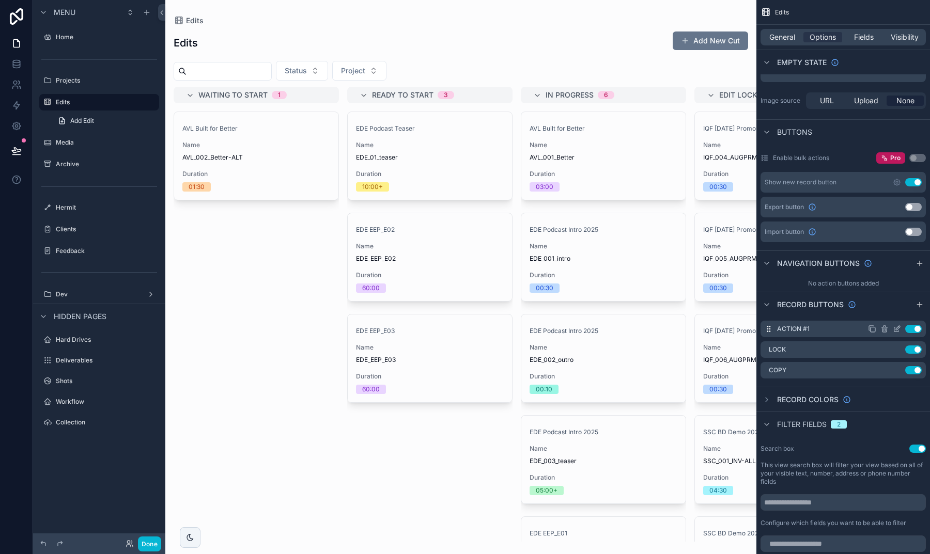
click at [894, 329] on icon "scrollable content" at bounding box center [897, 329] width 8 height 8
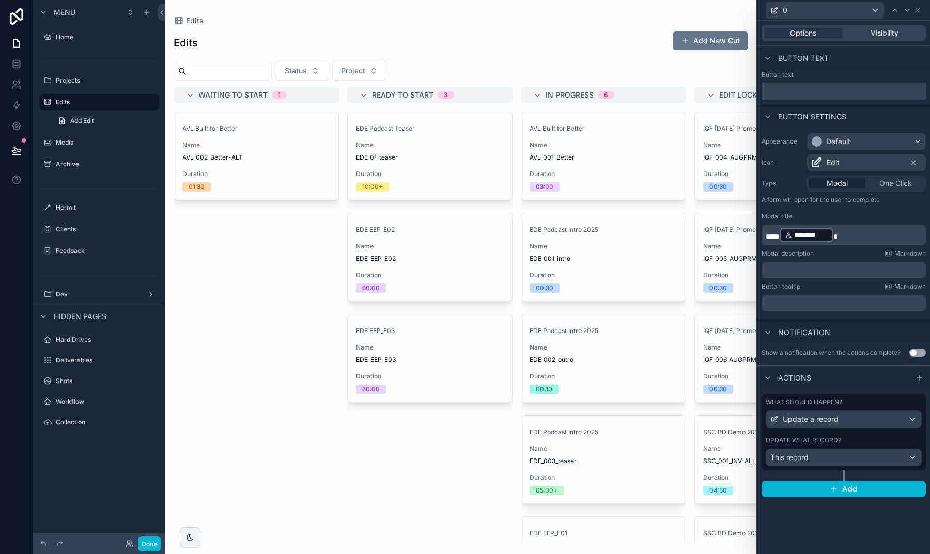
click at [799, 93] on input "text" at bounding box center [843, 91] width 164 height 17
type input "****"
click at [776, 132] on div "Appearance Default Icon Edit Type Modal One Click A form will open for the user…" at bounding box center [843, 222] width 173 height 187
click at [805, 95] on input "****" at bounding box center [843, 91] width 164 height 17
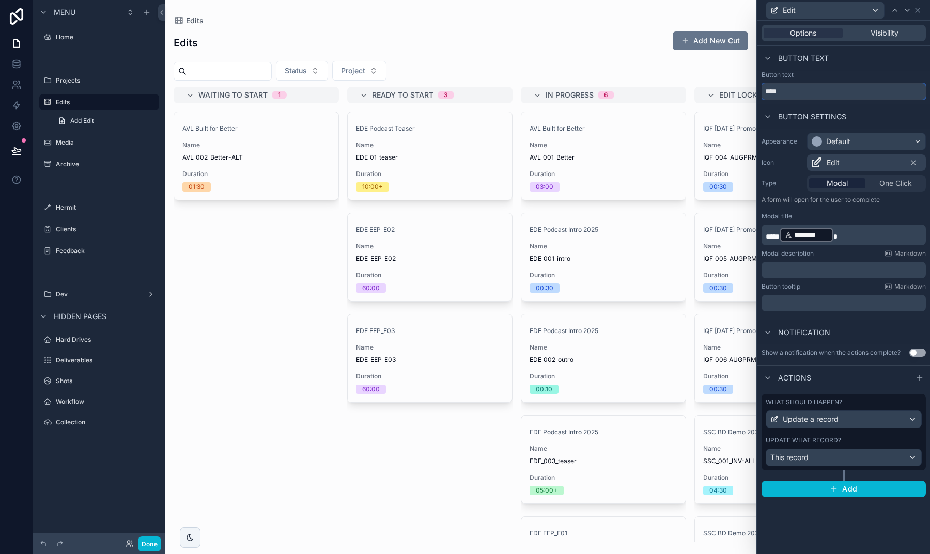
drag, startPoint x: 797, startPoint y: 95, endPoint x: 760, endPoint y: 89, distance: 37.1
click at [760, 89] on div "Button text ****" at bounding box center [843, 85] width 173 height 29
click at [453, 402] on div "scrollable content" at bounding box center [460, 277] width 591 height 554
click at [786, 94] on input "****" at bounding box center [843, 91] width 164 height 17
drag, startPoint x: 791, startPoint y: 93, endPoint x: 759, endPoint y: 92, distance: 32.0
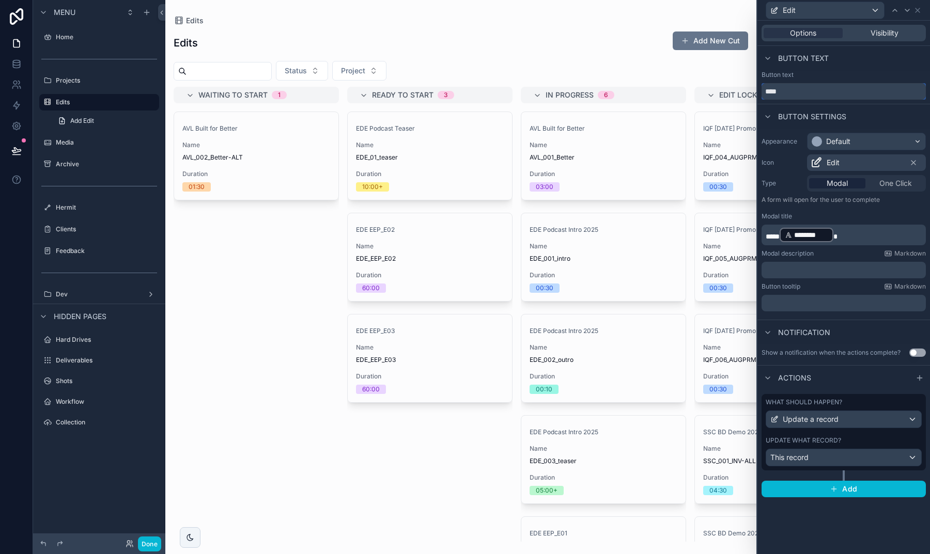
click at [759, 92] on div "Button text ****" at bounding box center [843, 85] width 173 height 29
click at [785, 10] on span "0" at bounding box center [785, 10] width 5 height 10
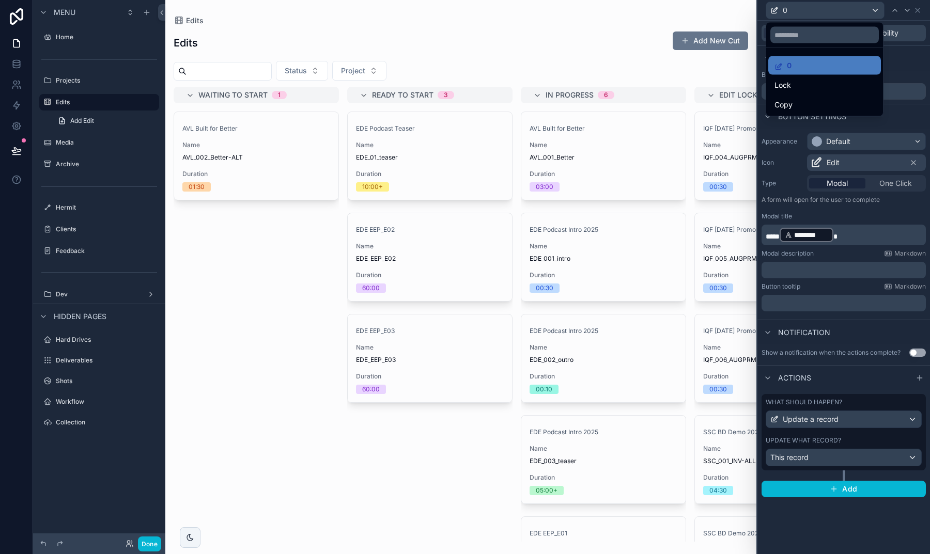
click at [785, 10] on div at bounding box center [843, 277] width 173 height 554
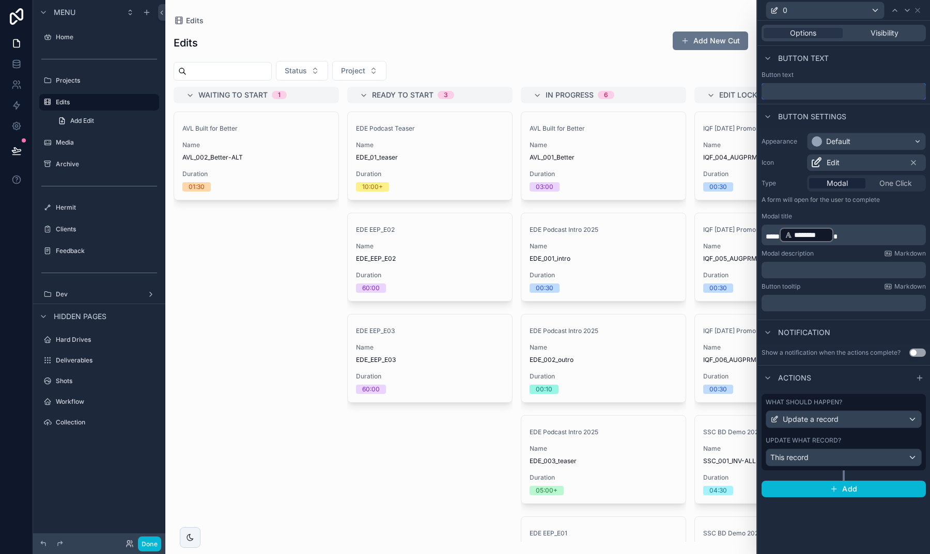
click at [796, 88] on input "text" at bounding box center [843, 91] width 164 height 17
type input "****"
click at [860, 113] on div "Button settings" at bounding box center [843, 116] width 173 height 25
click at [841, 139] on div "Default" at bounding box center [838, 141] width 24 height 10
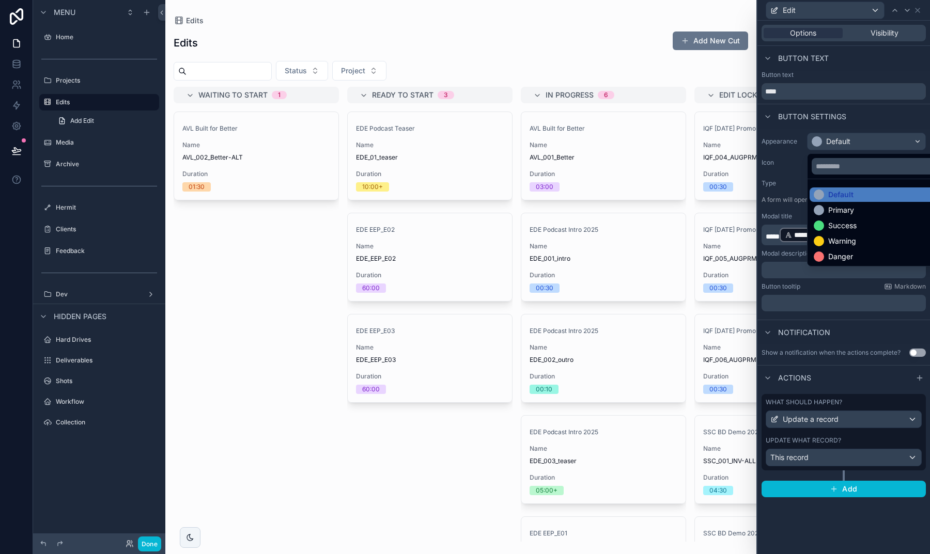
click at [867, 120] on div at bounding box center [843, 277] width 173 height 554
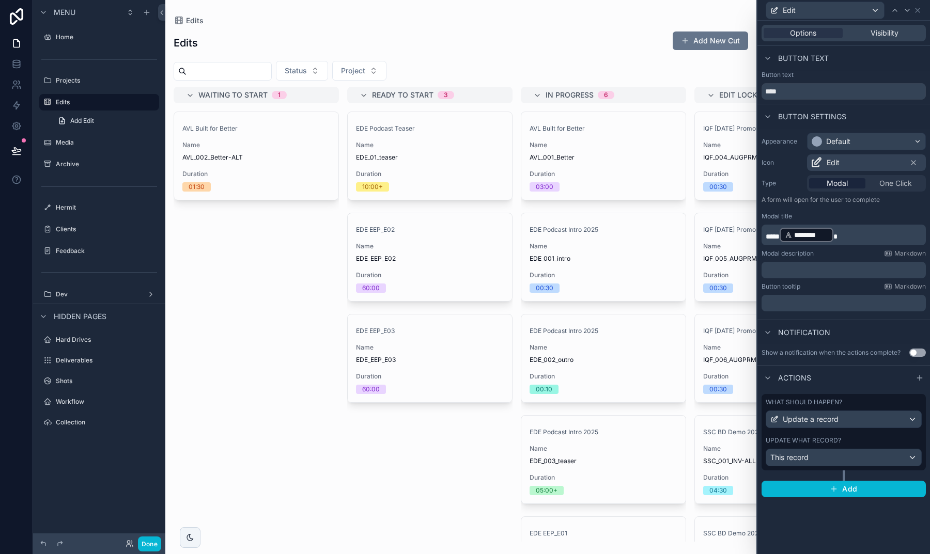
click at [846, 163] on div "Edit" at bounding box center [866, 162] width 119 height 17
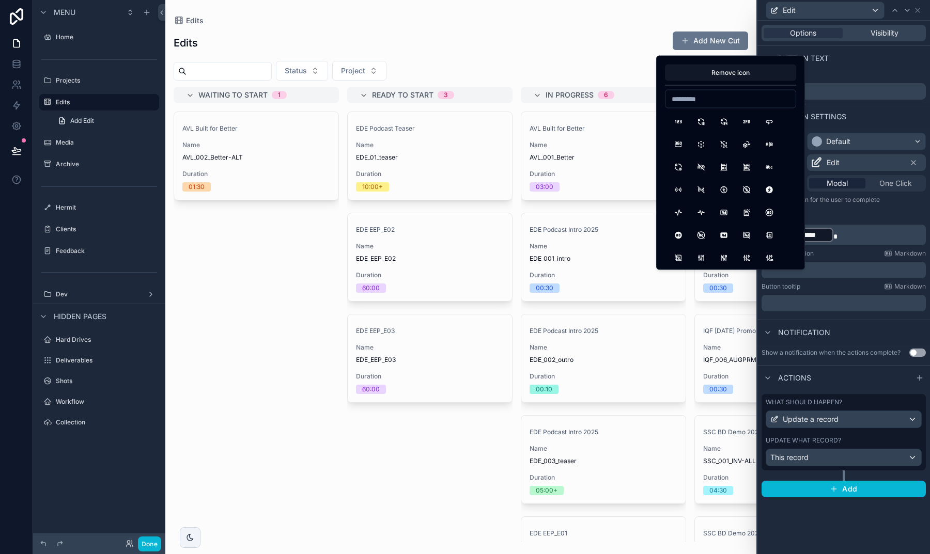
click at [846, 163] on div "Edit" at bounding box center [866, 162] width 119 height 17
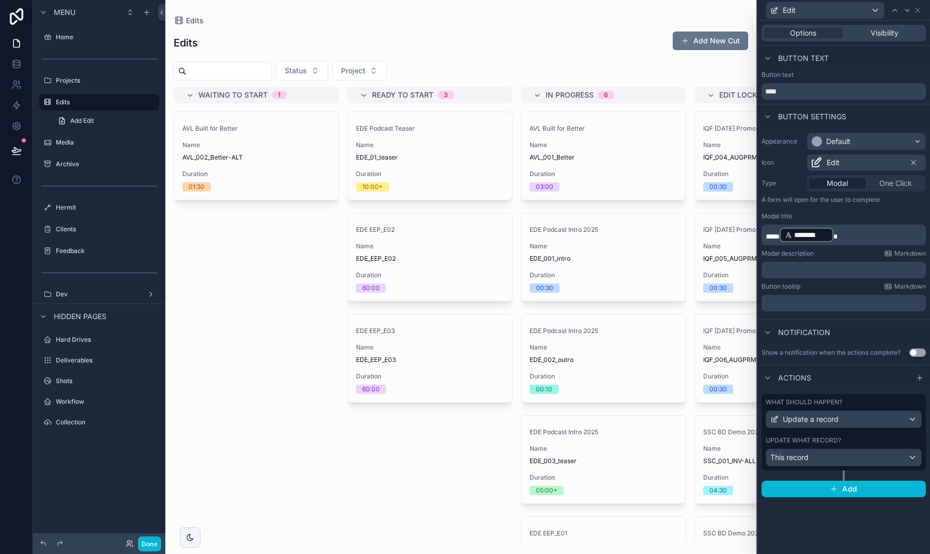
click at [866, 113] on div "Button settings" at bounding box center [843, 116] width 173 height 25
click at [919, 9] on icon at bounding box center [917, 10] width 4 height 4
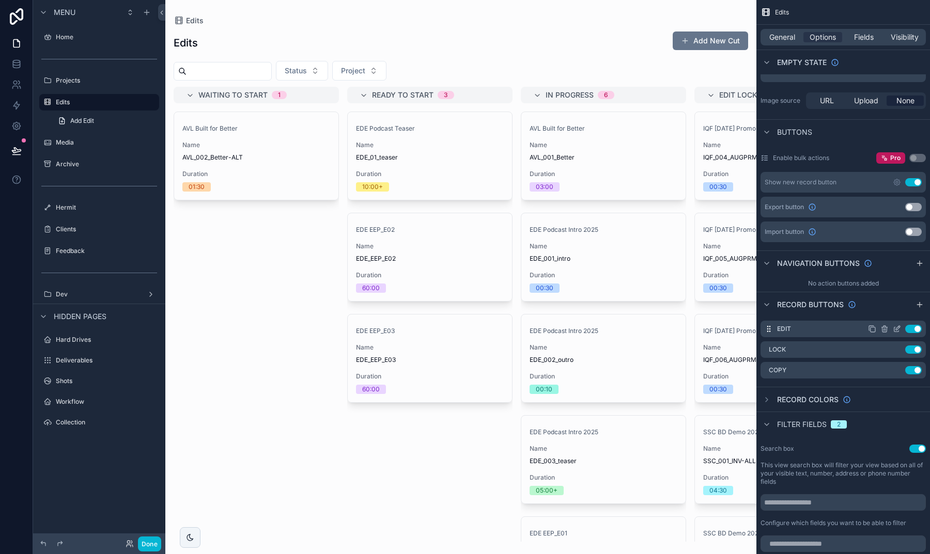
click at [895, 330] on icon "scrollable content" at bounding box center [897, 329] width 8 height 8
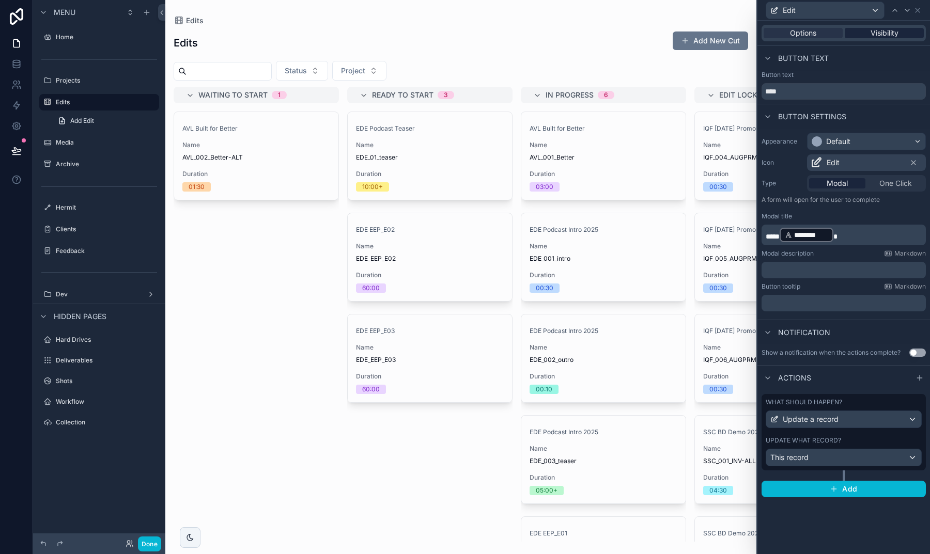
click at [853, 29] on div "Visibility" at bounding box center [884, 33] width 79 height 10
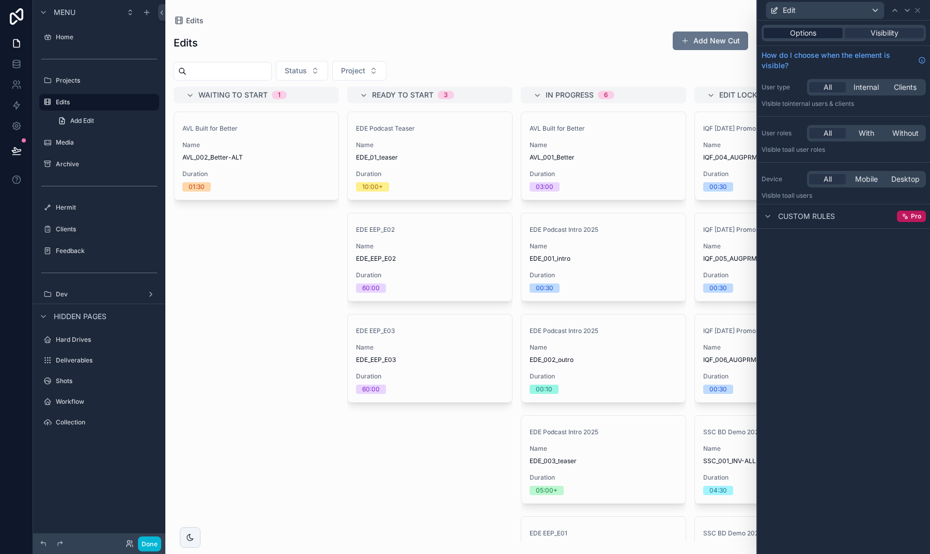
click at [814, 36] on span "Options" at bounding box center [803, 33] width 26 height 10
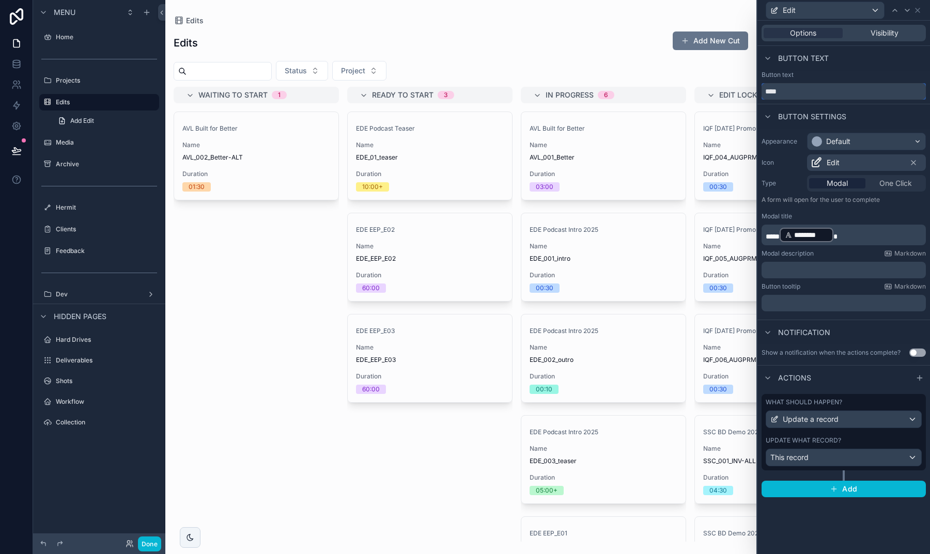
click at [801, 90] on input "****" at bounding box center [843, 91] width 164 height 17
click at [917, 14] on div "Edit" at bounding box center [843, 10] width 164 height 20
click at [917, 10] on icon at bounding box center [917, 10] width 8 height 8
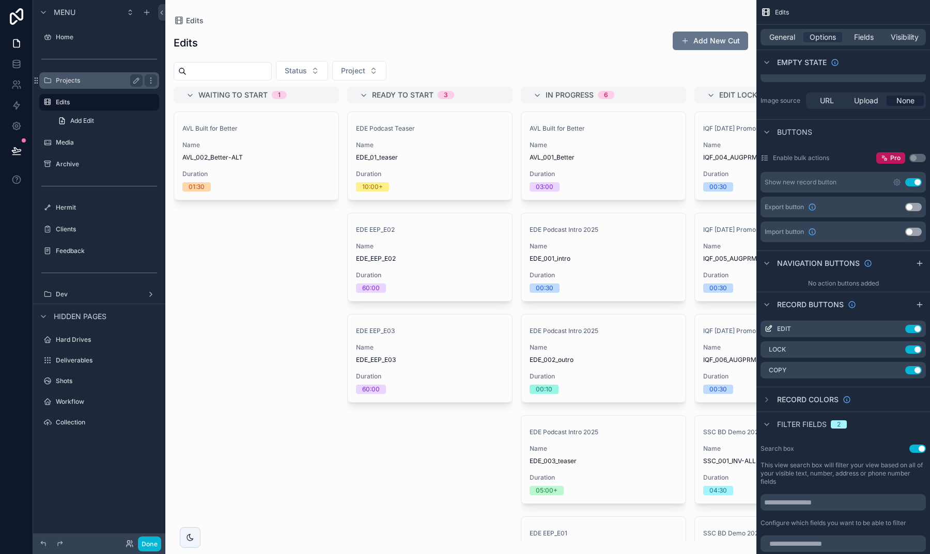
click at [86, 86] on div "Projects" at bounding box center [99, 80] width 87 height 12
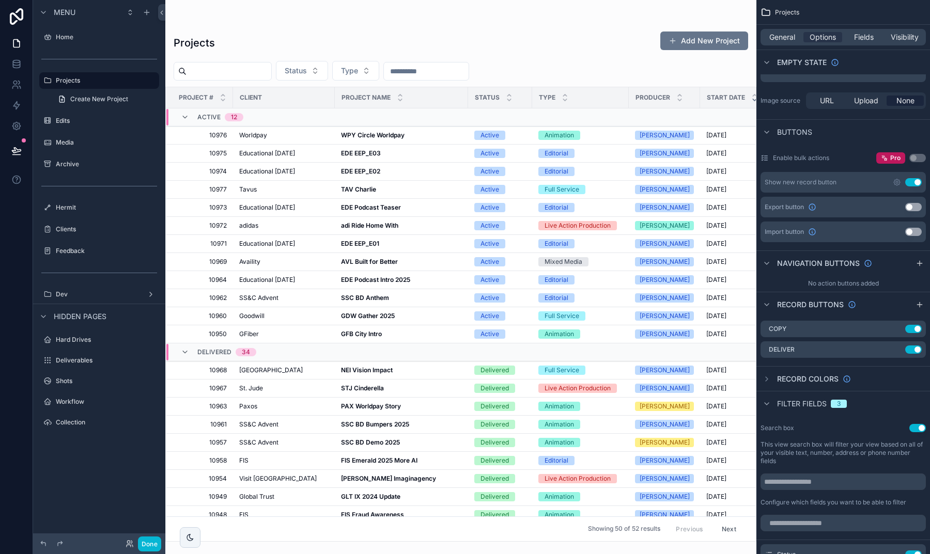
click at [359, 230] on div "scrollable content" at bounding box center [460, 277] width 591 height 554
click at [356, 241] on strong "EDE EEP_E01" at bounding box center [360, 244] width 38 height 8
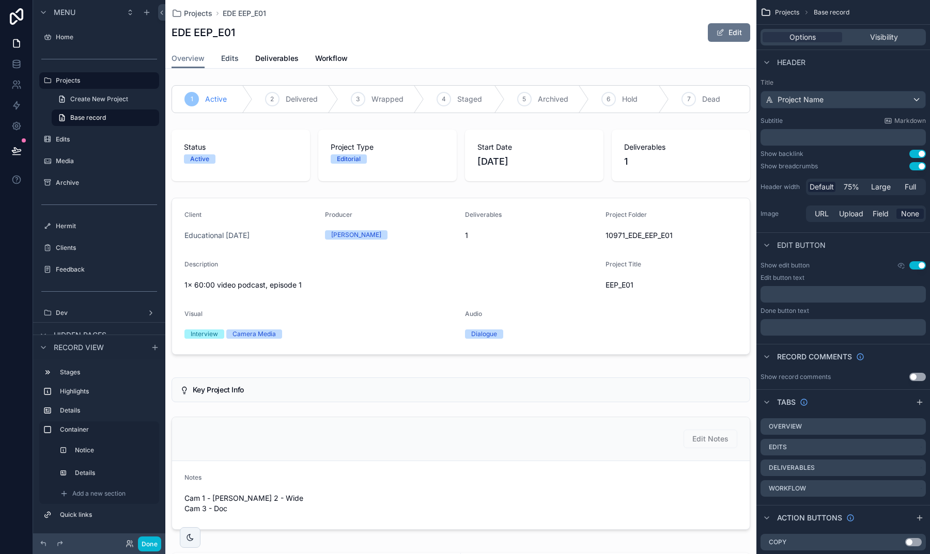
click at [232, 61] on span "Edits" at bounding box center [230, 58] width 18 height 10
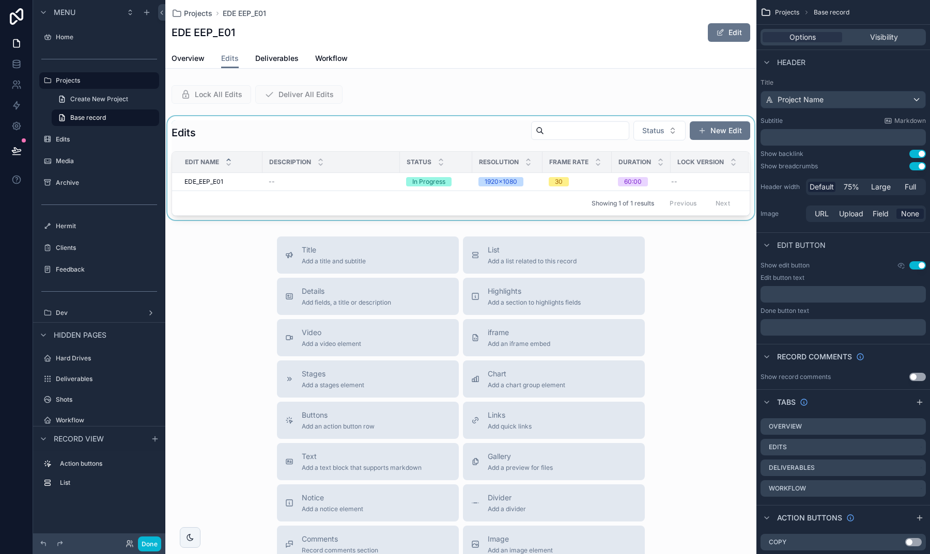
click at [391, 125] on div "scrollable content" at bounding box center [460, 168] width 591 height 104
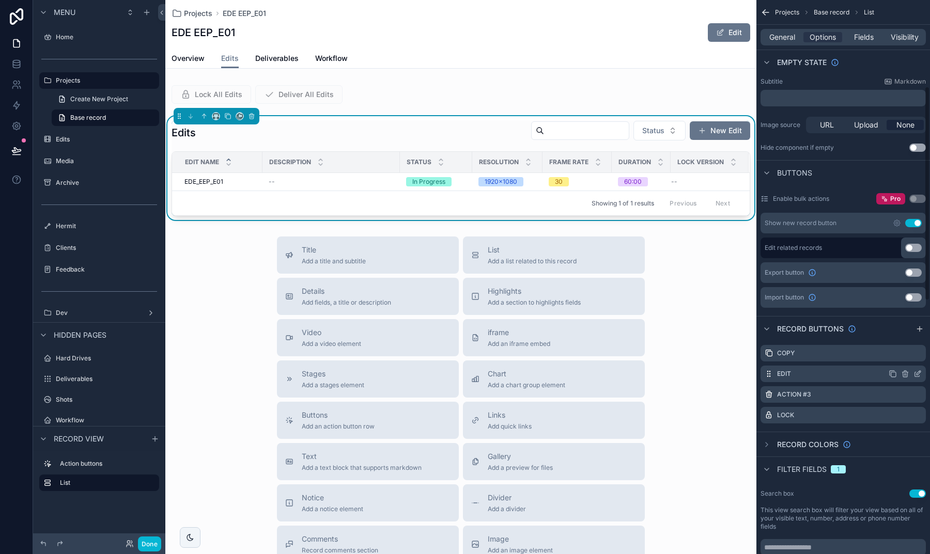
scroll to position [228, 0]
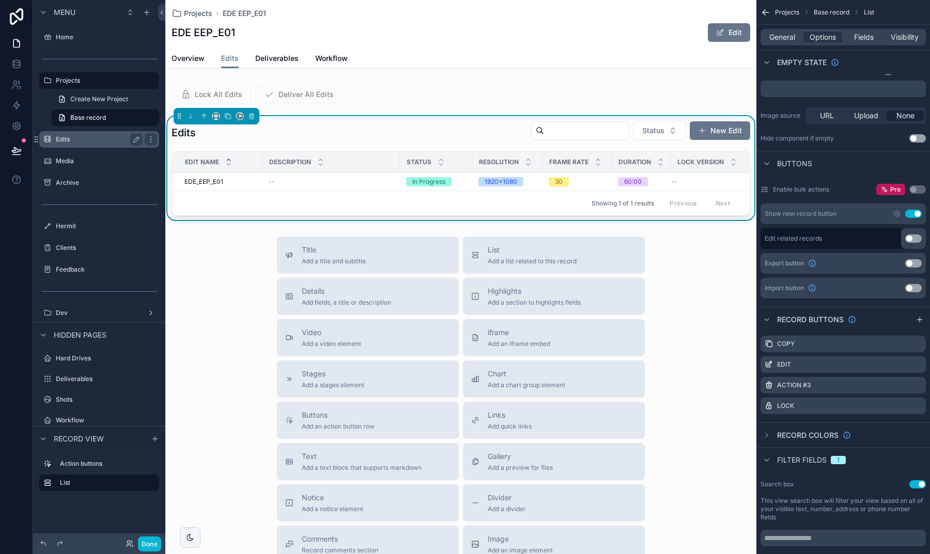
click at [66, 138] on label "Edits" at bounding box center [97, 139] width 83 height 8
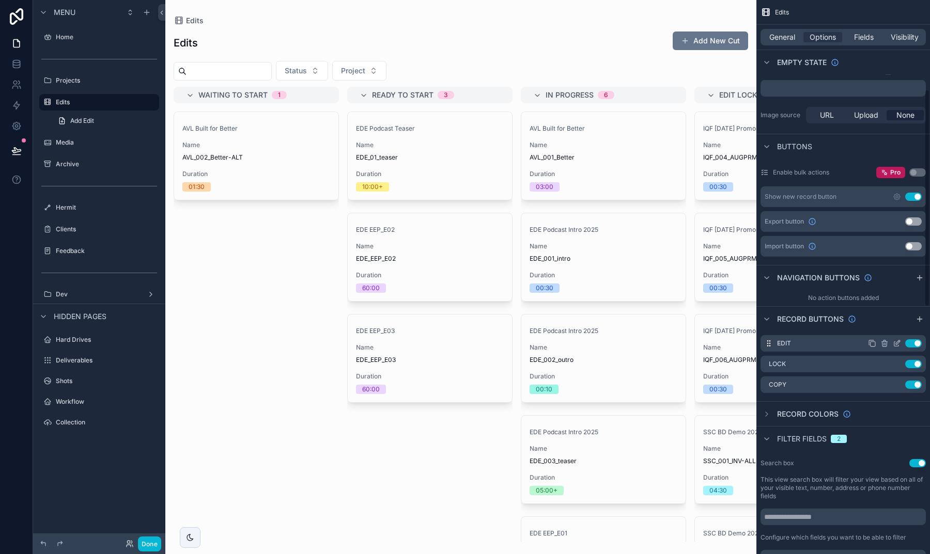
scroll to position [262, 0]
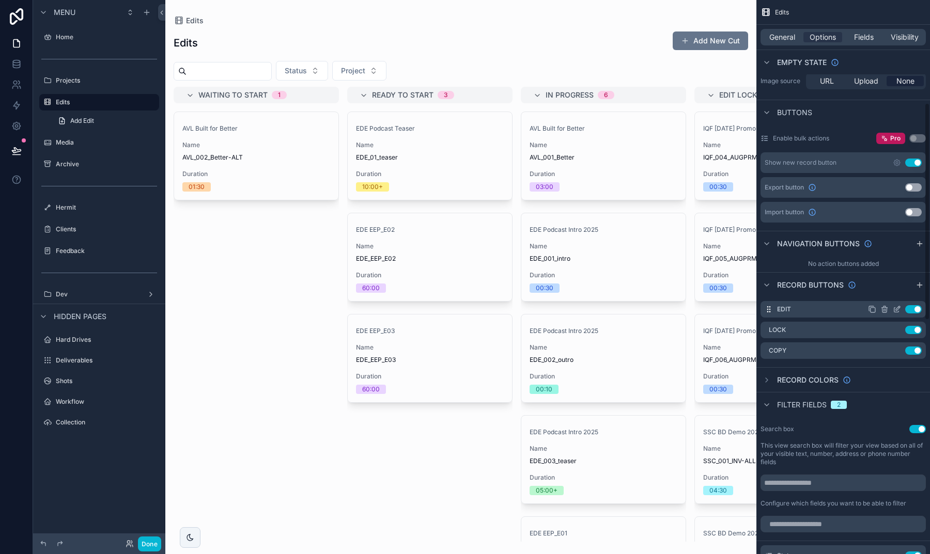
click at [897, 310] on icon "scrollable content" at bounding box center [898, 308] width 4 height 4
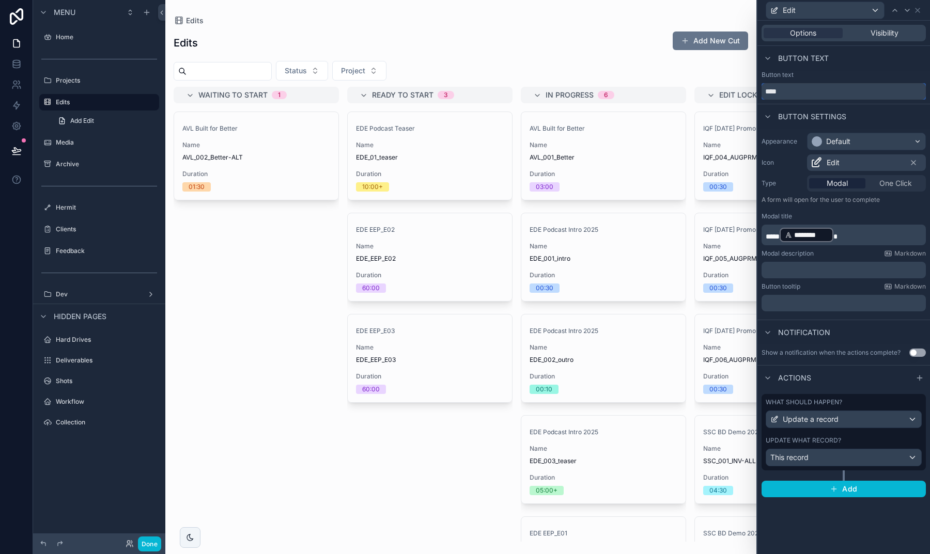
drag, startPoint x: 805, startPoint y: 91, endPoint x: 760, endPoint y: 89, distance: 45.0
click at [760, 90] on div "Button text ****" at bounding box center [843, 85] width 173 height 29
click at [906, 11] on icon at bounding box center [907, 10] width 8 height 8
click at [846, 162] on span "Select an icon" at bounding box center [834, 163] width 48 height 10
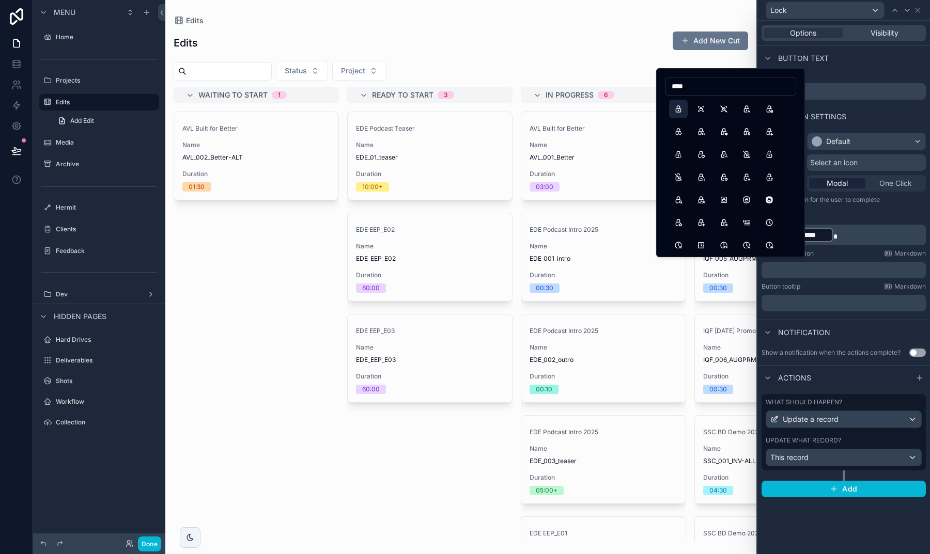
type input "****"
click at [680, 108] on button "Lock" at bounding box center [678, 109] width 19 height 19
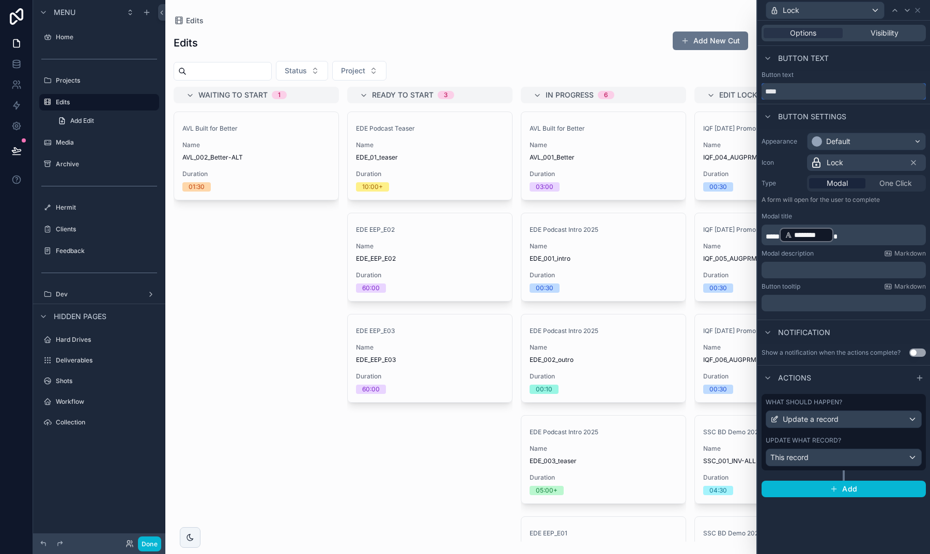
drag, startPoint x: 807, startPoint y: 92, endPoint x: 781, endPoint y: 90, distance: 26.0
click at [781, 90] on input "****" at bounding box center [843, 91] width 164 height 17
type input "*"
click at [845, 142] on div "Default" at bounding box center [838, 141] width 24 height 10
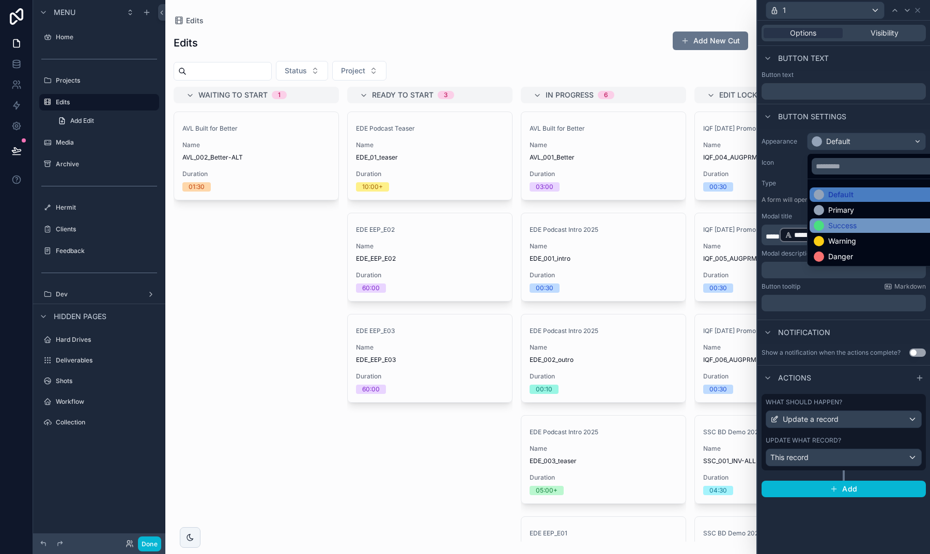
click at [837, 226] on div "Success" at bounding box center [842, 226] width 28 height 10
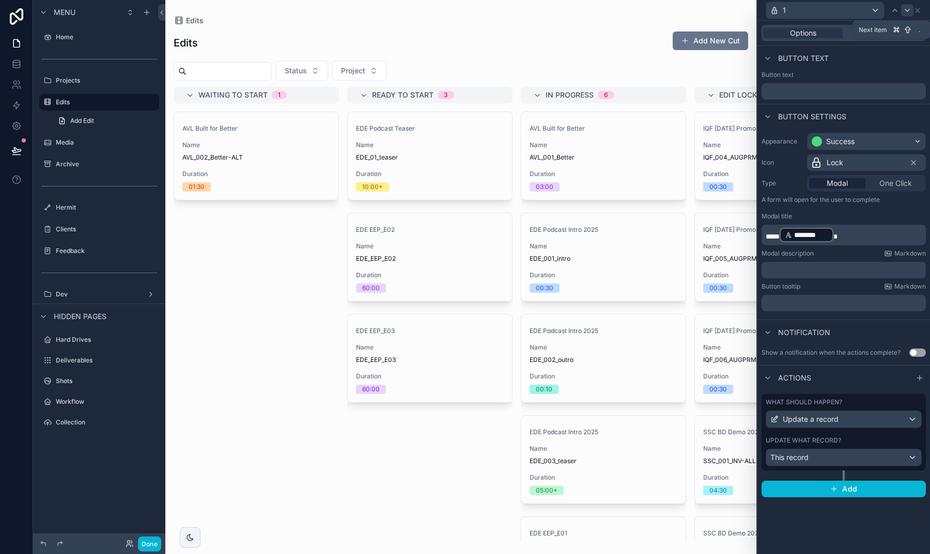
click at [906, 10] on icon at bounding box center [907, 10] width 4 height 2
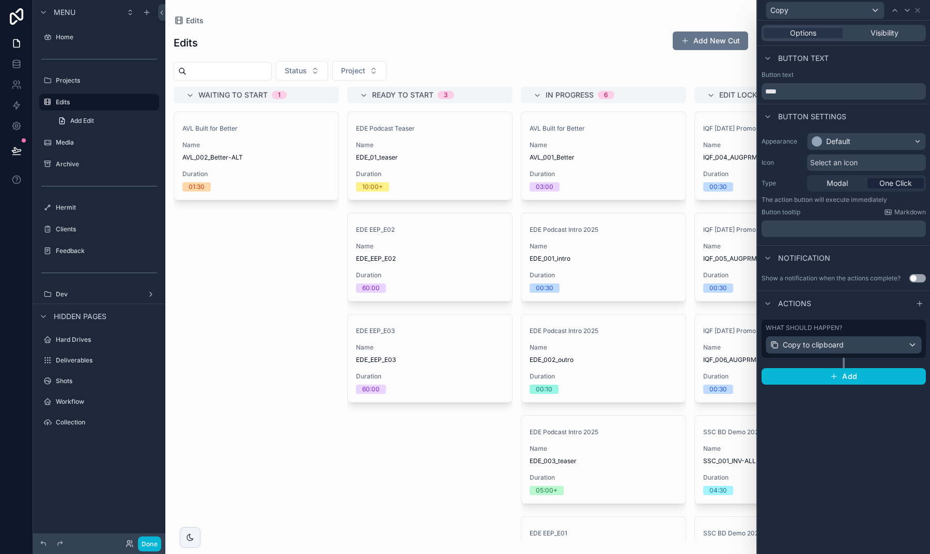
click at [831, 159] on span "Select an icon" at bounding box center [834, 163] width 48 height 10
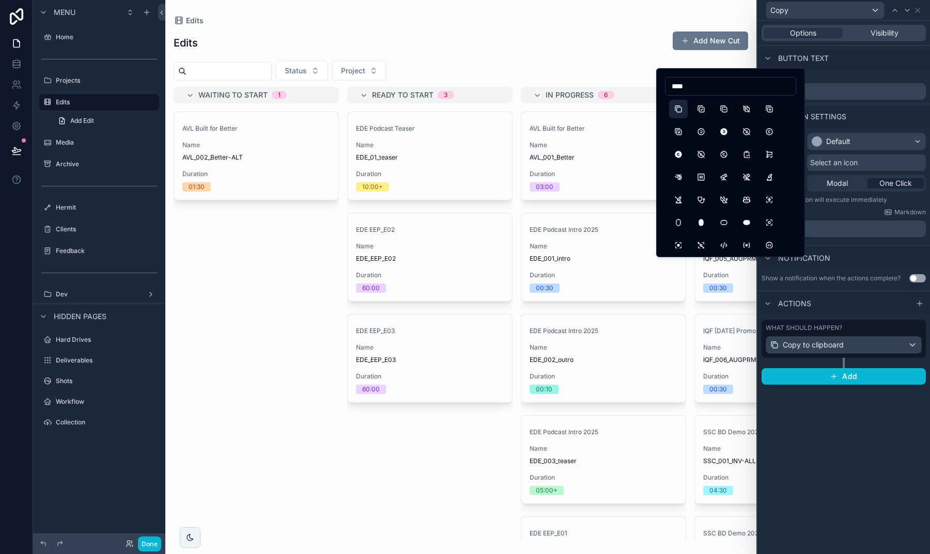
type input "****"
click at [675, 110] on button "Copy" at bounding box center [678, 109] width 19 height 19
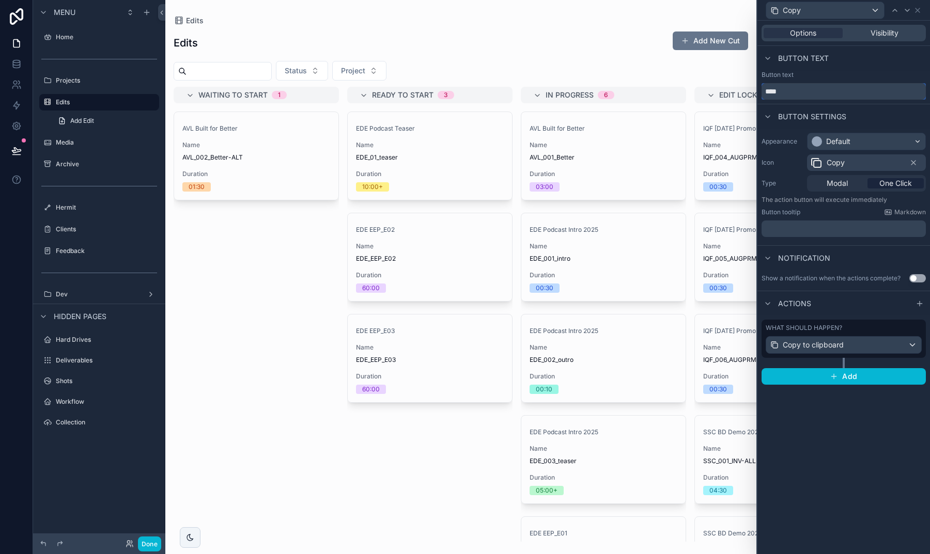
drag, startPoint x: 803, startPoint y: 91, endPoint x: 762, endPoint y: 91, distance: 40.8
click at [762, 91] on input "****" at bounding box center [843, 91] width 164 height 17
click at [914, 12] on icon at bounding box center [917, 10] width 8 height 8
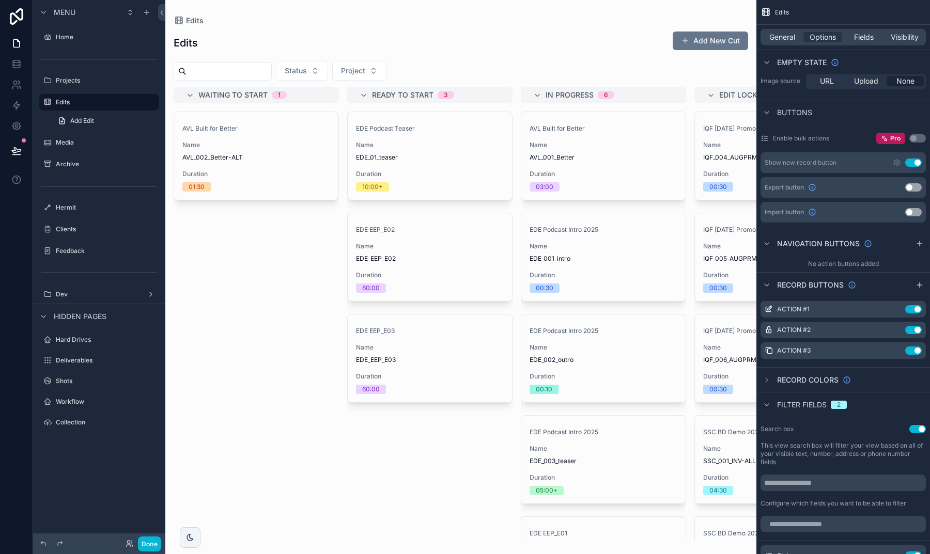
click at [430, 168] on div "scrollable content" at bounding box center [460, 277] width 591 height 554
click at [914, 286] on div "scrollable content" at bounding box center [919, 285] width 12 height 12
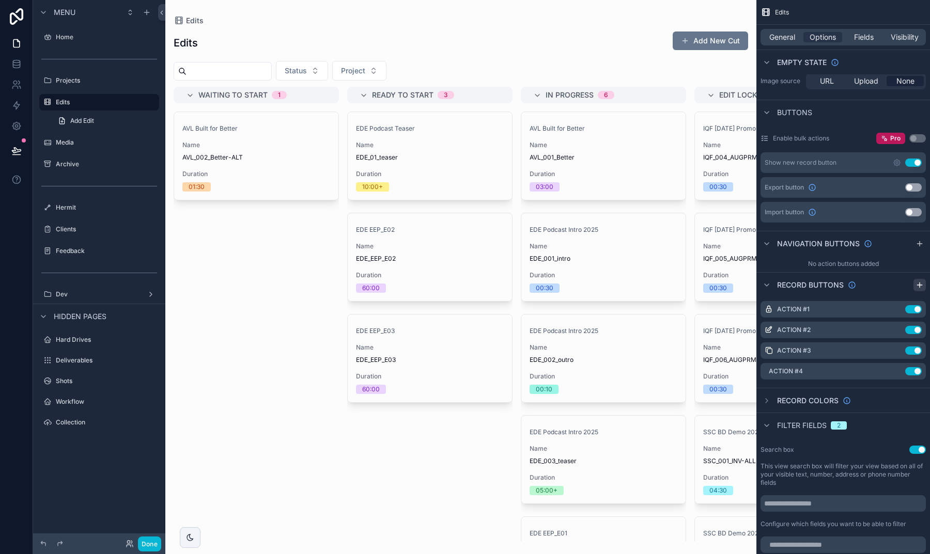
click at [918, 287] on icon "scrollable content" at bounding box center [919, 285] width 8 height 8
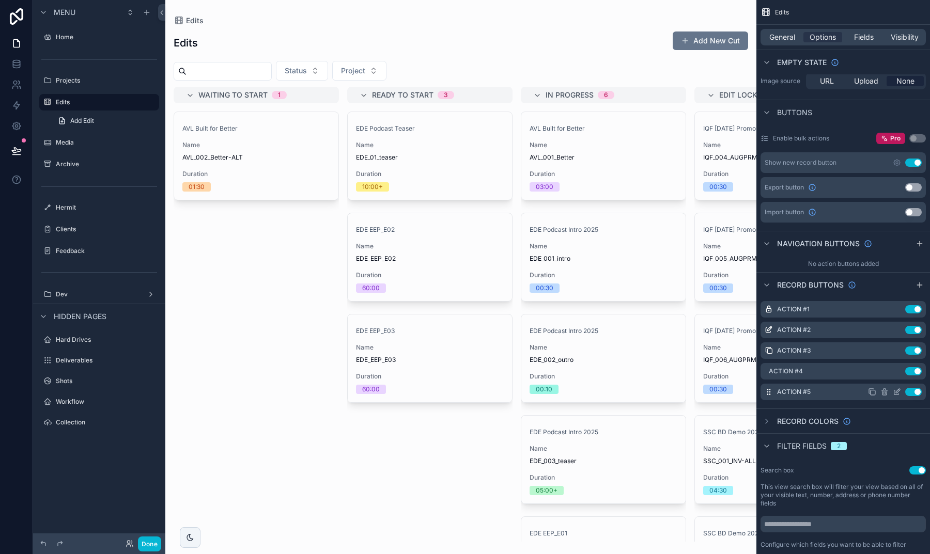
click at [886, 392] on icon "scrollable content" at bounding box center [884, 393] width 5 height 5
click at [900, 376] on icon at bounding box center [901, 375] width 8 height 8
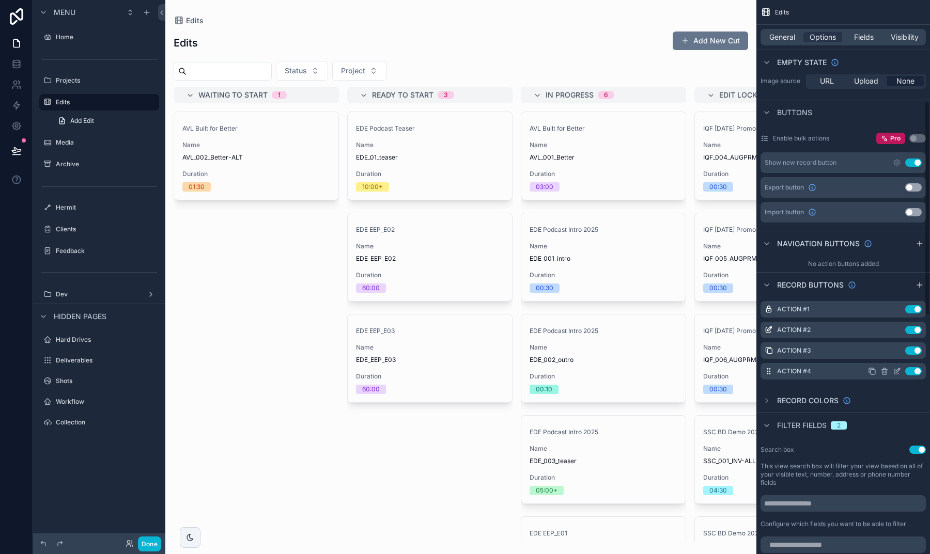
click at [897, 371] on icon "scrollable content" at bounding box center [897, 371] width 8 height 8
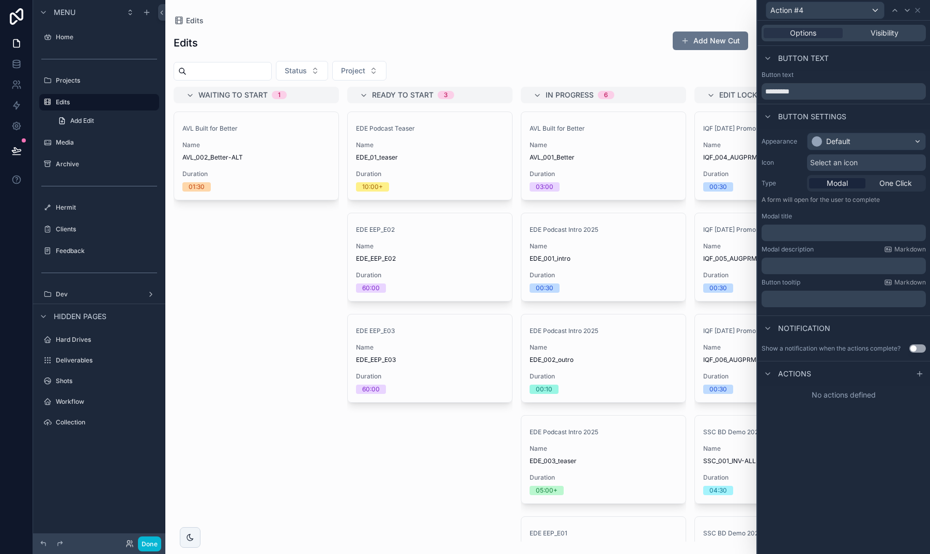
click at [833, 140] on div "Default" at bounding box center [838, 141] width 24 height 10
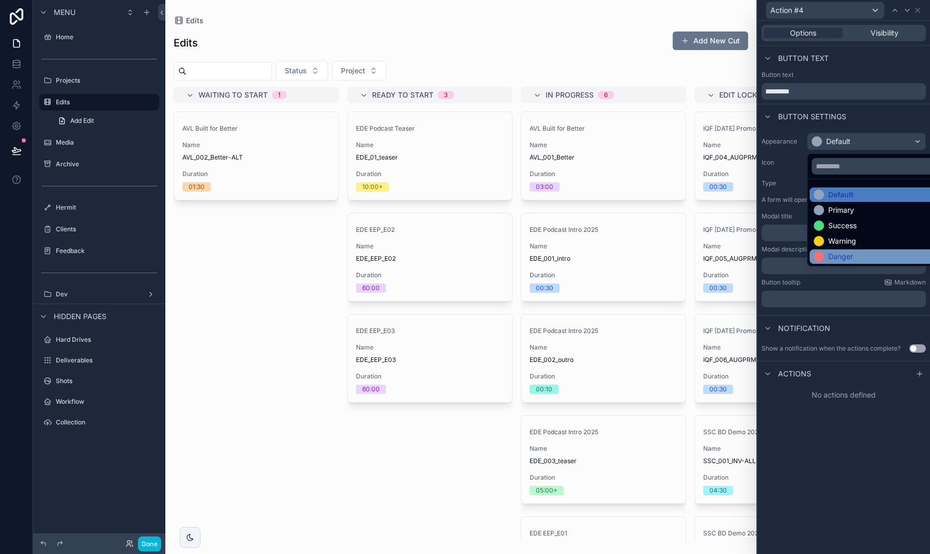
click at [827, 252] on div "Danger" at bounding box center [833, 257] width 39 height 10
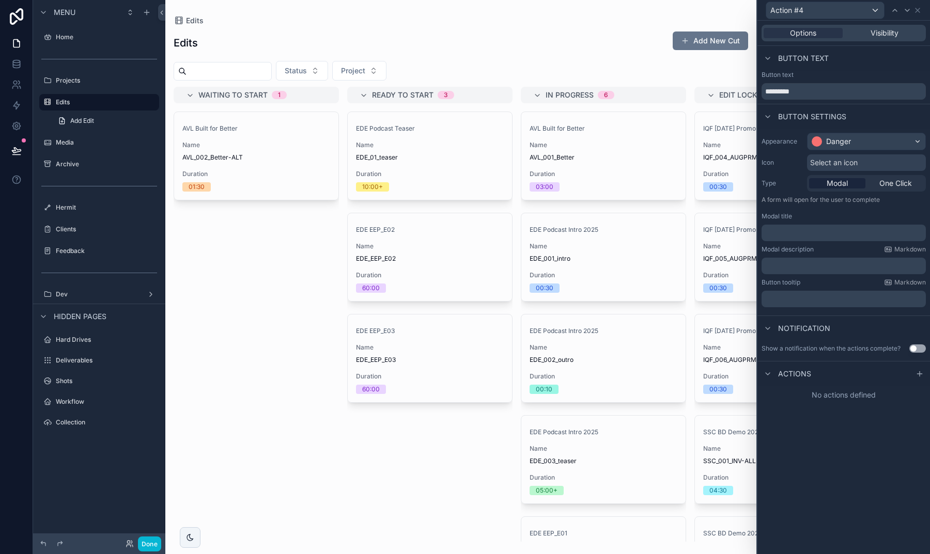
click at [837, 170] on div "Select an icon" at bounding box center [866, 162] width 119 height 17
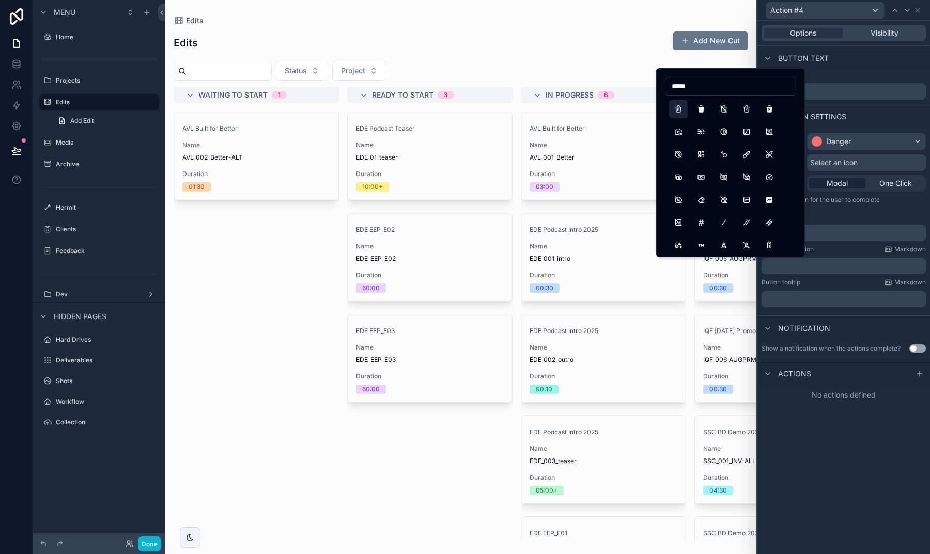
type input "*****"
click at [676, 101] on button "Trash" at bounding box center [678, 109] width 19 height 19
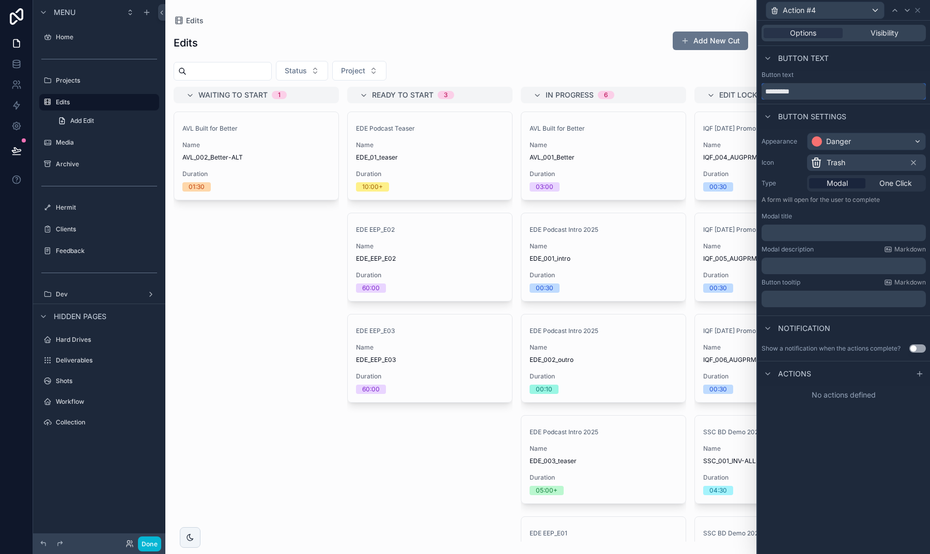
click at [822, 87] on input "*********" at bounding box center [843, 91] width 164 height 17
drag, startPoint x: 821, startPoint y: 88, endPoint x: 751, endPoint y: 88, distance: 69.7
click at [751, 88] on div "Action #4 Options Visibility Button text Button text ********* Button settings …" at bounding box center [465, 277] width 930 height 554
click at [890, 183] on span "One Click" at bounding box center [895, 183] width 33 height 10
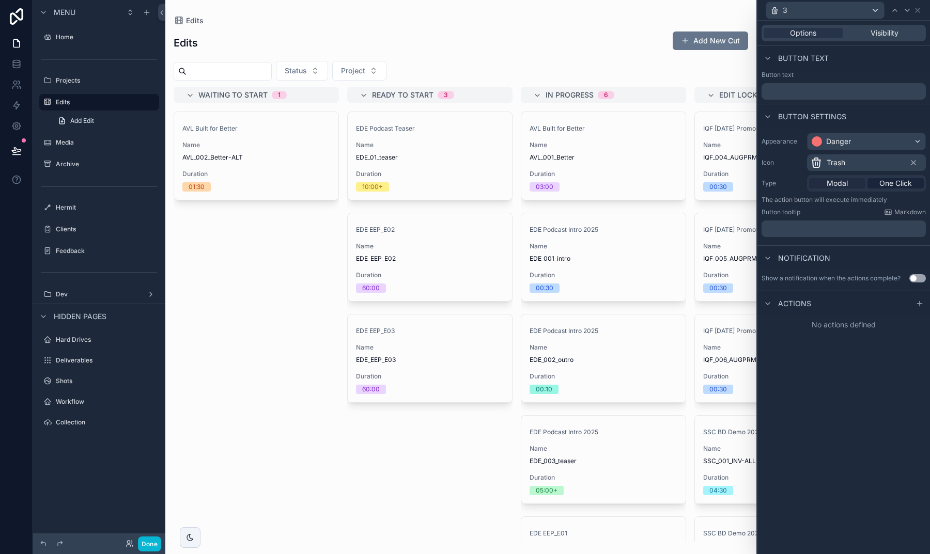
click at [842, 185] on span "Modal" at bounding box center [837, 183] width 21 height 10
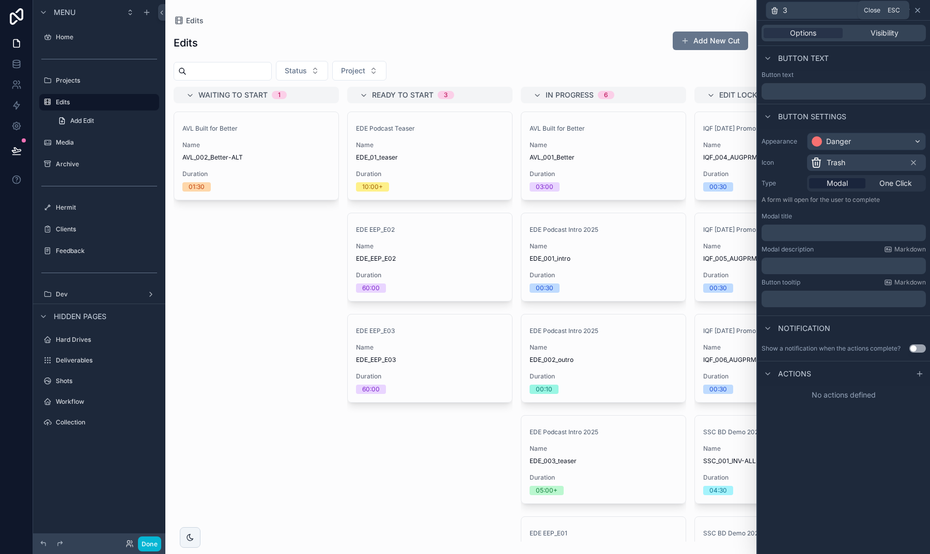
click at [919, 10] on icon at bounding box center [917, 10] width 8 height 8
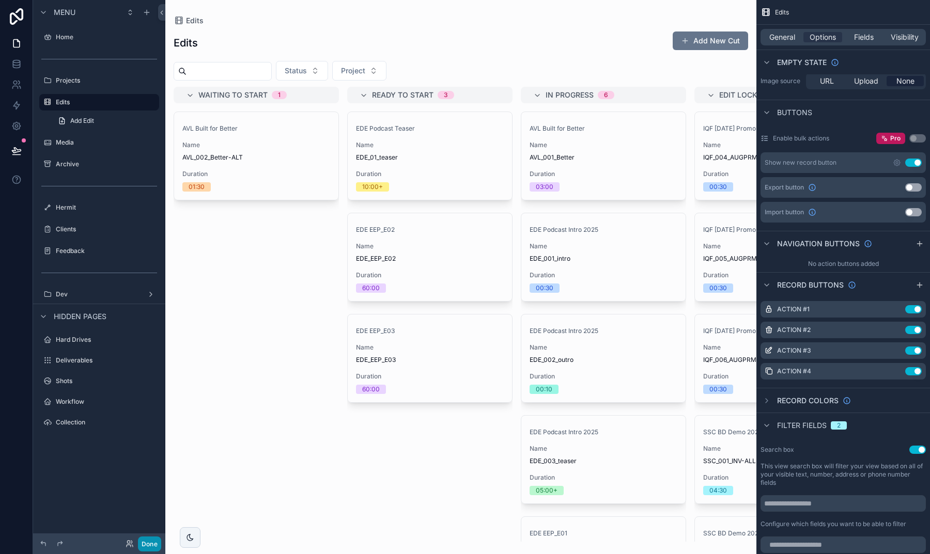
click at [157, 543] on button "Done" at bounding box center [149, 544] width 23 height 15
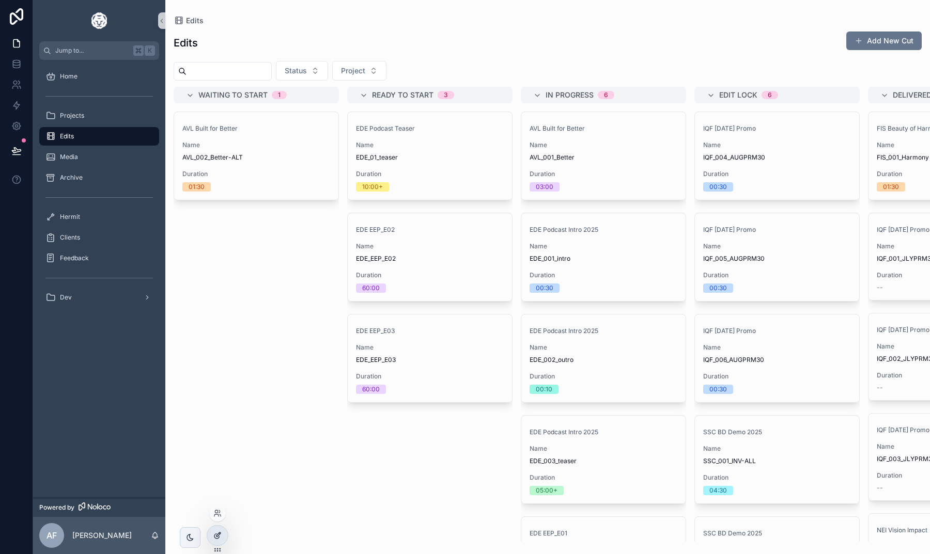
click at [214, 539] on icon at bounding box center [217, 536] width 8 height 8
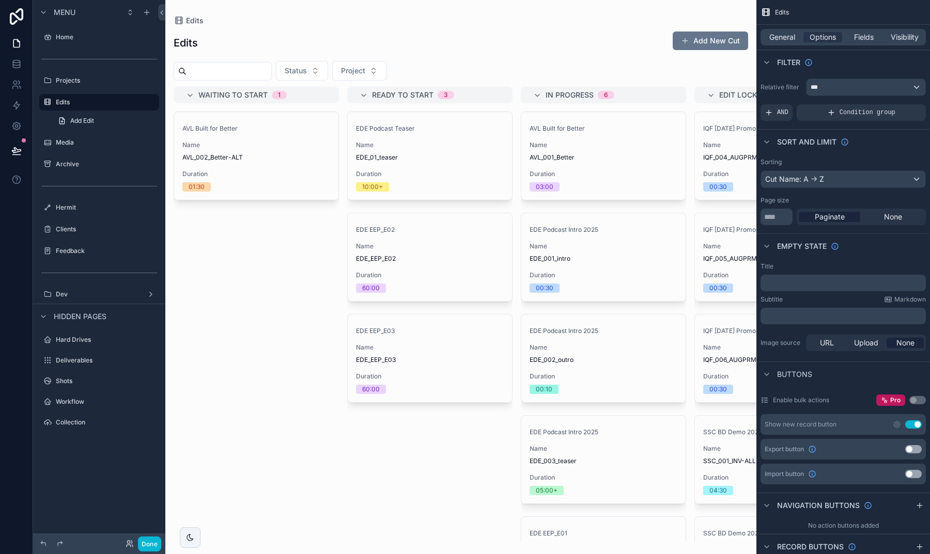
click at [825, 42] on div "General Options Fields Visibility" at bounding box center [842, 37] width 165 height 17
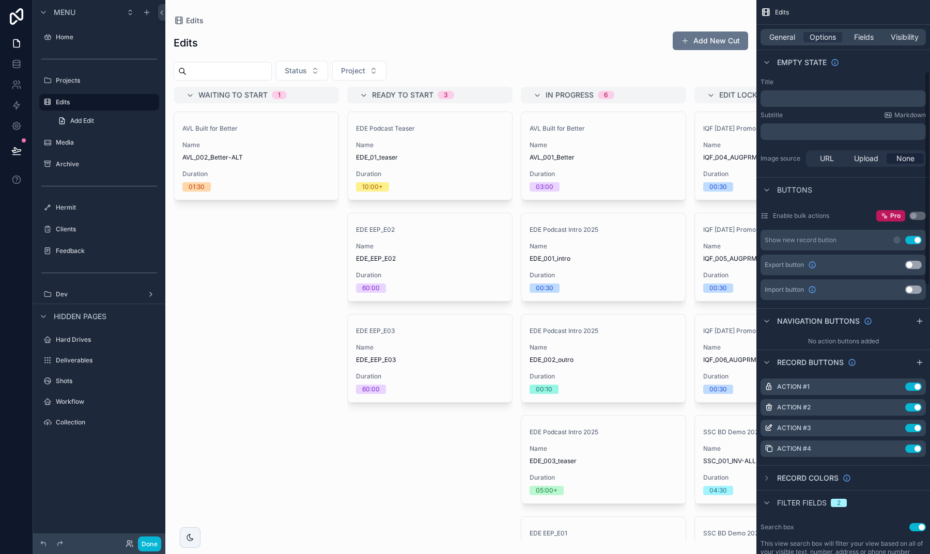
scroll to position [231, 0]
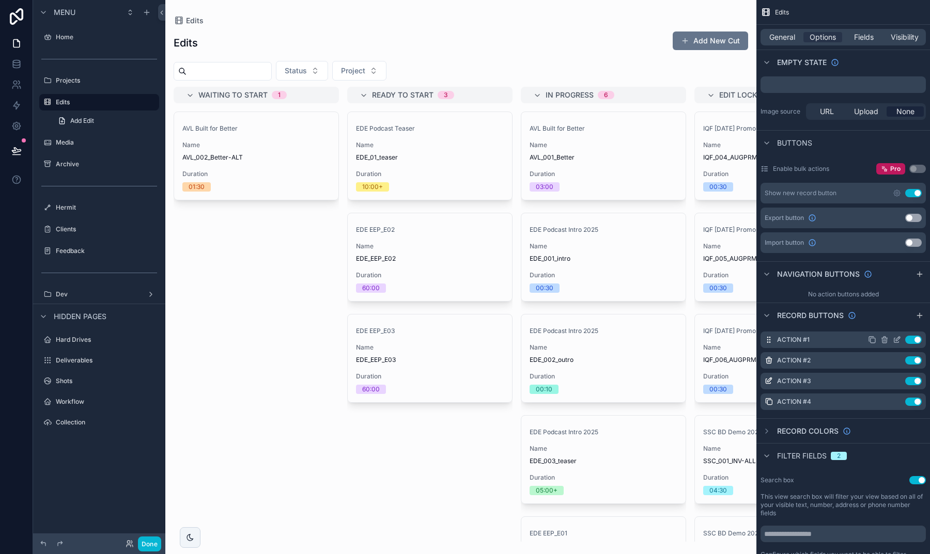
click at [894, 341] on icon "scrollable content" at bounding box center [896, 340] width 5 height 5
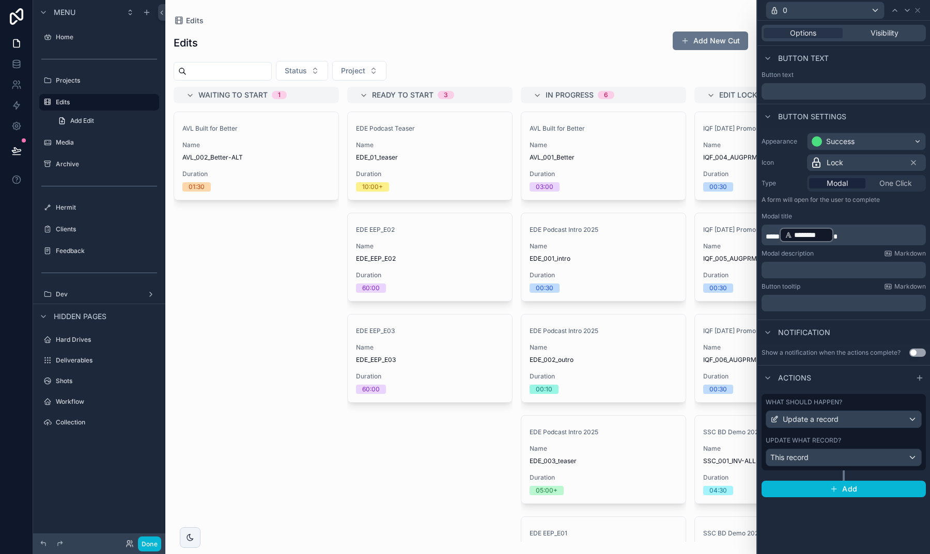
click at [799, 306] on p "﻿" at bounding box center [845, 303] width 158 height 10
click at [789, 319] on div "**********" at bounding box center [843, 224] width 173 height 191
click at [154, 544] on button "Done" at bounding box center [149, 544] width 23 height 15
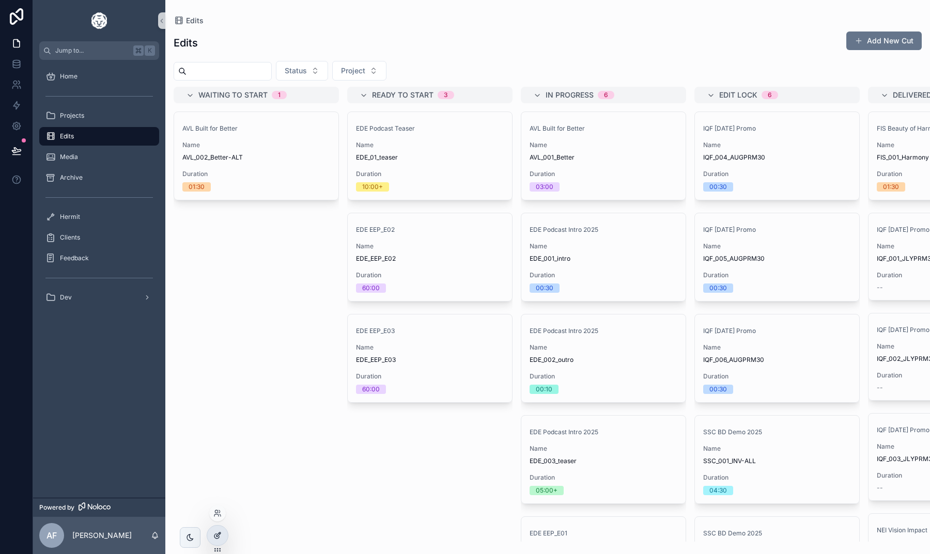
click at [208, 533] on div at bounding box center [217, 536] width 21 height 20
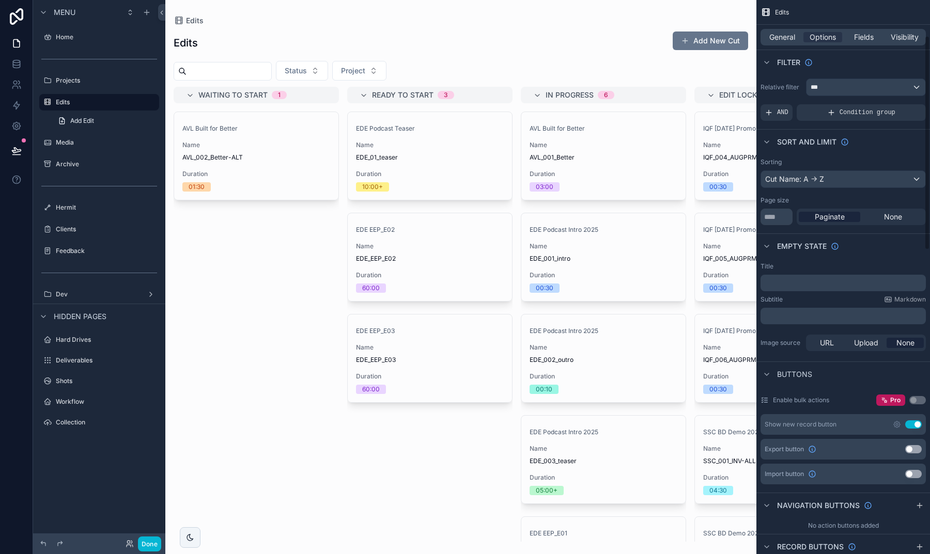
scroll to position [192, 0]
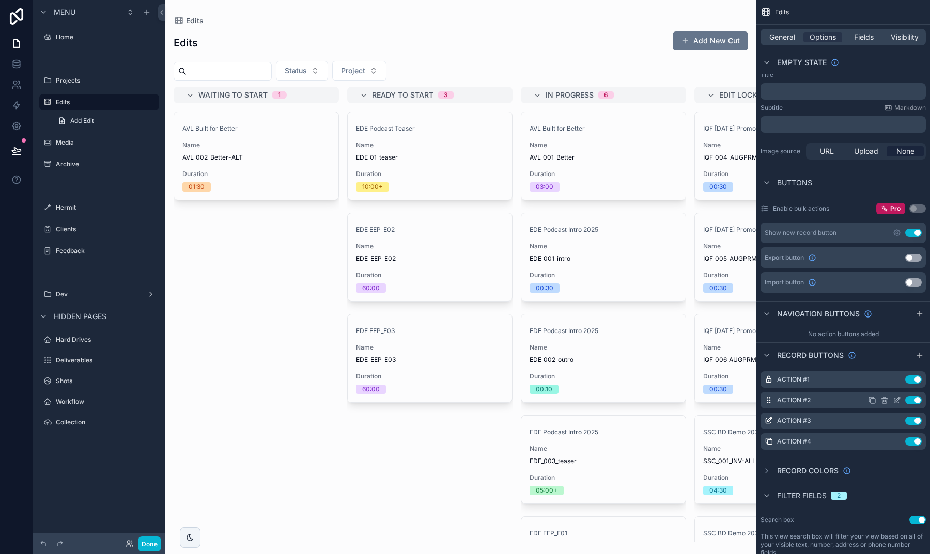
click at [892, 399] on div "Use setting" at bounding box center [895, 400] width 54 height 8
click at [894, 399] on icon "scrollable content" at bounding box center [896, 401] width 5 height 5
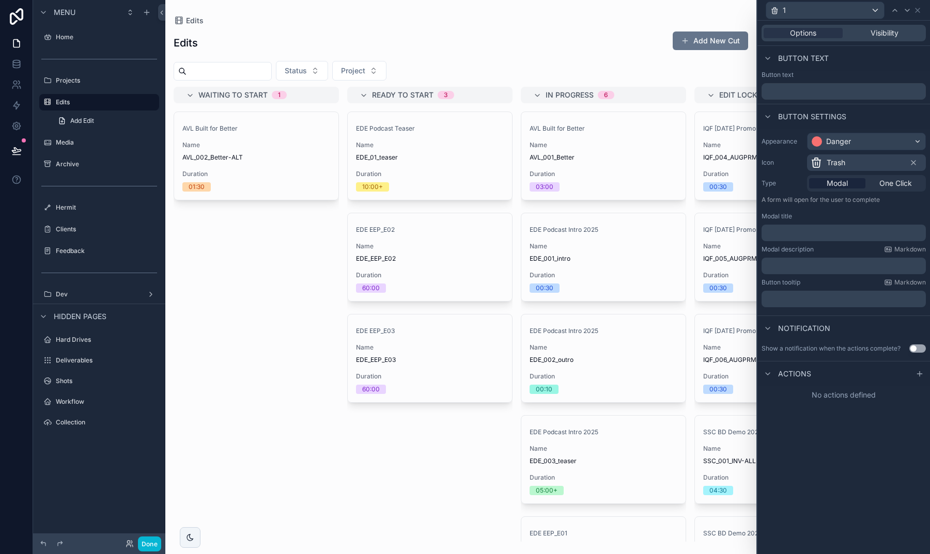
click at [802, 293] on div "﻿" at bounding box center [843, 299] width 164 height 17
click at [803, 293] on div "﻿" at bounding box center [843, 299] width 164 height 17
click at [803, 299] on p "﻿" at bounding box center [845, 299] width 158 height 10
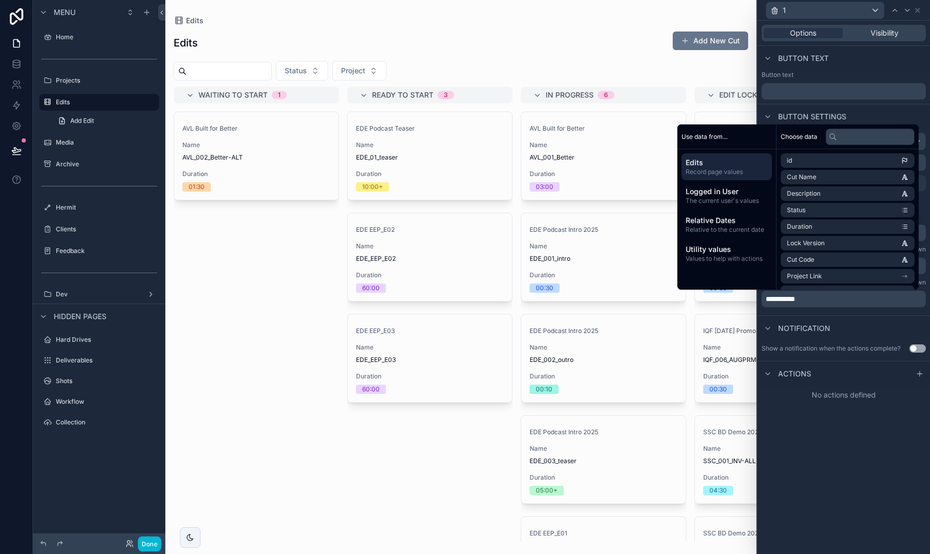
click at [801, 443] on div "**********" at bounding box center [843, 288] width 173 height 534
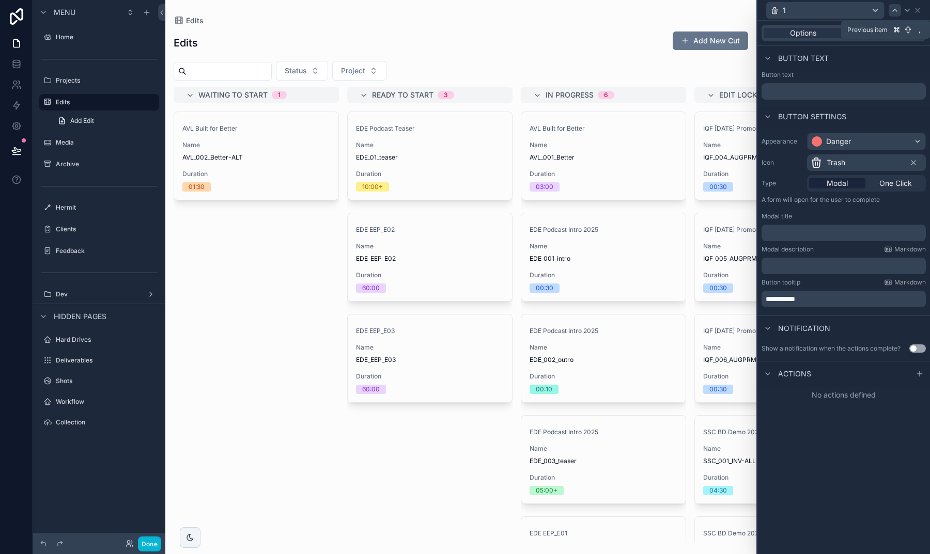
click at [892, 10] on icon at bounding box center [895, 10] width 8 height 8
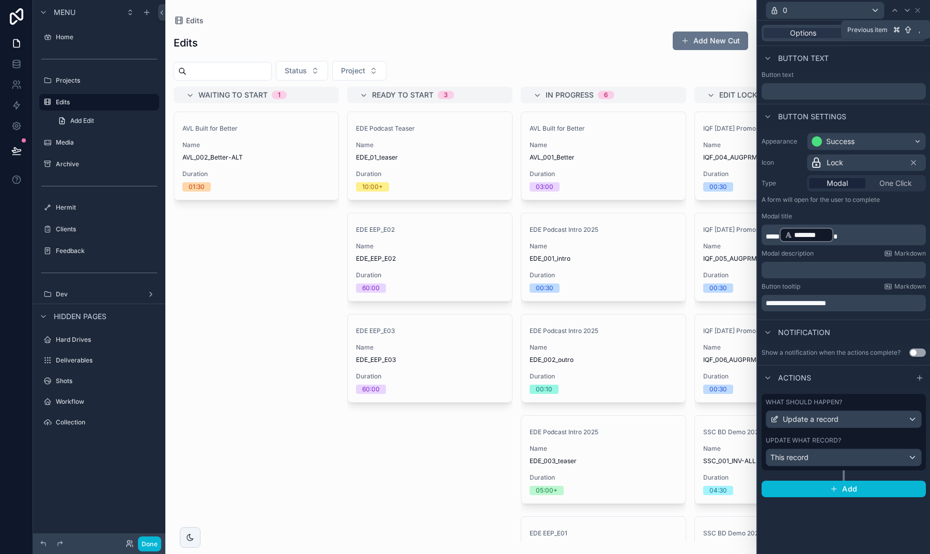
click at [892, 10] on icon at bounding box center [895, 10] width 8 height 8
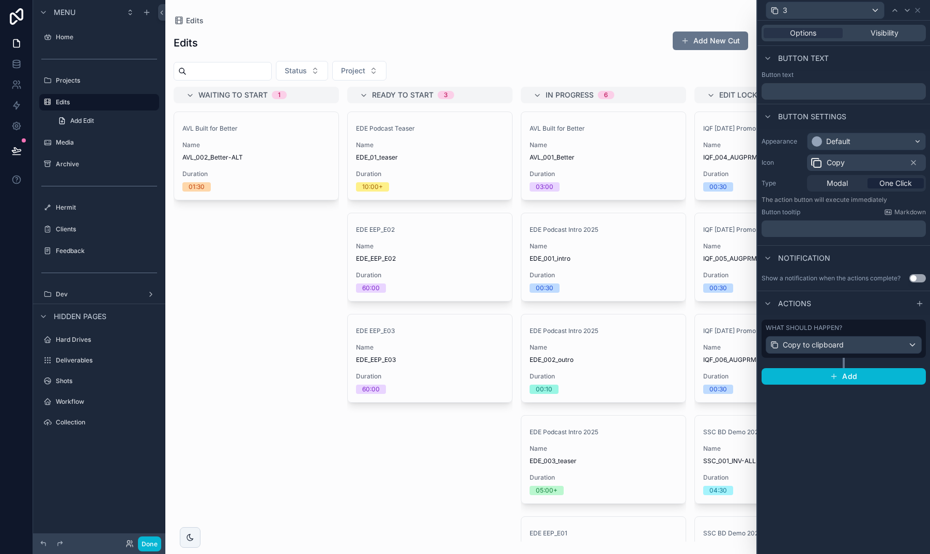
click at [826, 229] on p "﻿" at bounding box center [845, 229] width 158 height 10
click at [898, 11] on icon at bounding box center [895, 10] width 8 height 8
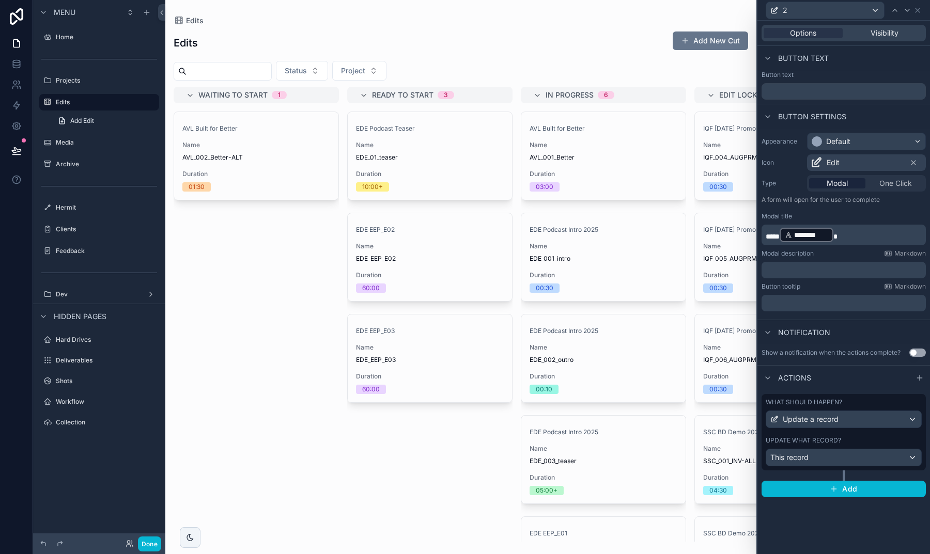
click at [794, 301] on p "﻿" at bounding box center [845, 303] width 158 height 10
click at [154, 545] on button "Done" at bounding box center [149, 544] width 23 height 15
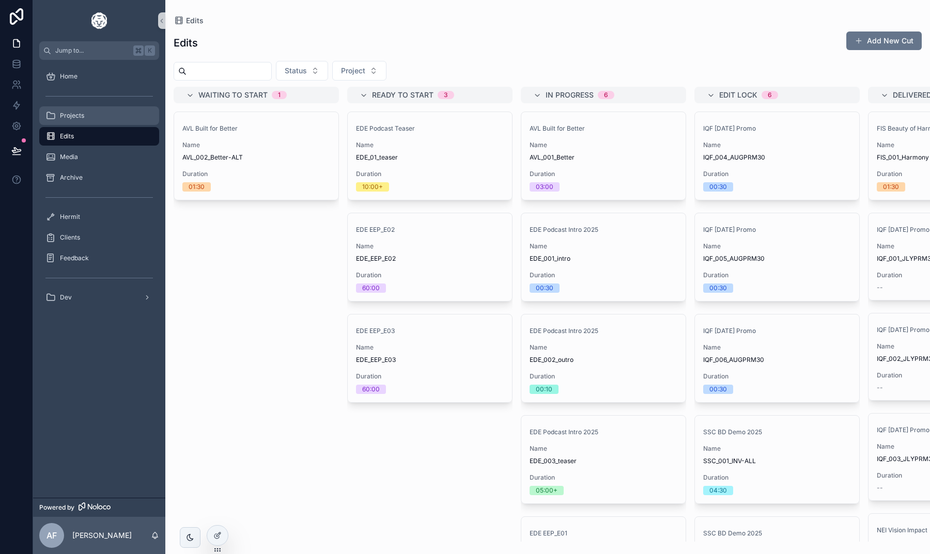
click at [61, 119] on span "Projects" at bounding box center [72, 116] width 24 height 8
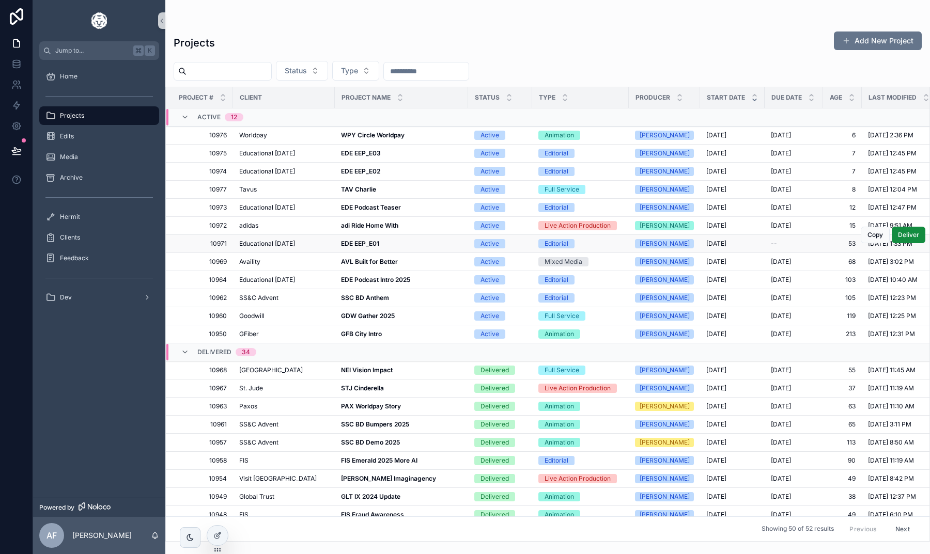
click at [360, 240] on strong "EDE EEP_E01" at bounding box center [360, 244] width 38 height 8
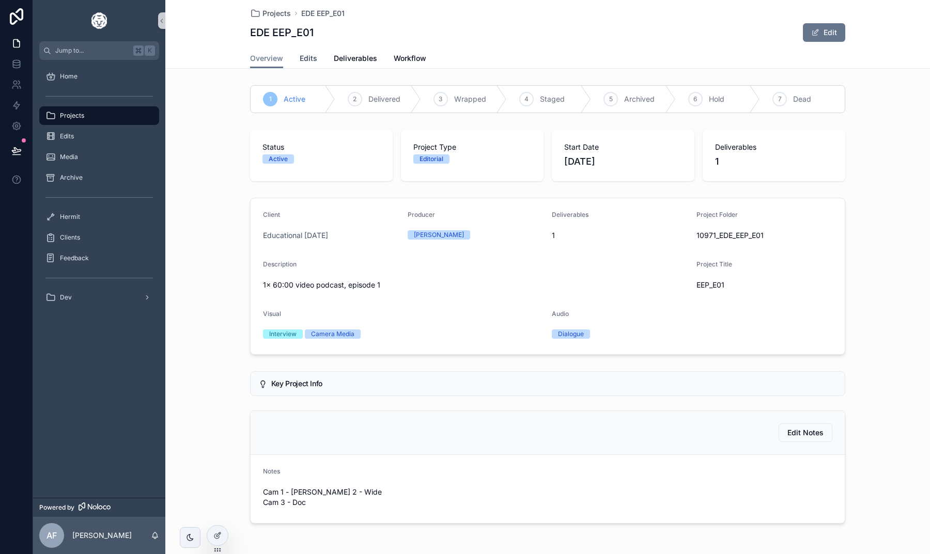
click at [306, 56] on span "Edits" at bounding box center [309, 58] width 18 height 10
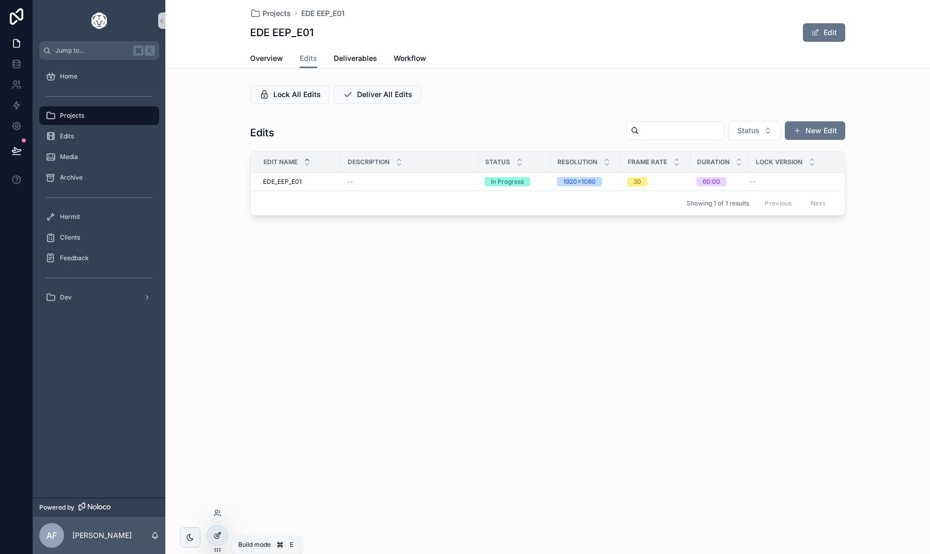
click at [210, 535] on div at bounding box center [217, 536] width 21 height 20
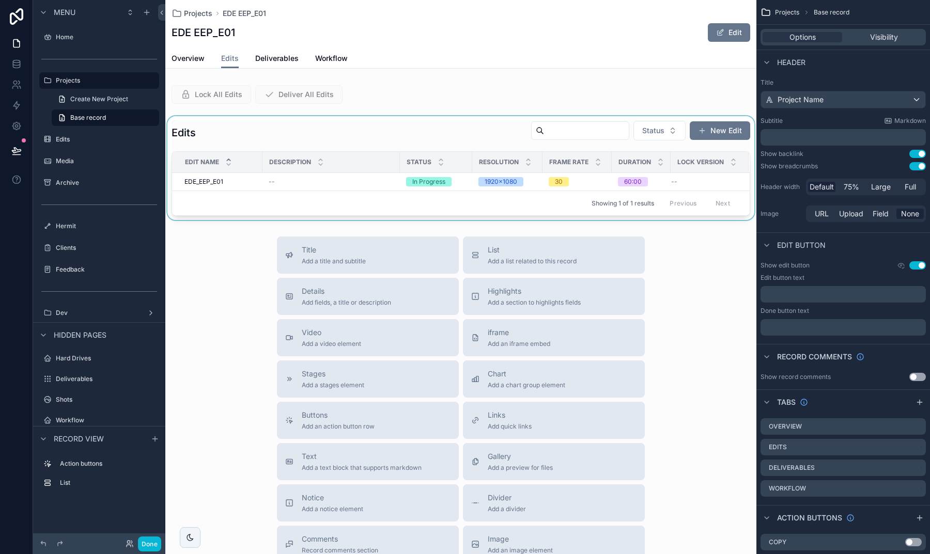
click at [382, 123] on div "scrollable content" at bounding box center [460, 168] width 591 height 104
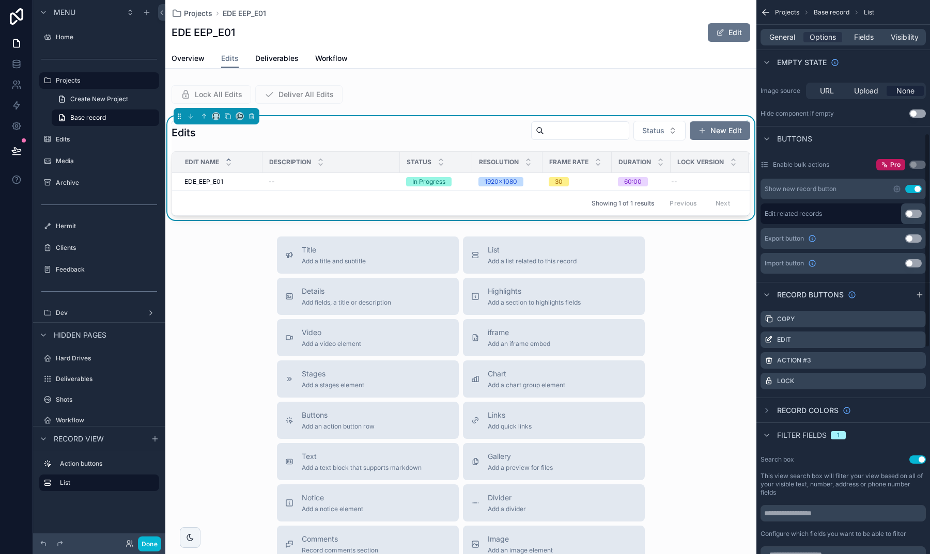
scroll to position [345, 0]
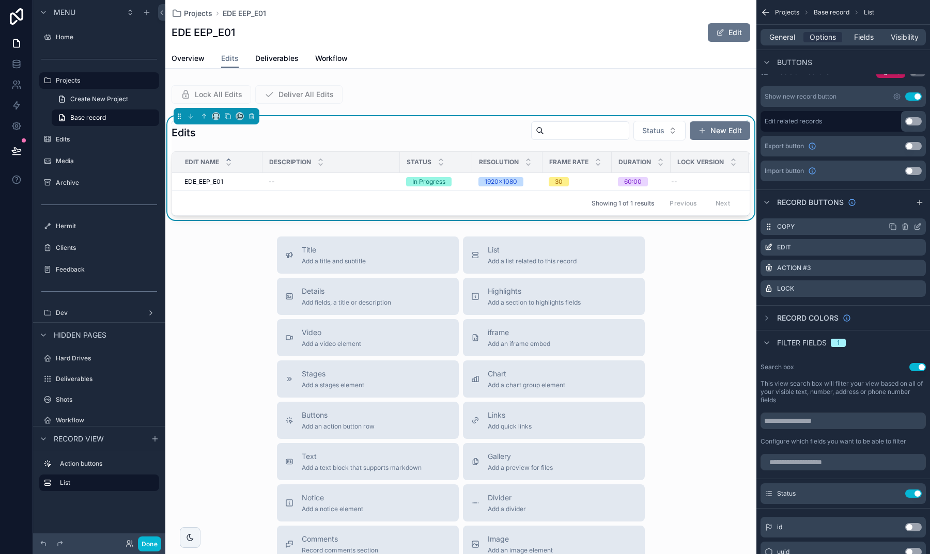
click at [921, 225] on icon "scrollable content" at bounding box center [917, 227] width 8 height 8
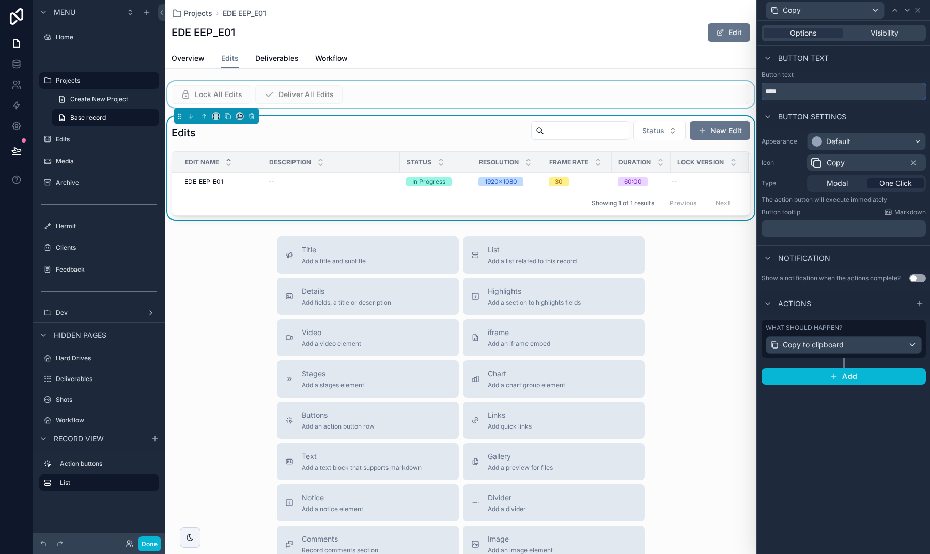
drag, startPoint x: 793, startPoint y: 91, endPoint x: 751, endPoint y: 90, distance: 42.4
click at [751, 91] on div "Copy Options Visibility Button text Button text **** Button settings Appearance…" at bounding box center [465, 277] width 930 height 554
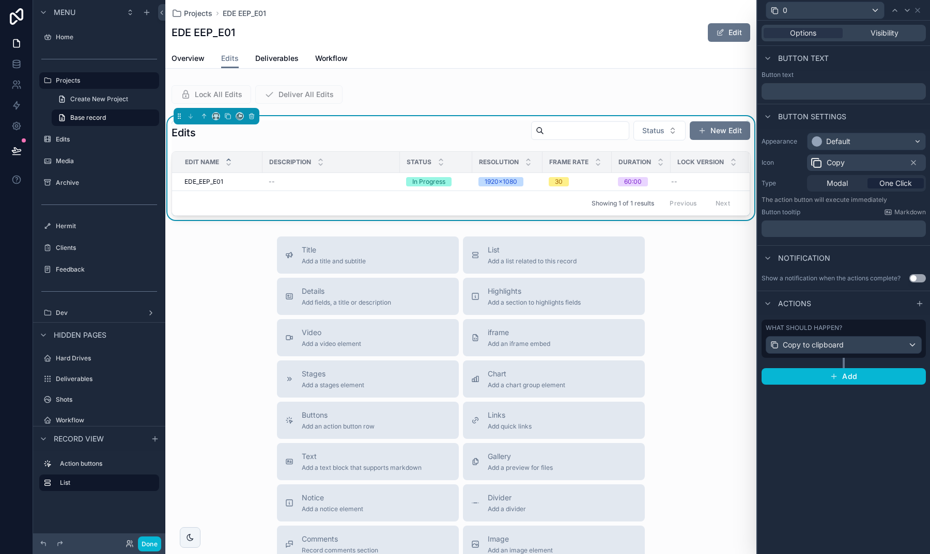
click at [788, 227] on p "﻿" at bounding box center [845, 229] width 158 height 10
click at [905, 7] on icon at bounding box center [907, 10] width 8 height 8
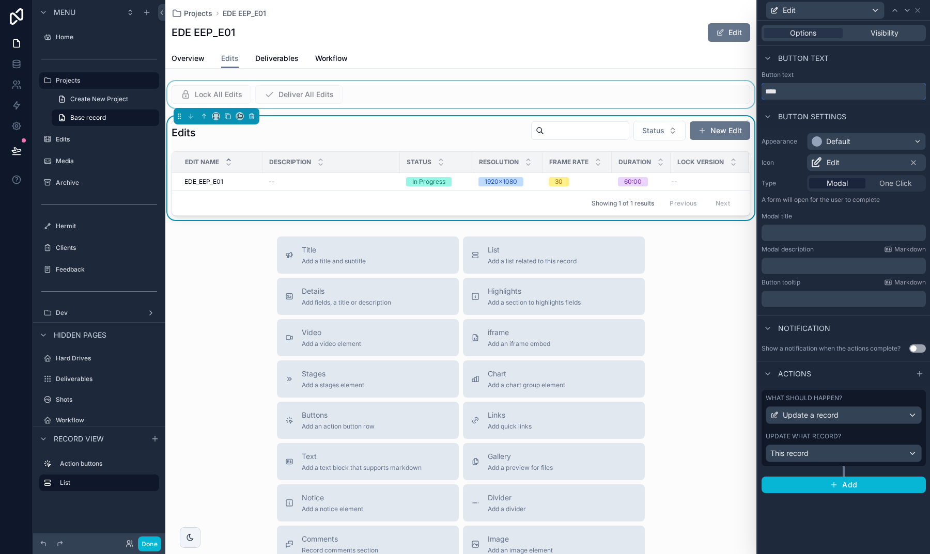
drag, startPoint x: 792, startPoint y: 92, endPoint x: 735, endPoint y: 88, distance: 58.0
click at [735, 88] on div "Edit Options Visibility Button text Button text **** Button settings Appearance…" at bounding box center [465, 277] width 930 height 554
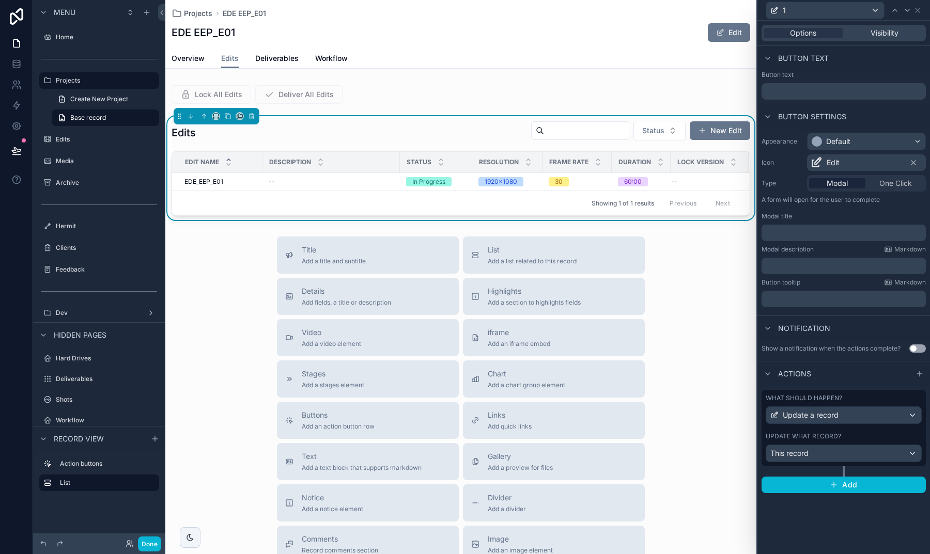
click at [801, 292] on div "﻿" at bounding box center [843, 299] width 164 height 17
click at [800, 297] on p "﻿" at bounding box center [845, 299] width 158 height 10
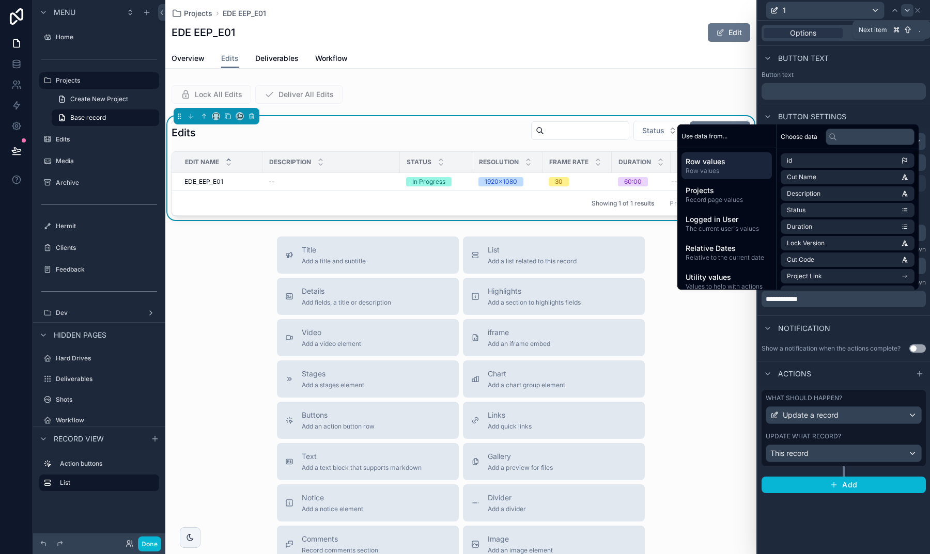
click at [910, 7] on icon at bounding box center [907, 10] width 8 height 8
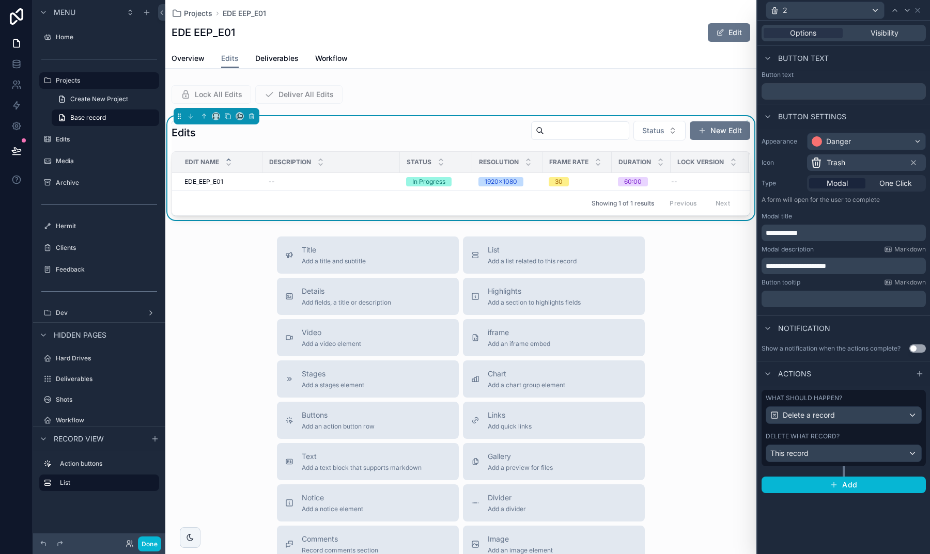
click at [799, 305] on div "﻿" at bounding box center [843, 299] width 164 height 17
click at [794, 302] on p "﻿" at bounding box center [845, 299] width 158 height 10
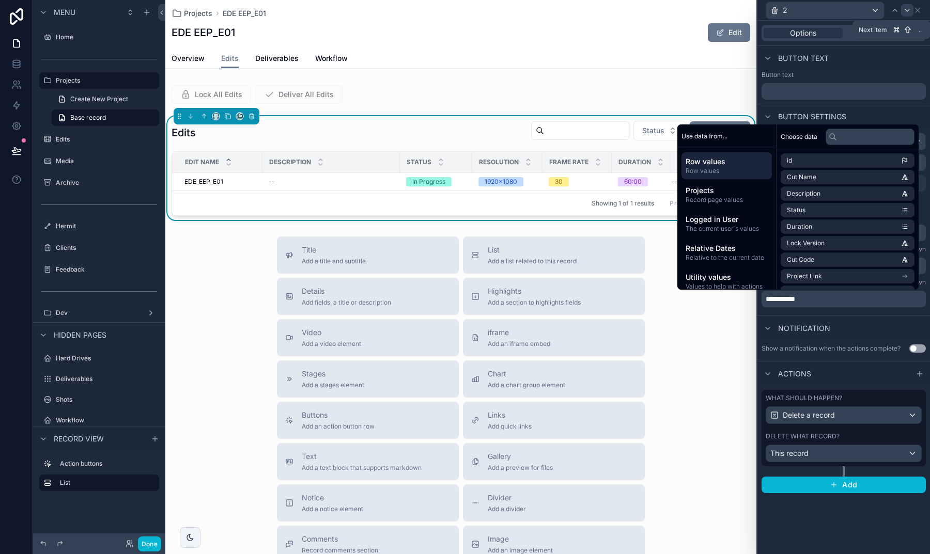
click at [906, 9] on icon at bounding box center [907, 10] width 8 height 8
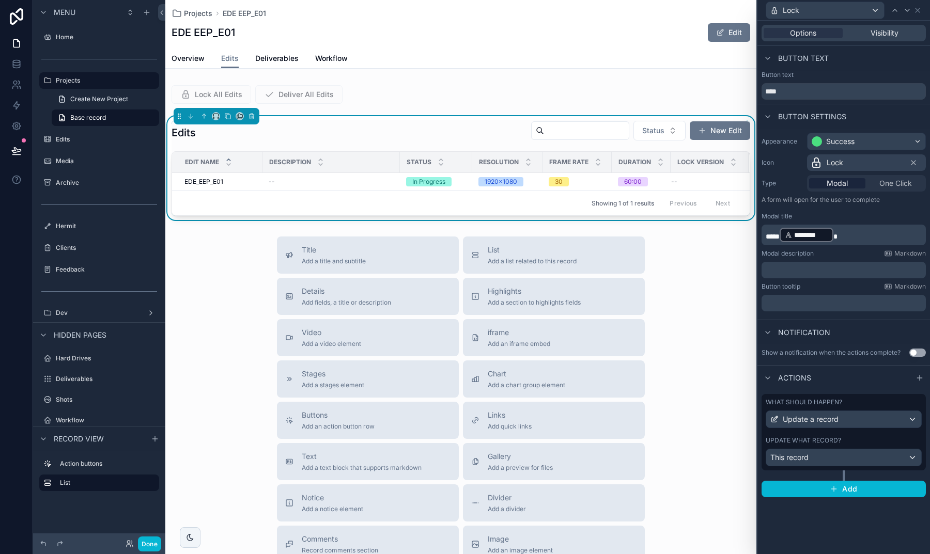
click at [789, 303] on p "﻿" at bounding box center [845, 303] width 158 height 10
click at [862, 329] on div "Notification" at bounding box center [843, 332] width 173 height 25
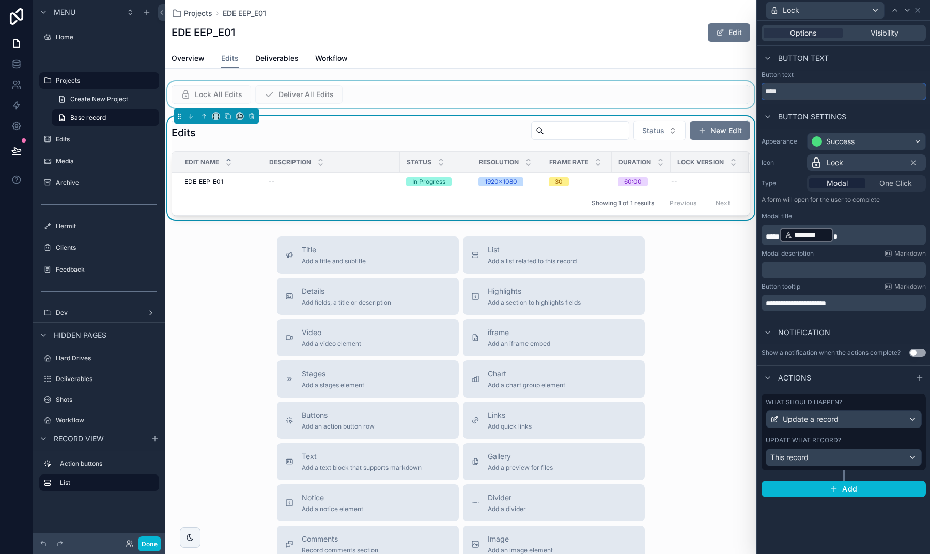
drag, startPoint x: 786, startPoint y: 90, endPoint x: 749, endPoint y: 85, distance: 37.5
click at [751, 85] on div "**********" at bounding box center [465, 277] width 930 height 554
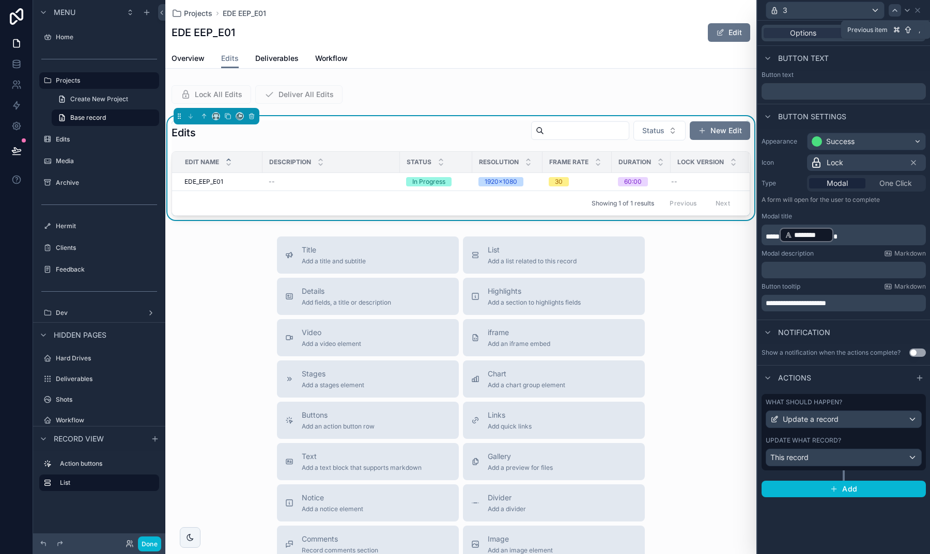
click at [892, 12] on icon at bounding box center [895, 10] width 8 height 8
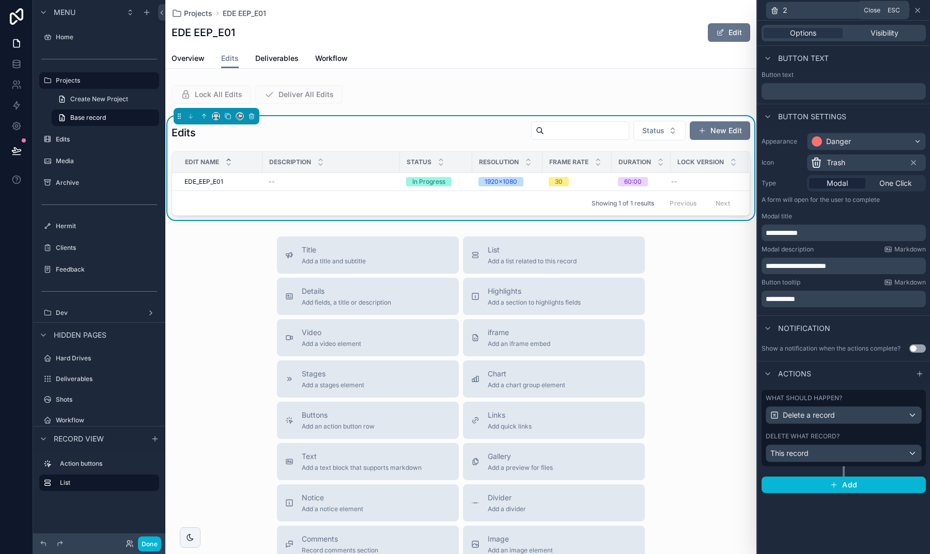
click at [919, 11] on icon at bounding box center [917, 10] width 4 height 4
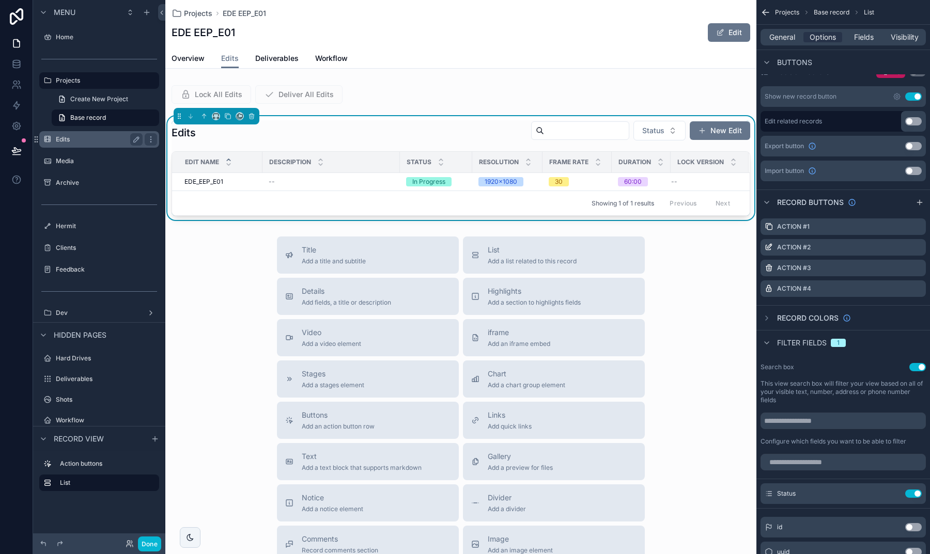
click at [64, 144] on div "Edits" at bounding box center [99, 139] width 87 height 12
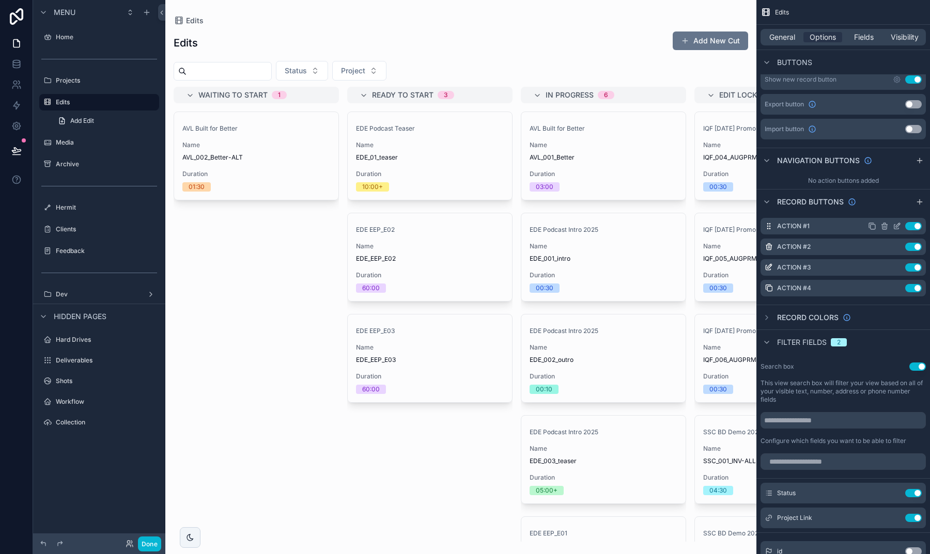
click at [895, 227] on icon "scrollable content" at bounding box center [897, 226] width 8 height 8
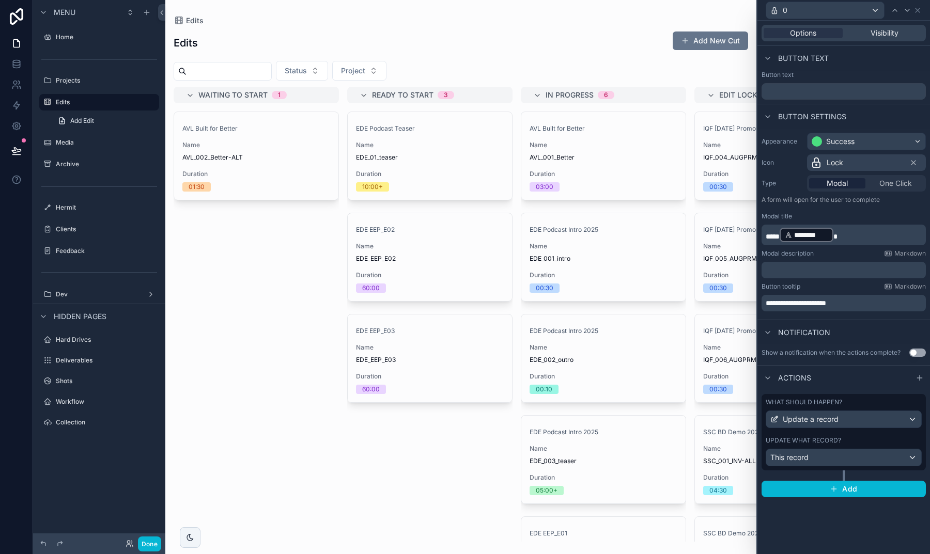
click at [905, 11] on icon at bounding box center [907, 10] width 8 height 8
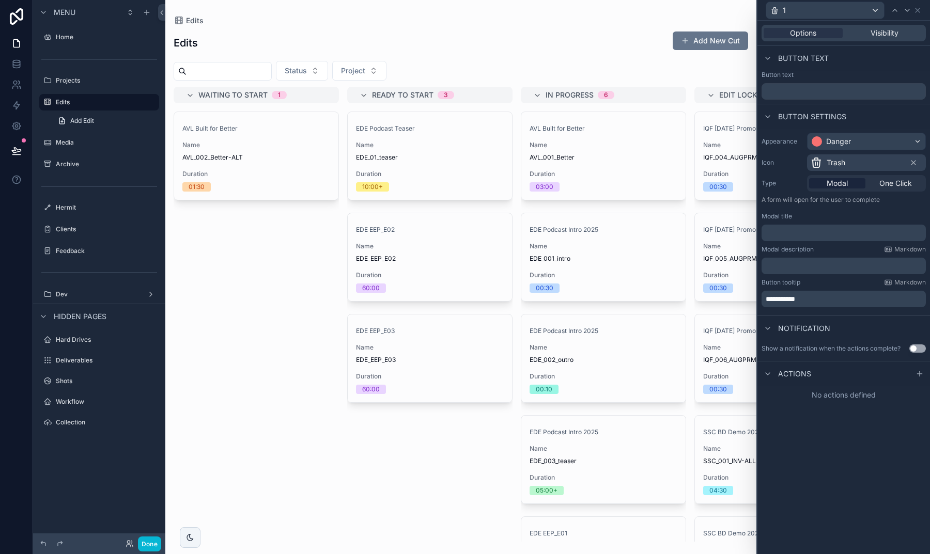
click at [799, 232] on p "﻿" at bounding box center [845, 233] width 158 height 10
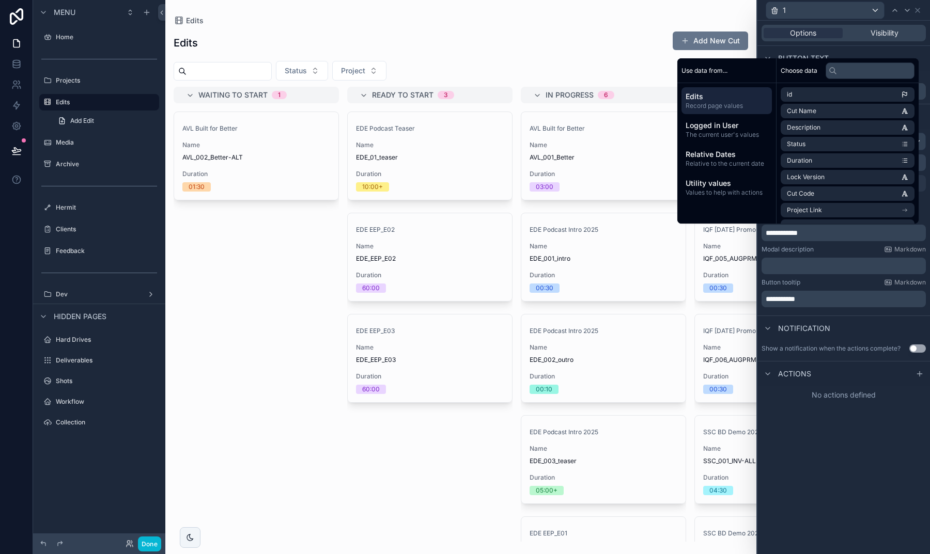
click at [801, 259] on div "﻿" at bounding box center [843, 266] width 164 height 17
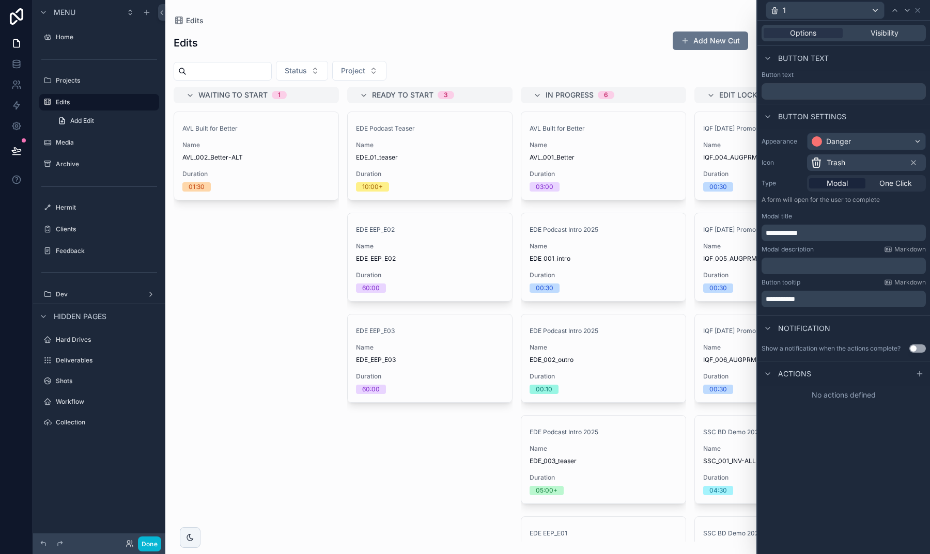
click at [801, 263] on p "﻿" at bounding box center [845, 266] width 158 height 10
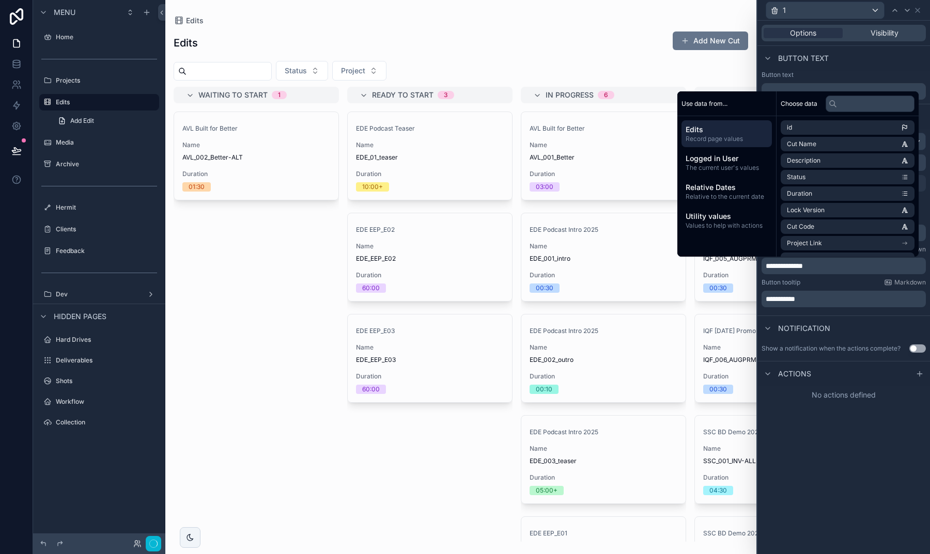
click at [825, 453] on div "**********" at bounding box center [843, 288] width 173 height 534
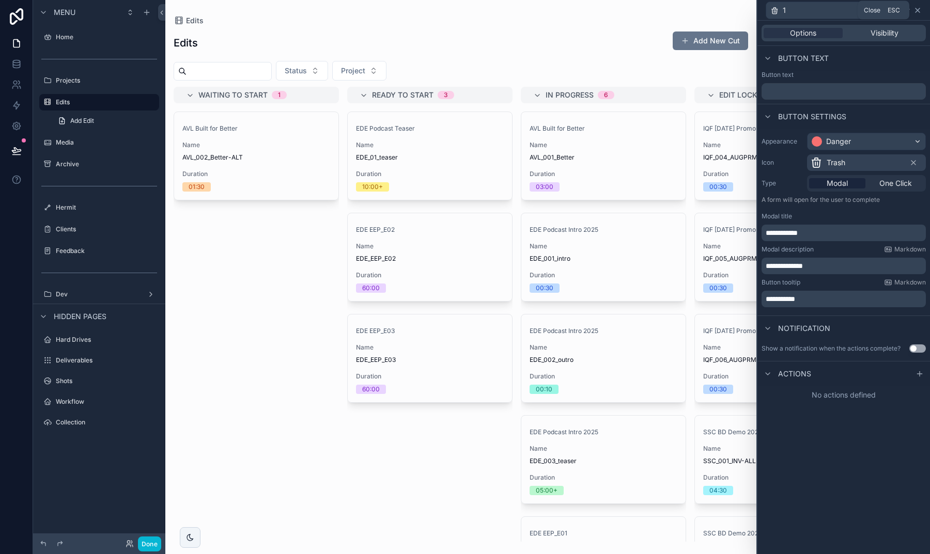
click at [919, 8] on icon at bounding box center [917, 10] width 8 height 8
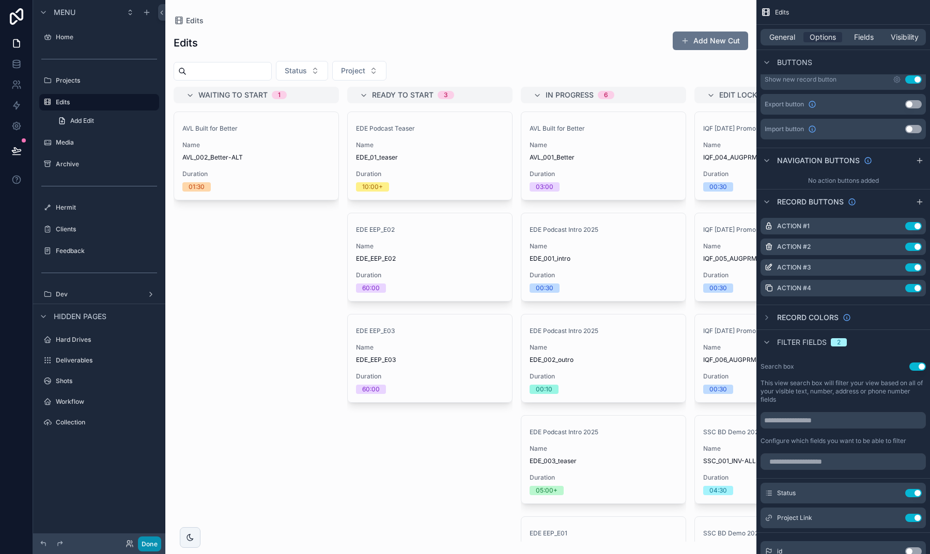
click at [145, 541] on button "Done" at bounding box center [149, 544] width 23 height 15
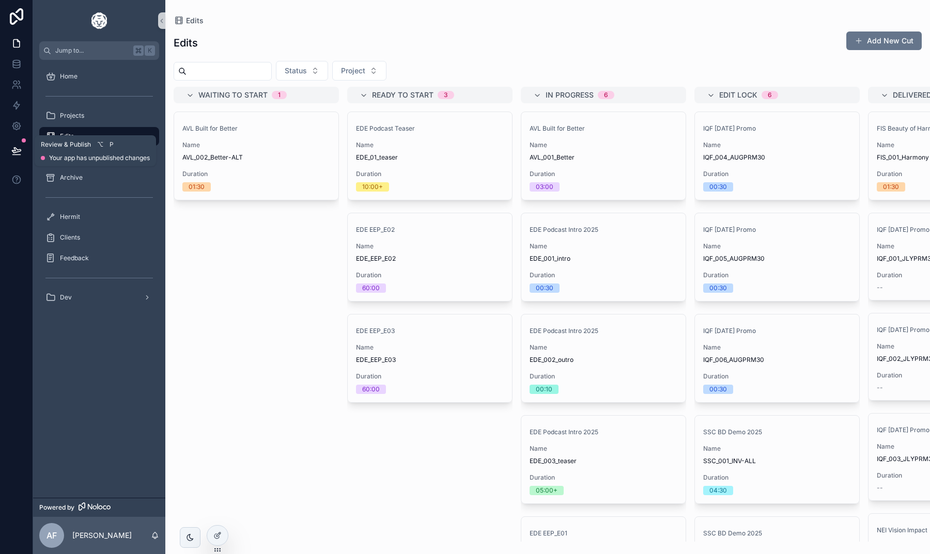
click at [14, 145] on button at bounding box center [16, 150] width 23 height 29
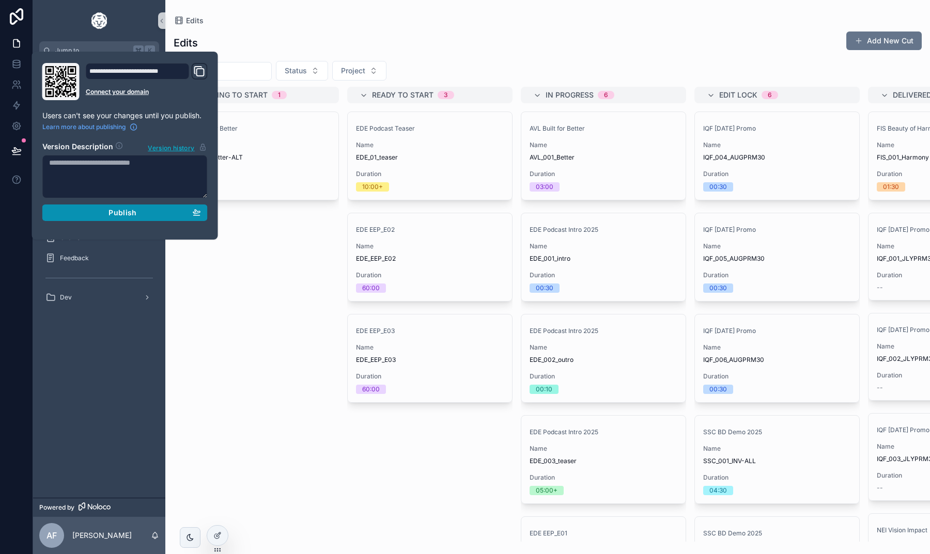
click at [99, 209] on div "Publish" at bounding box center [125, 212] width 152 height 9
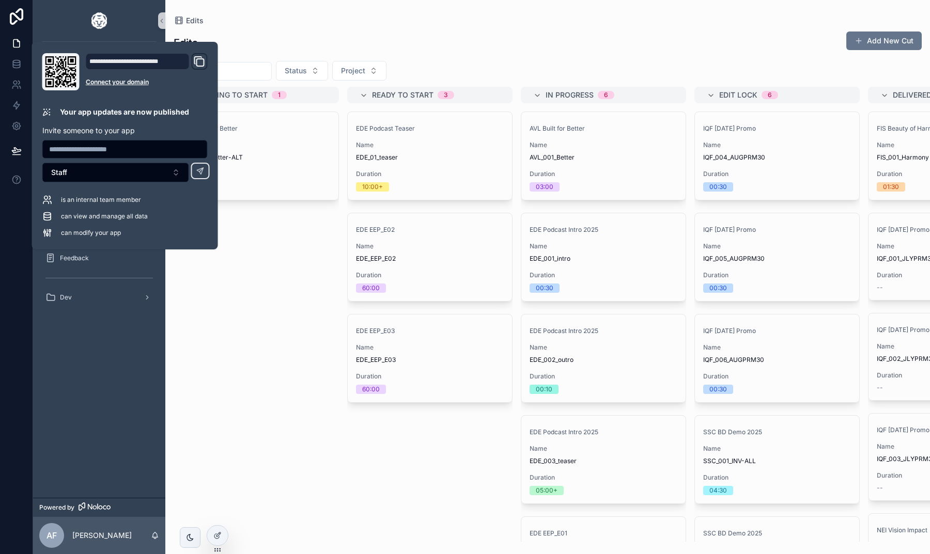
click at [277, 55] on div "Edits Add New Cut Status Project Waiting to Start 1 AVL Built for Better Name A…" at bounding box center [547, 283] width 765 height 517
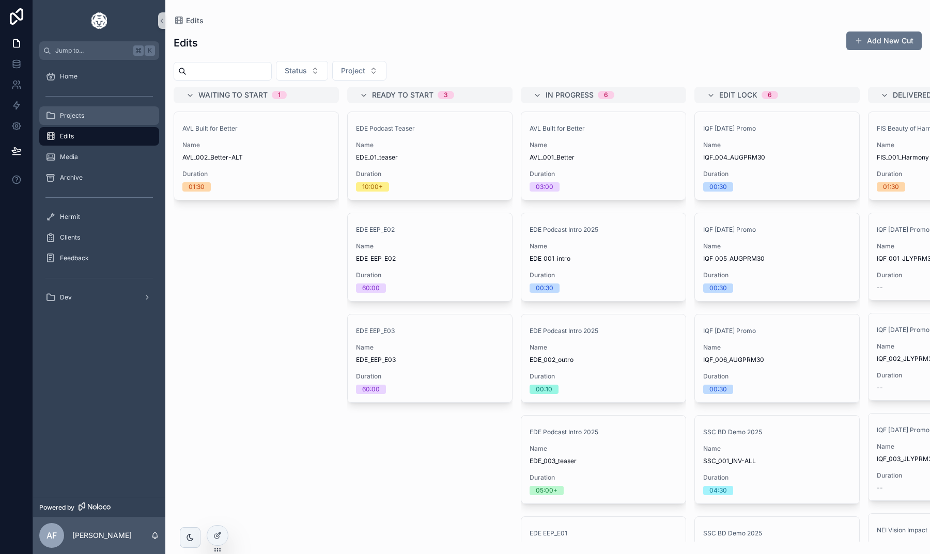
click at [89, 120] on div "Projects" at bounding box center [98, 115] width 107 height 17
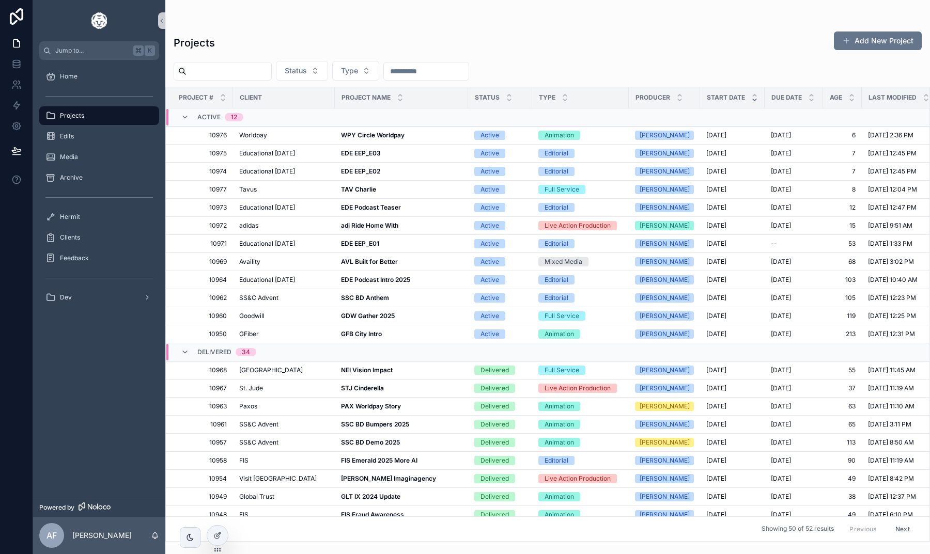
click at [480, 19] on div "scrollable content" at bounding box center [548, 21] width 748 height 8
click at [541, 35] on div "Projects Add New Project" at bounding box center [548, 43] width 748 height 24
click at [13, 79] on link at bounding box center [16, 84] width 33 height 21
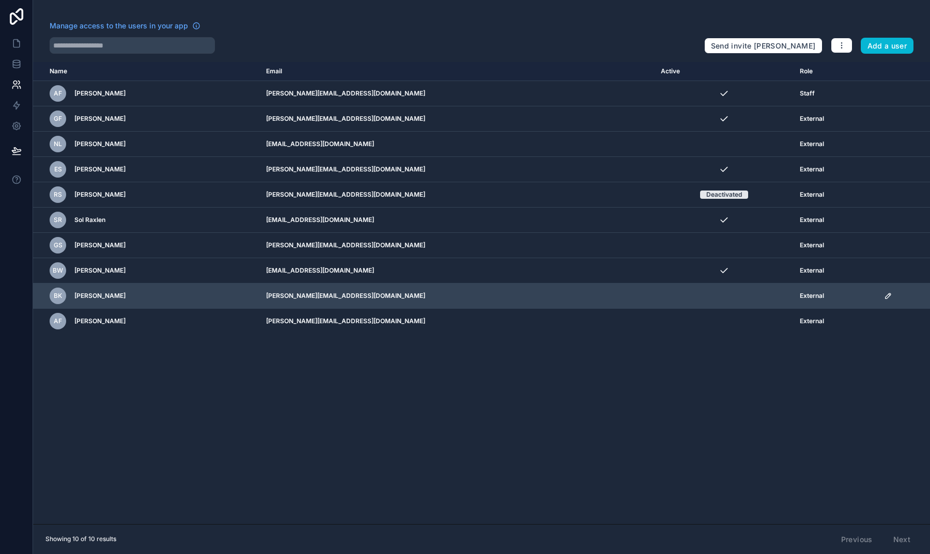
click at [885, 297] on icon "scrollable content" at bounding box center [887, 295] width 5 height 5
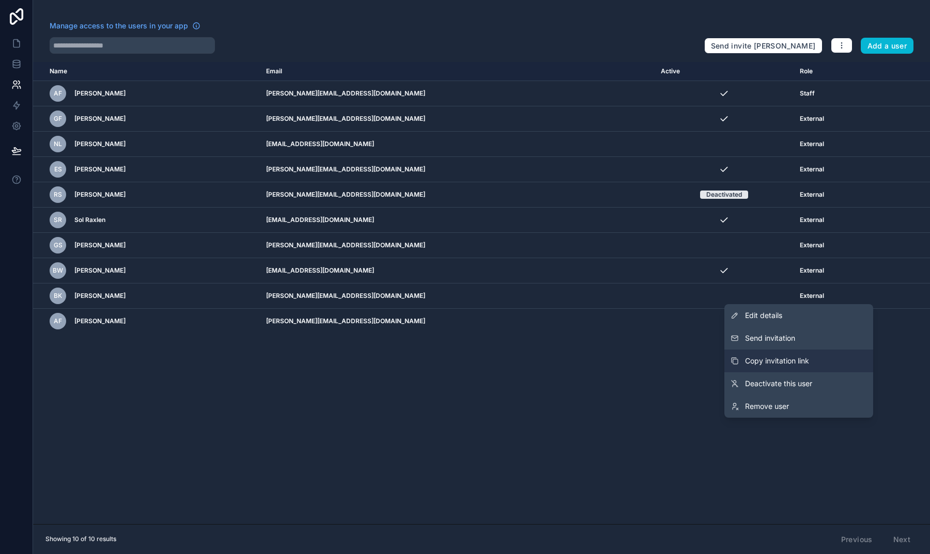
click at [789, 358] on span "Copy invitation link" at bounding box center [777, 361] width 64 height 10
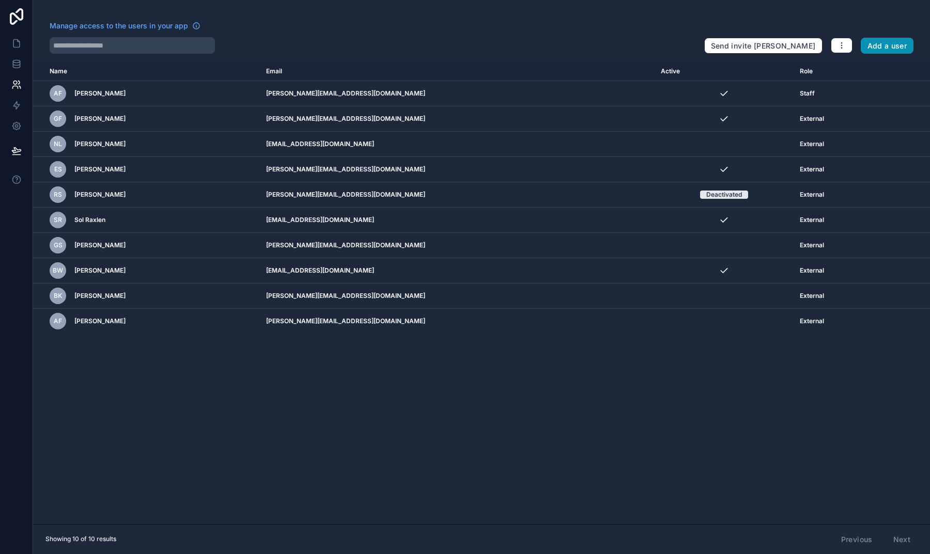
click at [867, 51] on button "Add a user" at bounding box center [887, 46] width 53 height 17
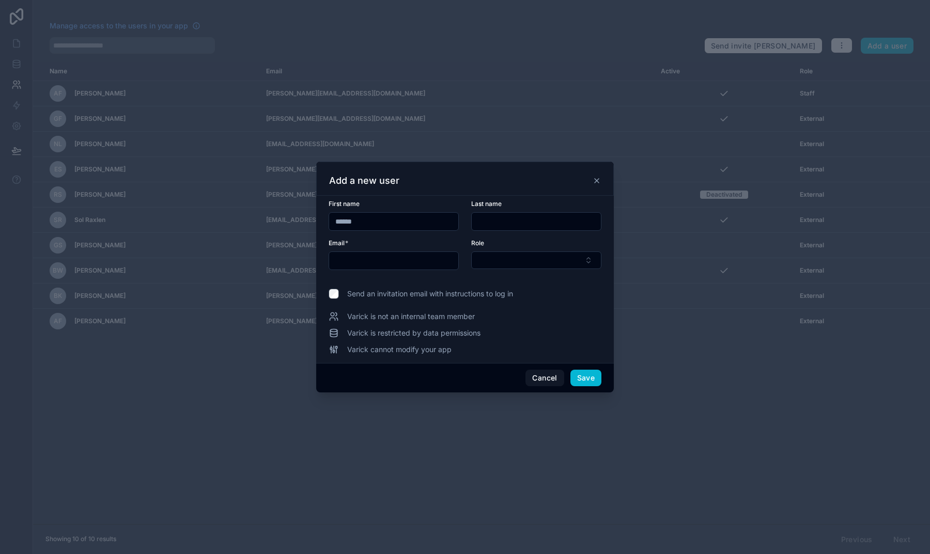
type input "******"
type input "**********"
click at [502, 252] on div "Role" at bounding box center [536, 254] width 130 height 31
click at [502, 257] on button "Select Button" at bounding box center [536, 261] width 130 height 18
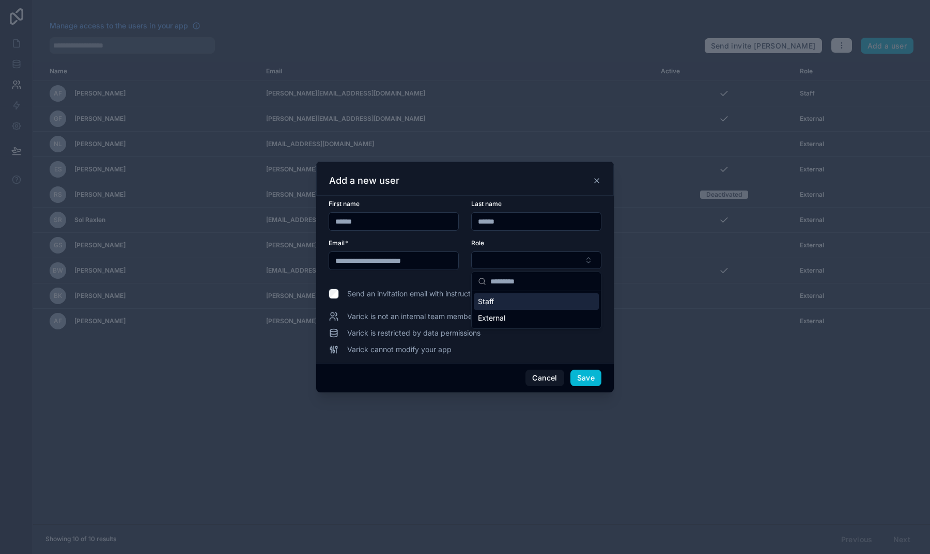
click at [498, 299] on div "Staff" at bounding box center [536, 301] width 125 height 17
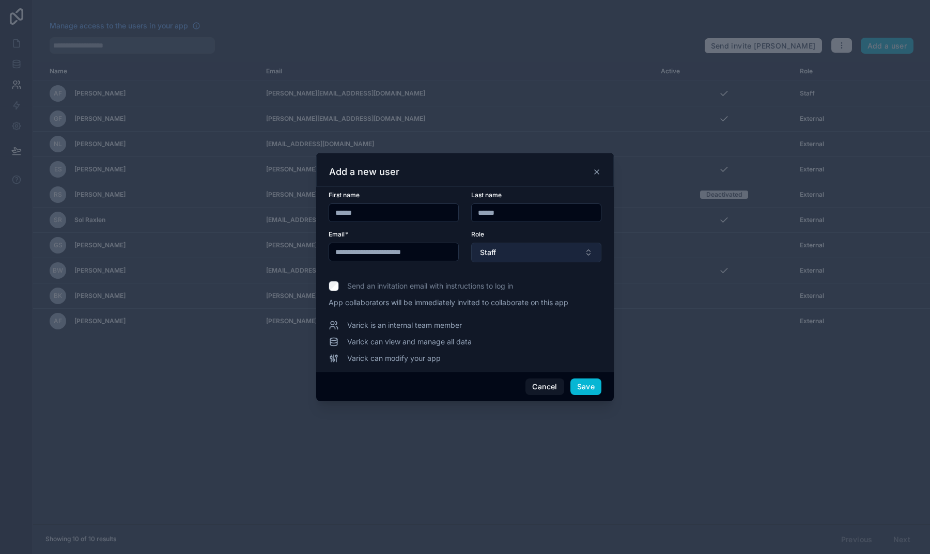
click at [491, 252] on span "Staff" at bounding box center [488, 252] width 16 height 10
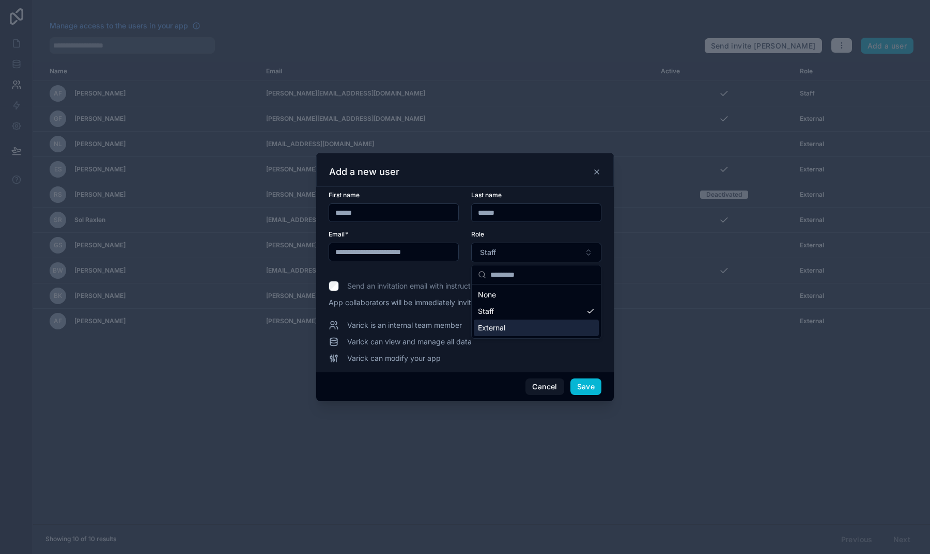
click at [494, 322] on div "External" at bounding box center [536, 328] width 125 height 17
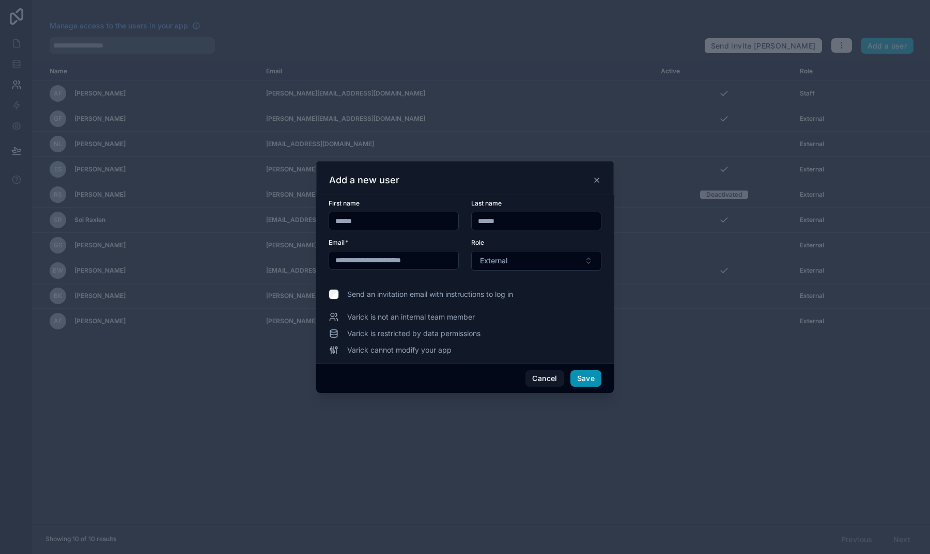
click at [589, 378] on button "Save" at bounding box center [585, 378] width 31 height 17
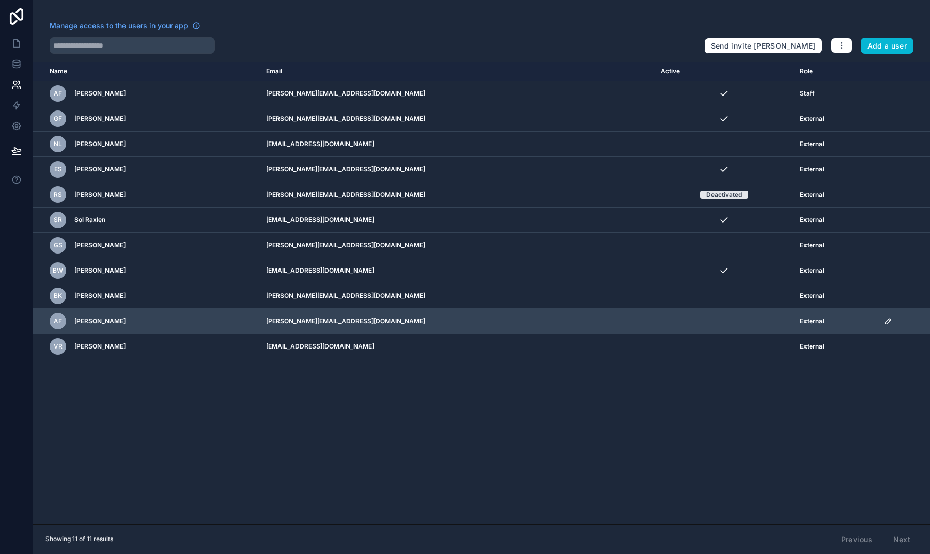
click at [884, 322] on icon "scrollable content" at bounding box center [888, 321] width 8 height 8
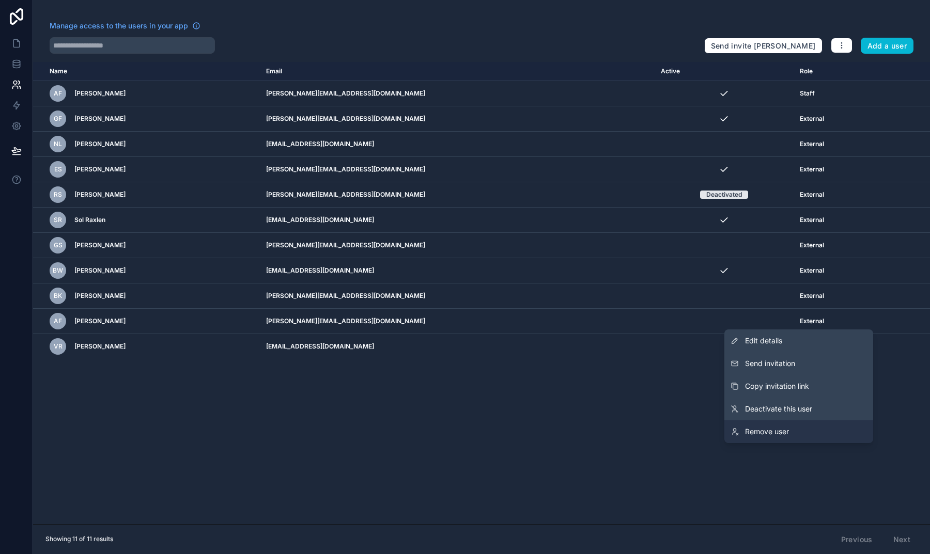
click at [788, 431] on span "Remove user" at bounding box center [767, 432] width 44 height 10
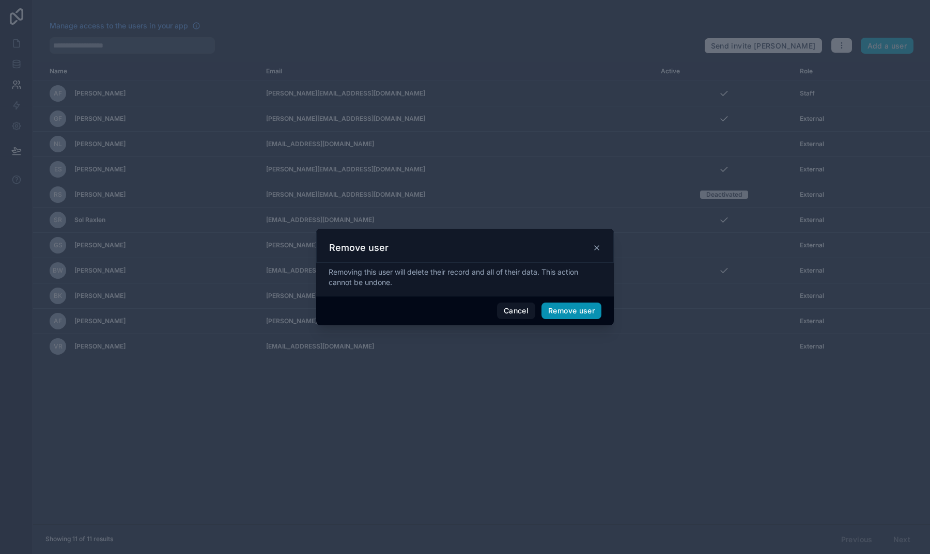
click at [570, 311] on button "Remove user" at bounding box center [571, 311] width 60 height 17
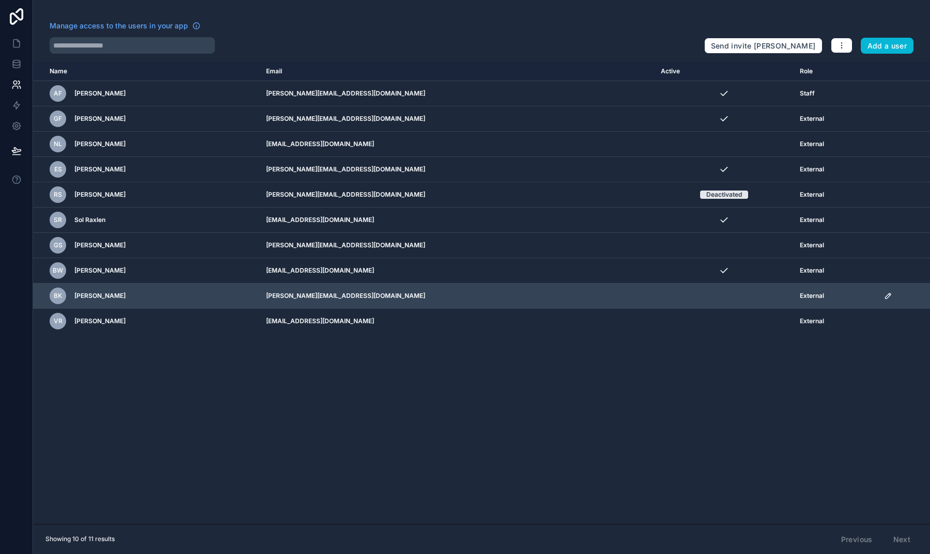
click at [884, 299] on icon "scrollable content" at bounding box center [888, 296] width 8 height 8
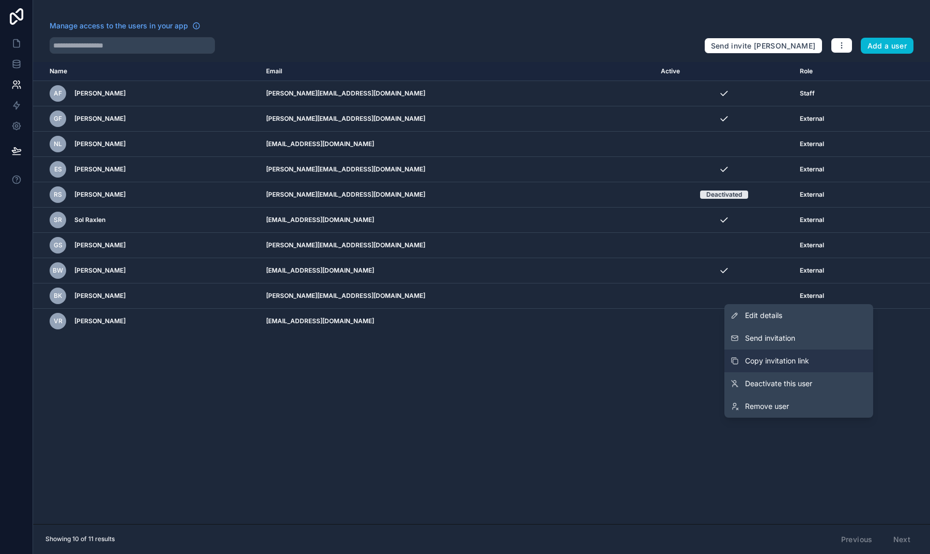
click at [792, 359] on span "Copy invitation link" at bounding box center [777, 361] width 64 height 10
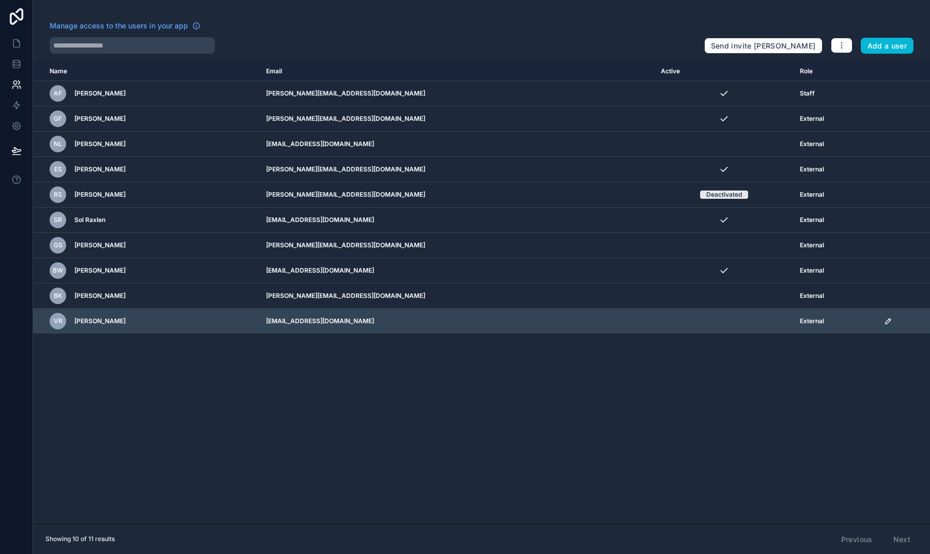
click at [885, 323] on icon "scrollable content" at bounding box center [887, 321] width 5 height 5
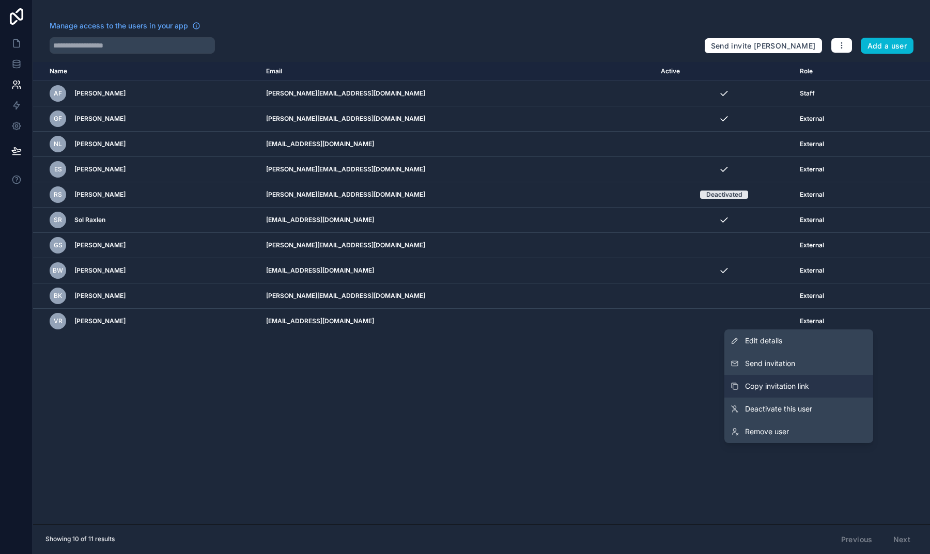
click at [779, 384] on span "Copy invitation link" at bounding box center [777, 386] width 64 height 10
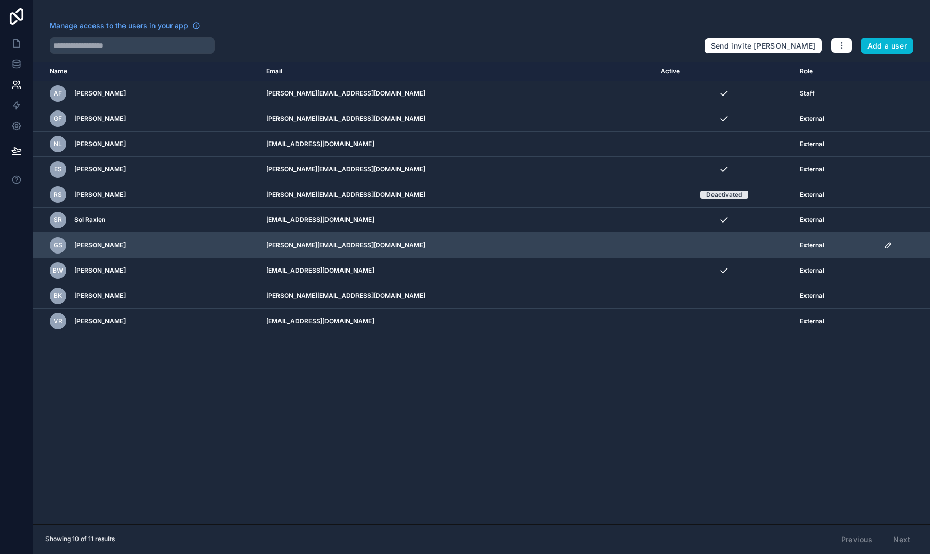
click at [884, 246] on icon "scrollable content" at bounding box center [888, 245] width 8 height 8
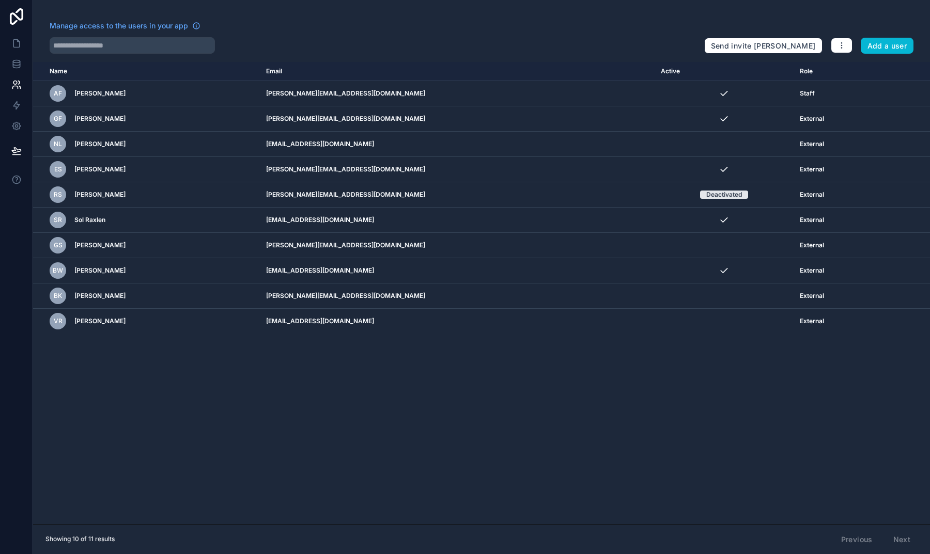
click at [647, 368] on div "Name Email Active Role userTable.email AF Andrew Fallon andrew@tigerlilymedia.c…" at bounding box center [481, 293] width 897 height 462
click at [22, 153] on button at bounding box center [16, 150] width 23 height 29
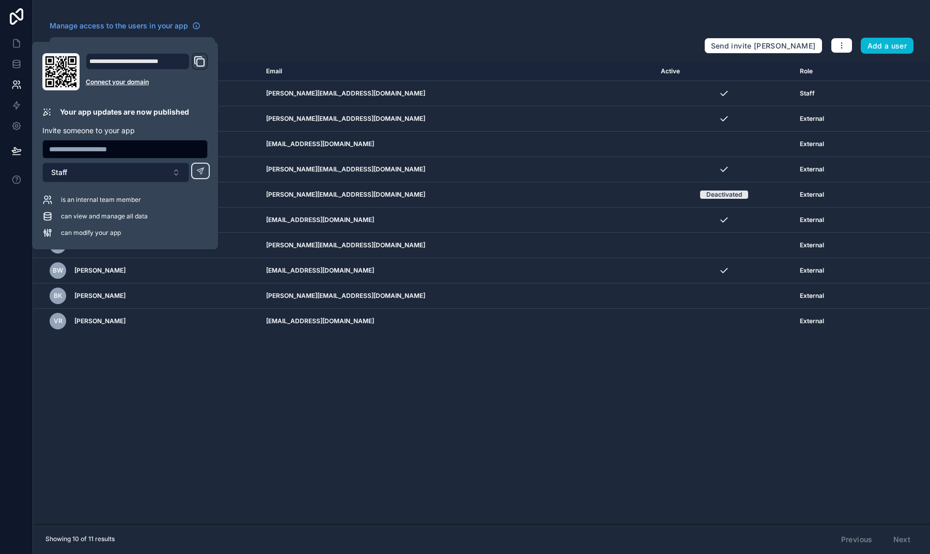
click at [167, 172] on button "Staff" at bounding box center [115, 173] width 147 height 20
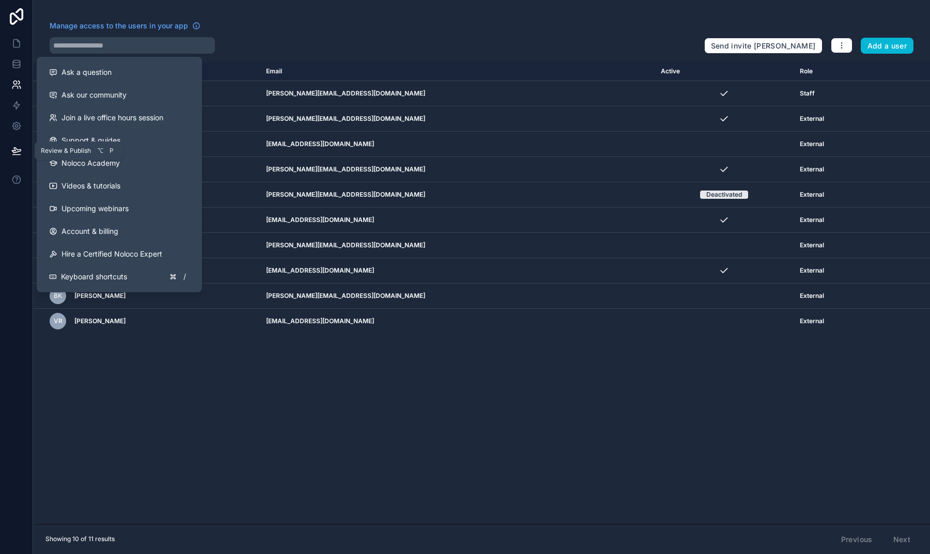
click at [13, 158] on button at bounding box center [16, 150] width 23 height 29
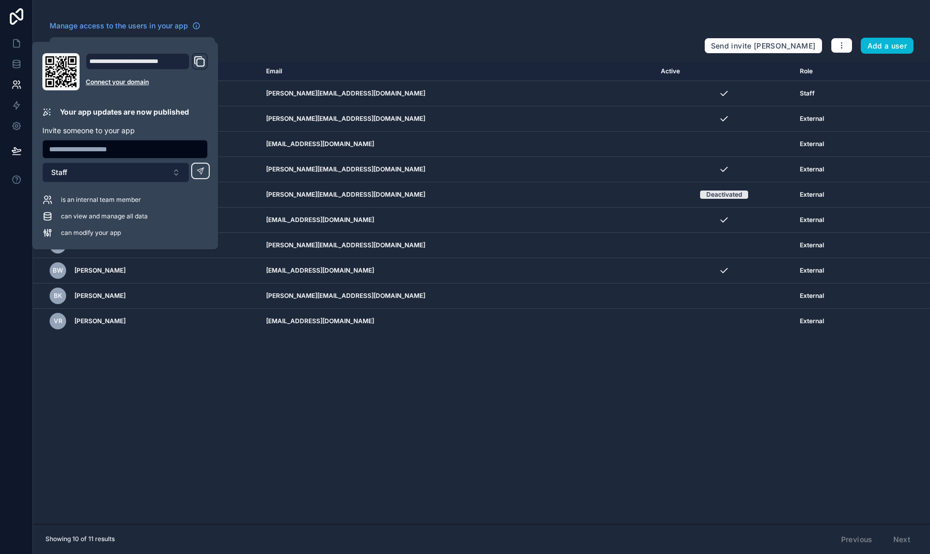
click at [146, 176] on button "Staff" at bounding box center [115, 173] width 147 height 20
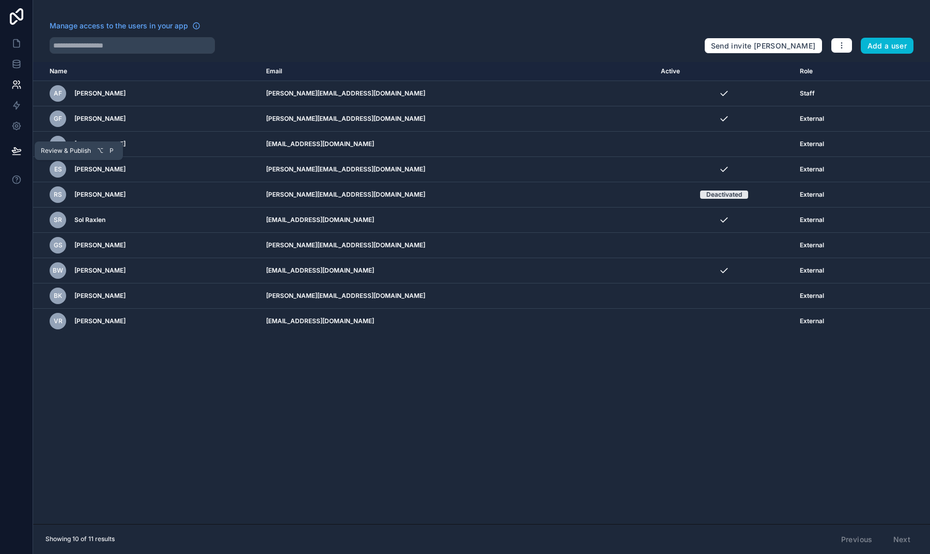
click at [18, 148] on icon at bounding box center [16, 151] width 10 height 10
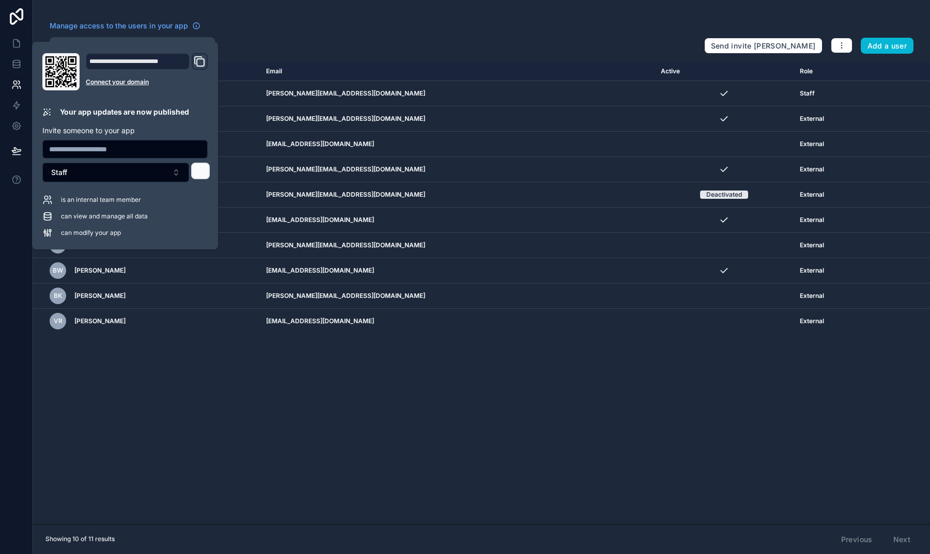
click at [192, 168] on button at bounding box center [200, 171] width 19 height 17
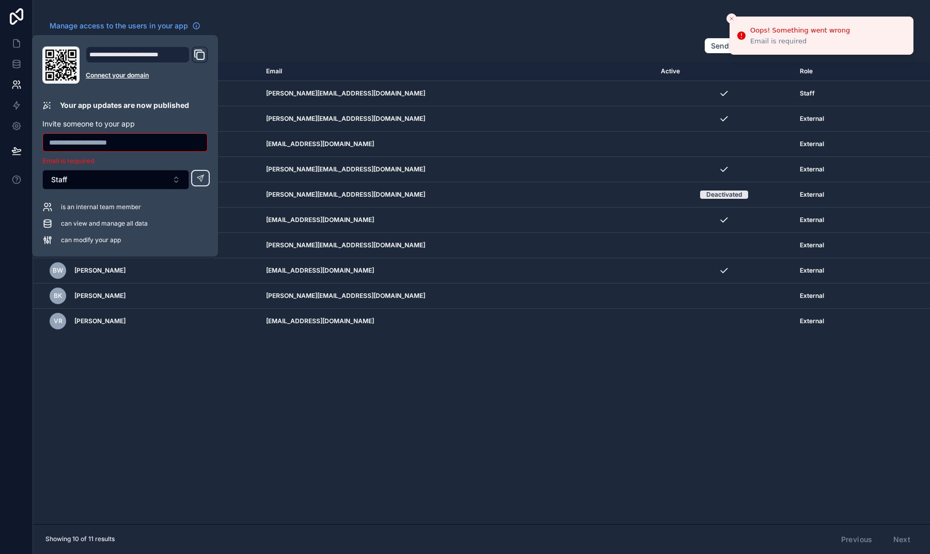
click at [108, 105] on p "Your app updates are now published" at bounding box center [124, 105] width 129 height 10
click at [195, 51] on icon "Domain and Custom Link" at bounding box center [198, 53] width 7 height 7
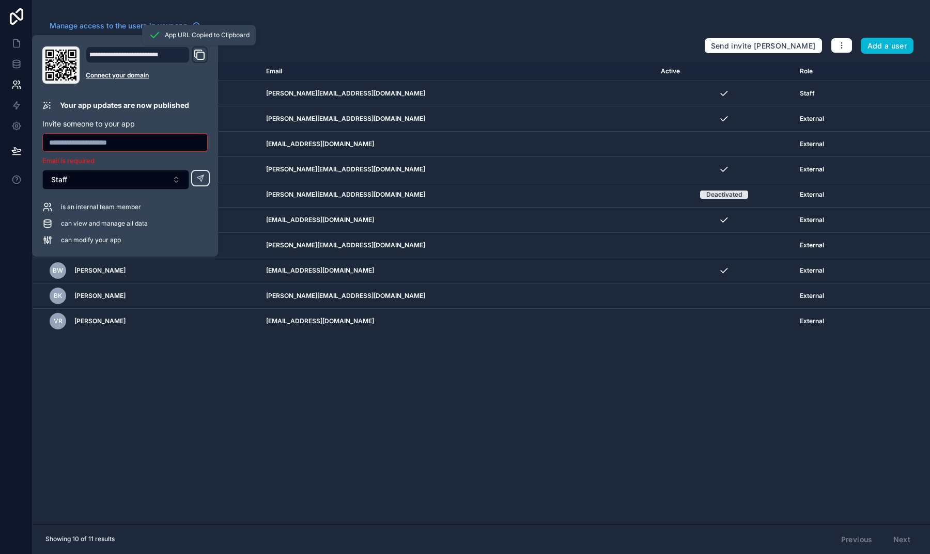
click at [191, 35] on span "App URL Copied to Clipboard" at bounding box center [207, 35] width 85 height 8
click at [194, 54] on icon "Domain and Custom Link" at bounding box center [199, 55] width 12 height 12
click at [254, 406] on div "Name Email Active Role userTable.email AF Andrew Fallon andrew@tigerlilymedia.c…" at bounding box center [481, 293] width 897 height 462
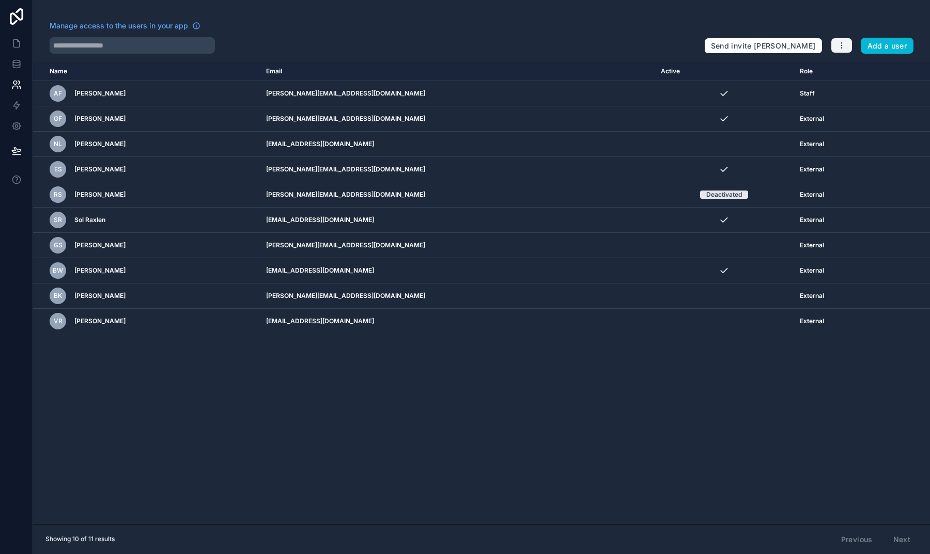
click at [836, 44] on button "button" at bounding box center [842, 45] width 22 height 15
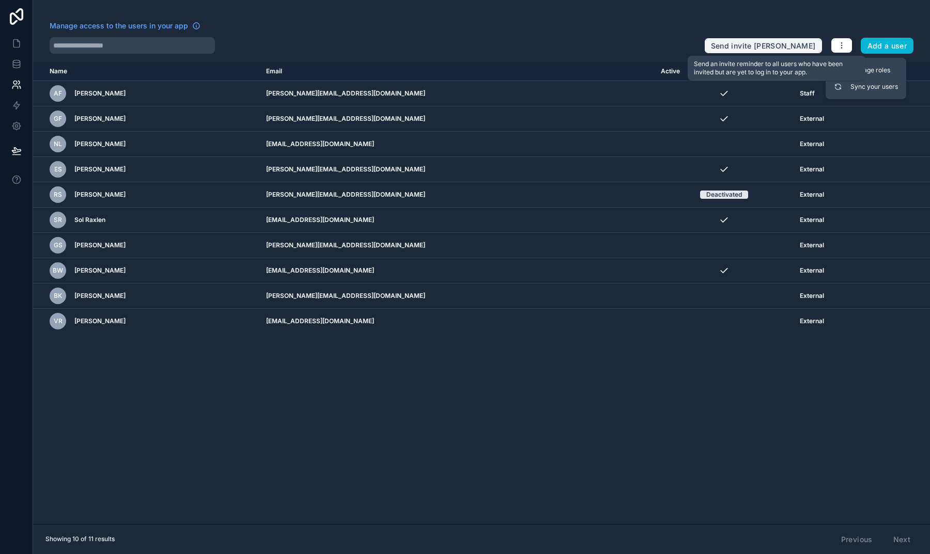
click at [789, 45] on button "Send invite [PERSON_NAME]" at bounding box center [763, 46] width 118 height 17
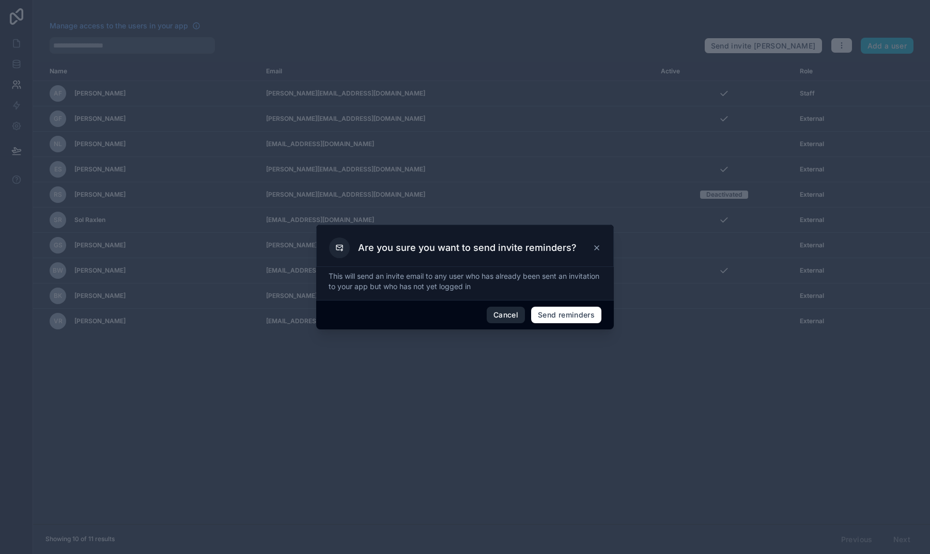
click at [504, 312] on button "Cancel" at bounding box center [506, 315] width 38 height 17
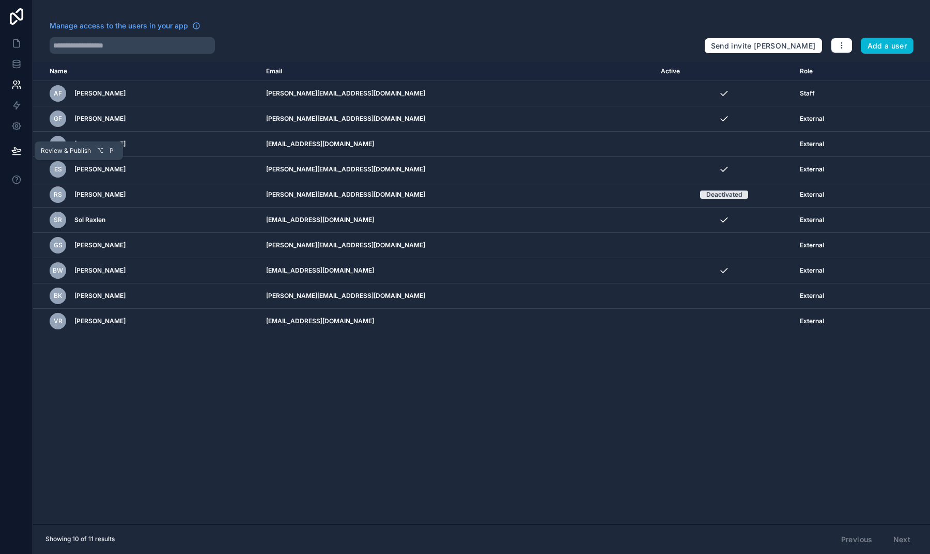
click at [16, 146] on icon at bounding box center [16, 151] width 10 height 10
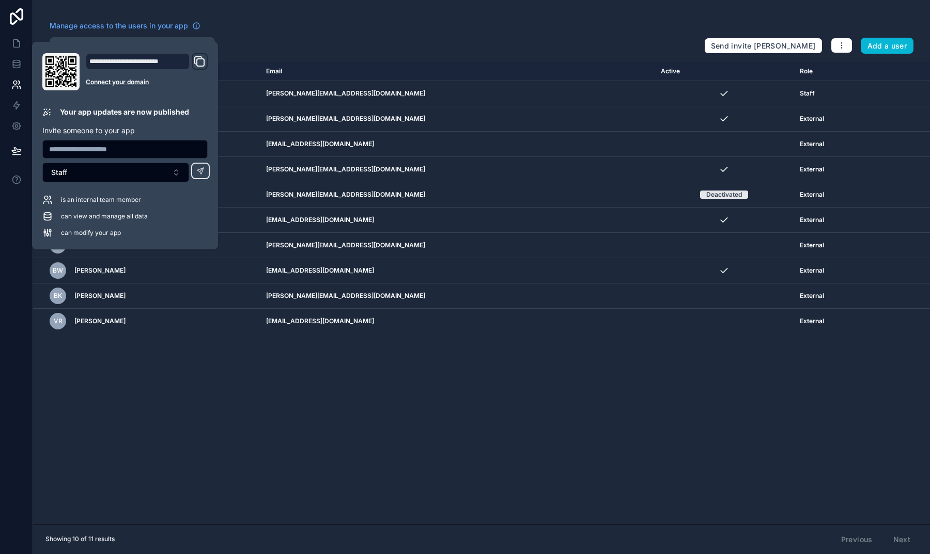
click at [107, 447] on div "Name Email Active Role userTable.email AF Andrew Fallon andrew@tigerlilymedia.c…" at bounding box center [481, 293] width 897 height 462
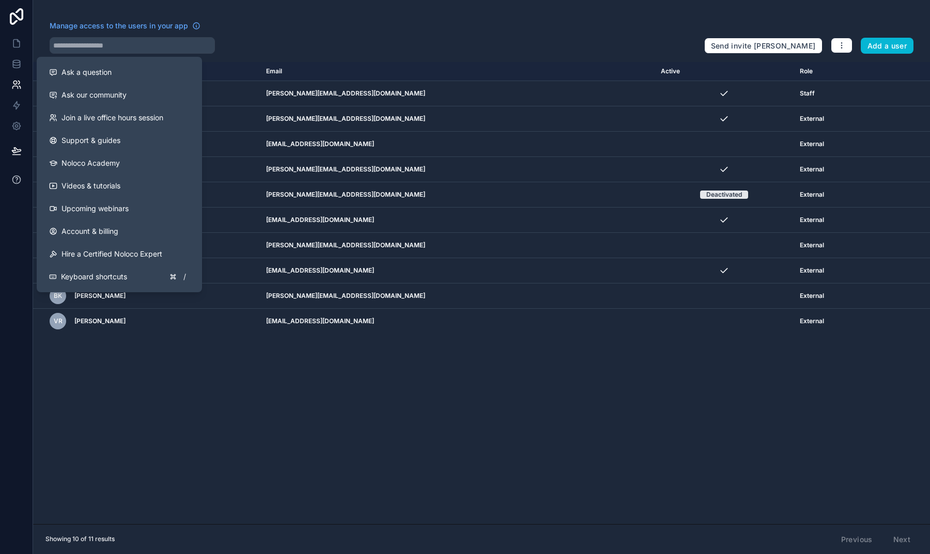
click at [12, 178] on icon at bounding box center [16, 180] width 10 height 10
click at [91, 146] on link "Support & guides" at bounding box center [119, 140] width 157 height 23
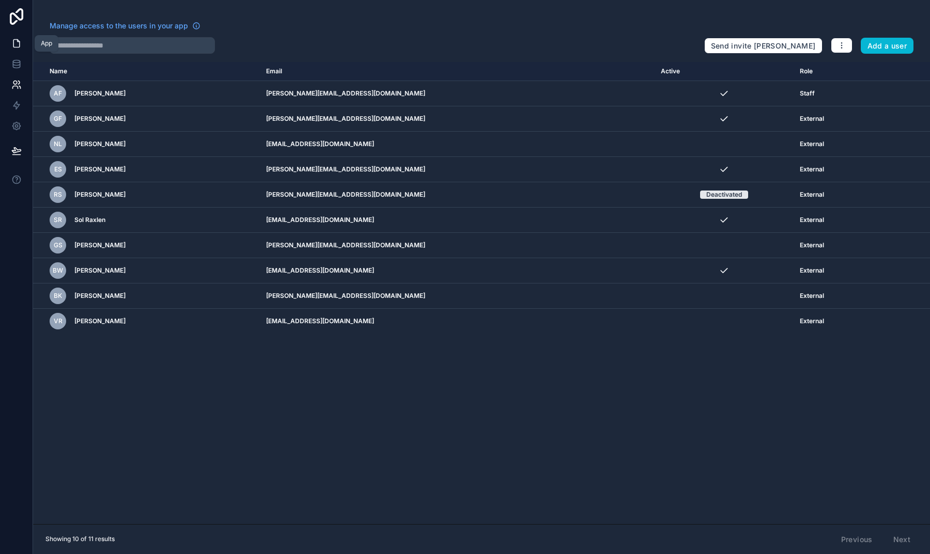
click at [13, 41] on icon at bounding box center [16, 43] width 10 height 10
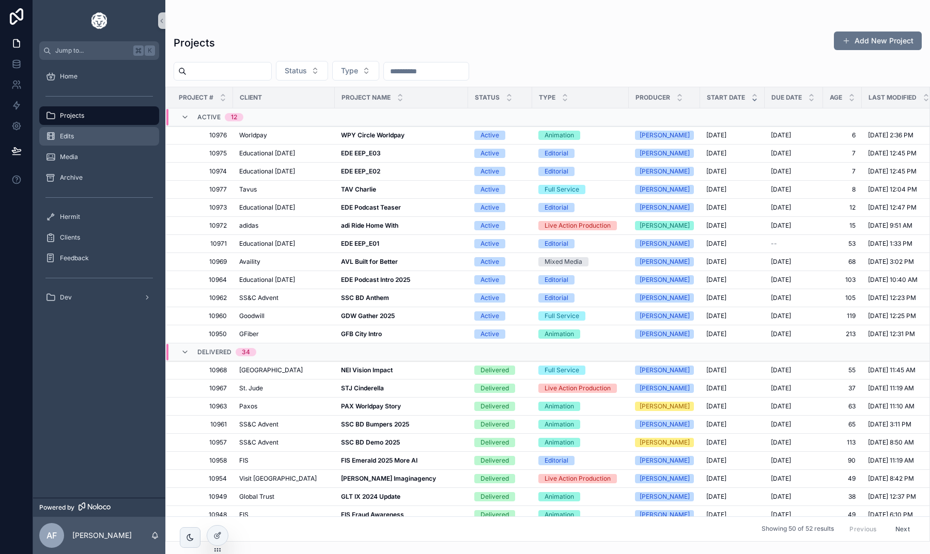
click at [104, 138] on div "Edits" at bounding box center [98, 136] width 107 height 17
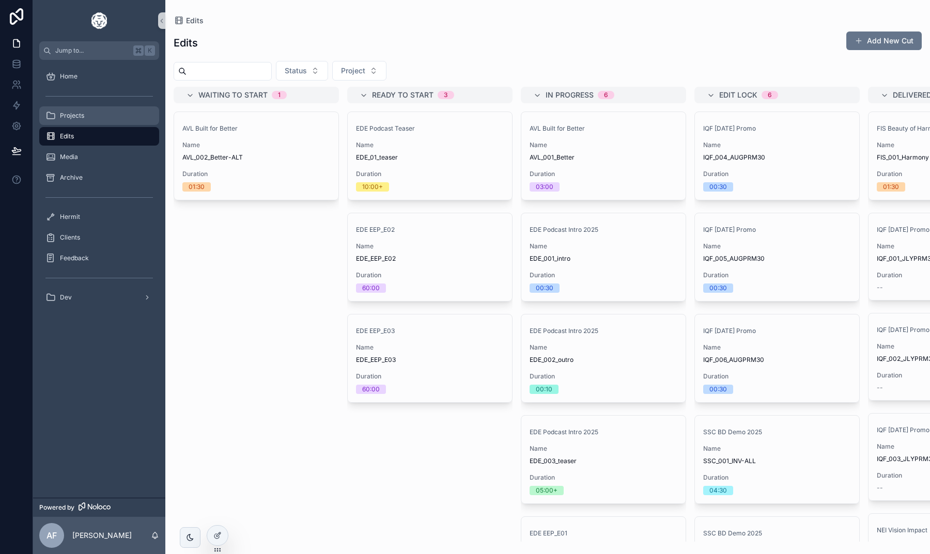
click at [103, 115] on div "Projects" at bounding box center [98, 115] width 107 height 17
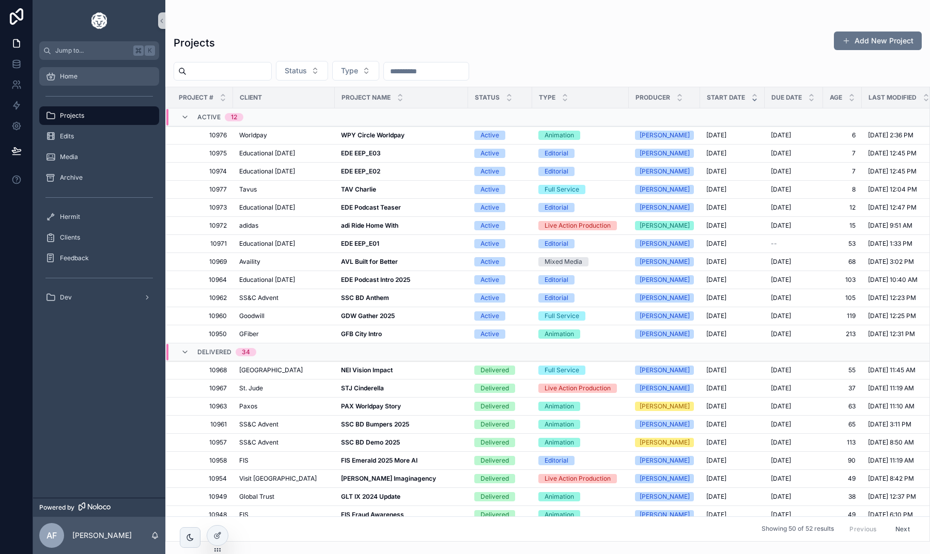
click at [97, 73] on div "Home" at bounding box center [98, 76] width 107 height 17
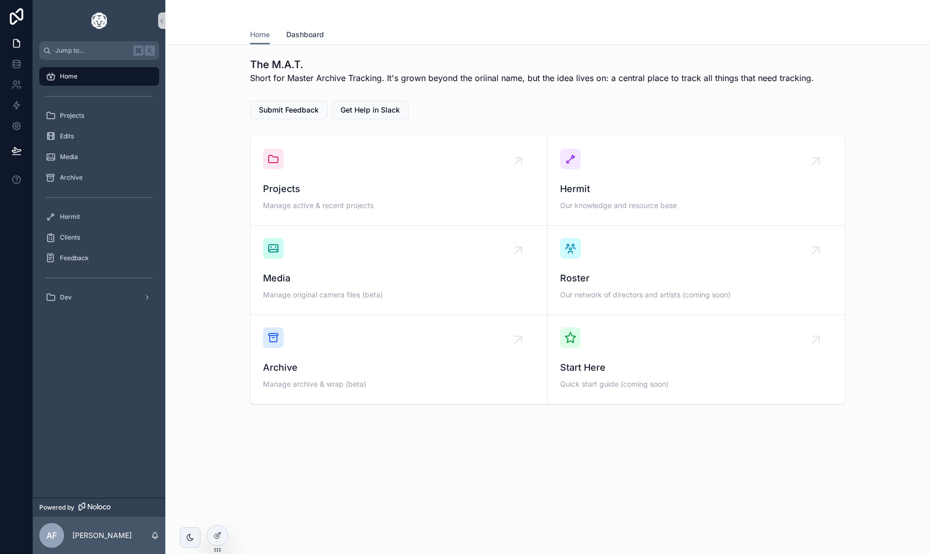
click at [320, 30] on span "Dashboard" at bounding box center [305, 34] width 38 height 10
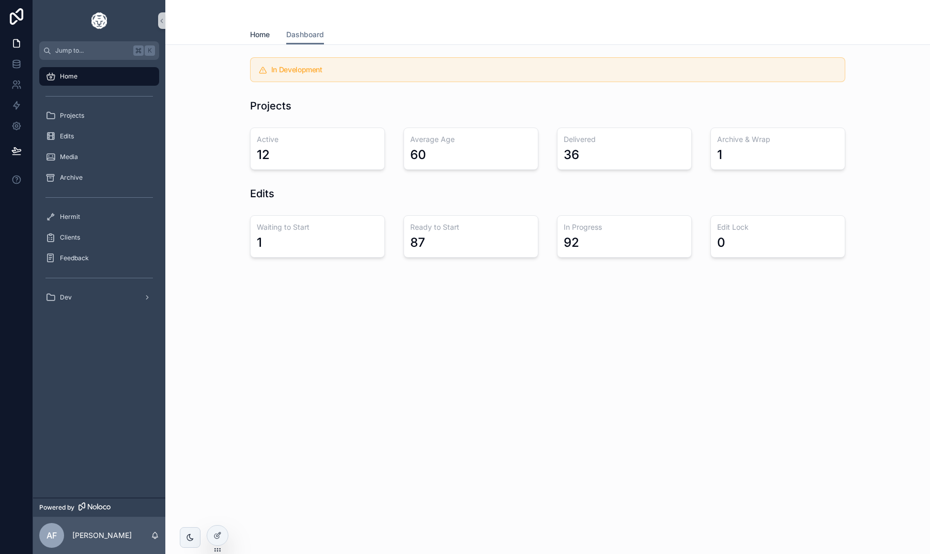
click at [259, 41] on link "Home" at bounding box center [260, 35] width 20 height 21
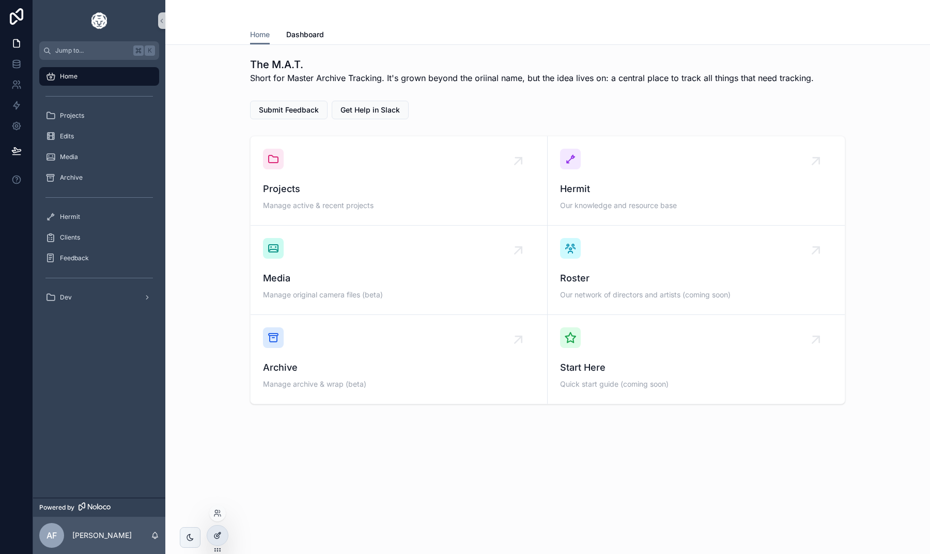
click at [212, 536] on div at bounding box center [217, 536] width 21 height 20
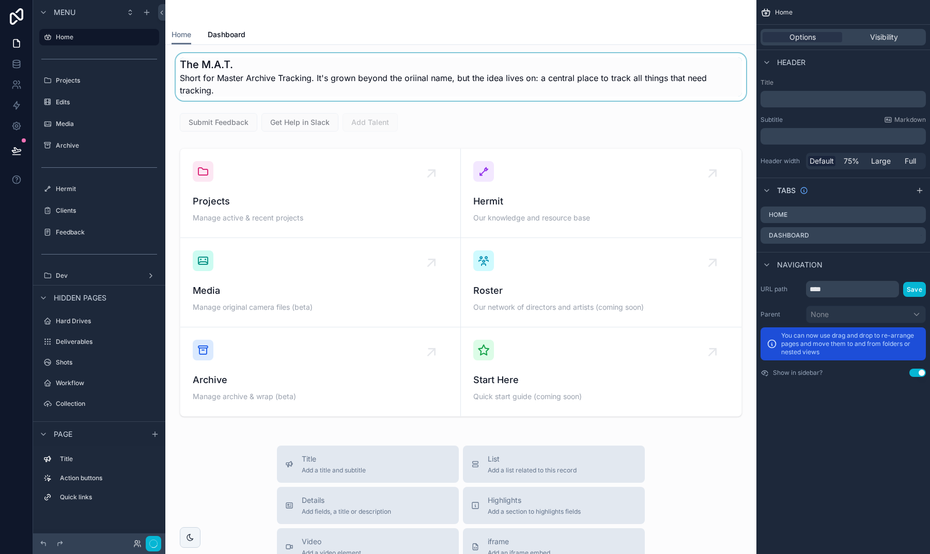
click at [400, 77] on div "scrollable content" at bounding box center [461, 77] width 574 height 48
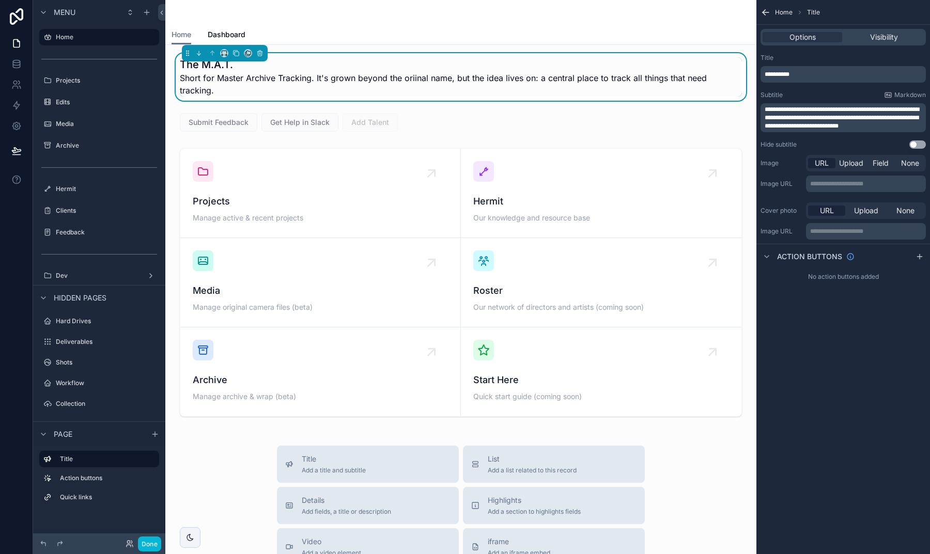
click at [417, 77] on span "Short for Master Archive Tracking. It's grown beyond the oriinal name, but the …" at bounding box center [461, 84] width 562 height 25
click at [783, 117] on span "**********" at bounding box center [842, 117] width 154 height 23
click at [871, 359] on div "**********" at bounding box center [843, 277] width 174 height 554
click at [154, 547] on button "Done" at bounding box center [149, 544] width 23 height 15
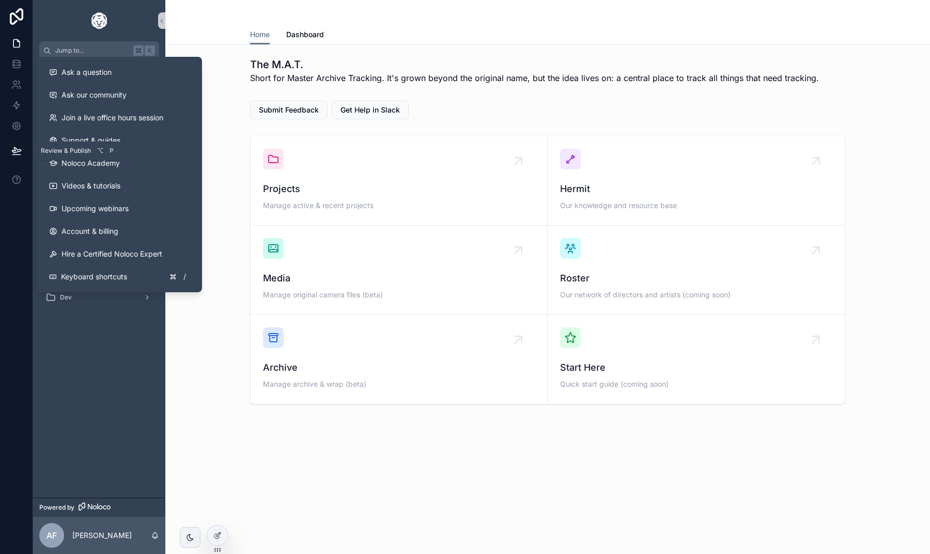
click at [15, 155] on icon at bounding box center [16, 155] width 8 height 0
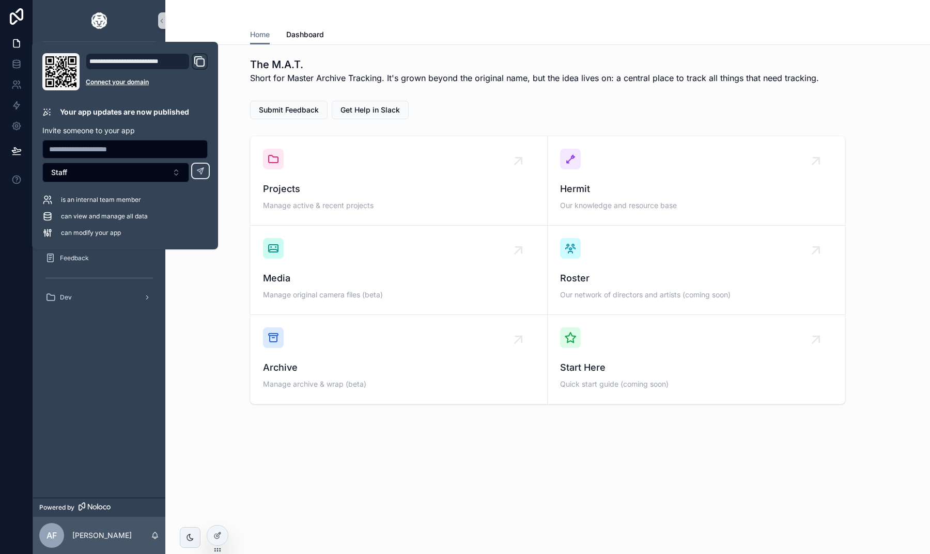
click at [243, 105] on div "Submit Feedback Get Help in Slack" at bounding box center [548, 110] width 748 height 27
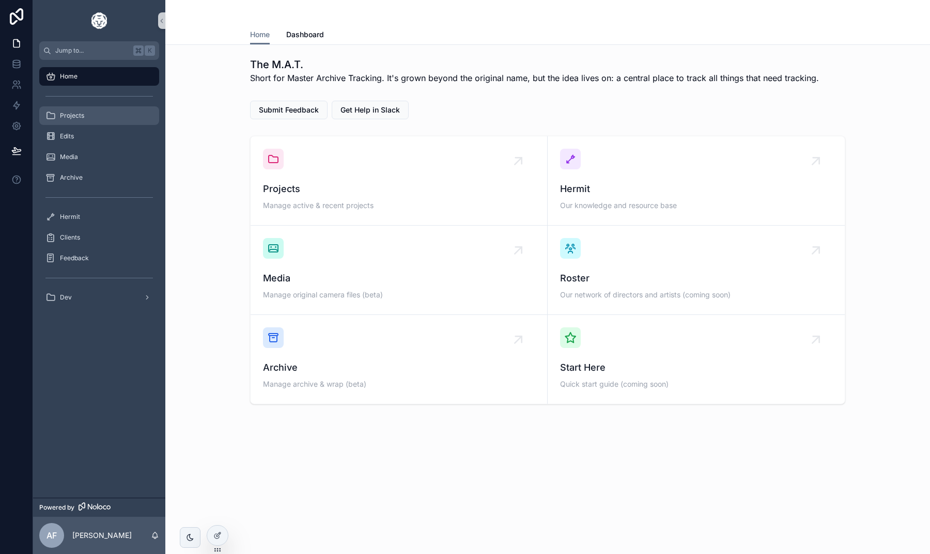
click at [68, 118] on span "Projects" at bounding box center [72, 116] width 24 height 8
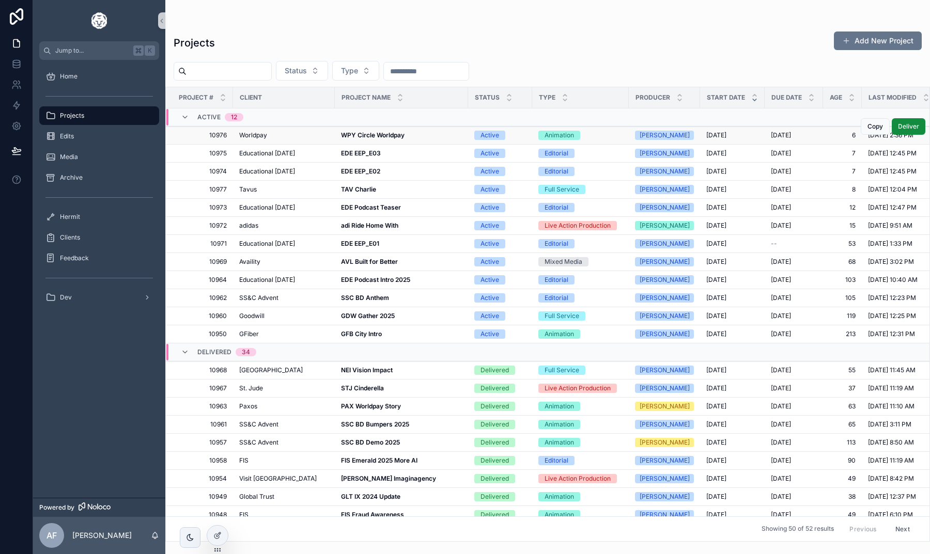
click at [360, 134] on strong "WPY Circle Worldpay" at bounding box center [373, 135] width 64 height 8
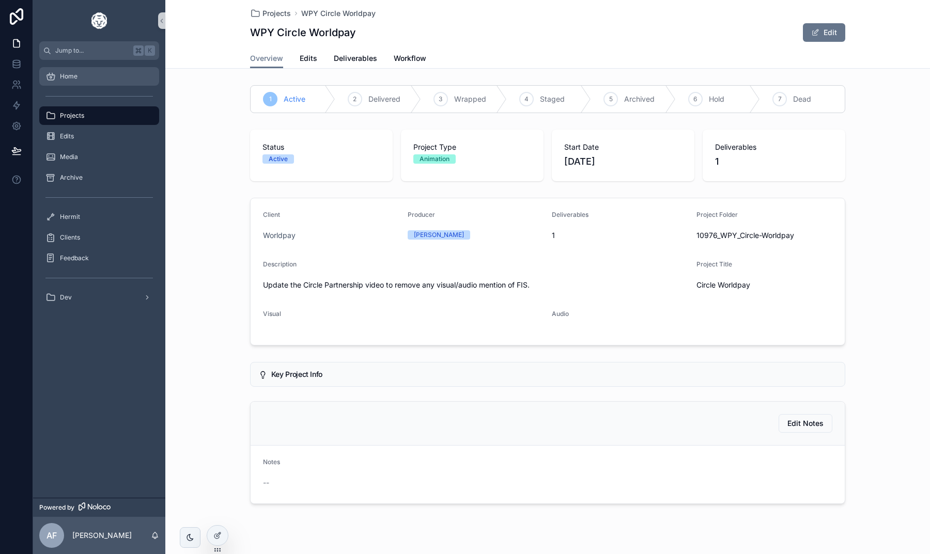
click at [96, 82] on div "Home" at bounding box center [98, 76] width 107 height 17
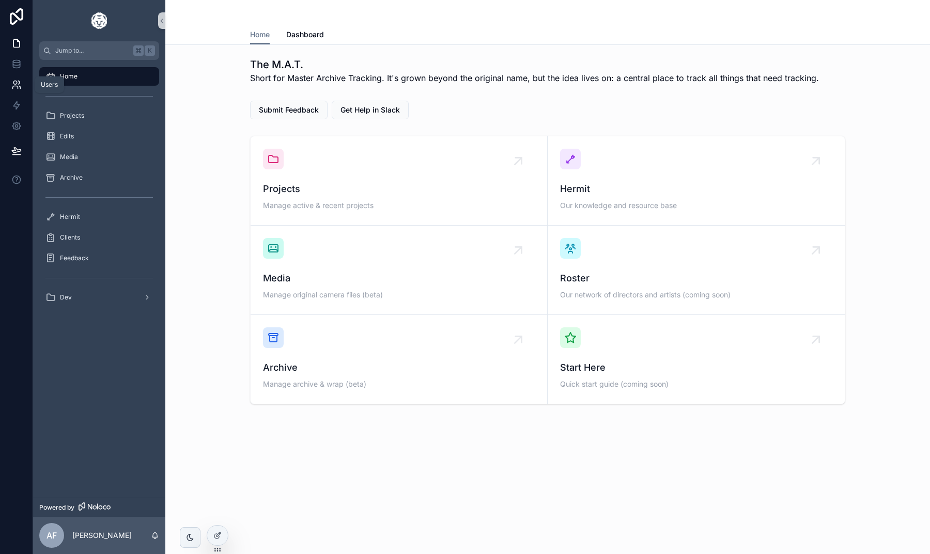
click at [18, 77] on link at bounding box center [16, 84] width 33 height 21
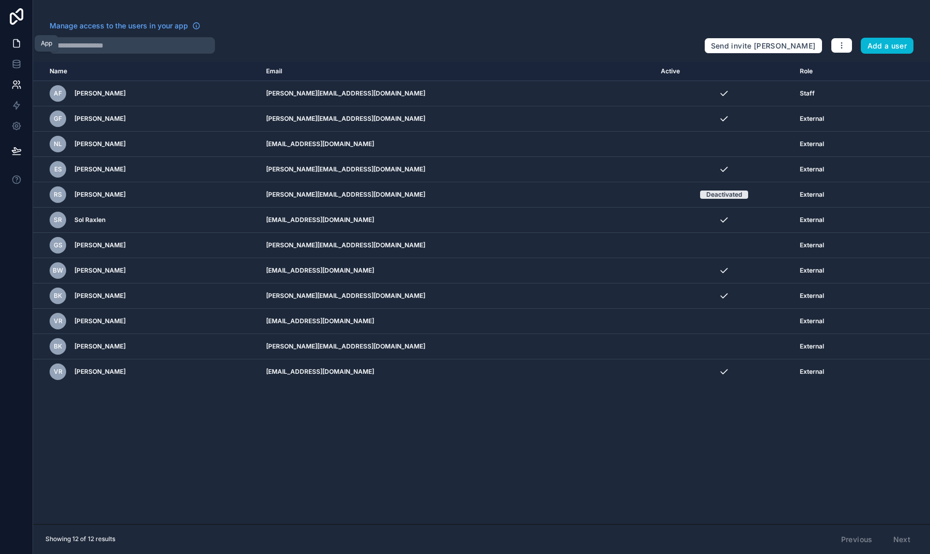
click at [20, 43] on icon at bounding box center [16, 43] width 10 height 10
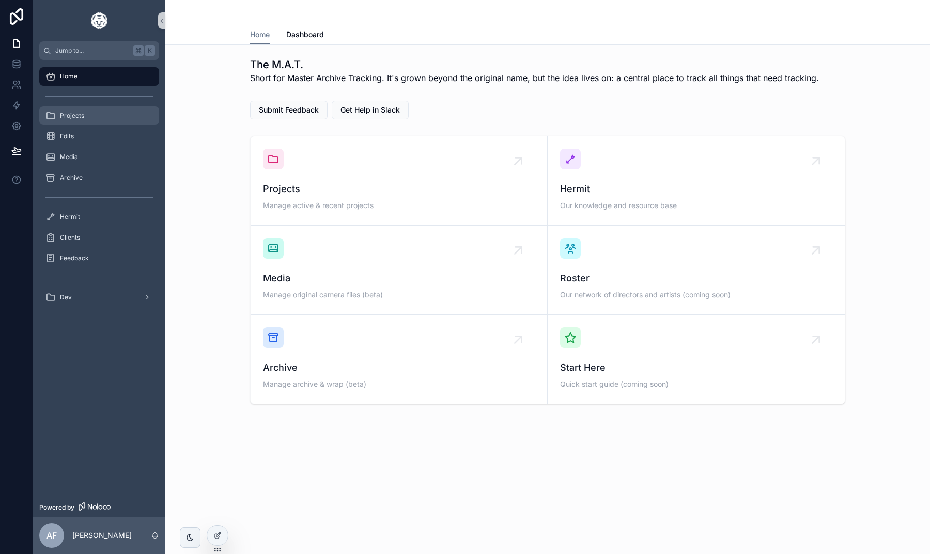
click at [82, 121] on div "Projects" at bounding box center [98, 115] width 107 height 17
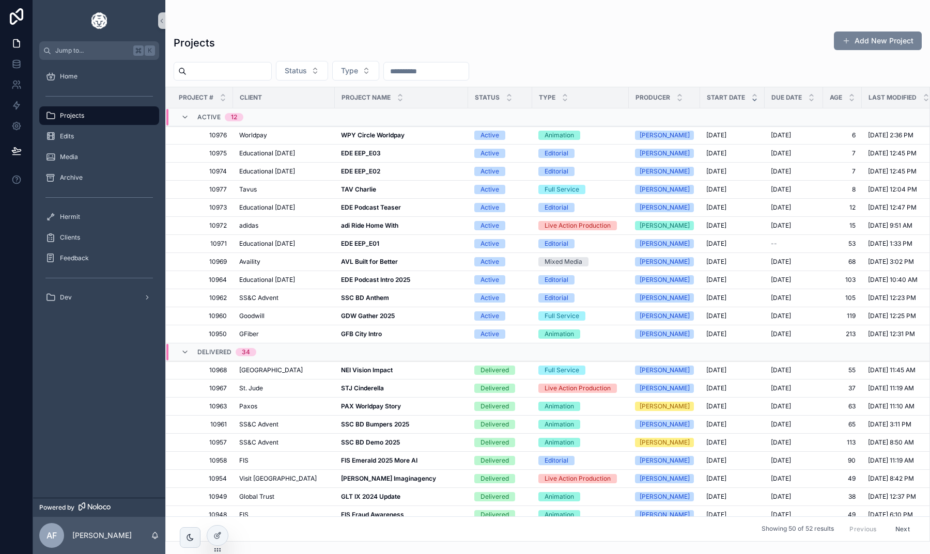
click at [863, 41] on button "Add New Project" at bounding box center [878, 41] width 88 height 19
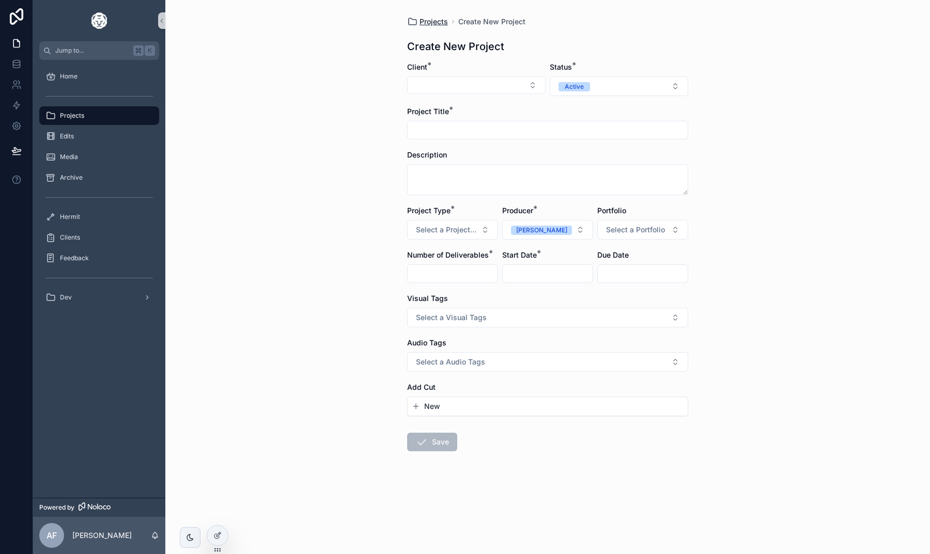
click at [416, 22] on icon "scrollable content" at bounding box center [412, 22] width 10 height 10
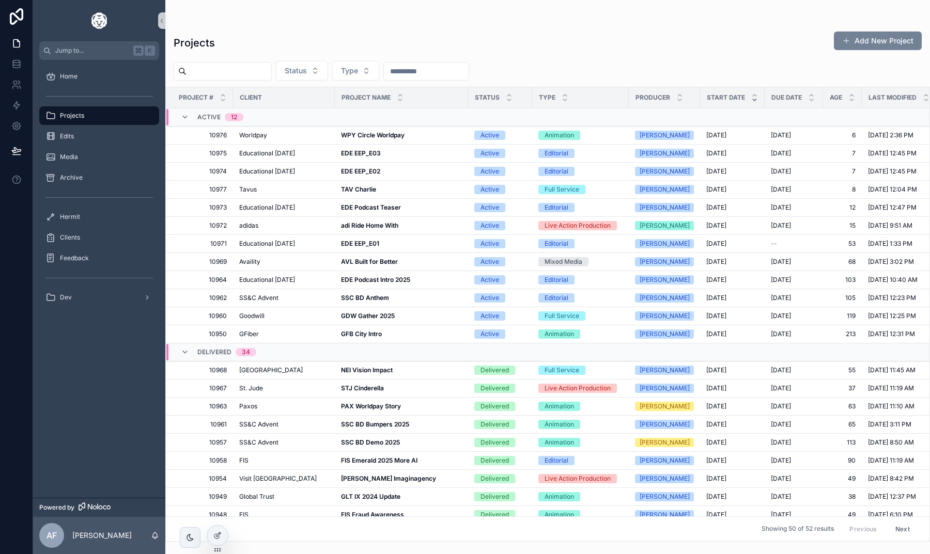
click at [861, 39] on button "Add New Project" at bounding box center [878, 41] width 88 height 19
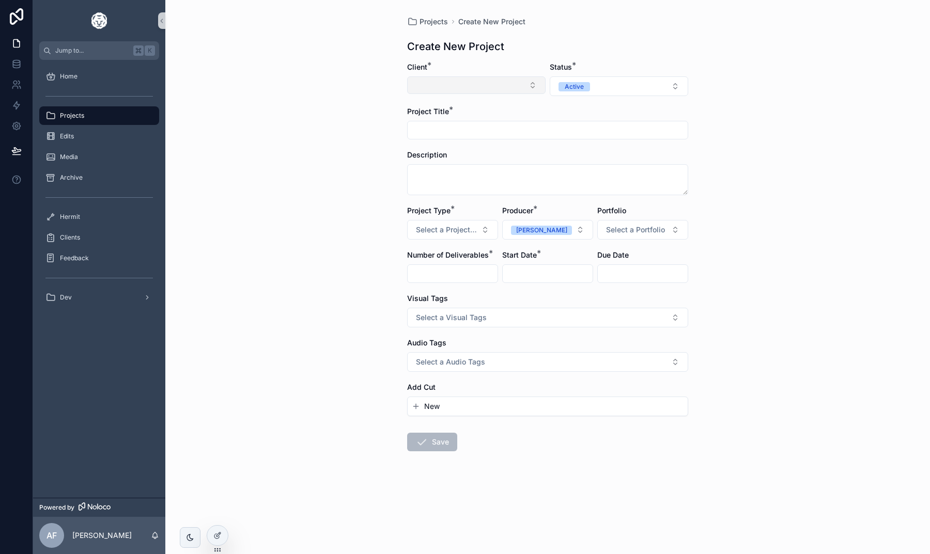
click at [457, 83] on button "Select Button" at bounding box center [476, 85] width 138 height 18
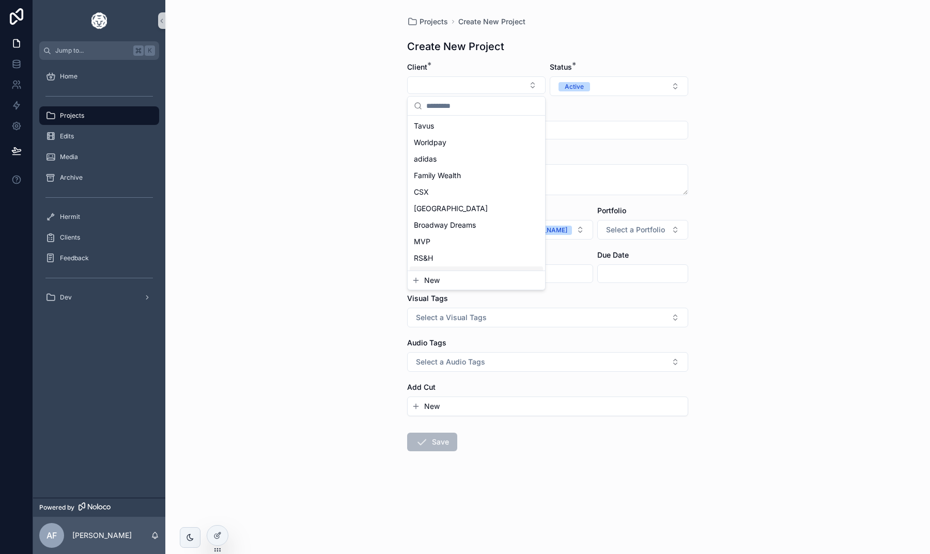
click at [349, 209] on div "Projects Create New Project Create New Project Client * Status * Active Project…" at bounding box center [547, 277] width 765 height 554
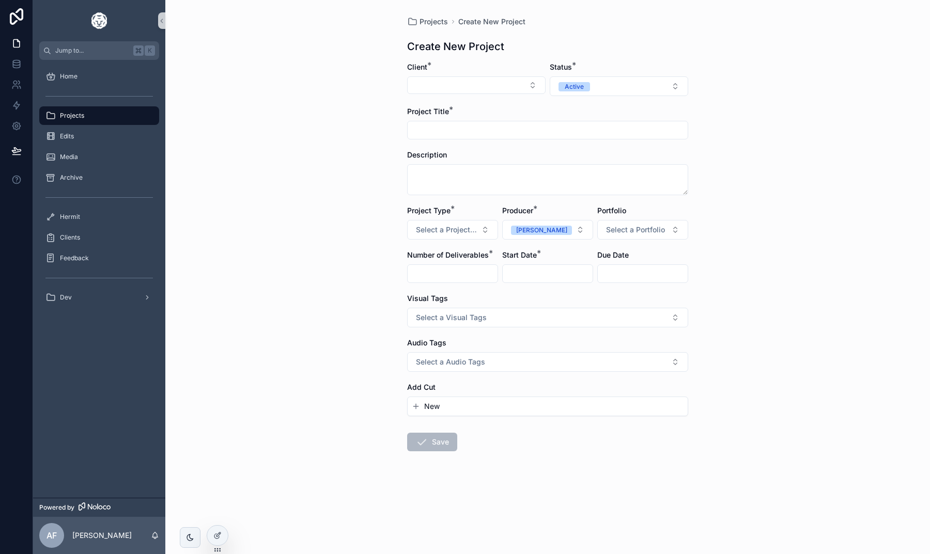
click at [73, 125] on link "Projects" at bounding box center [99, 115] width 120 height 19
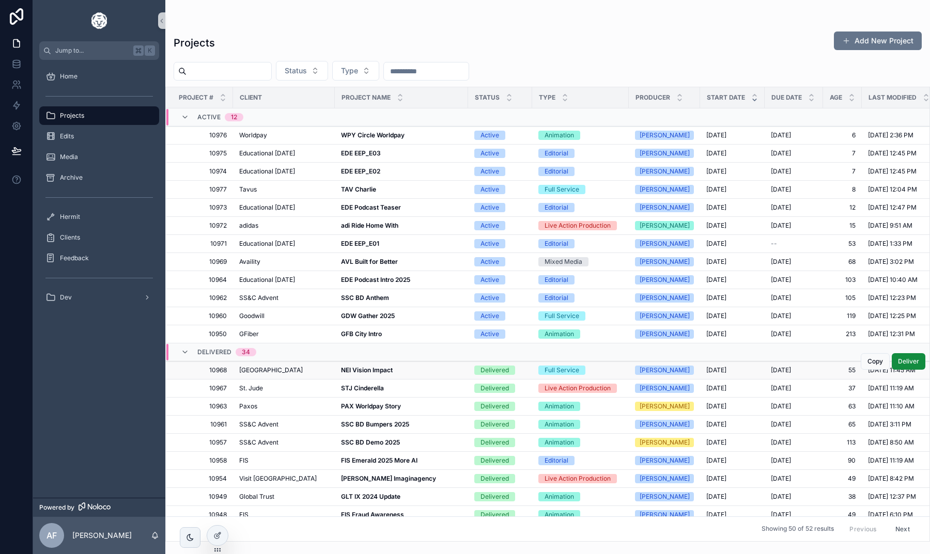
click at [361, 372] on strong "NEI Vision Impact" at bounding box center [367, 370] width 52 height 8
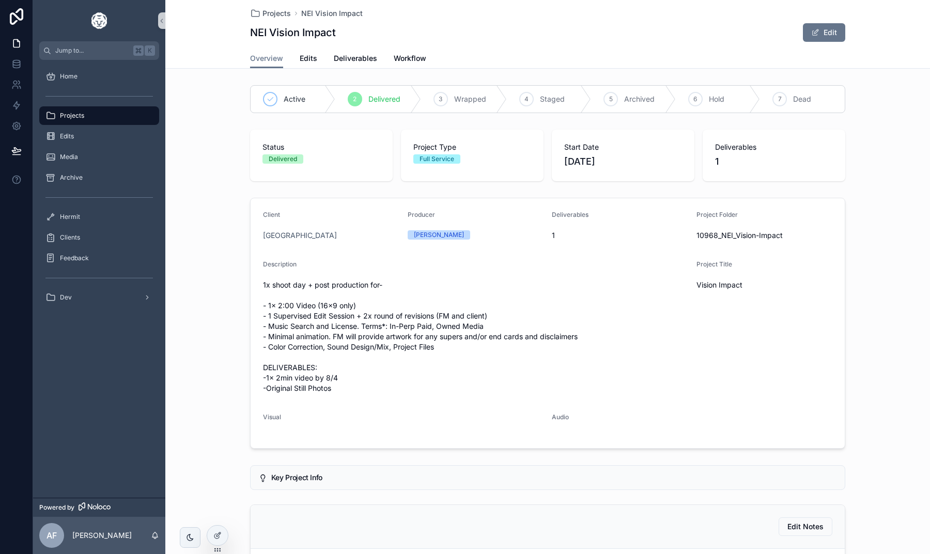
click at [297, 59] on div "Overview Edits Deliverables Workflow" at bounding box center [547, 59] width 595 height 20
click at [304, 58] on span "Edits" at bounding box center [309, 58] width 18 height 10
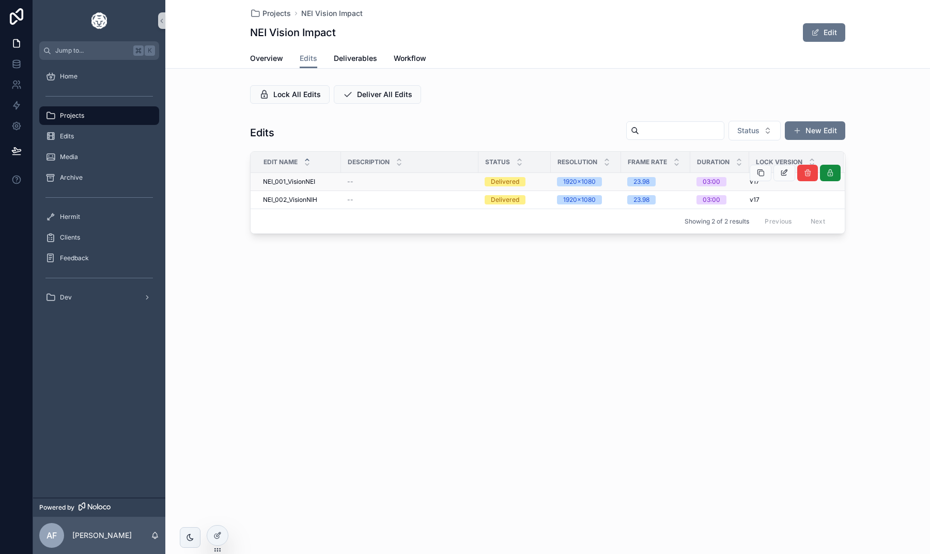
click at [295, 184] on span "NEI_001_VisionNEI" at bounding box center [289, 182] width 52 height 8
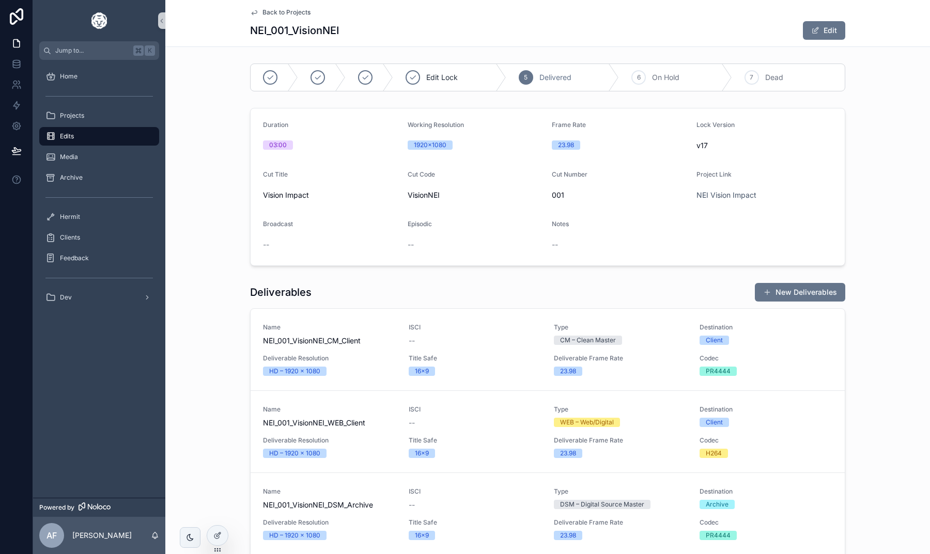
click at [284, 13] on span "Back to Projects" at bounding box center [286, 12] width 48 height 8
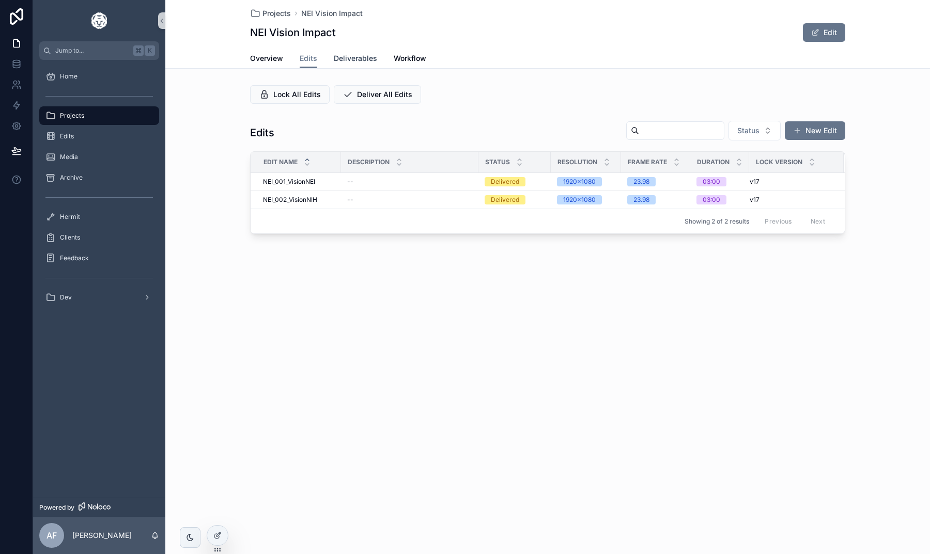
click at [347, 60] on span "Deliverables" at bounding box center [355, 58] width 43 height 10
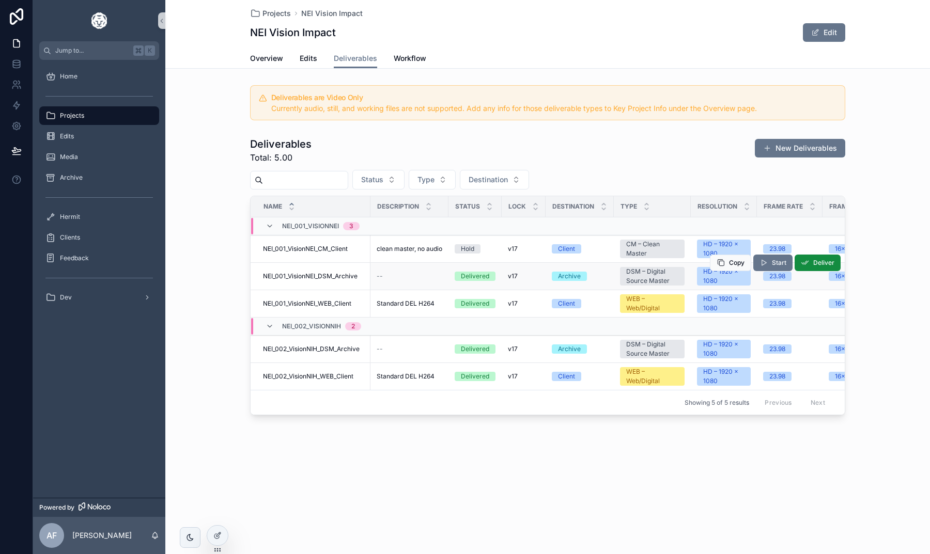
click at [321, 279] on span "NEI_001_VisionNEI_DSM_Archive" at bounding box center [310, 276] width 95 height 8
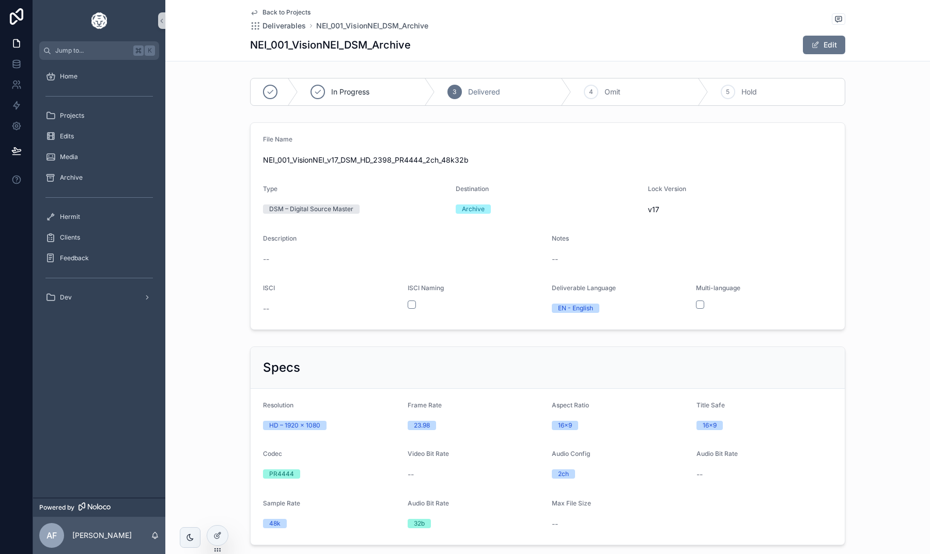
click at [287, 9] on span "Back to Projects" at bounding box center [286, 12] width 48 height 8
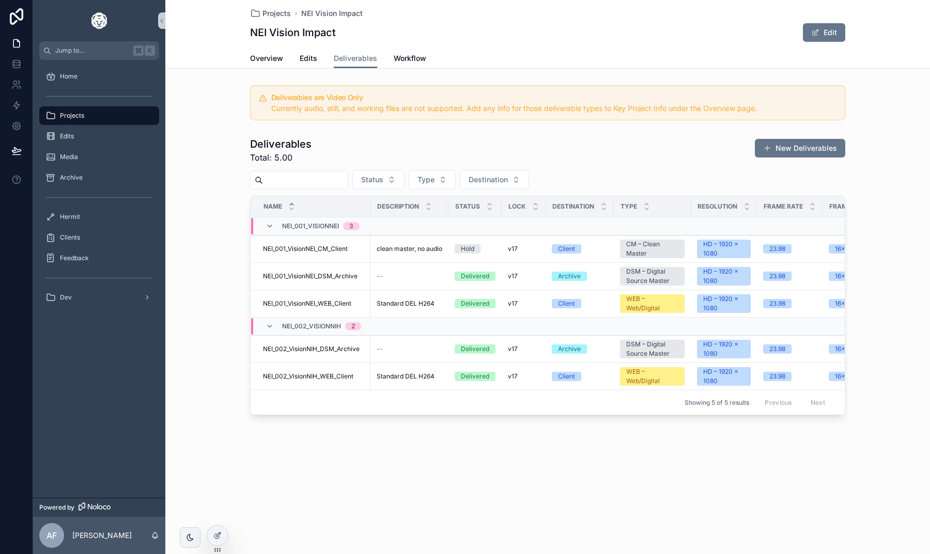
click at [72, 117] on span "Projects" at bounding box center [72, 116] width 24 height 8
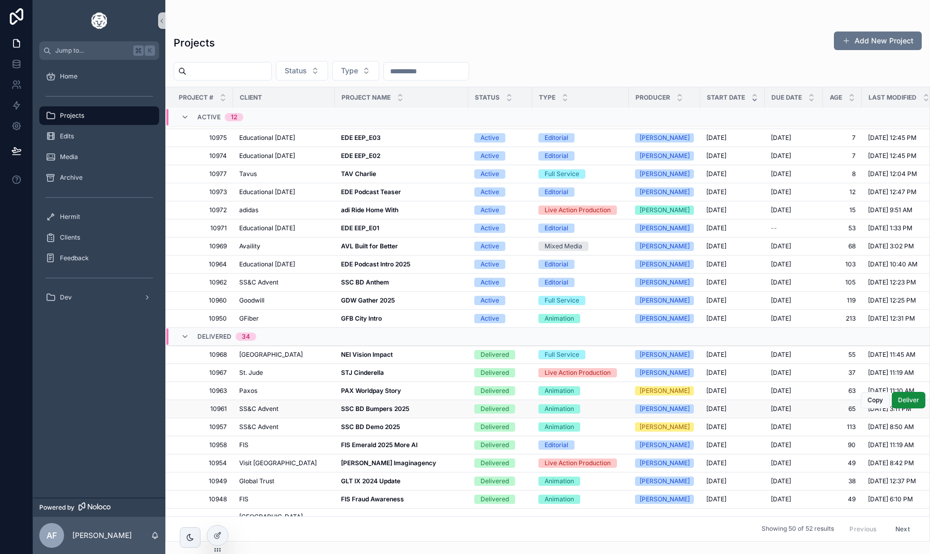
scroll to position [17, 0]
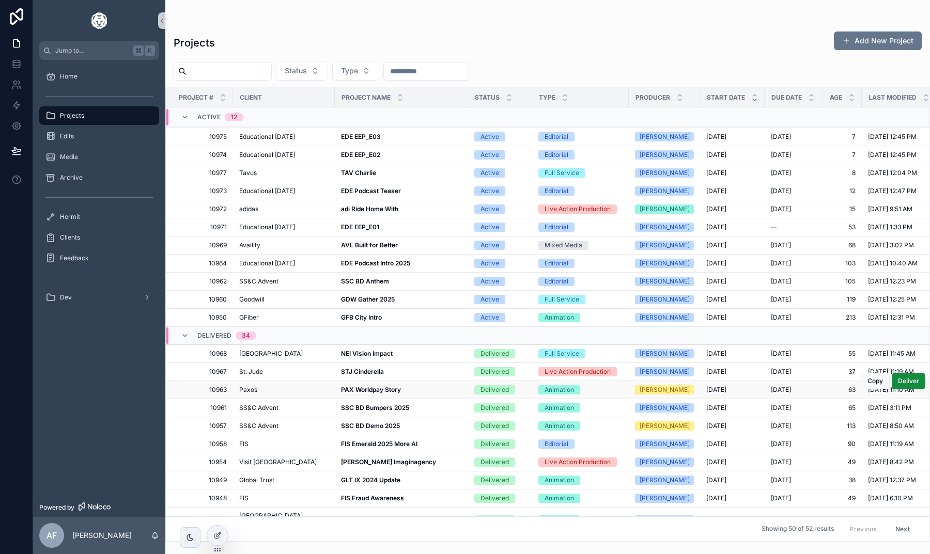
click at [358, 390] on strong "PAX Worldpay Story" at bounding box center [371, 390] width 60 height 8
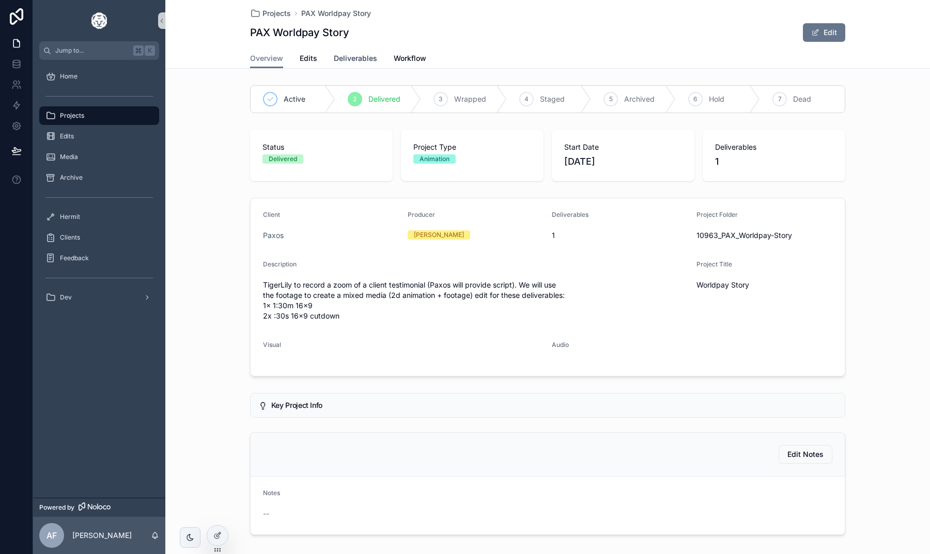
click at [346, 59] on span "Deliverables" at bounding box center [355, 58] width 43 height 10
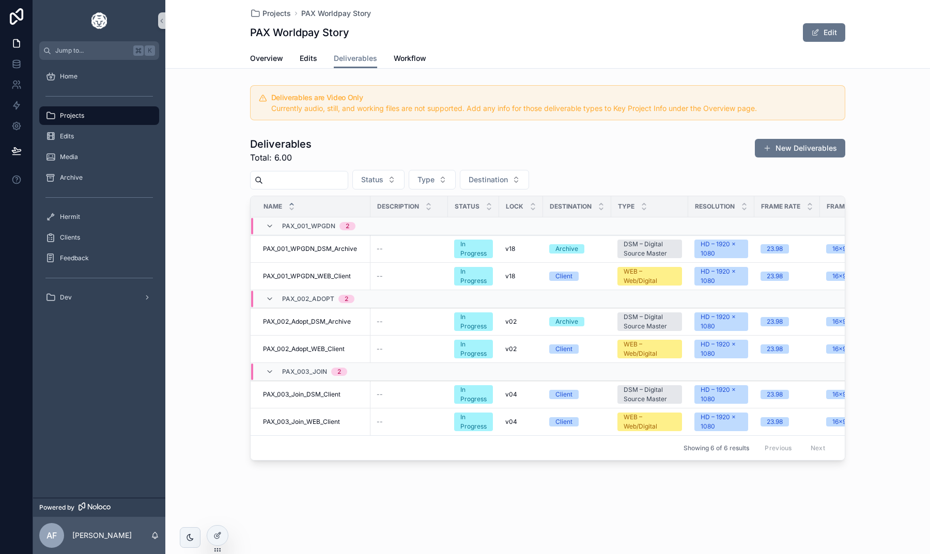
click at [101, 115] on div "Projects" at bounding box center [98, 115] width 107 height 17
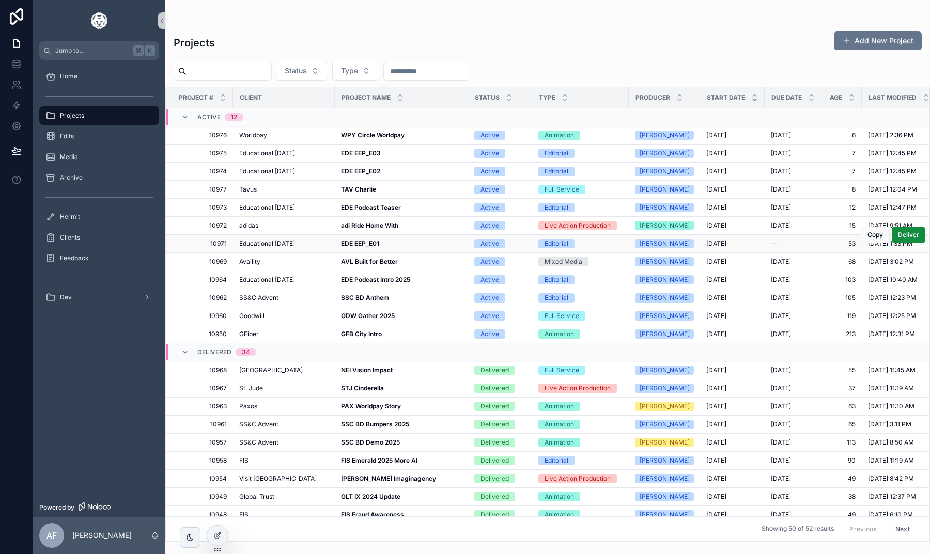
click at [352, 240] on strong "EDE EEP_E01" at bounding box center [360, 244] width 38 height 8
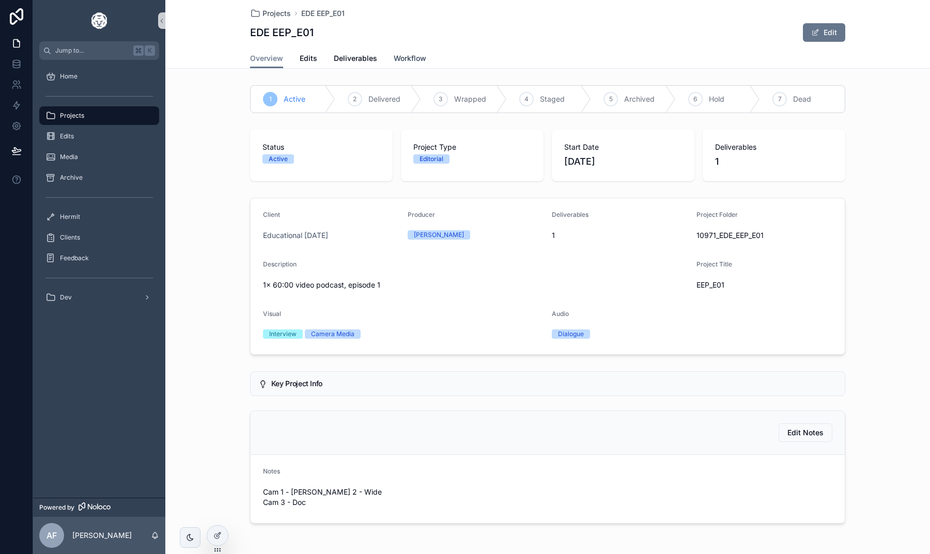
click at [400, 60] on span "Workflow" at bounding box center [410, 58] width 33 height 10
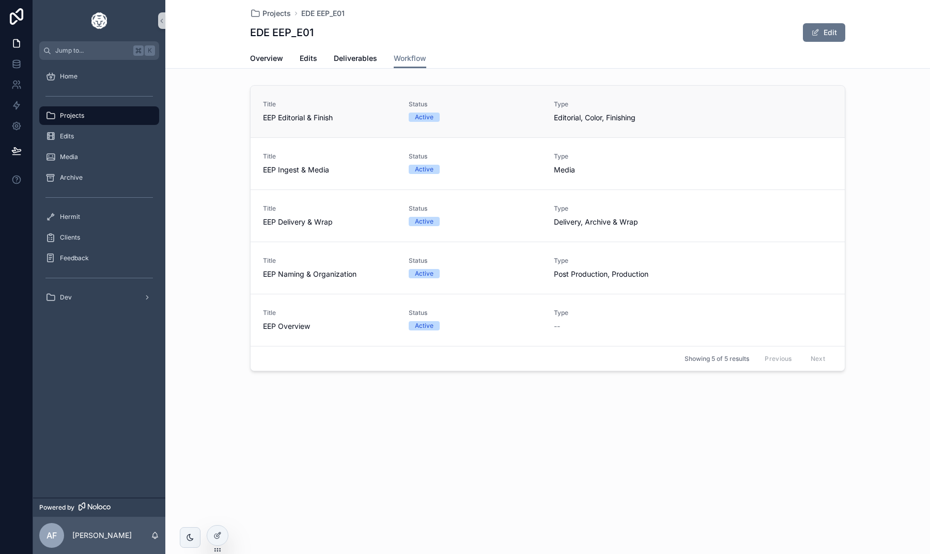
click at [561, 120] on span "Editorial, Color, Finishing" at bounding box center [620, 118] width 133 height 10
click at [308, 121] on span "EEP Editorial & Finish" at bounding box center [329, 118] width 133 height 10
click at [65, 218] on span "Hermit" at bounding box center [70, 217] width 20 height 8
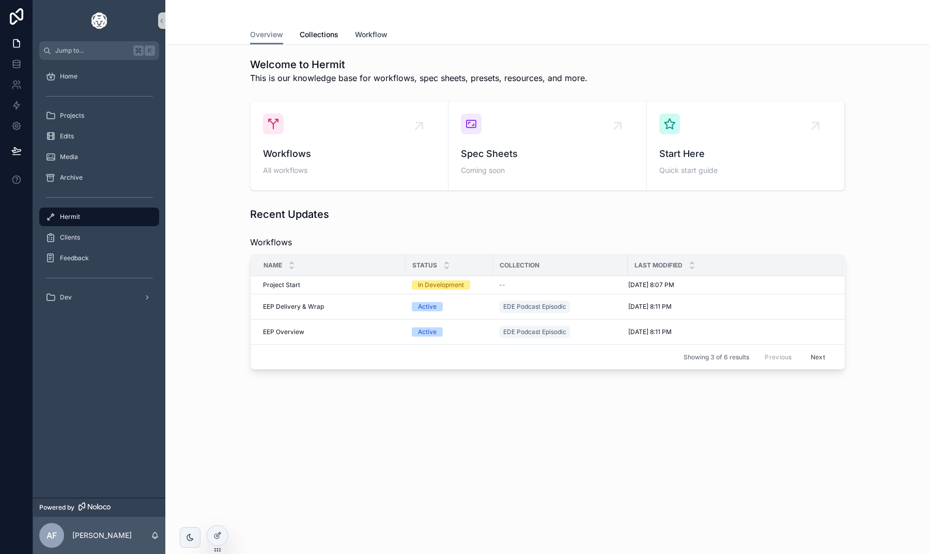
click at [363, 34] on span "Workflow" at bounding box center [371, 34] width 33 height 10
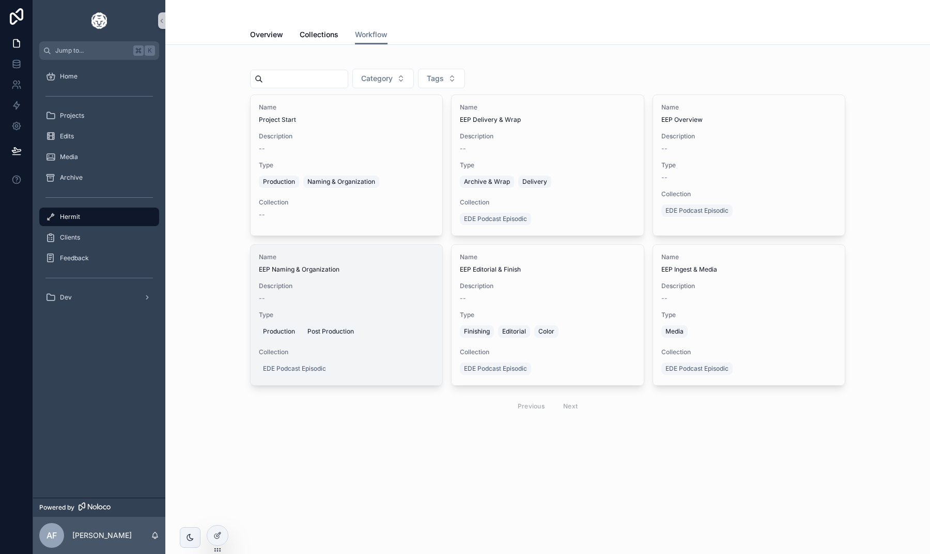
click at [377, 332] on div "Production Post Production" at bounding box center [346, 331] width 175 height 17
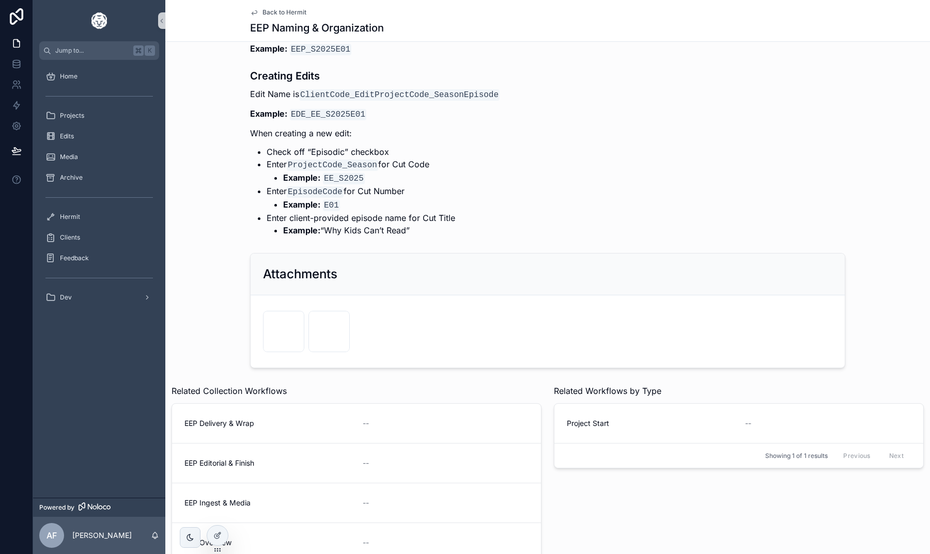
scroll to position [766, 0]
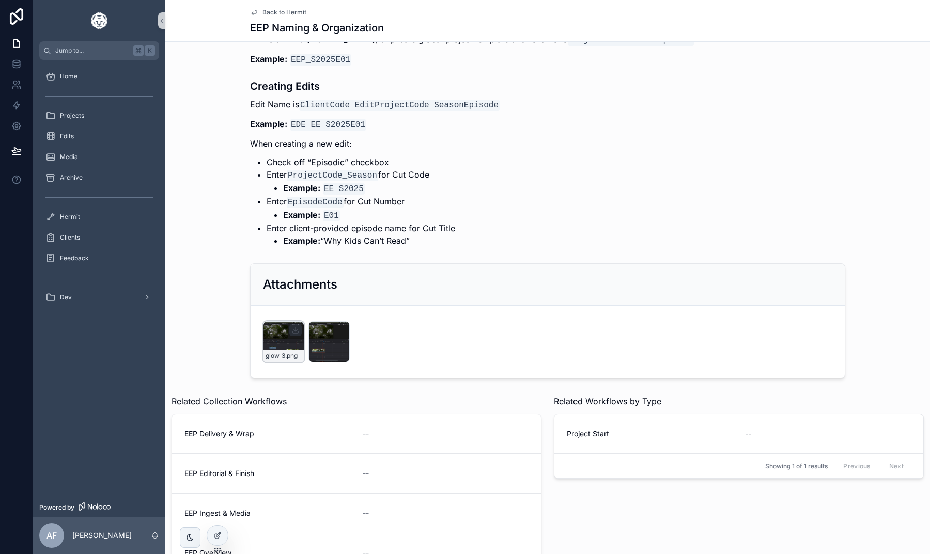
click at [275, 323] on div "glow_3 .png" at bounding box center [283, 341] width 41 height 41
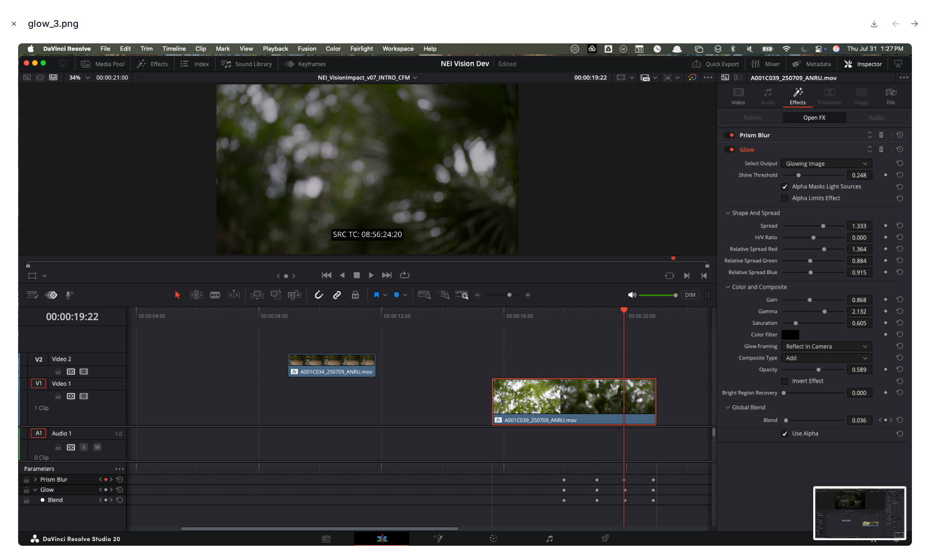
click at [11, 23] on icon "Close modal" at bounding box center [13, 23] width 7 height 7
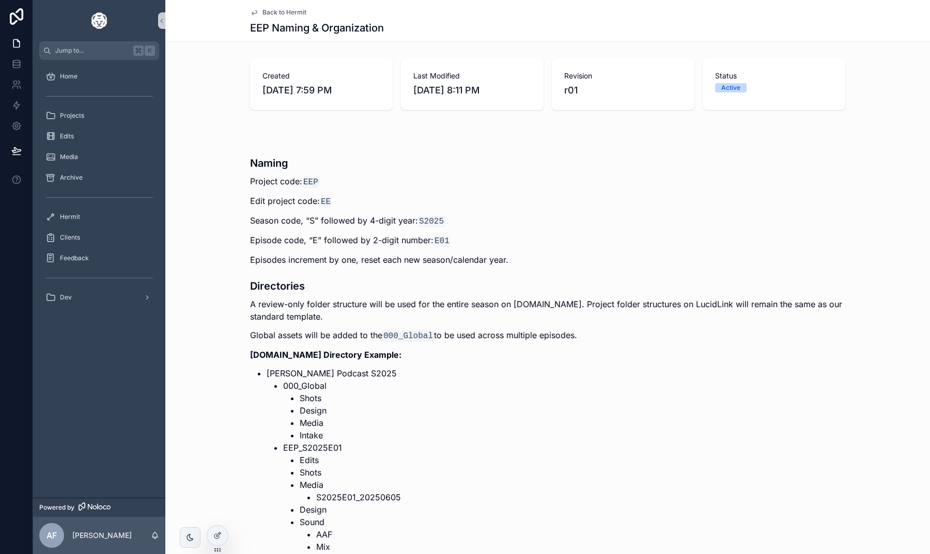
click at [267, 13] on span "Back to Hermit" at bounding box center [284, 12] width 44 height 8
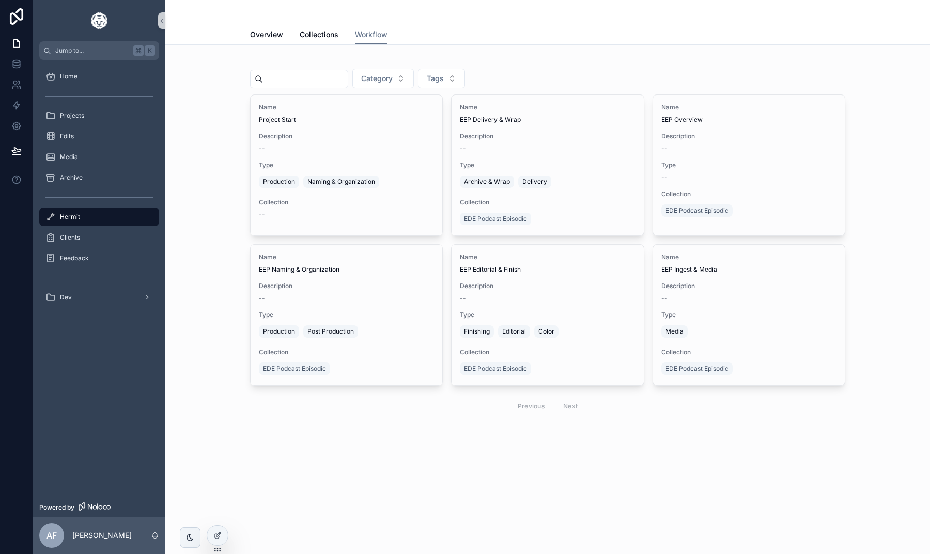
click at [119, 204] on div "scrollable content" at bounding box center [99, 197] width 120 height 17
click at [106, 212] on div "Hermit" at bounding box center [98, 217] width 107 height 17
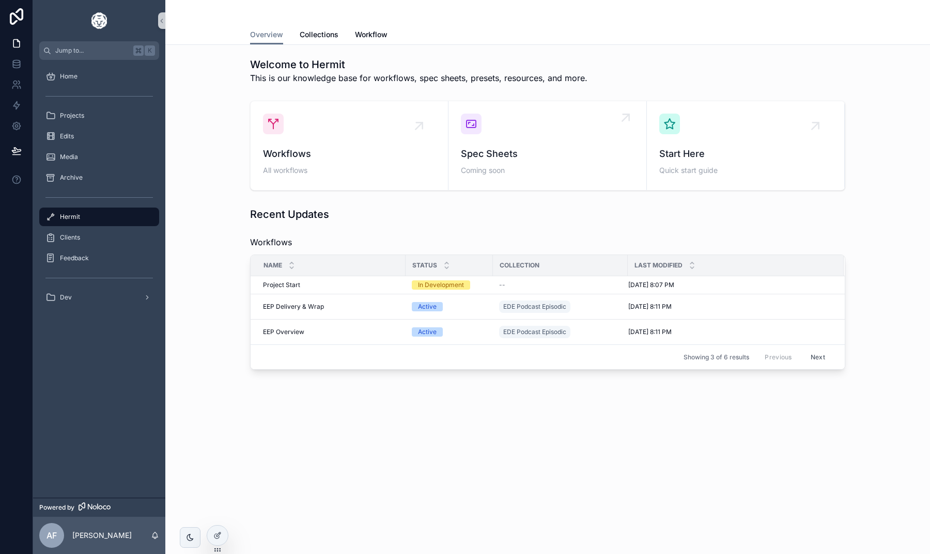
click at [469, 135] on div "Spec Sheets Coming soon" at bounding box center [547, 146] width 173 height 64
click at [73, 241] on span "Clients" at bounding box center [70, 238] width 20 height 8
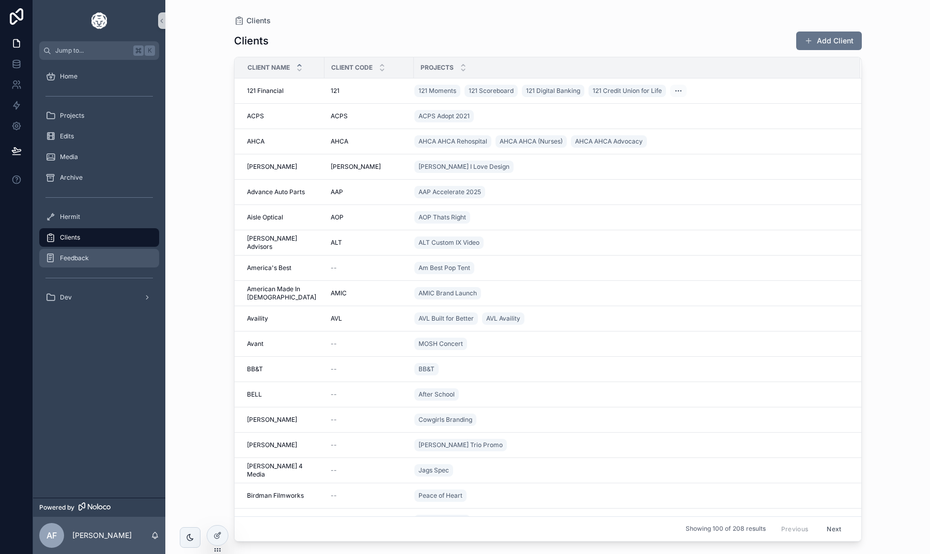
click at [77, 267] on link "Feedback" at bounding box center [99, 258] width 120 height 19
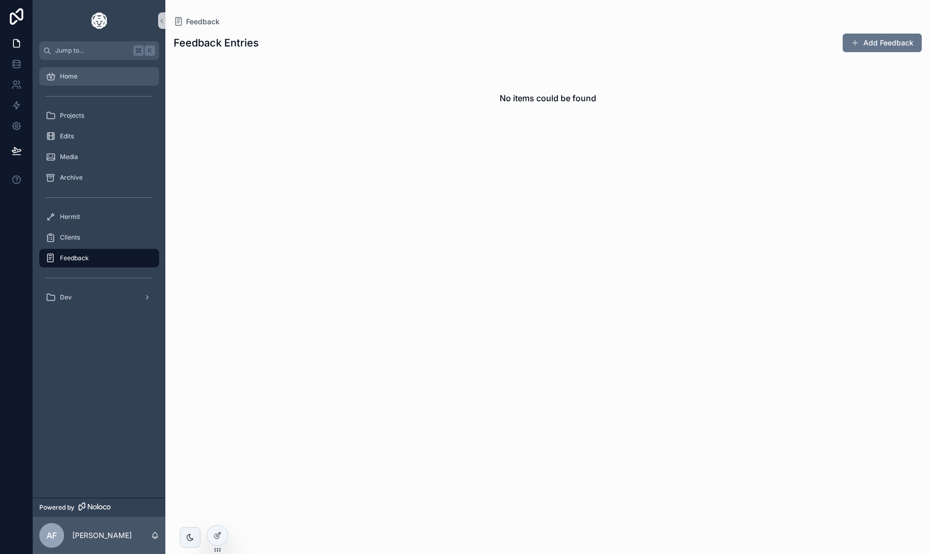
click at [66, 76] on span "Home" at bounding box center [69, 76] width 18 height 8
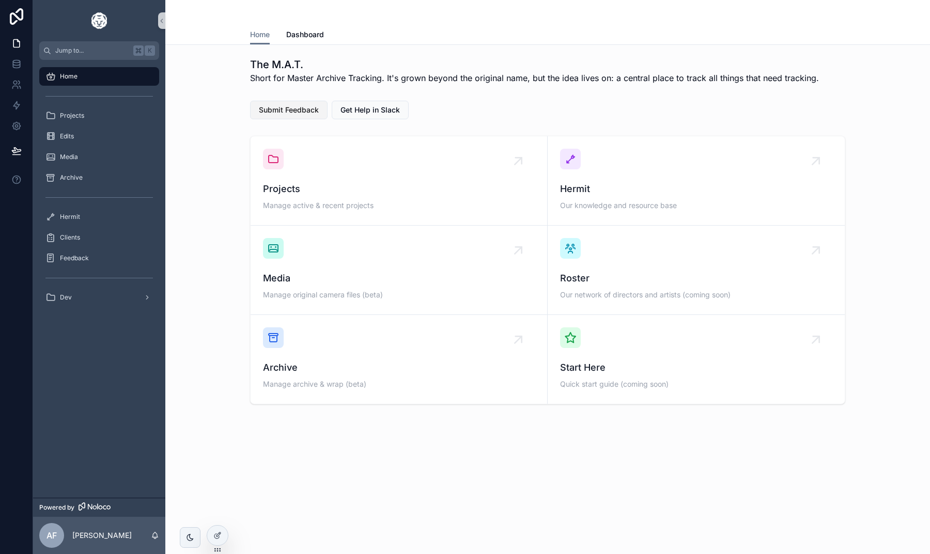
click at [290, 111] on span "Submit Feedback" at bounding box center [289, 110] width 60 height 10
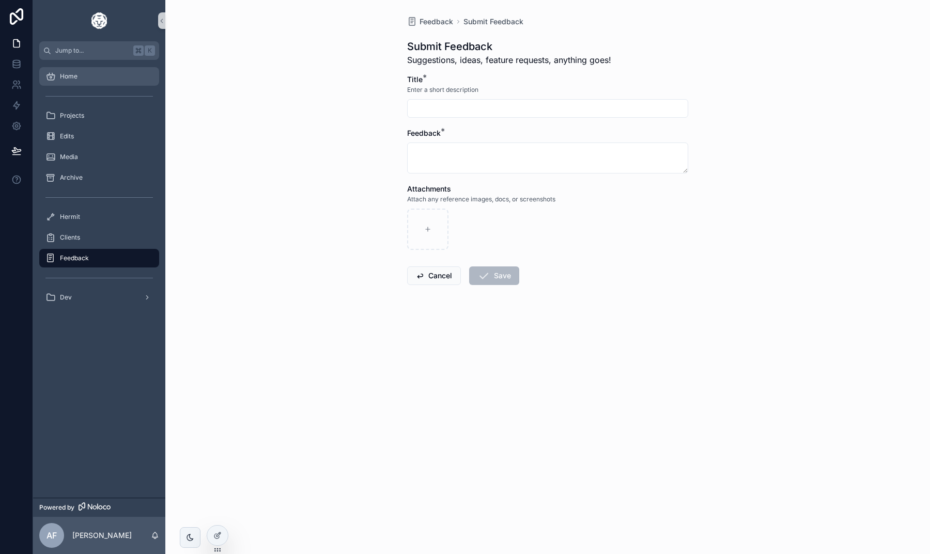
click at [72, 74] on span "Home" at bounding box center [69, 76] width 18 height 8
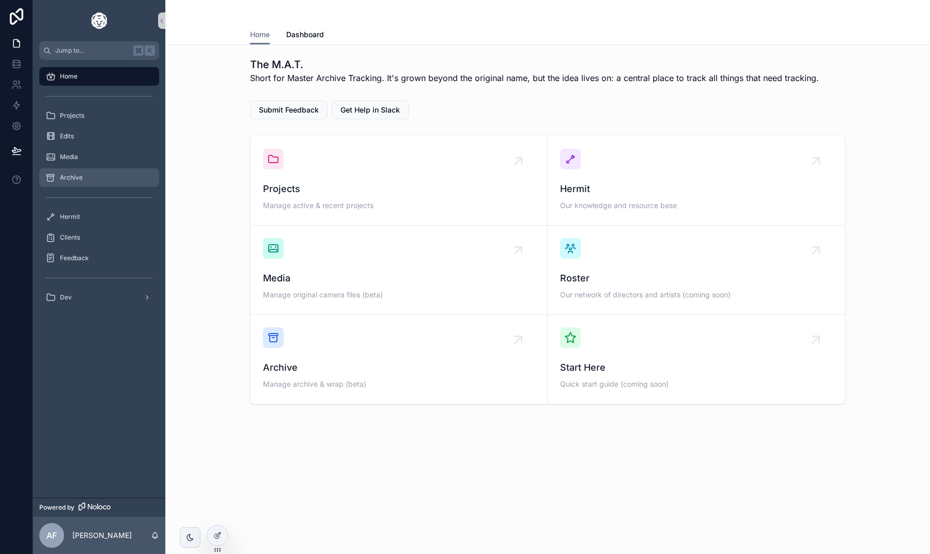
click at [70, 176] on span "Archive" at bounding box center [71, 178] width 23 height 8
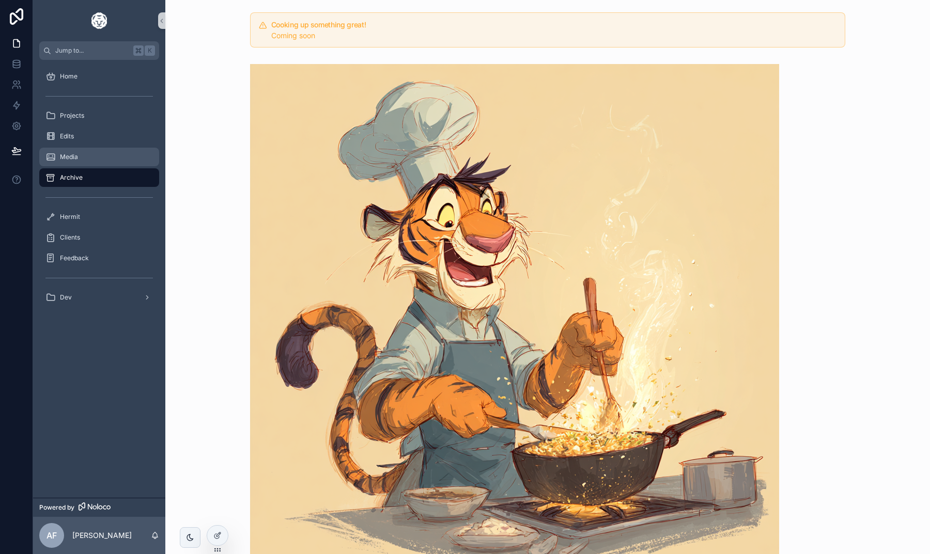
click at [71, 153] on span "Media" at bounding box center [69, 157] width 18 height 8
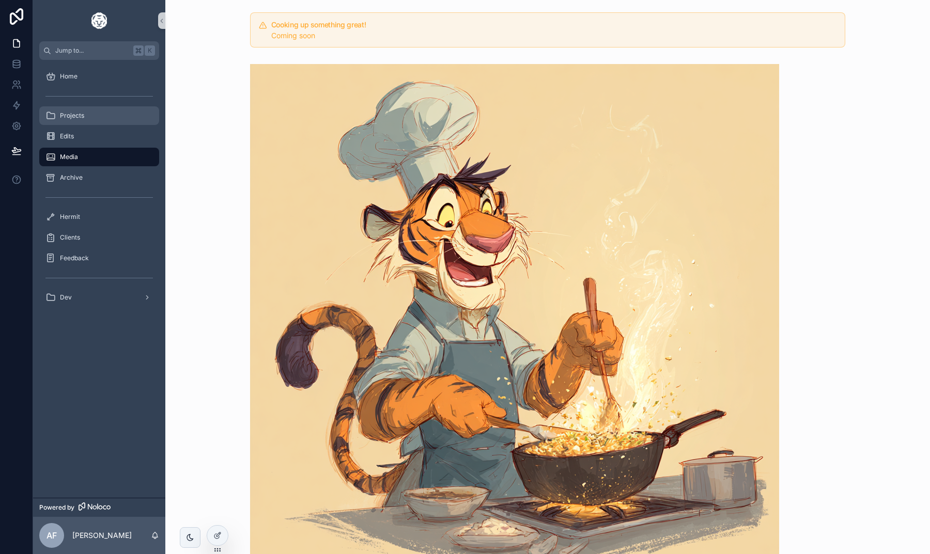
click at [84, 117] on div "Projects" at bounding box center [98, 115] width 107 height 17
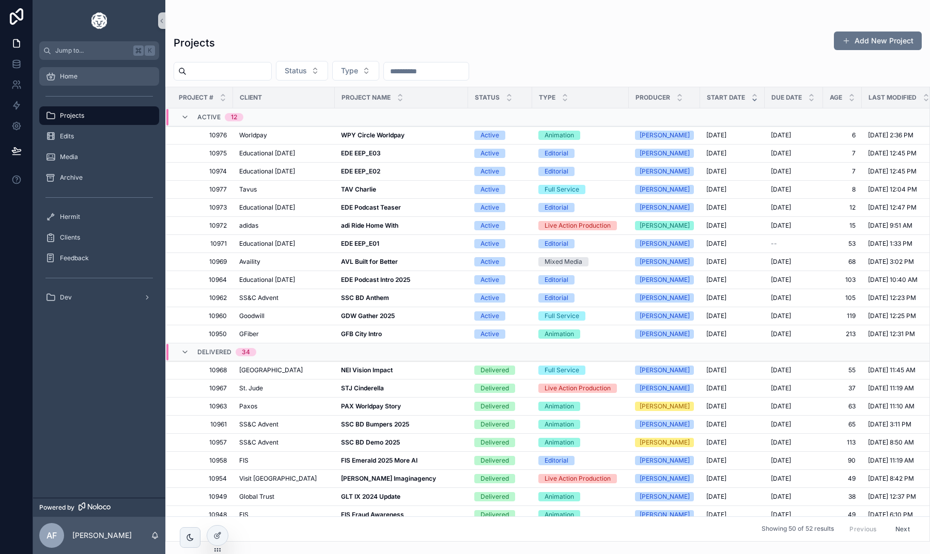
click at [105, 76] on div "Home" at bounding box center [98, 76] width 107 height 17
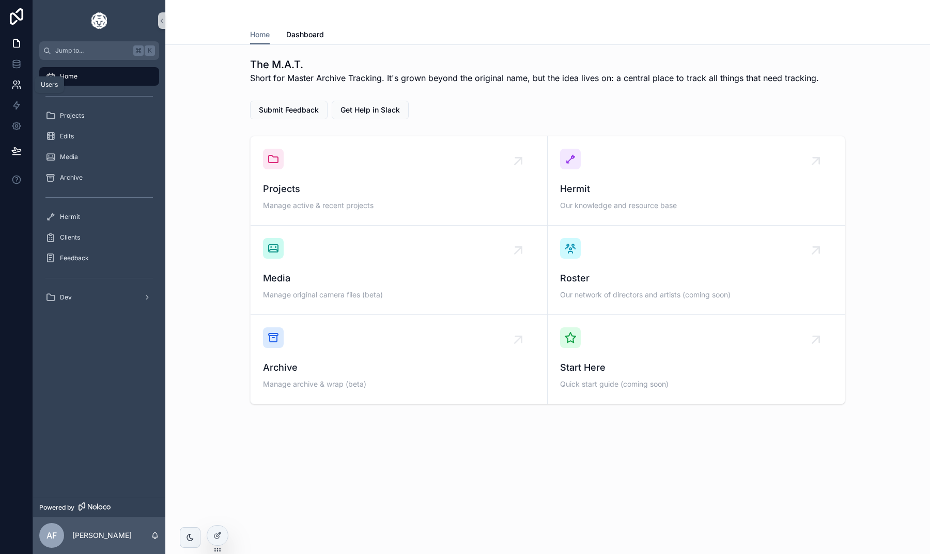
click at [17, 84] on icon at bounding box center [15, 83] width 4 height 4
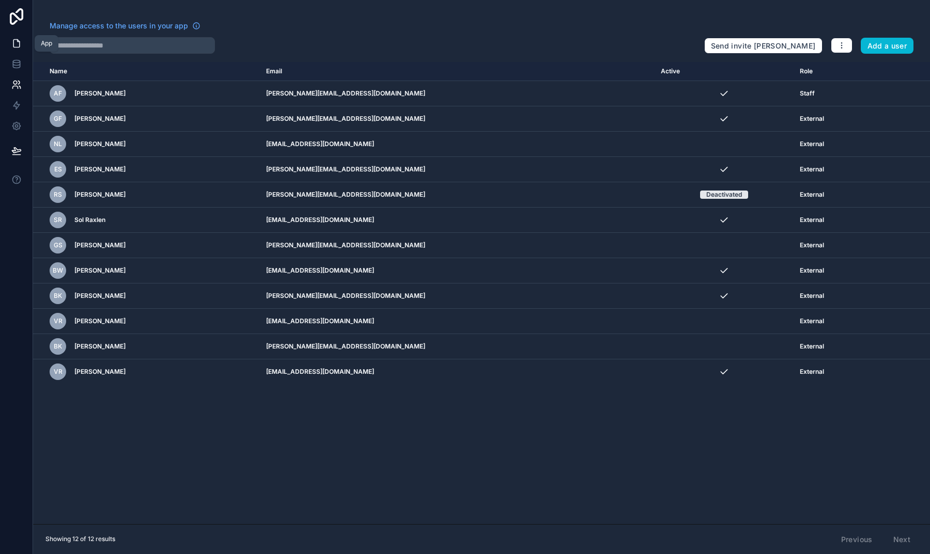
click at [18, 38] on icon at bounding box center [16, 43] width 10 height 10
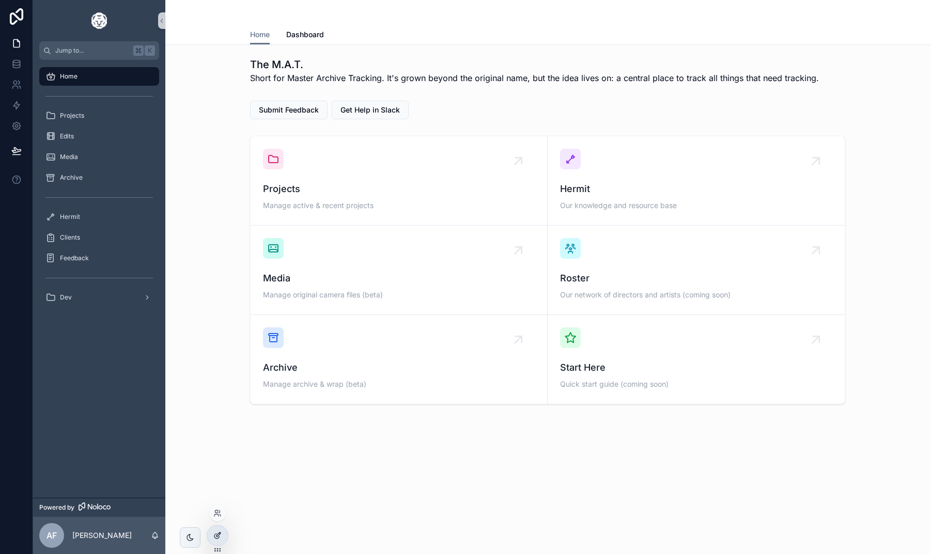
click at [215, 536] on icon at bounding box center [217, 536] width 8 height 8
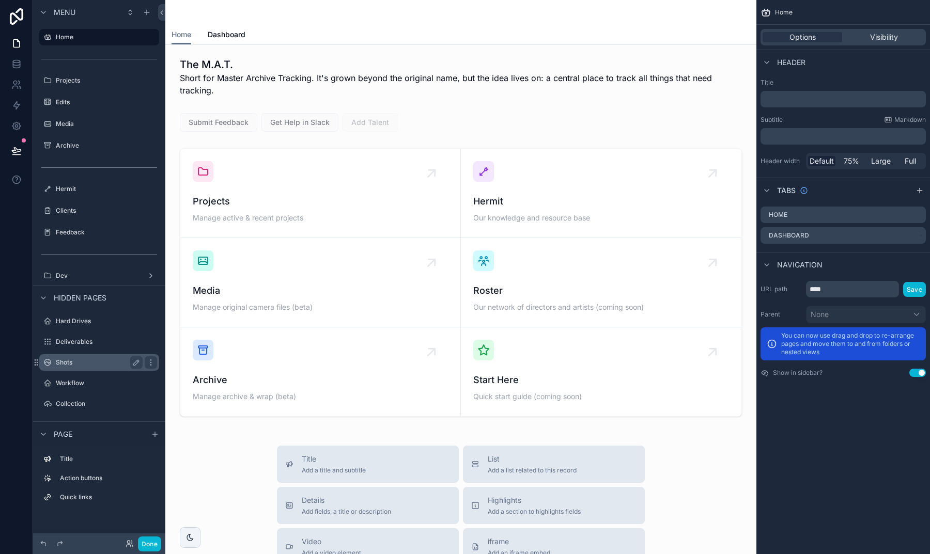
click at [72, 367] on div "Shots" at bounding box center [99, 362] width 87 height 12
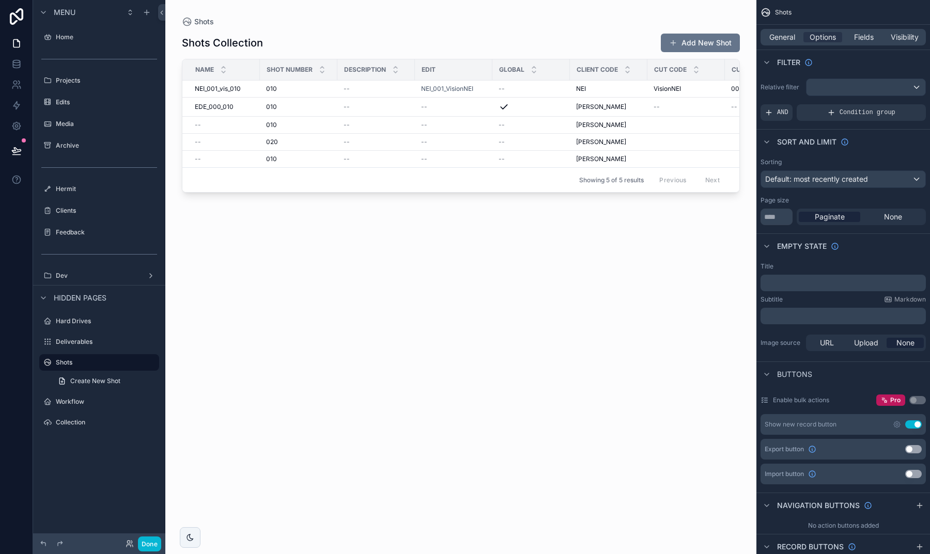
click at [223, 112] on div "scrollable content" at bounding box center [460, 271] width 591 height 542
click at [87, 101] on label "Edits" at bounding box center [97, 102] width 83 height 8
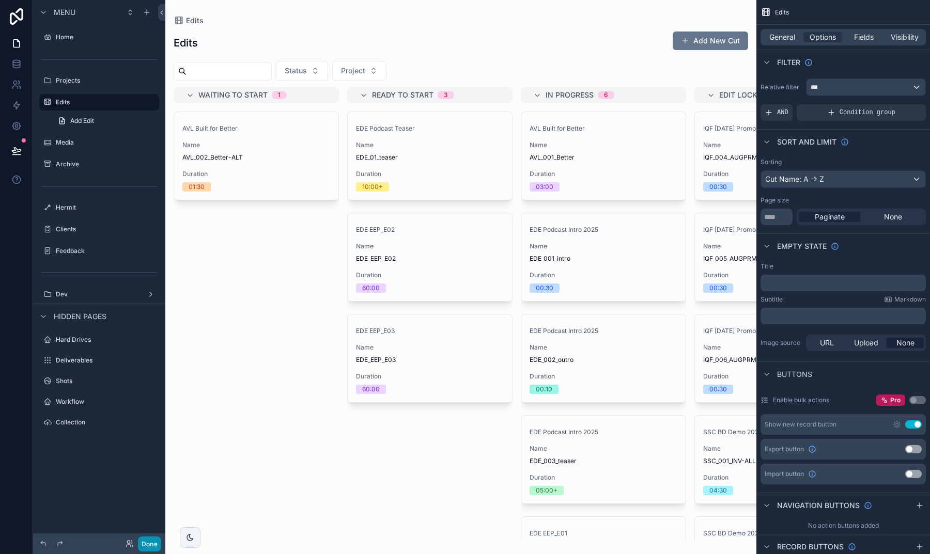
click at [150, 545] on button "Done" at bounding box center [149, 544] width 23 height 15
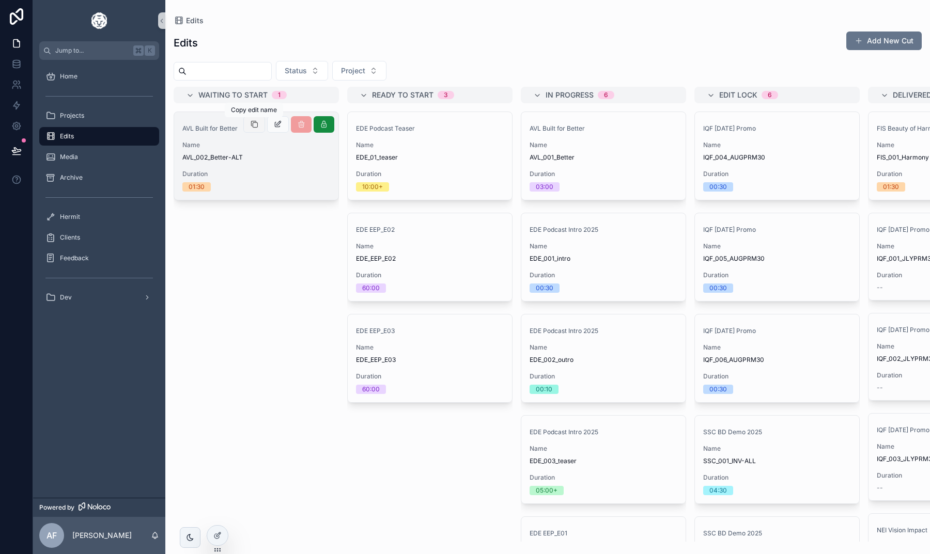
click at [249, 126] on button "scrollable content" at bounding box center [254, 124] width 22 height 17
click at [99, 117] on div "Projects" at bounding box center [98, 115] width 107 height 17
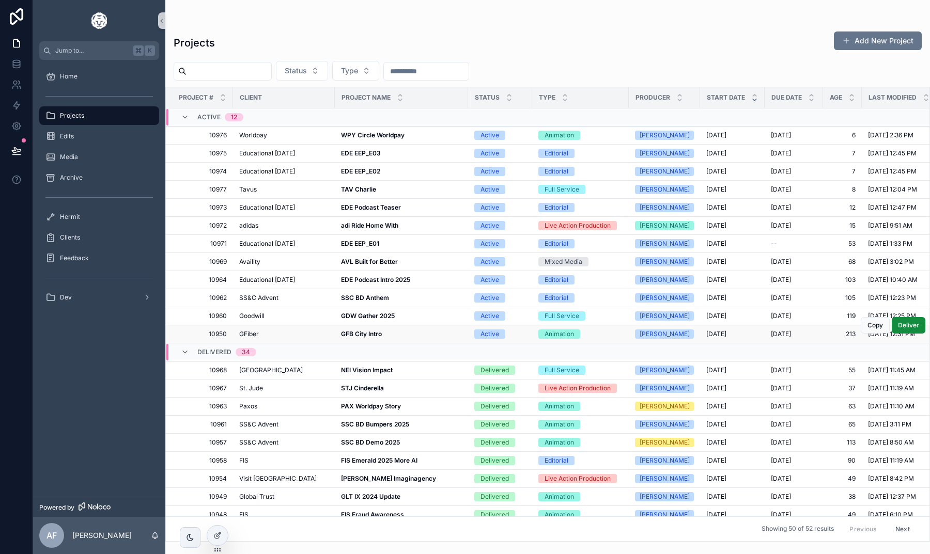
click at [365, 333] on strong "GFB City Intro" at bounding box center [361, 334] width 41 height 8
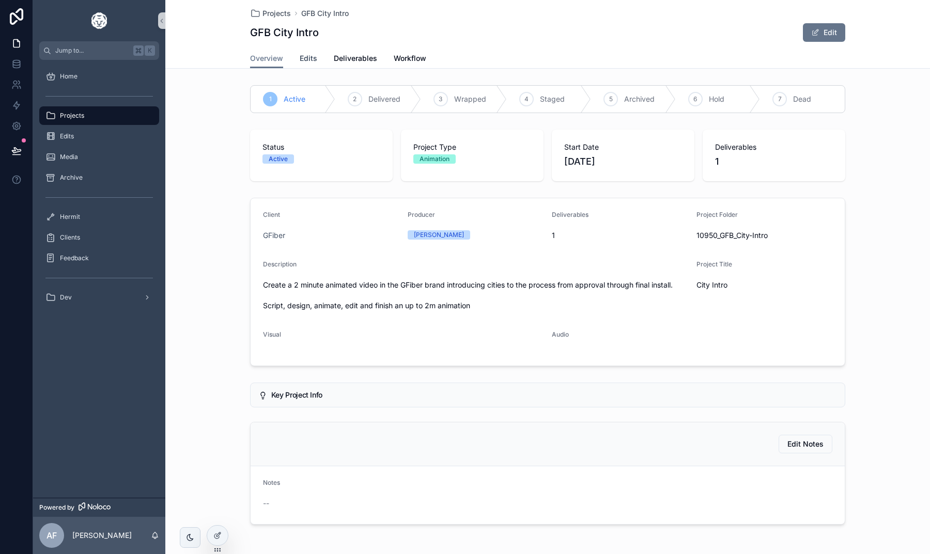
click at [306, 61] on span "Edits" at bounding box center [309, 58] width 18 height 10
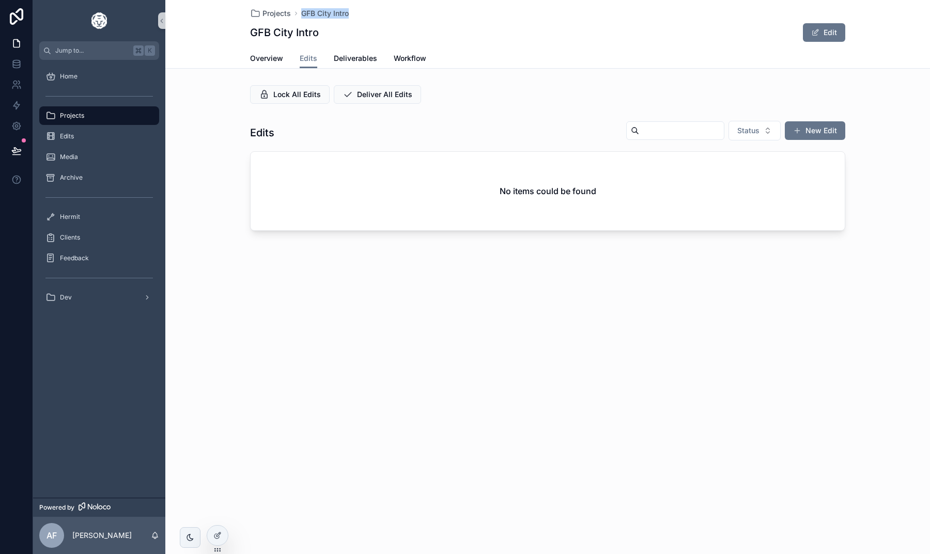
click at [268, 21] on div "Projects GFB City Intro GFB City Intro Edit" at bounding box center [547, 24] width 595 height 49
click at [268, 18] on span "Projects" at bounding box center [276, 13] width 28 height 10
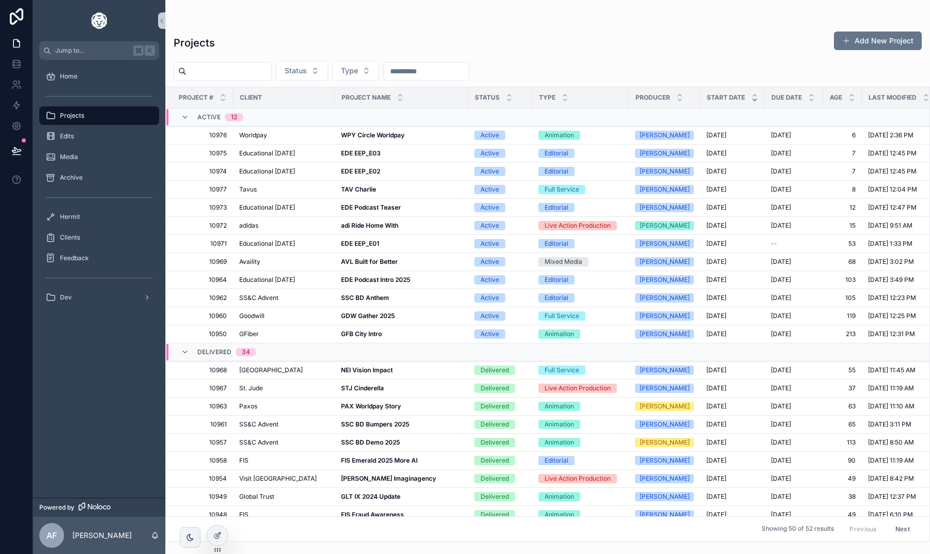
click at [360, 240] on strong "EDE EEP_E01" at bounding box center [360, 244] width 38 height 8
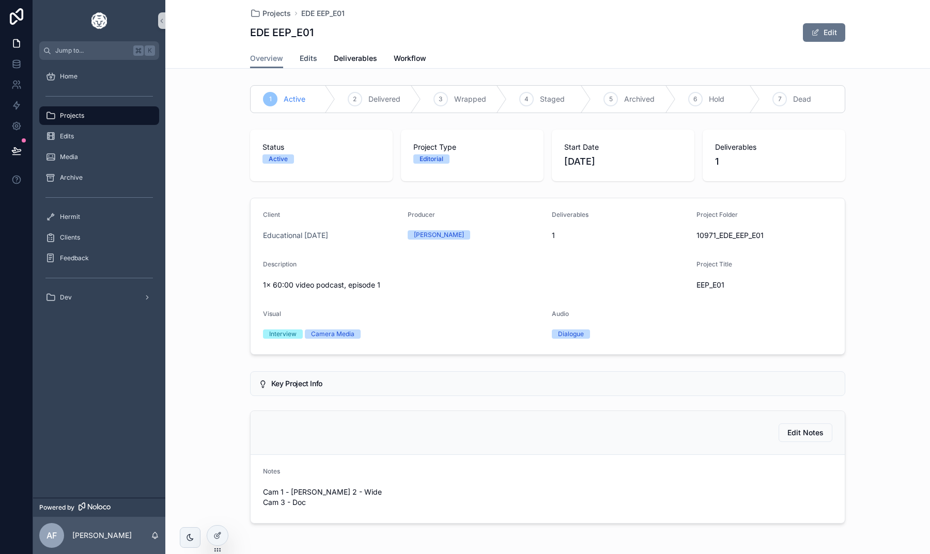
click at [305, 58] on span "Edits" at bounding box center [309, 58] width 18 height 10
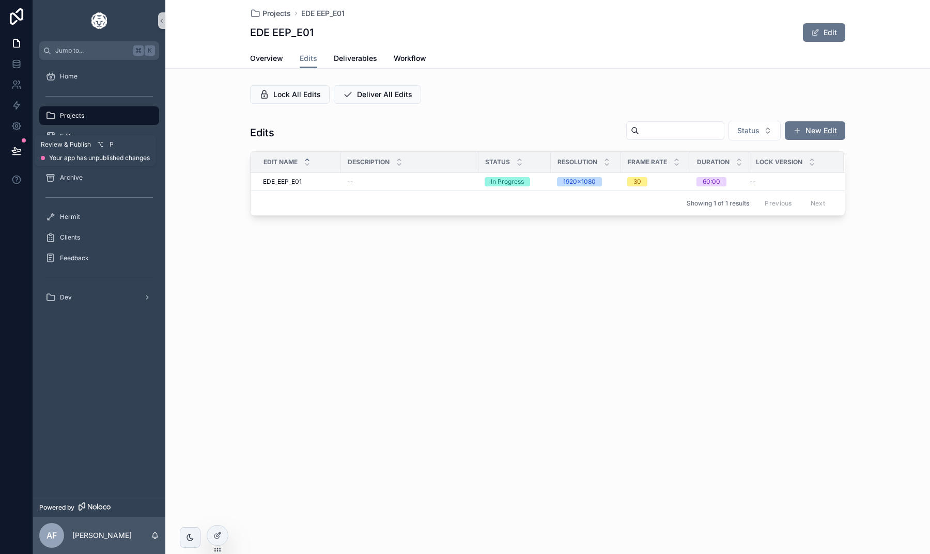
click at [16, 152] on icon at bounding box center [16, 150] width 9 height 5
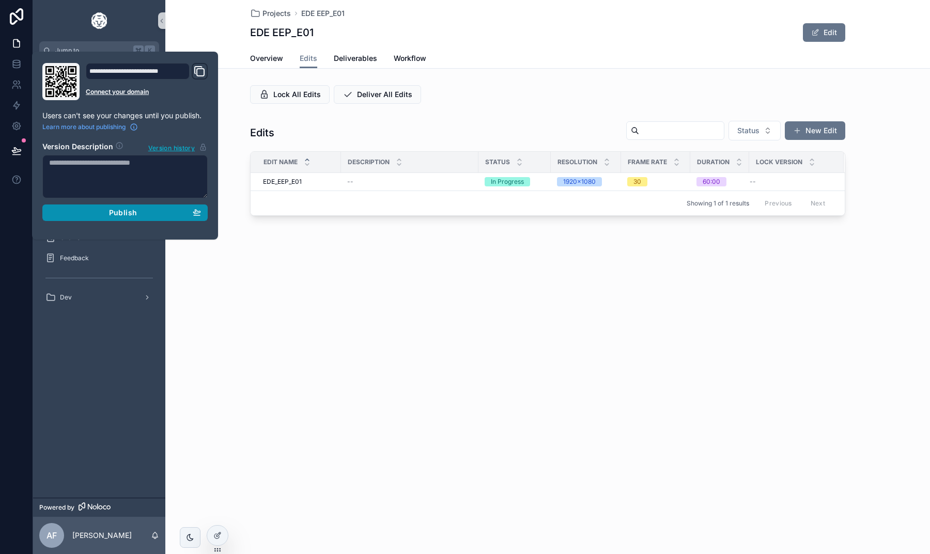
click at [111, 212] on span "Publish" at bounding box center [123, 212] width 28 height 9
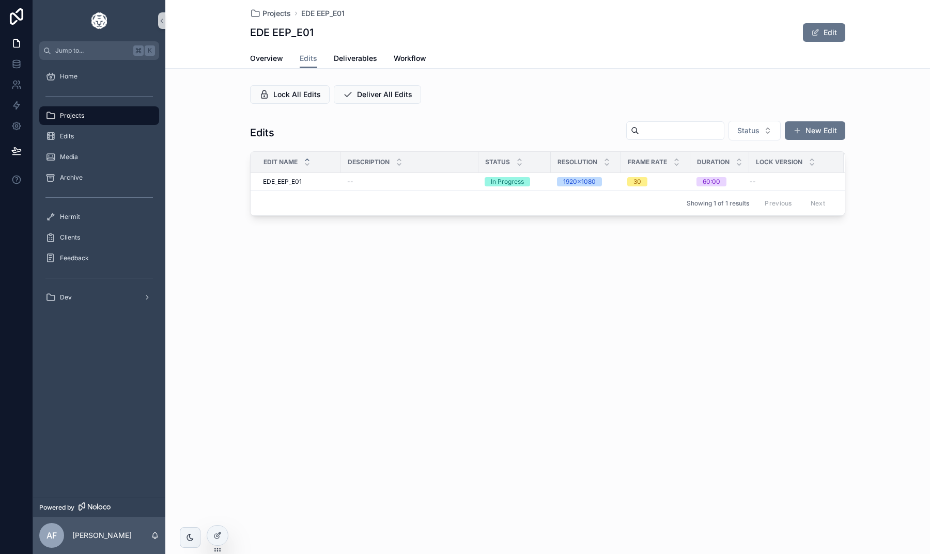
click at [245, 271] on div "Projects EDE EEP_E01 EDE EEP_E01 Edit Edits Overview Edits Deliverables Workflo…" at bounding box center [547, 143] width 765 height 286
click at [408, 49] on div "Overview Edits Deliverables Workflow" at bounding box center [547, 59] width 595 height 20
click at [408, 54] on span "Workflow" at bounding box center [410, 58] width 33 height 10
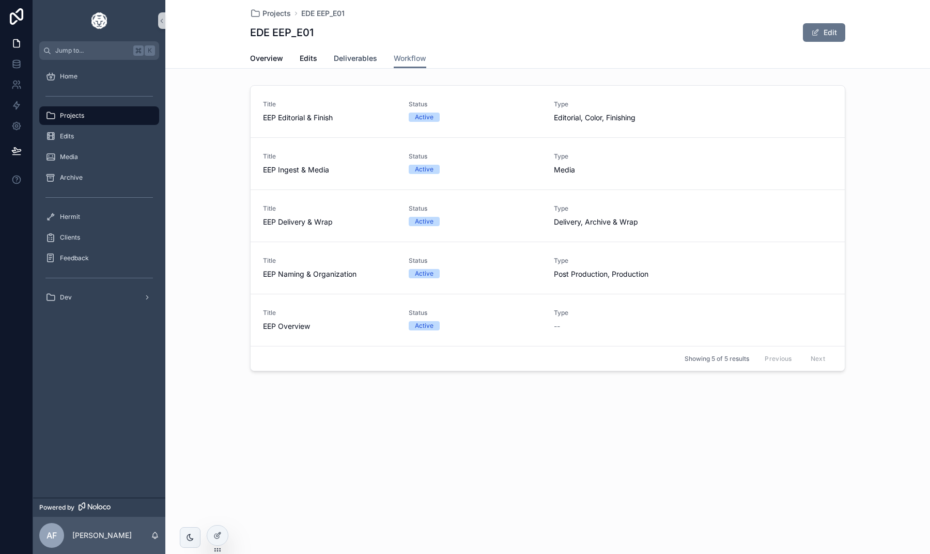
click at [351, 56] on span "Deliverables" at bounding box center [355, 58] width 43 height 10
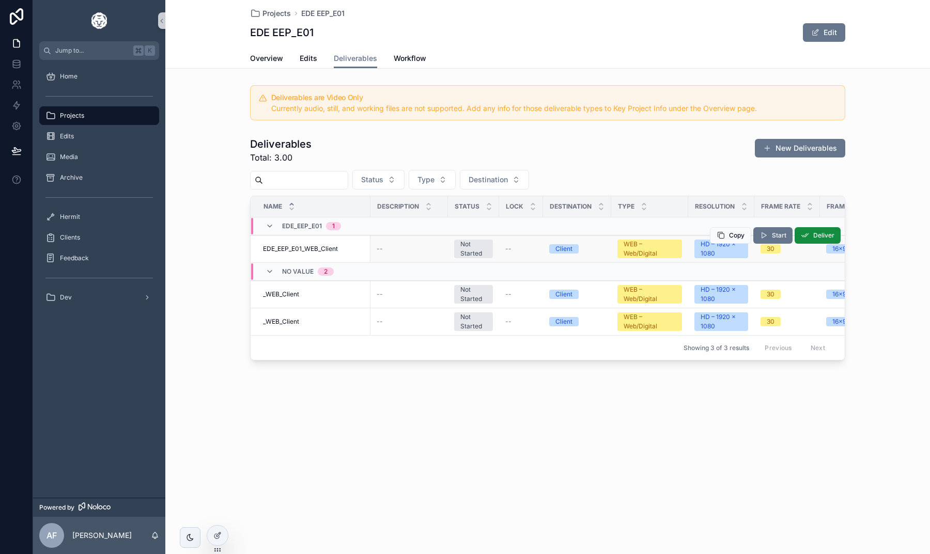
click at [318, 252] on span "EDE_EEP_E01_WEB_Client" at bounding box center [300, 249] width 75 height 8
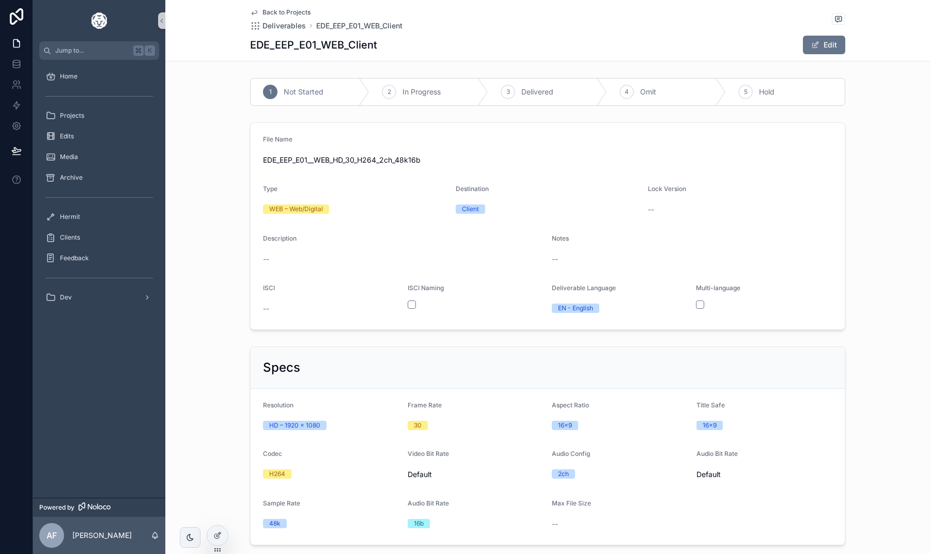
click at [285, 12] on span "Back to Projects" at bounding box center [286, 12] width 48 height 8
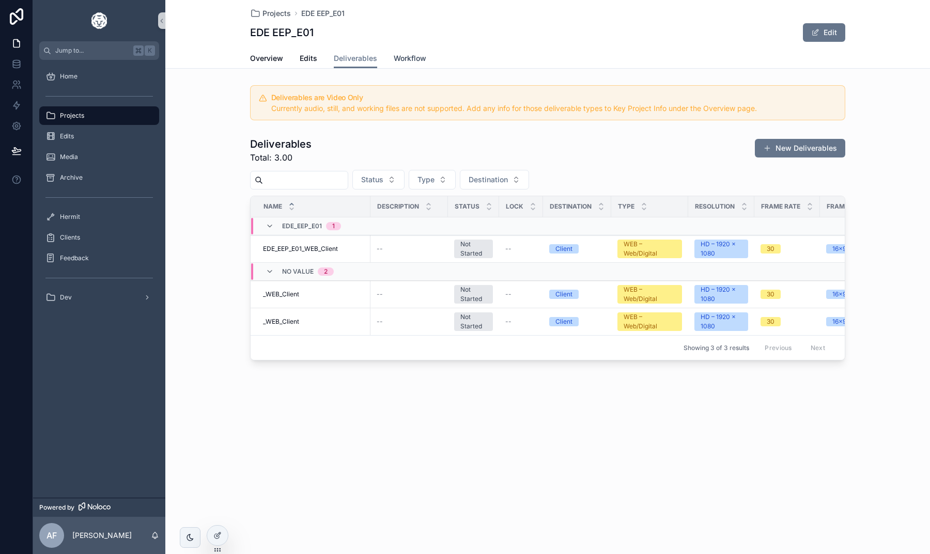
click at [405, 54] on span "Workflow" at bounding box center [410, 58] width 33 height 10
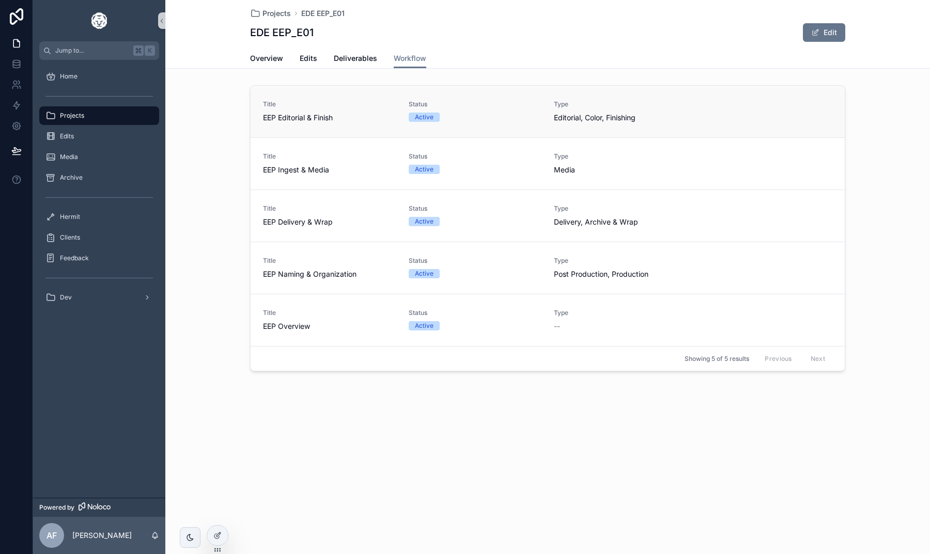
click at [562, 117] on span "Editorial, Color, Finishing" at bounding box center [620, 118] width 133 height 10
click at [574, 174] on span "Media" at bounding box center [620, 170] width 133 height 10
click at [701, 501] on div "Projects EDE EEP_E01 EDE EEP_E01 Edit Workflow Overview Edits Deliverables Work…" at bounding box center [547, 277] width 765 height 554
click at [511, 445] on div "Projects EDE EEP_E01 EDE EEP_E01 Edit Workflow Overview Edits Deliverables Work…" at bounding box center [547, 223] width 765 height 446
click at [90, 69] on div "Home" at bounding box center [98, 76] width 107 height 17
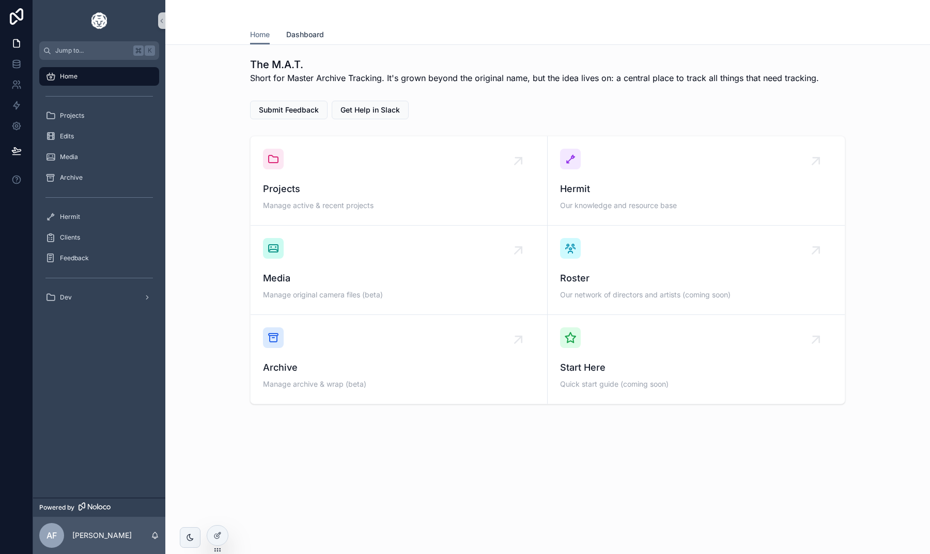
click at [323, 33] on span "Dashboard" at bounding box center [305, 34] width 38 height 10
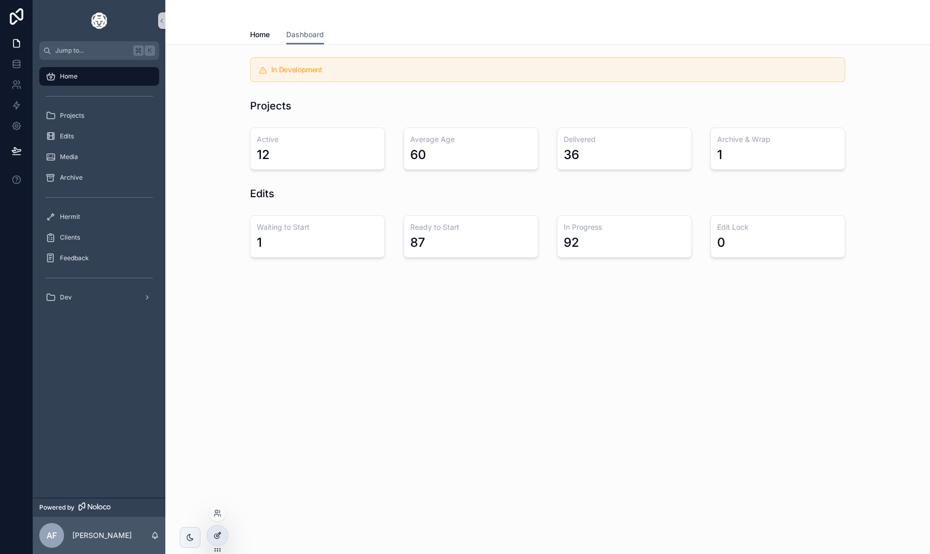
click at [217, 542] on div at bounding box center [217, 536] width 21 height 20
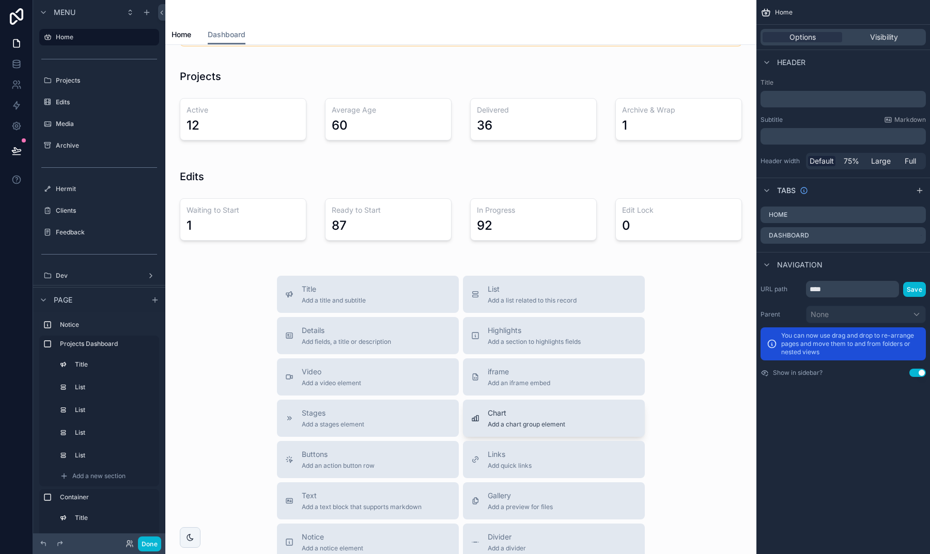
click at [534, 417] on span "Chart" at bounding box center [526, 413] width 77 height 10
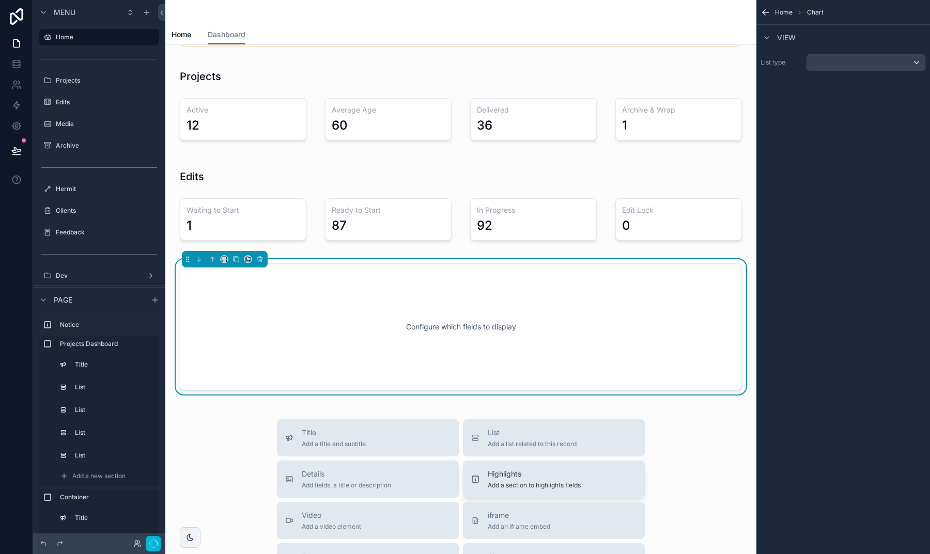
scroll to position [86, 0]
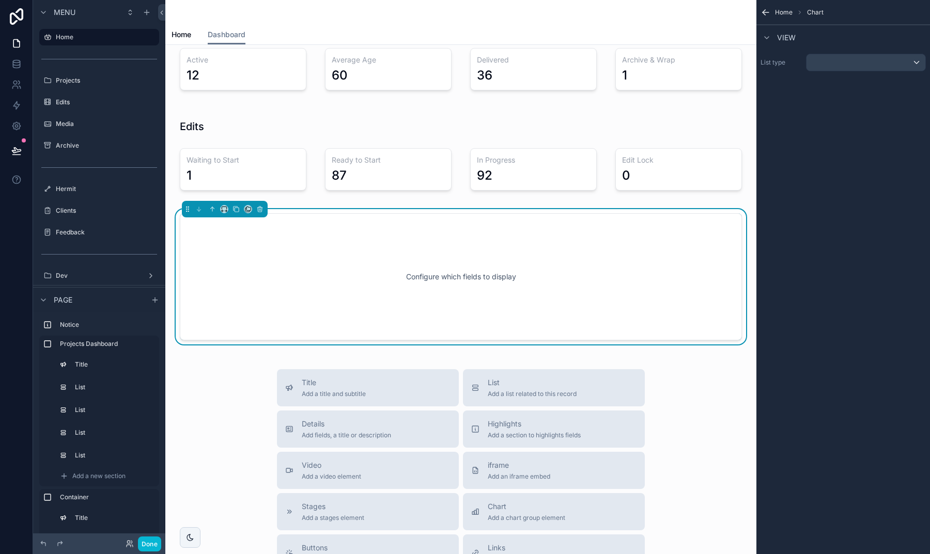
click at [849, 61] on div "scrollable content" at bounding box center [865, 62] width 119 height 17
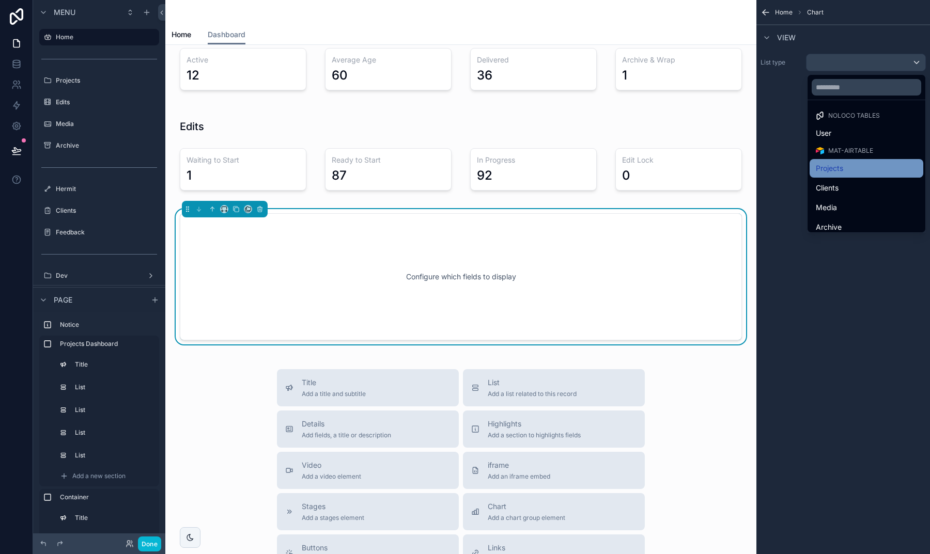
click at [833, 166] on div "Projects" at bounding box center [866, 168] width 101 height 12
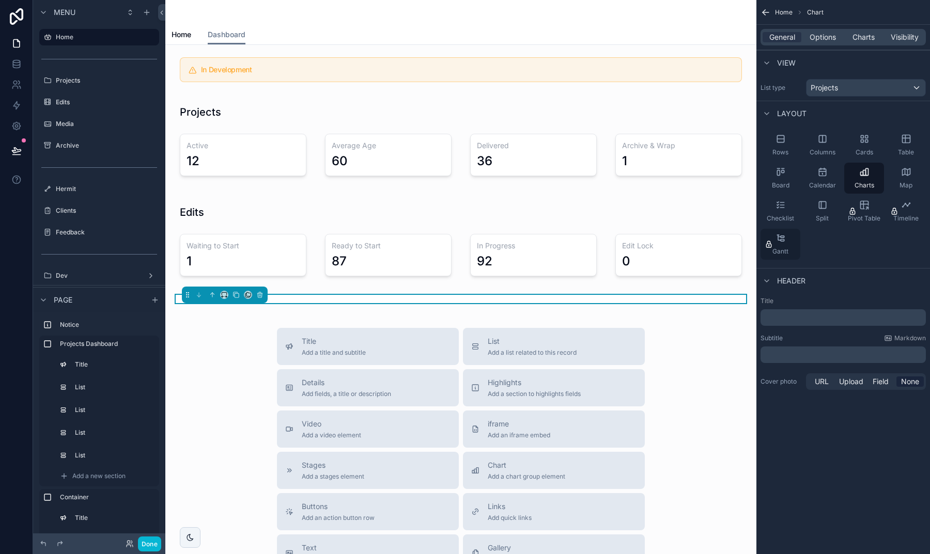
scroll to position [0, 0]
click at [861, 35] on span "Charts" at bounding box center [863, 37] width 22 height 10
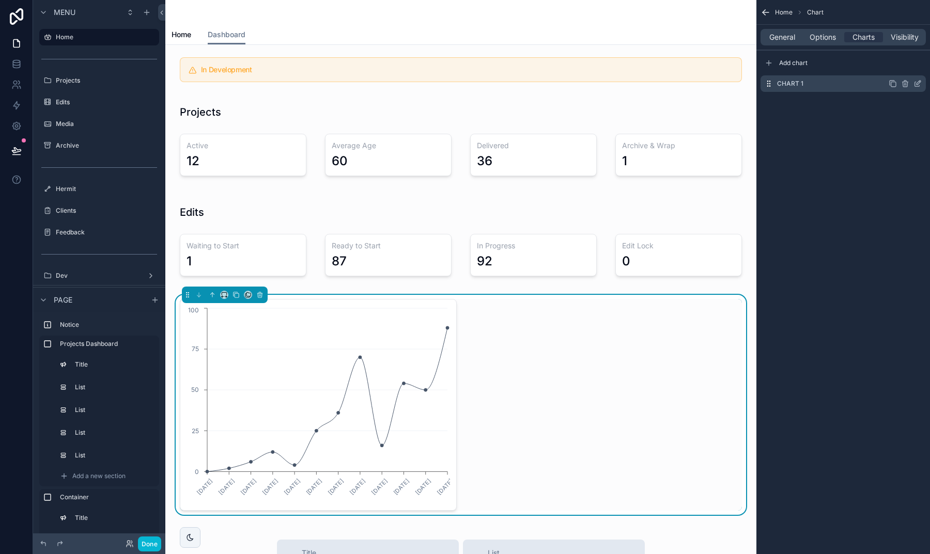
click at [914, 85] on icon "scrollable content" at bounding box center [917, 84] width 8 height 8
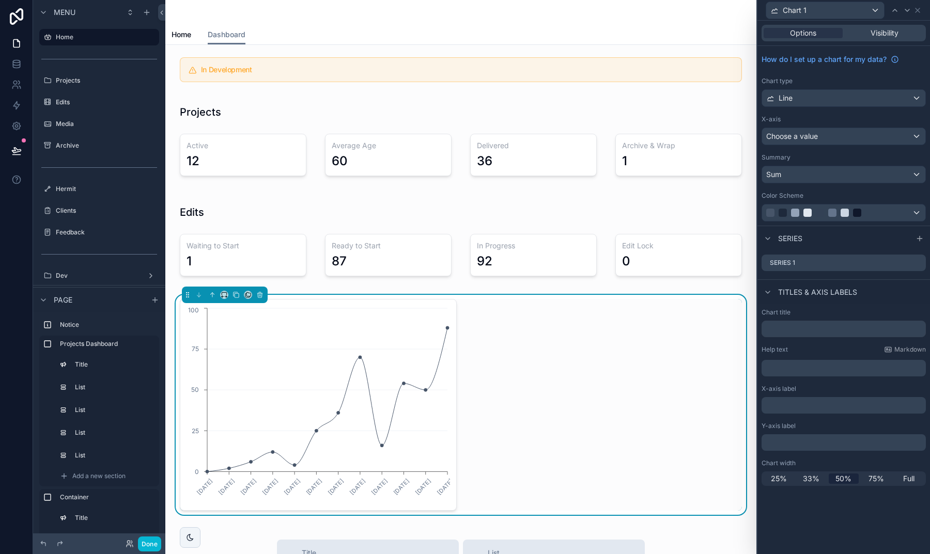
click at [806, 135] on span "Choose a value" at bounding box center [792, 136] width 52 height 9
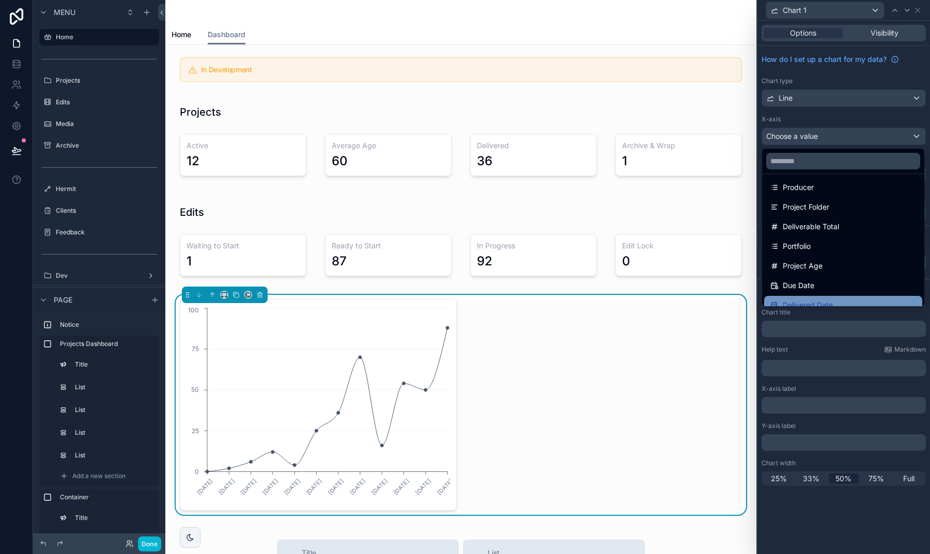
scroll to position [123, 0]
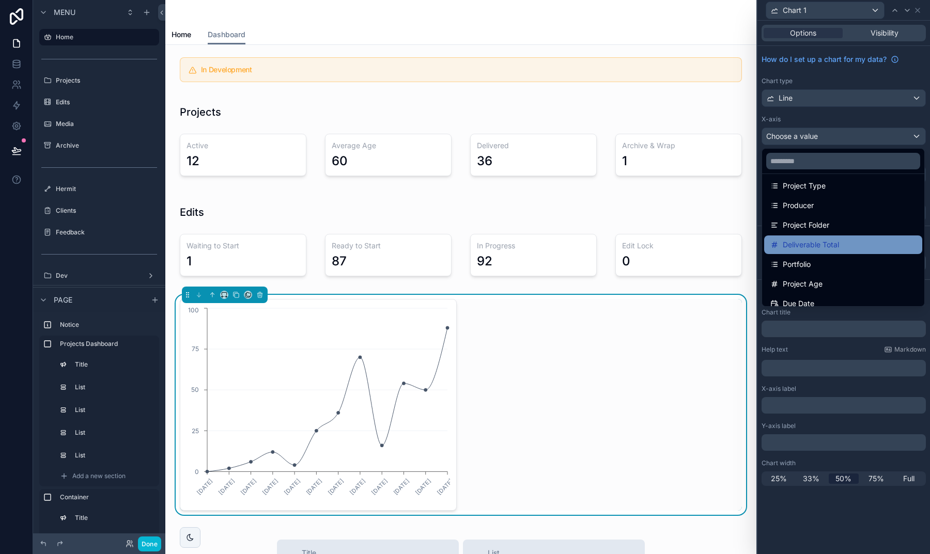
click at [810, 242] on span "Deliverable Total" at bounding box center [811, 245] width 56 height 12
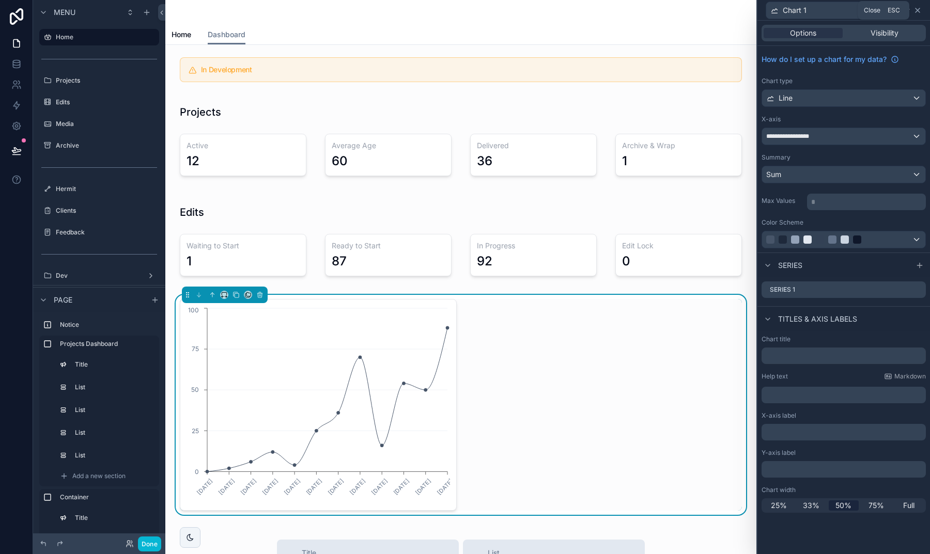
click at [916, 10] on icon at bounding box center [917, 10] width 8 height 8
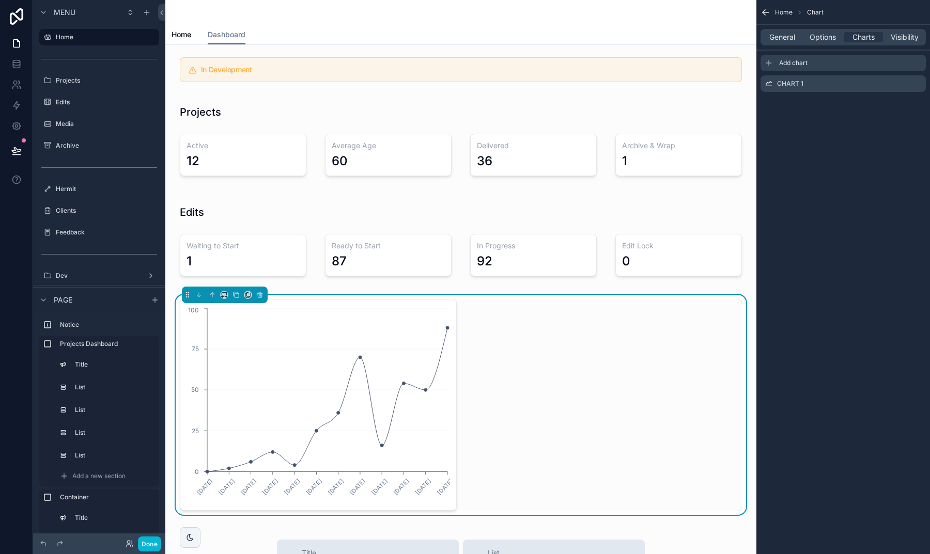
click at [793, 61] on span "Add chart" at bounding box center [793, 63] width 28 height 8
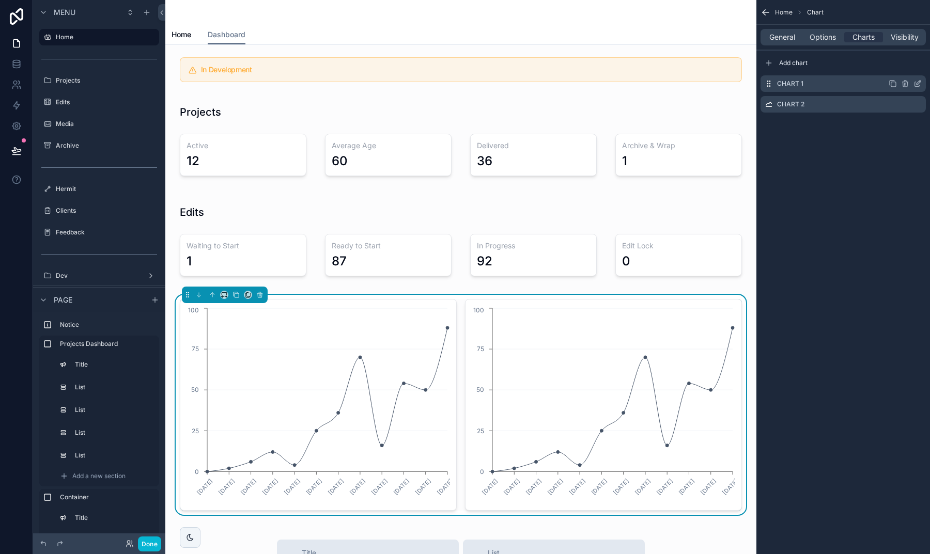
click at [916, 84] on icon "scrollable content" at bounding box center [917, 84] width 8 height 8
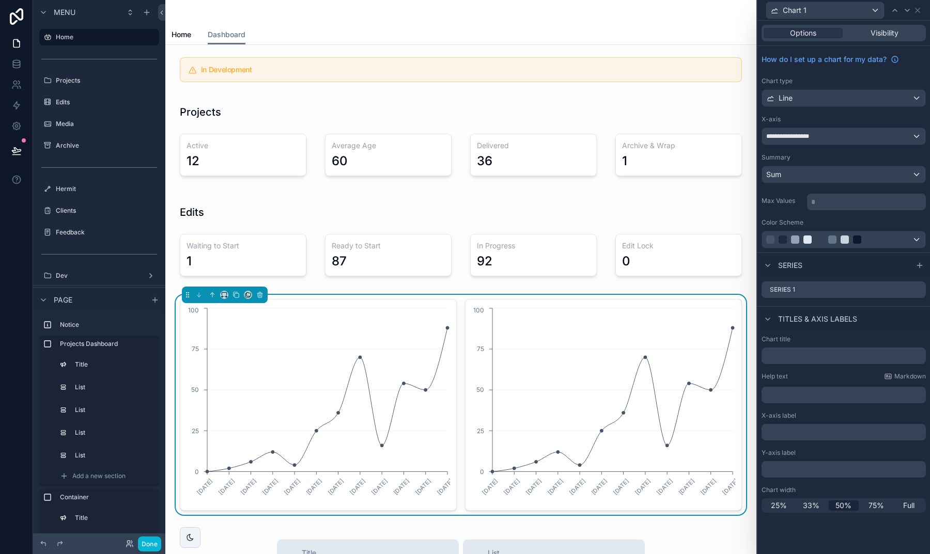
click at [820, 101] on div "Line" at bounding box center [843, 98] width 163 height 17
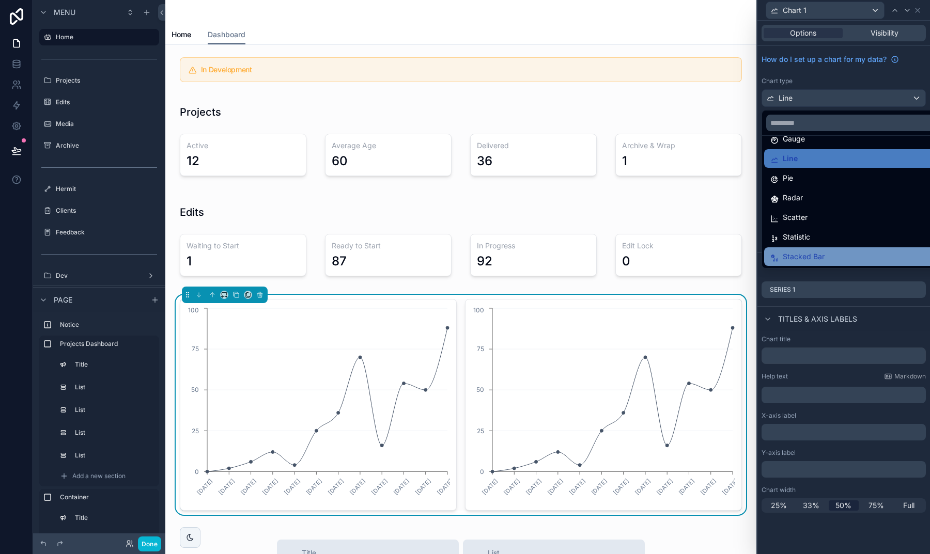
scroll to position [73, 0]
click at [810, 255] on span "Stacked Bar" at bounding box center [804, 257] width 42 height 12
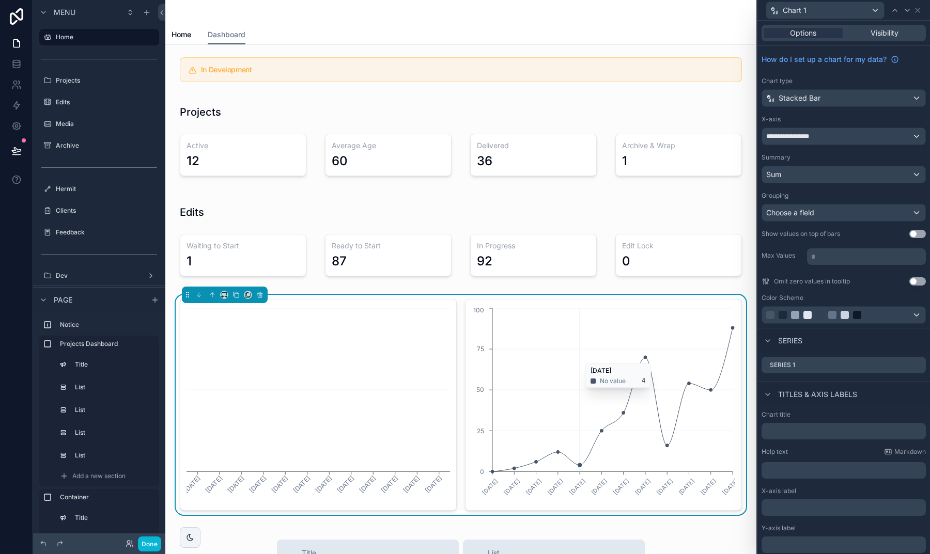
scroll to position [0, 0]
click at [260, 295] on icon "scrollable content" at bounding box center [259, 294] width 7 height 7
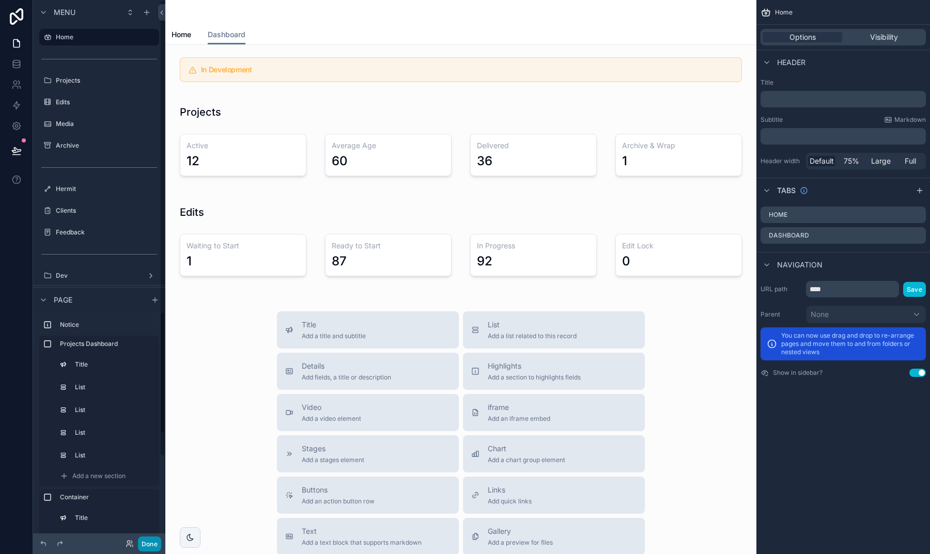
click at [149, 547] on button "Done" at bounding box center [149, 544] width 23 height 15
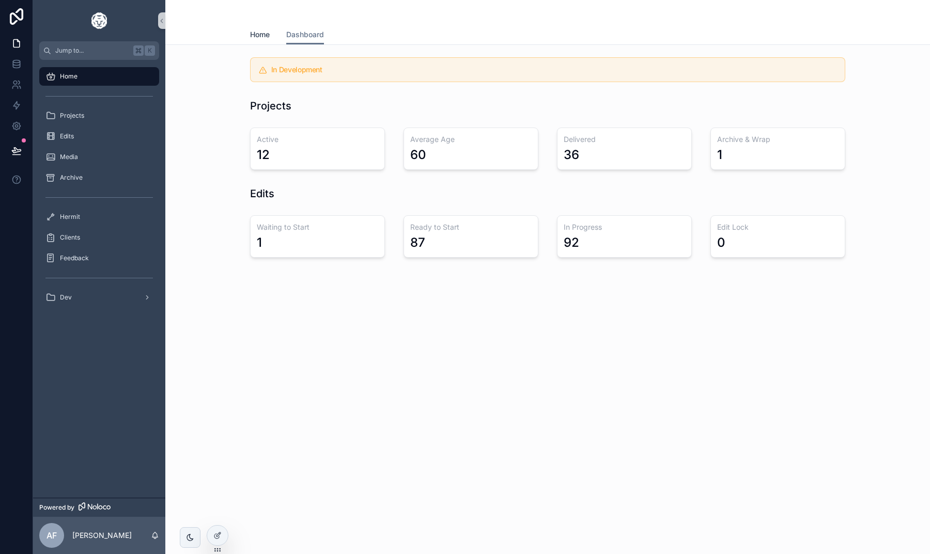
click at [268, 35] on span "Home" at bounding box center [260, 34] width 20 height 10
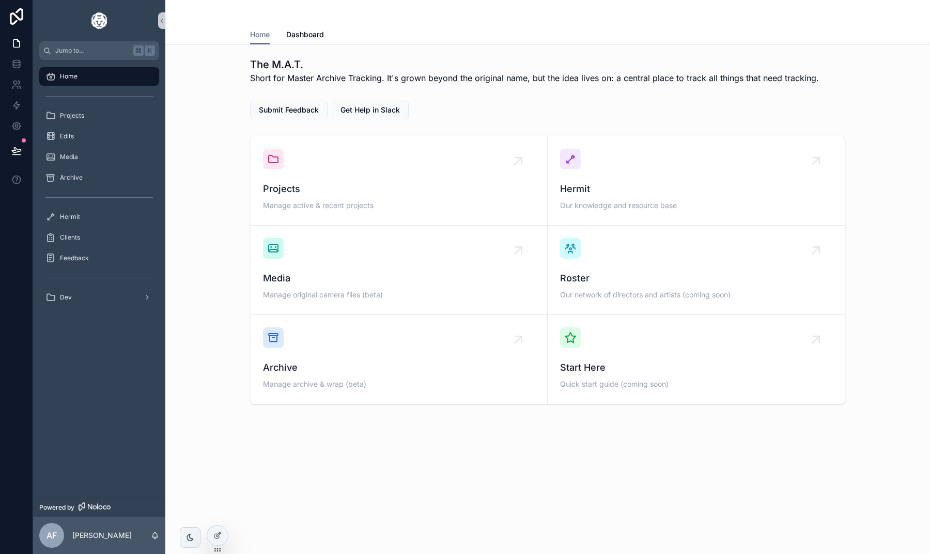
click at [704, 483] on div "Home Home Dashboard The M.A.T. Short for Master Archive Tracking. It's grown be…" at bounding box center [547, 245] width 765 height 491
click at [16, 148] on icon at bounding box center [16, 150] width 9 height 5
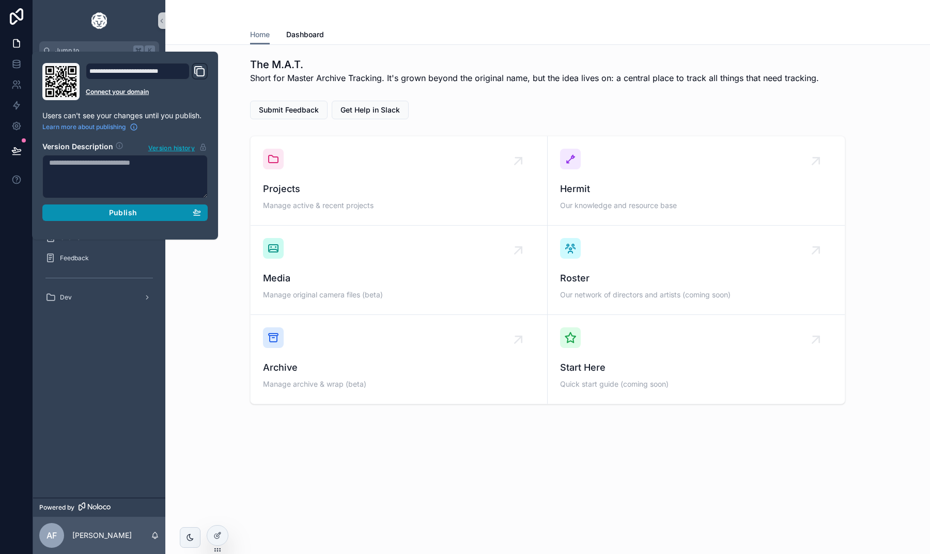
click at [130, 217] on button "Publish" at bounding box center [124, 213] width 165 height 17
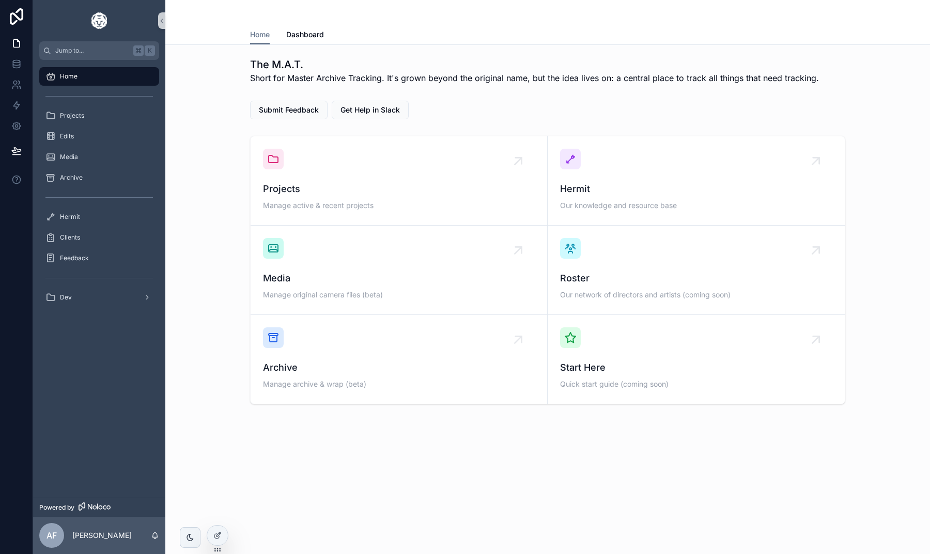
click at [242, 137] on div "Projects Manage active & recent projects Hermit Our knowledge and resource base…" at bounding box center [548, 270] width 748 height 277
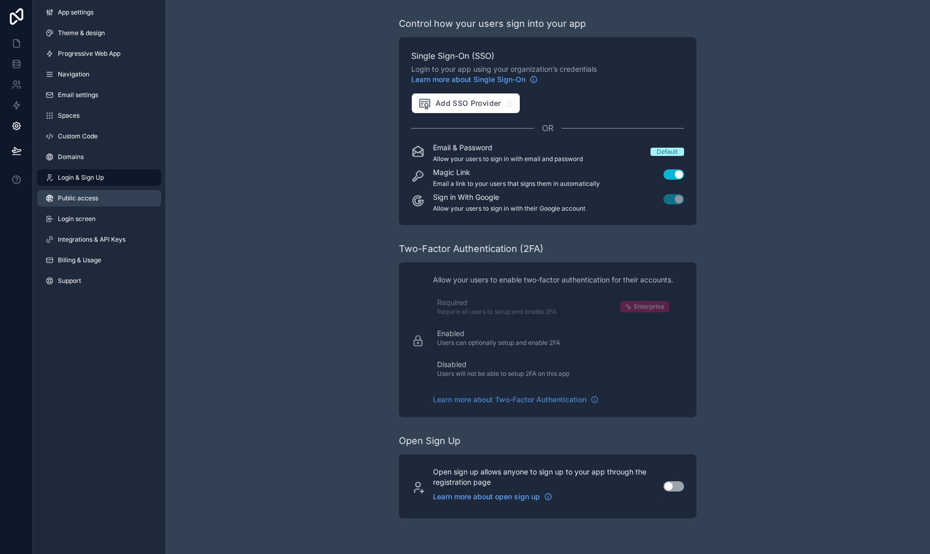
click at [105, 201] on link "Public access" at bounding box center [99, 198] width 124 height 17
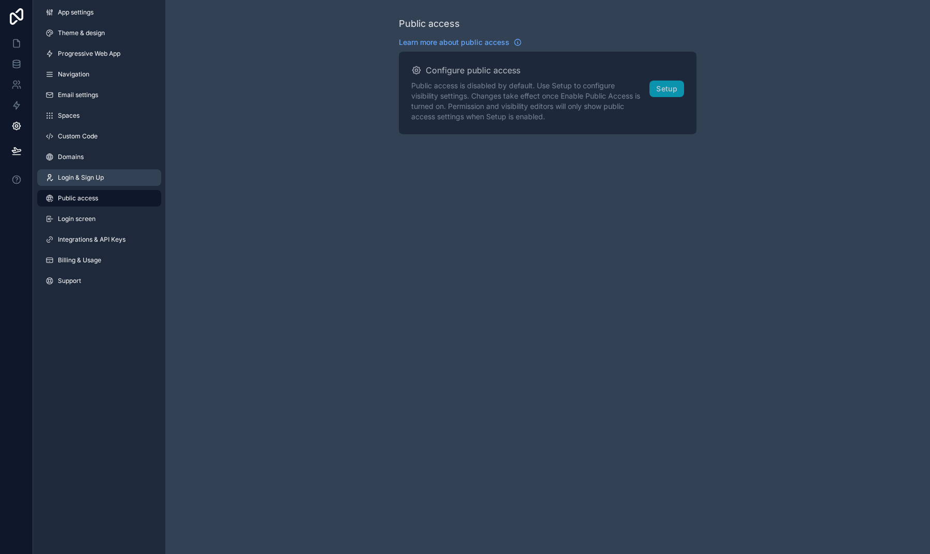
click at [100, 182] on link "Login & Sign Up" at bounding box center [99, 177] width 124 height 17
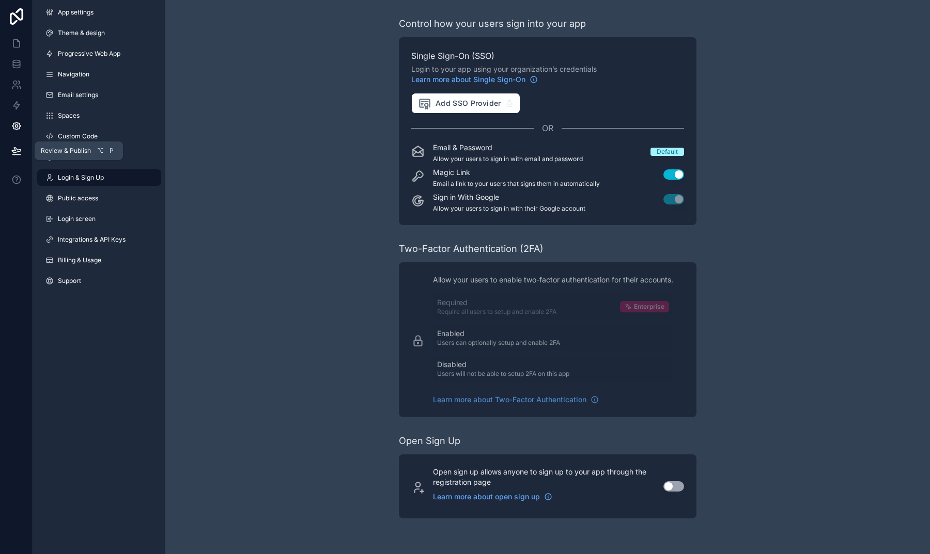
click at [14, 150] on icon at bounding box center [16, 151] width 10 height 10
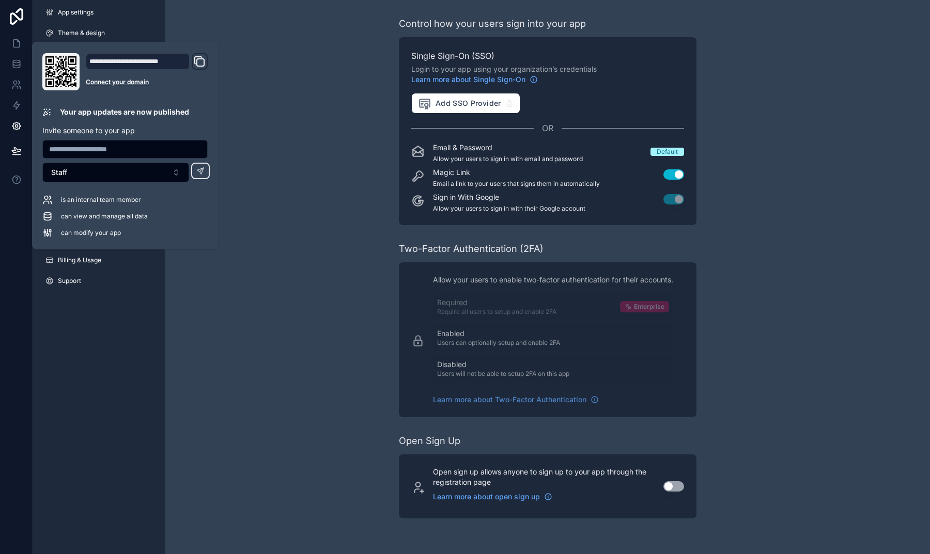
click at [196, 61] on icon "Domain and Custom Link" at bounding box center [199, 61] width 12 height 12
click at [197, 64] on icon "Domain and Custom Link" at bounding box center [200, 62] width 7 height 7
click at [178, 300] on div "Control how your users sign into your app Single Sign-On (SSO) Login to your ap…" at bounding box center [547, 267] width 765 height 535
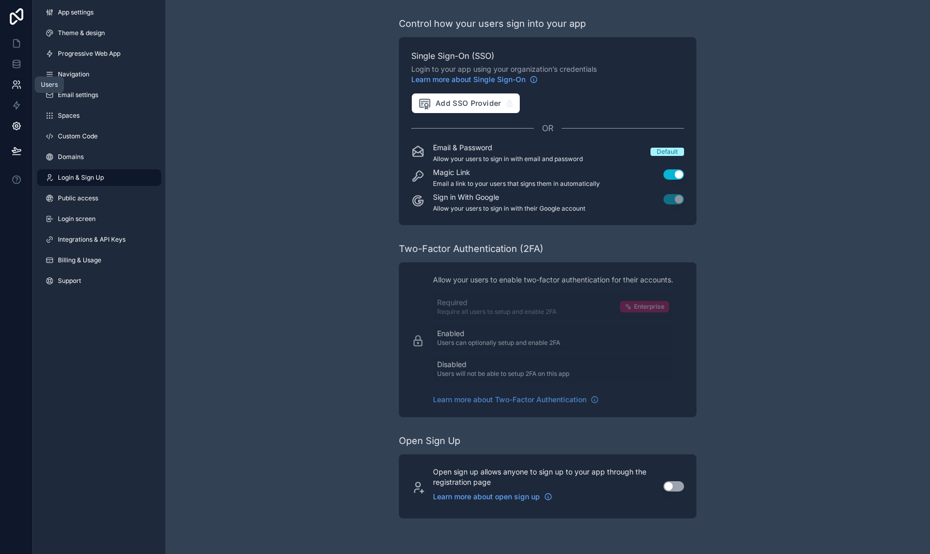
click at [13, 87] on icon at bounding box center [14, 87] width 5 height 3
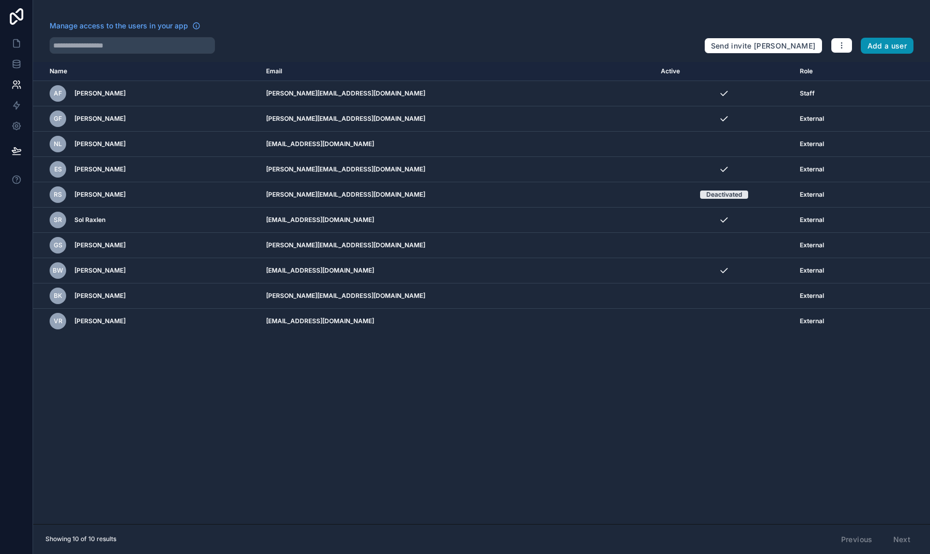
click at [885, 45] on button "Add a user" at bounding box center [887, 46] width 53 height 17
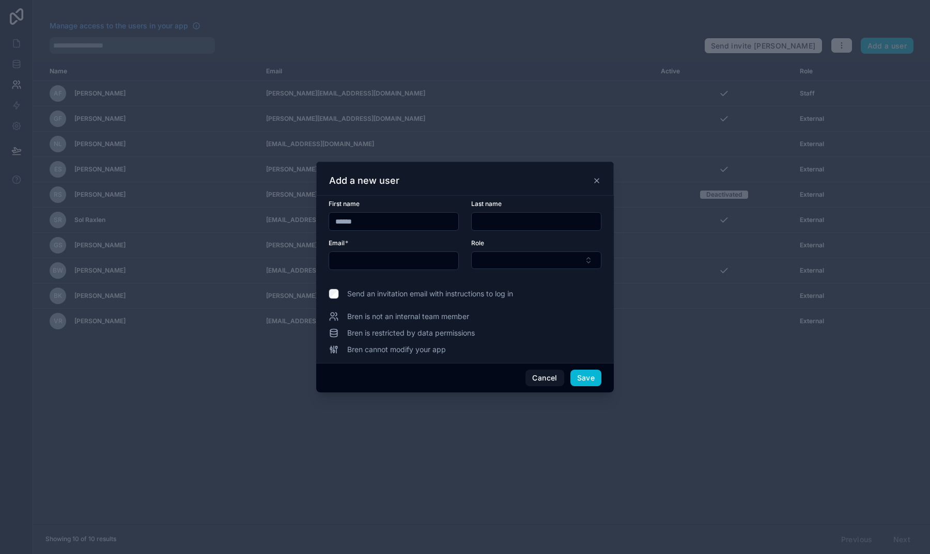
type input "******"
type input "****"
type input "**********"
click at [527, 262] on button "Select Button" at bounding box center [536, 261] width 130 height 18
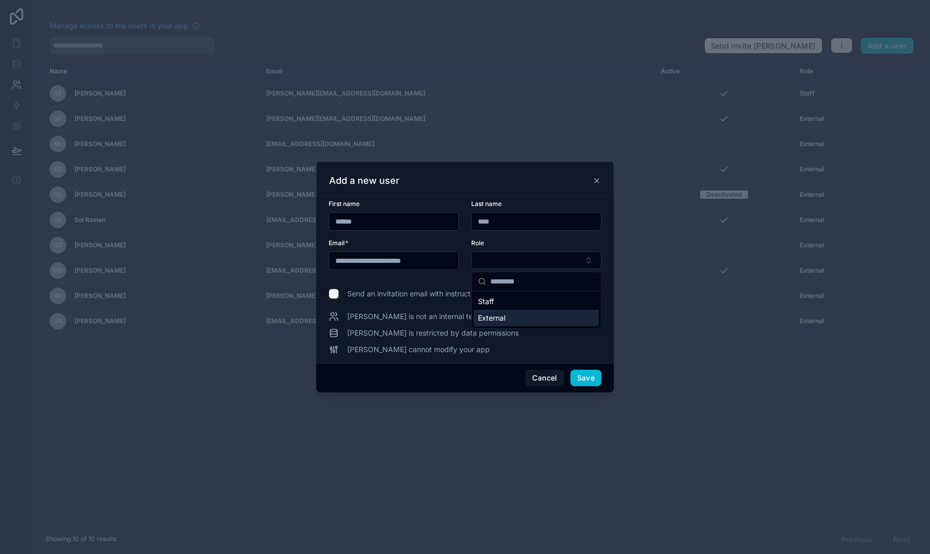
click at [499, 314] on span "External" at bounding box center [491, 318] width 27 height 10
click at [580, 376] on button "Save" at bounding box center [585, 378] width 31 height 17
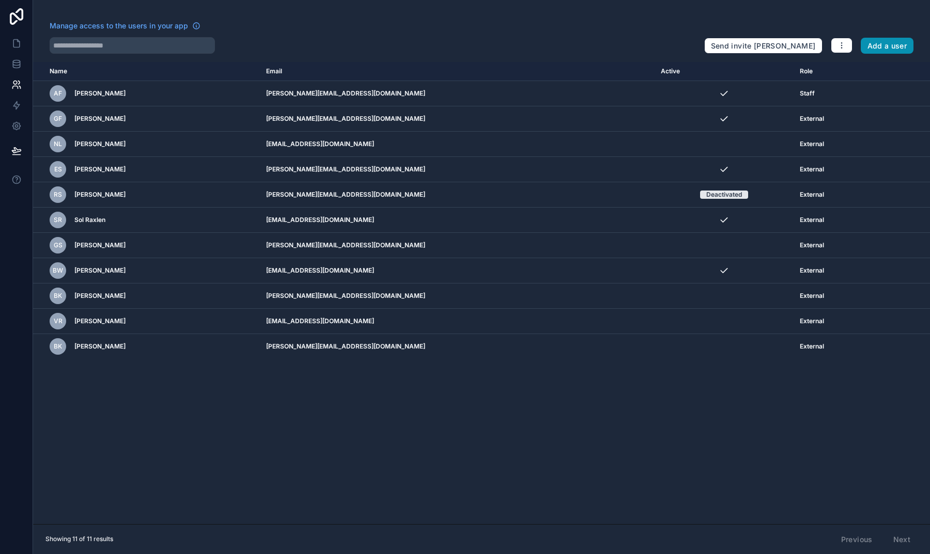
click at [866, 46] on button "Add a user" at bounding box center [887, 46] width 53 height 17
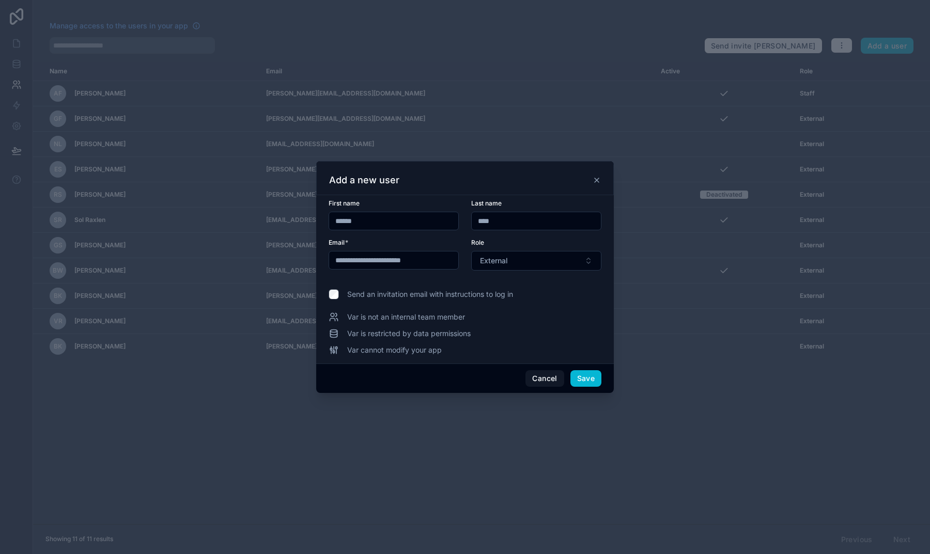
type input "******"
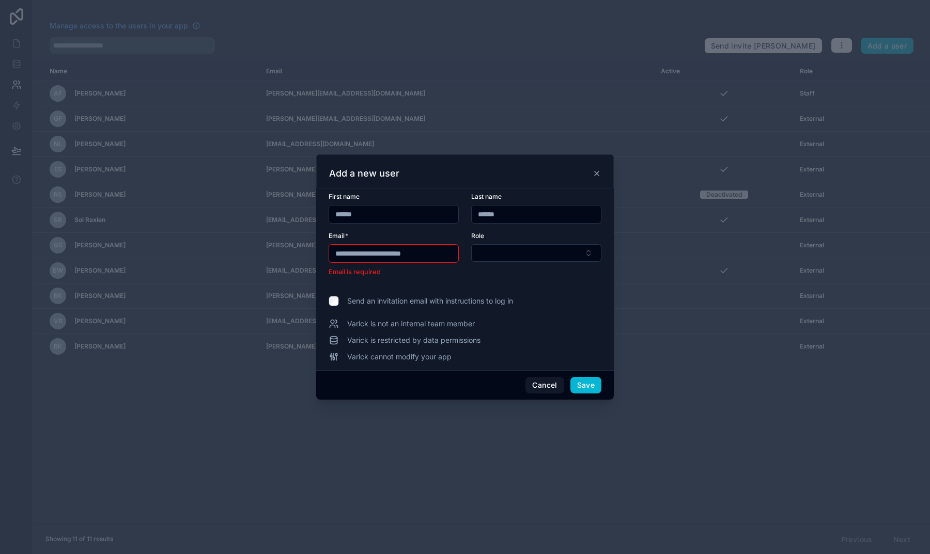
type input "******"
click at [352, 257] on input "**********" at bounding box center [393, 253] width 129 height 14
drag, startPoint x: 359, startPoint y: 256, endPoint x: 328, endPoint y: 254, distance: 31.1
click at [328, 254] on div "**********" at bounding box center [465, 280] width 298 height 182
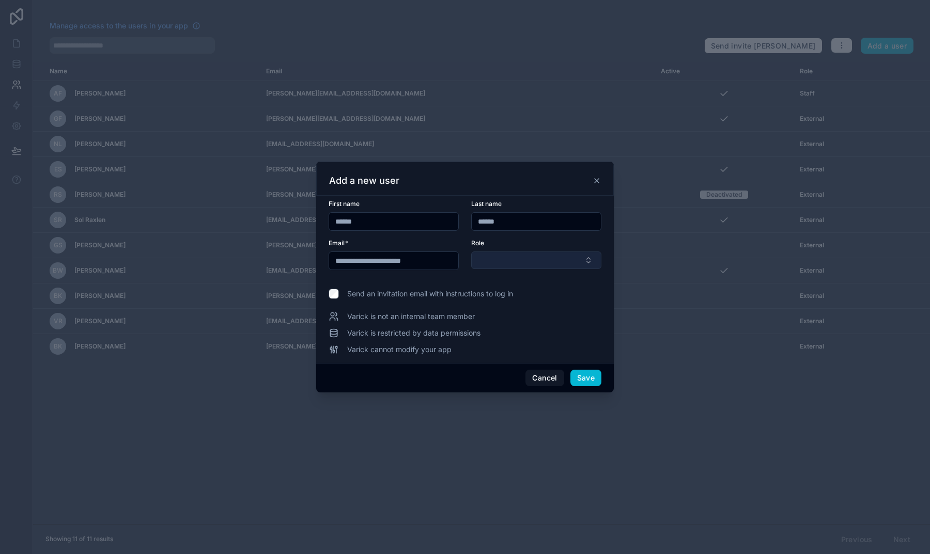
type input "**********"
click at [493, 263] on button "Select Button" at bounding box center [536, 261] width 130 height 18
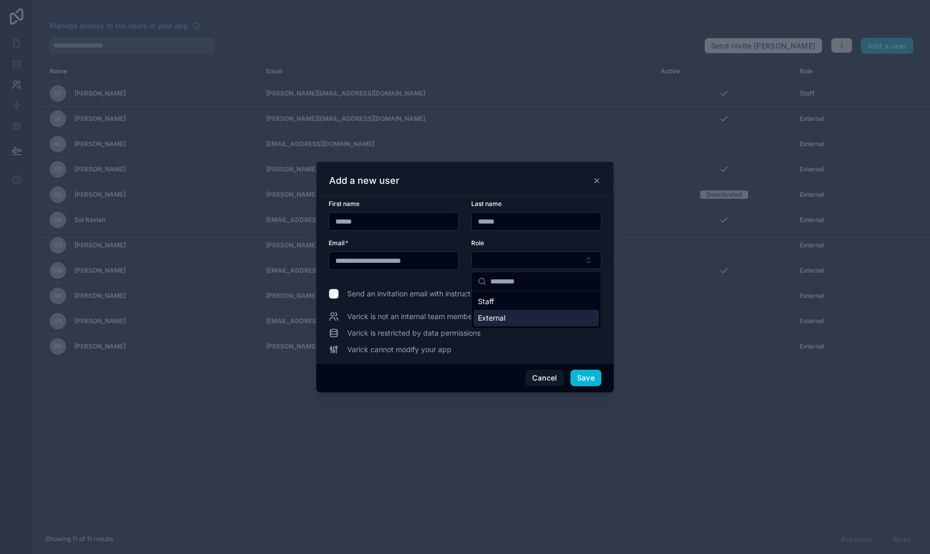
click at [494, 321] on span "External" at bounding box center [491, 318] width 27 height 10
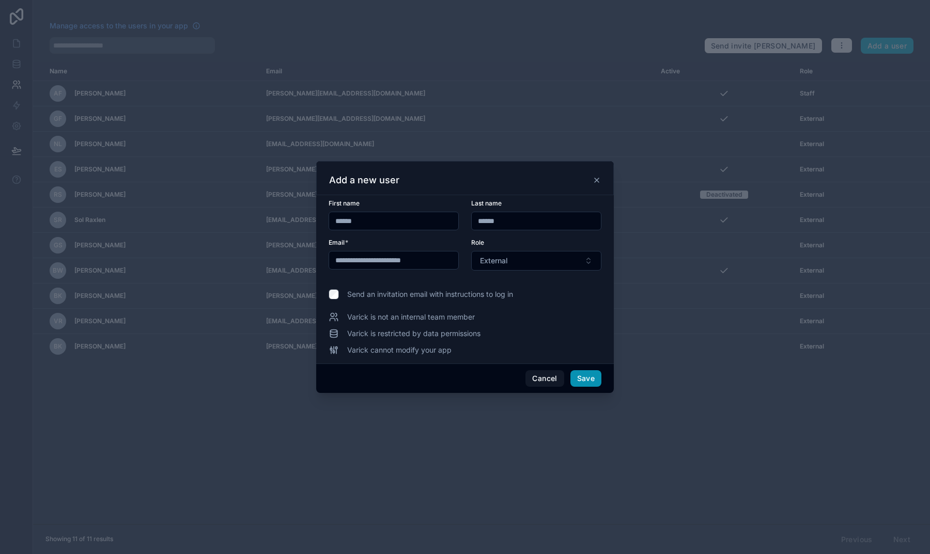
click at [587, 381] on button "Save" at bounding box center [585, 378] width 31 height 17
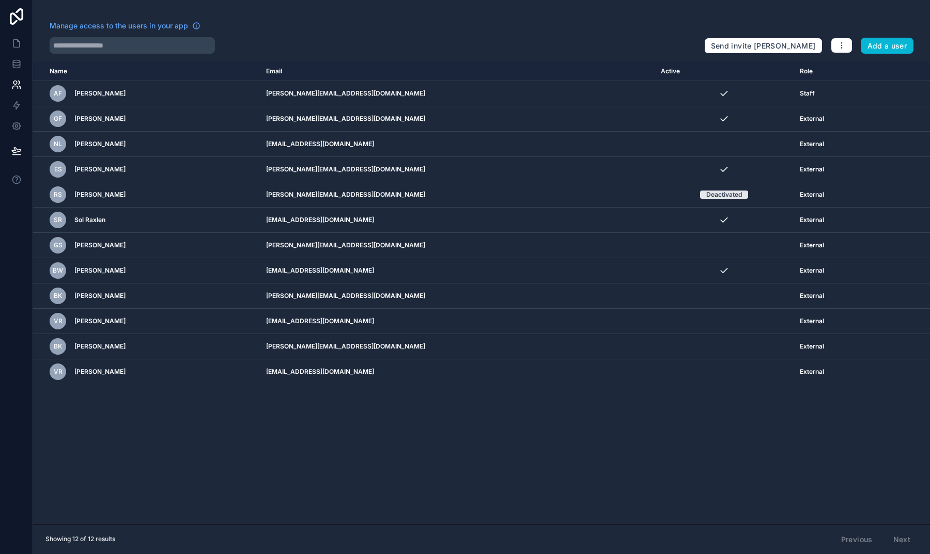
click at [449, 432] on div "Name Email Active Role [DOMAIN_NAME] AF [PERSON_NAME] [PERSON_NAME][EMAIL_ADDRE…" at bounding box center [481, 293] width 897 height 462
click at [20, 43] on icon at bounding box center [16, 43] width 10 height 10
